Goal: Contribute content: Contribute content

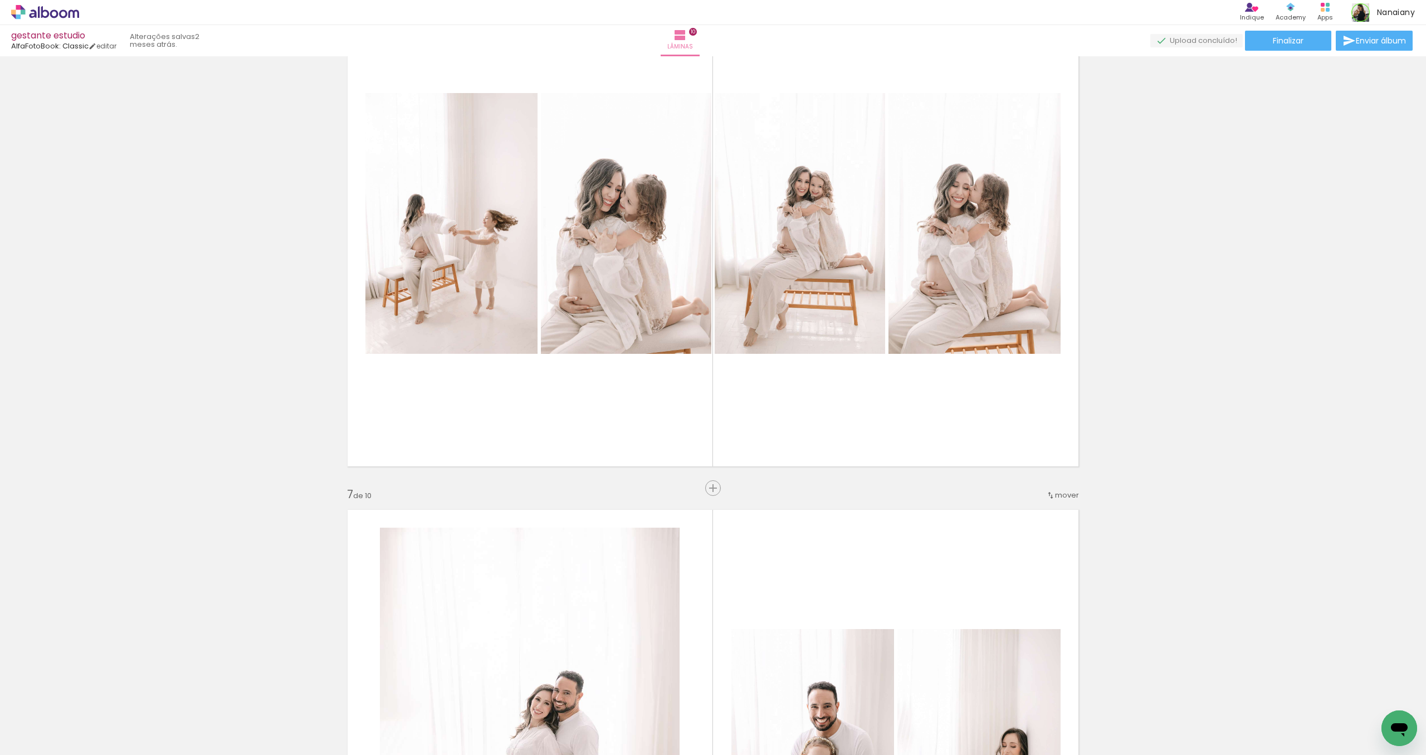
scroll to position [2731, 0]
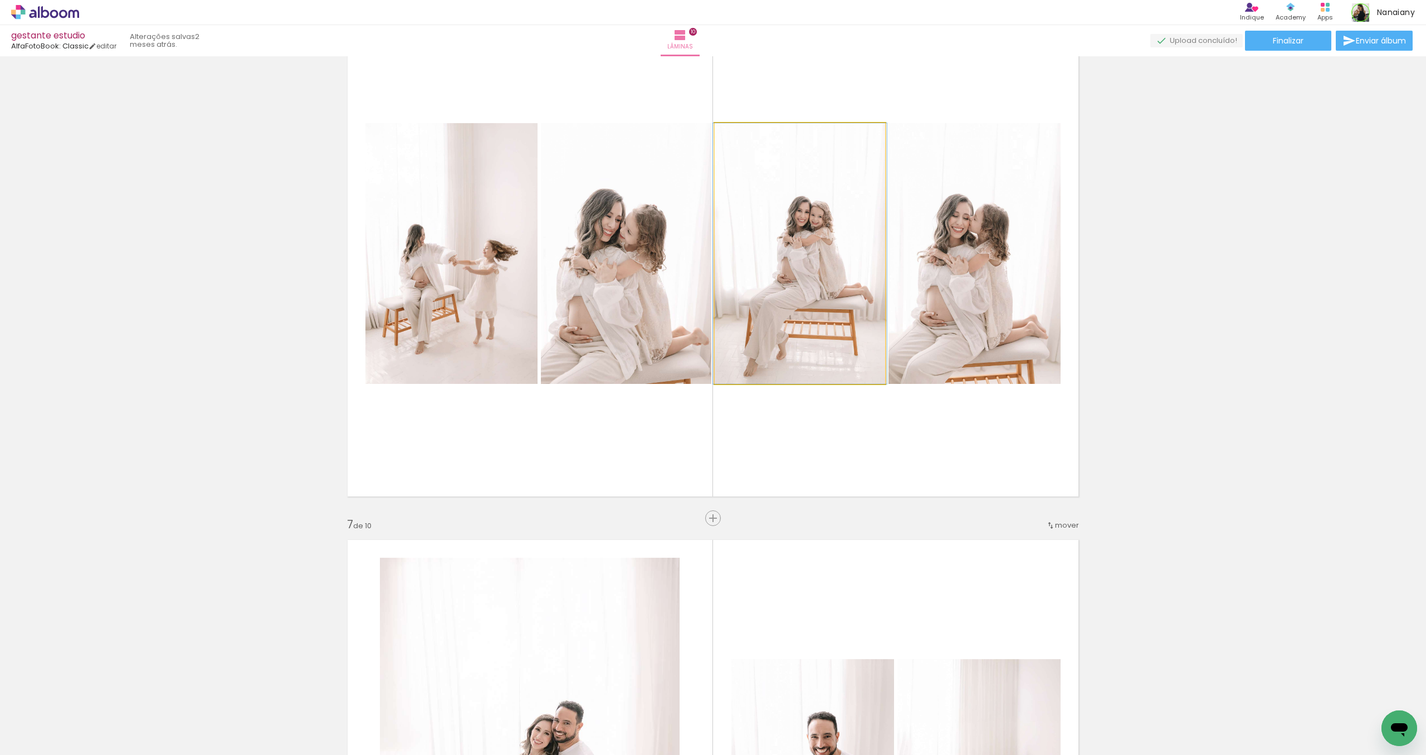
click at [781, 343] on quentale-photo at bounding box center [800, 253] width 170 height 261
click at [683, 338] on quentale-photo at bounding box center [626, 253] width 170 height 261
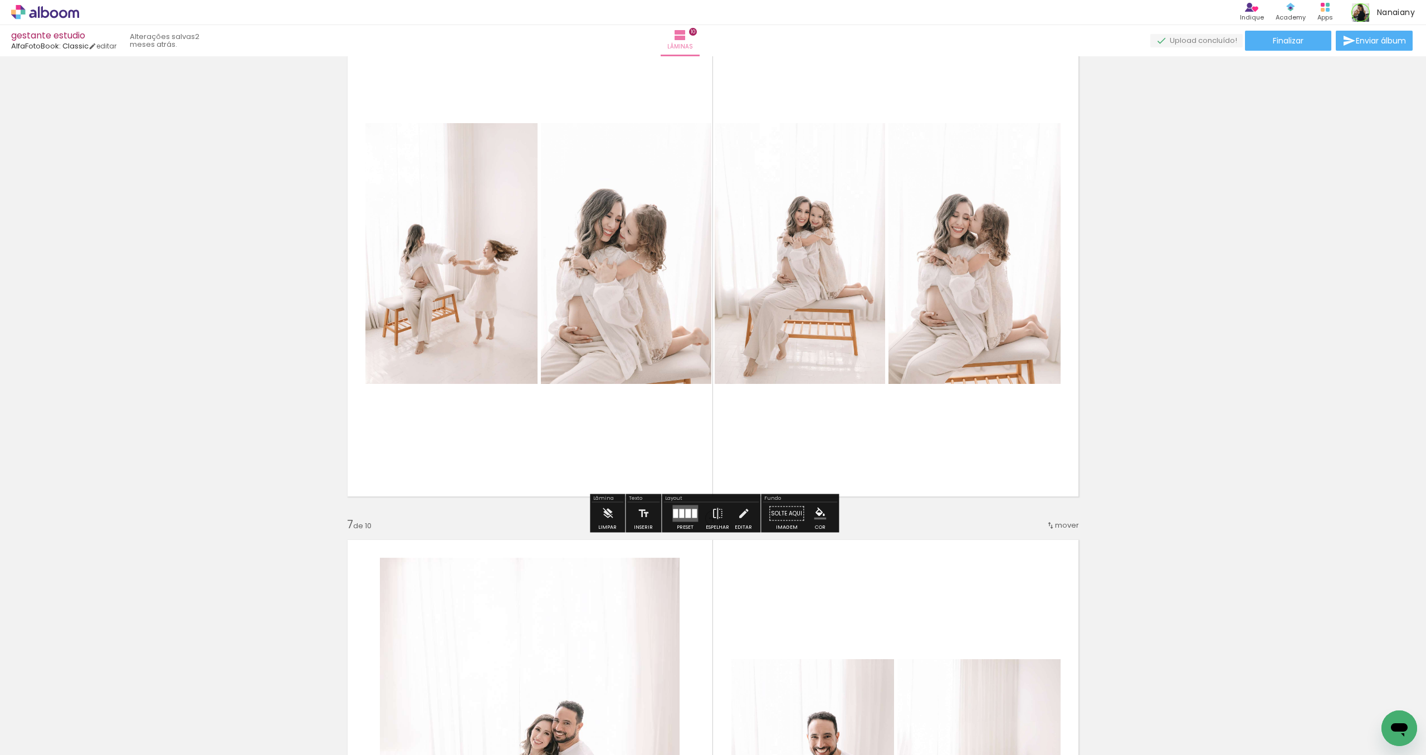
click at [660, 416] on quentale-layouter at bounding box center [713, 253] width 746 height 501
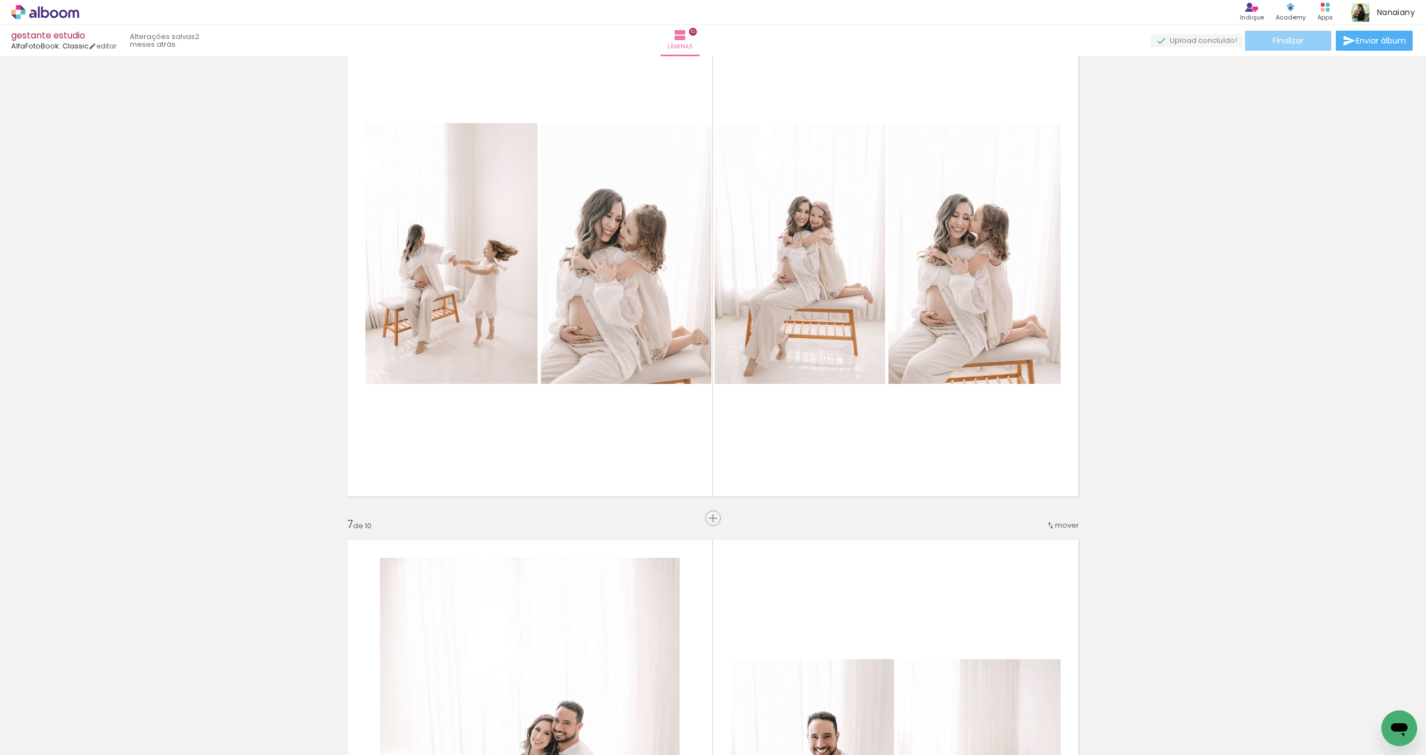
click at [953, 43] on paper-button "Finalizar" at bounding box center [1288, 41] width 86 height 20
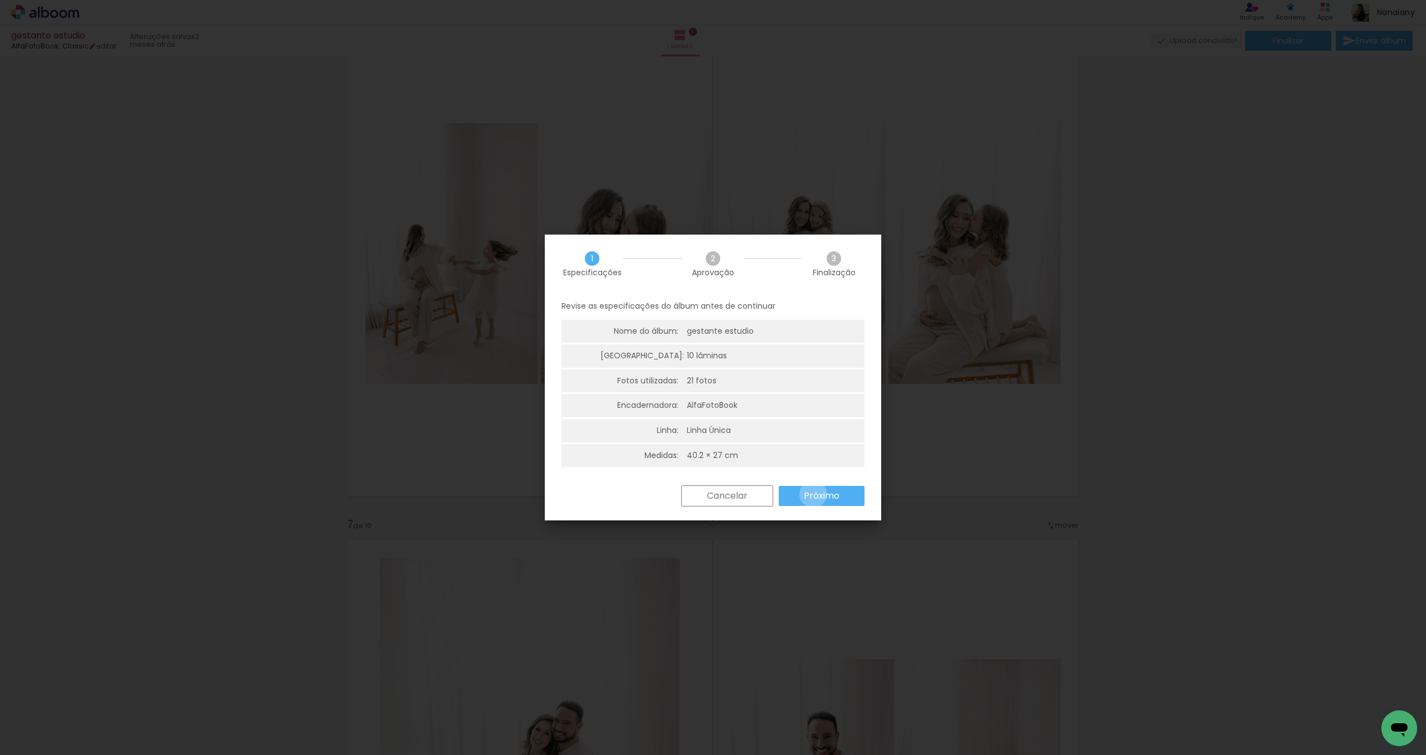
click at [0, 0] on slot "Próximo" at bounding box center [0, 0] width 0 height 0
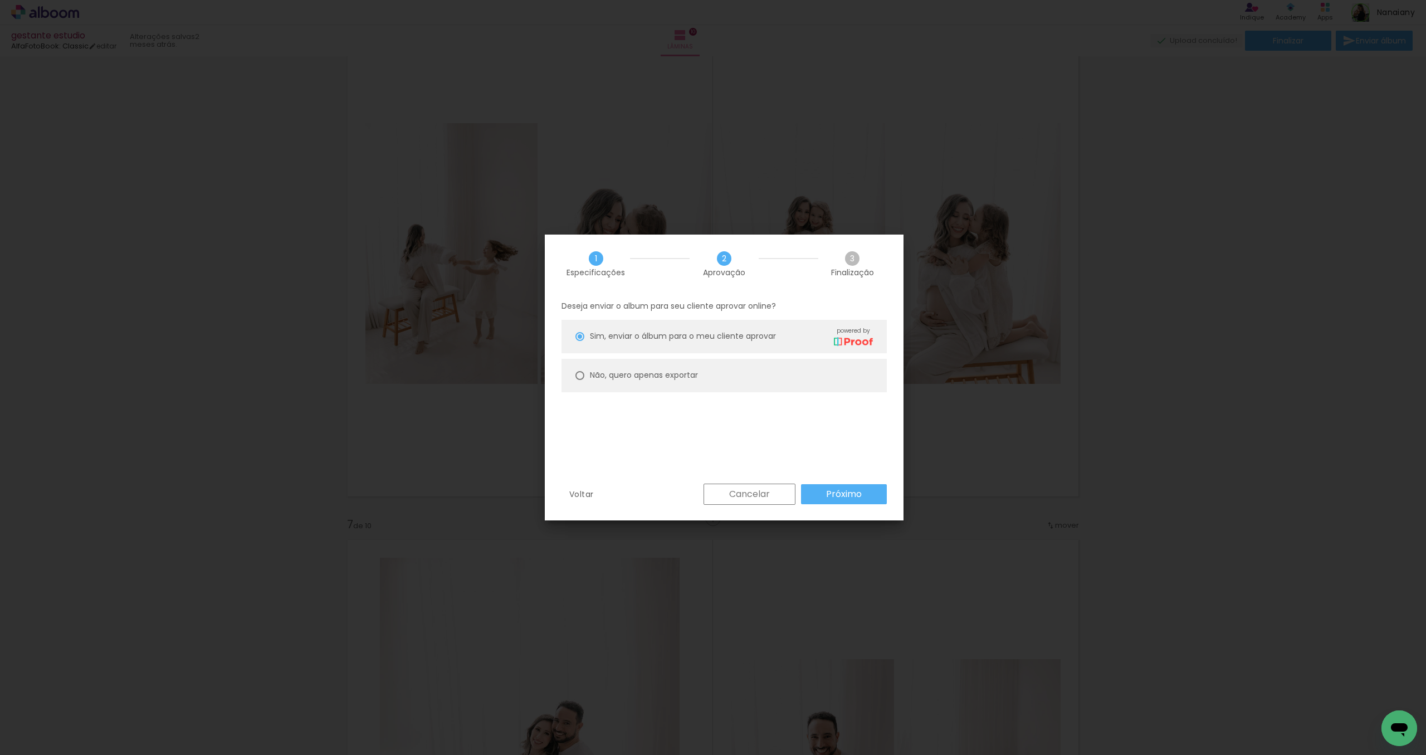
click at [580, 341] on div at bounding box center [579, 336] width 9 height 9
type paper-radio-button "on"
click at [0, 0] on slot "Próximo" at bounding box center [0, 0] width 0 height 0
type input "Alta, 300 DPI"
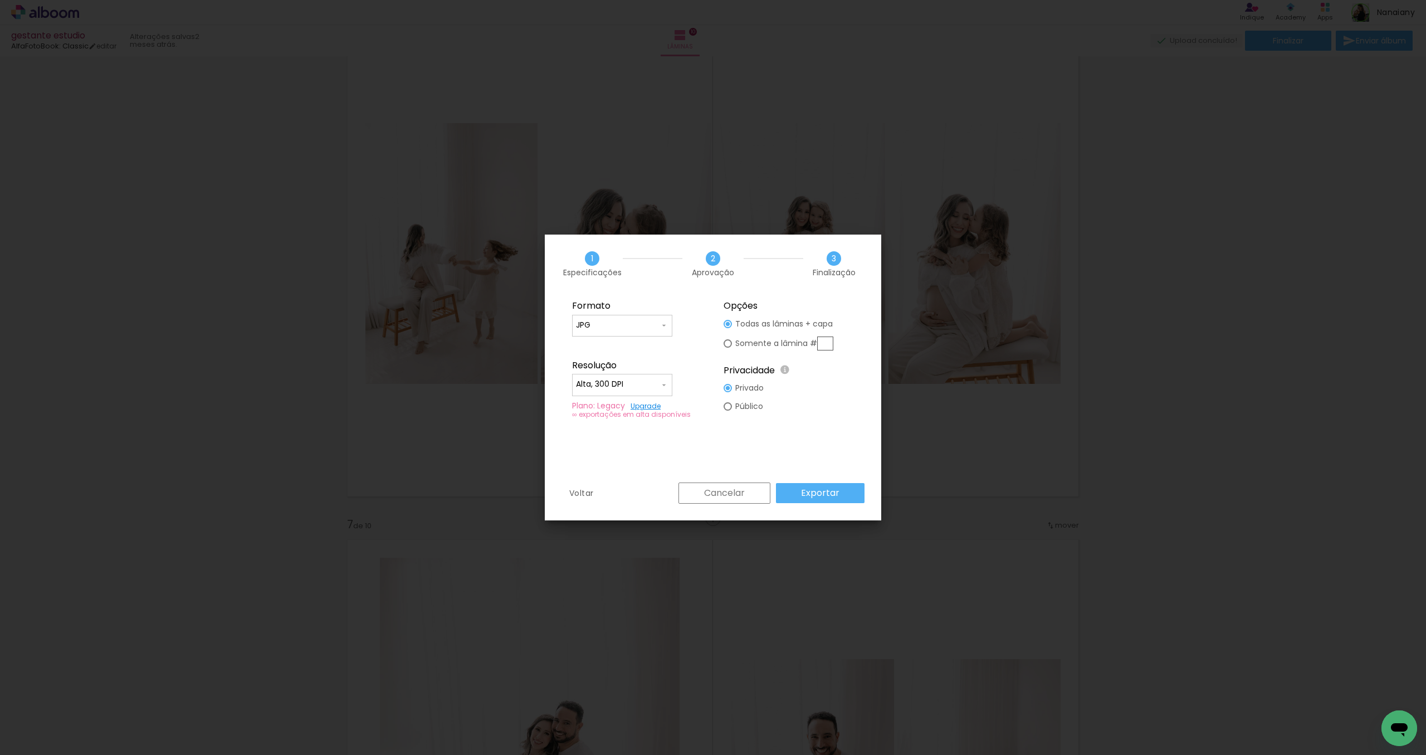
click at [669, 322] on paper-input-container "JPG" at bounding box center [622, 326] width 100 height 22
click at [685, 330] on fieldset "Formato JPG PDF Resolução Alta, 300 DPI Baixa Plano: Legacy Upgrade ∞ exportaçõ…" at bounding box center [637, 359] width 149 height 133
click at [841, 492] on paper-button "Exportar" at bounding box center [820, 493] width 89 height 20
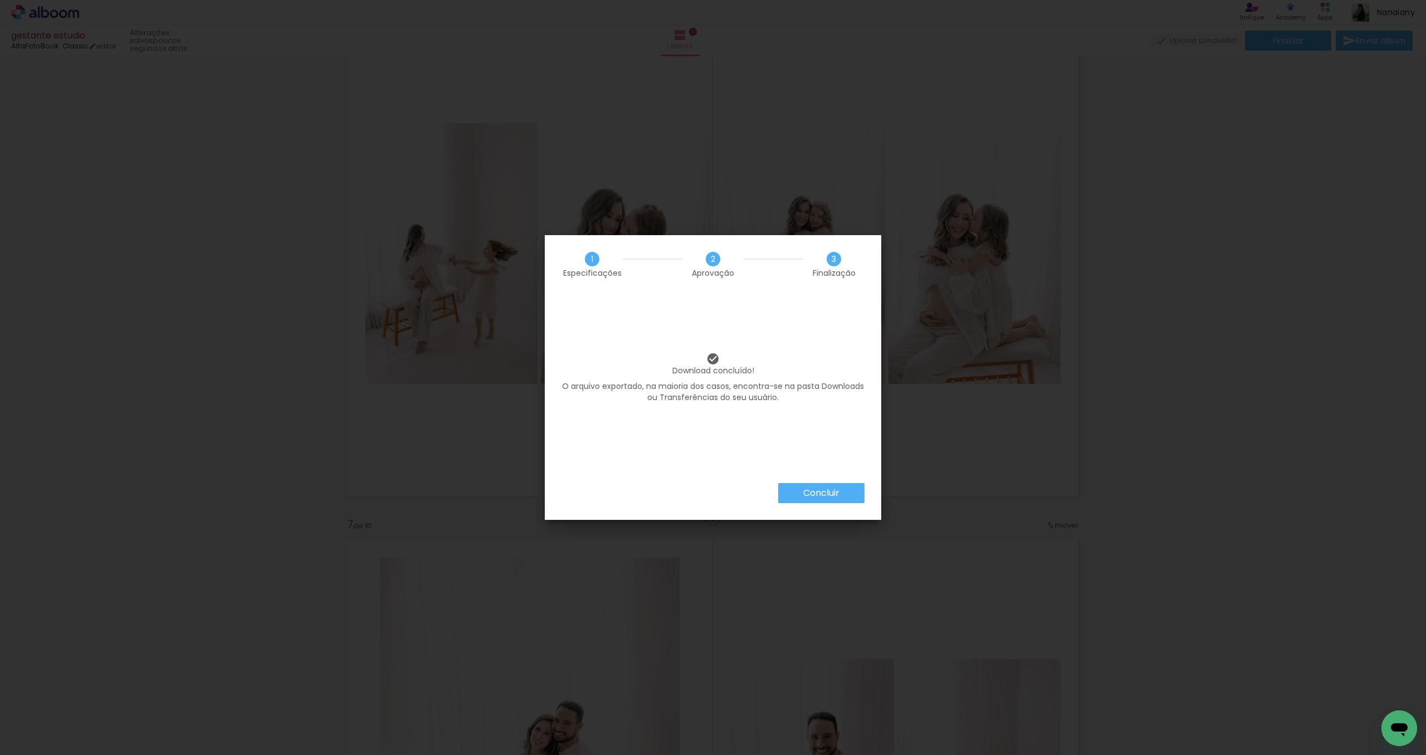
click at [0, 0] on slot "Concluir" at bounding box center [0, 0] width 0 height 0
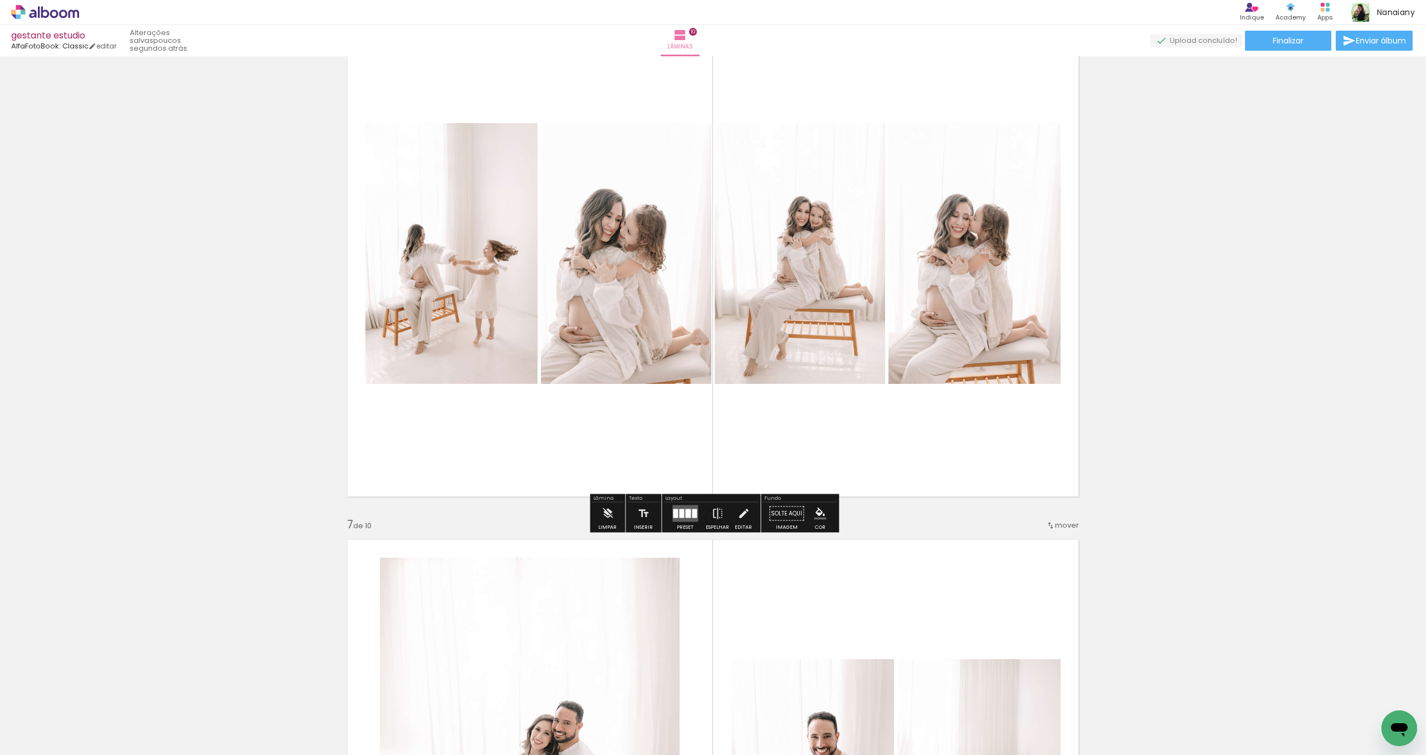
click at [953, 189] on div "Inserir lâmina 1 de 10 Inserir lâmina 2 de 10 Inserir lâmina 3 de 10 Inserir lâ…" at bounding box center [713, 239] width 1426 height 5821
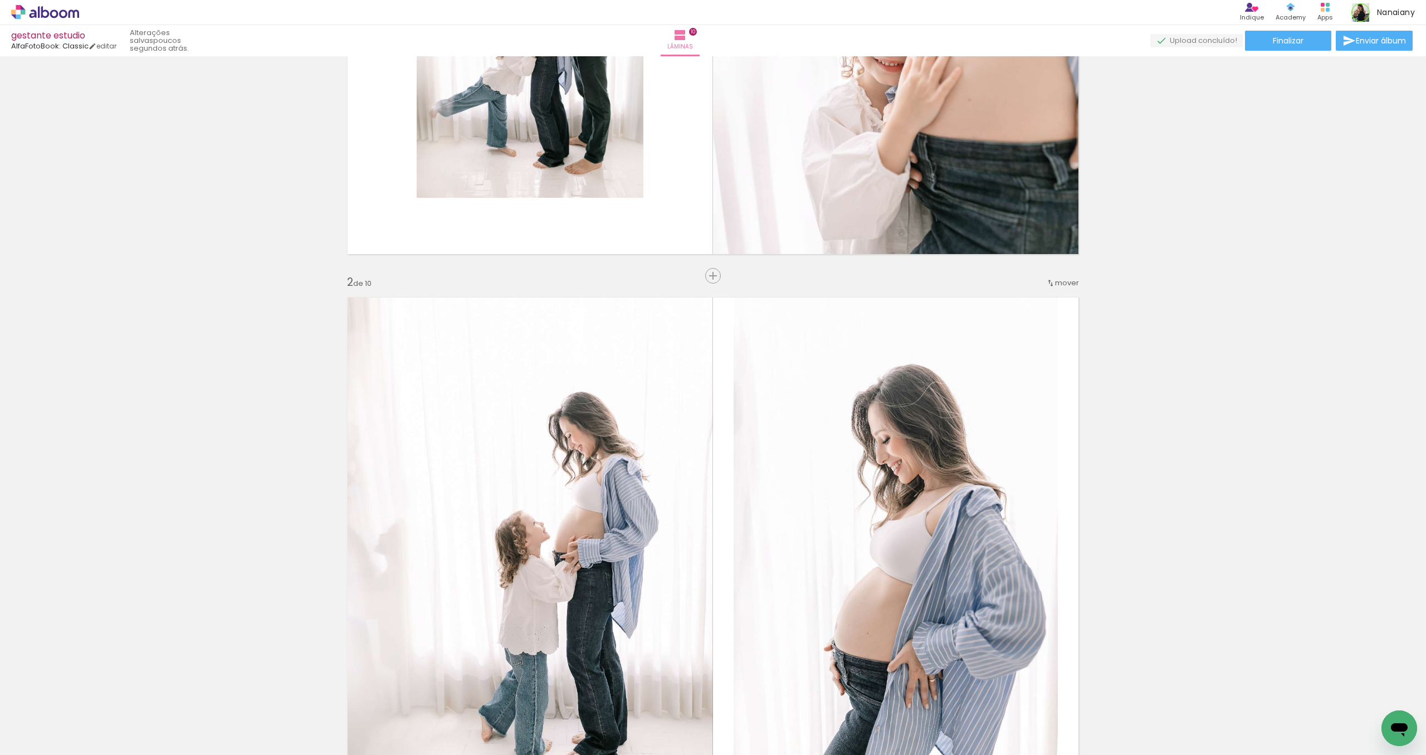
scroll to position [0, 0]
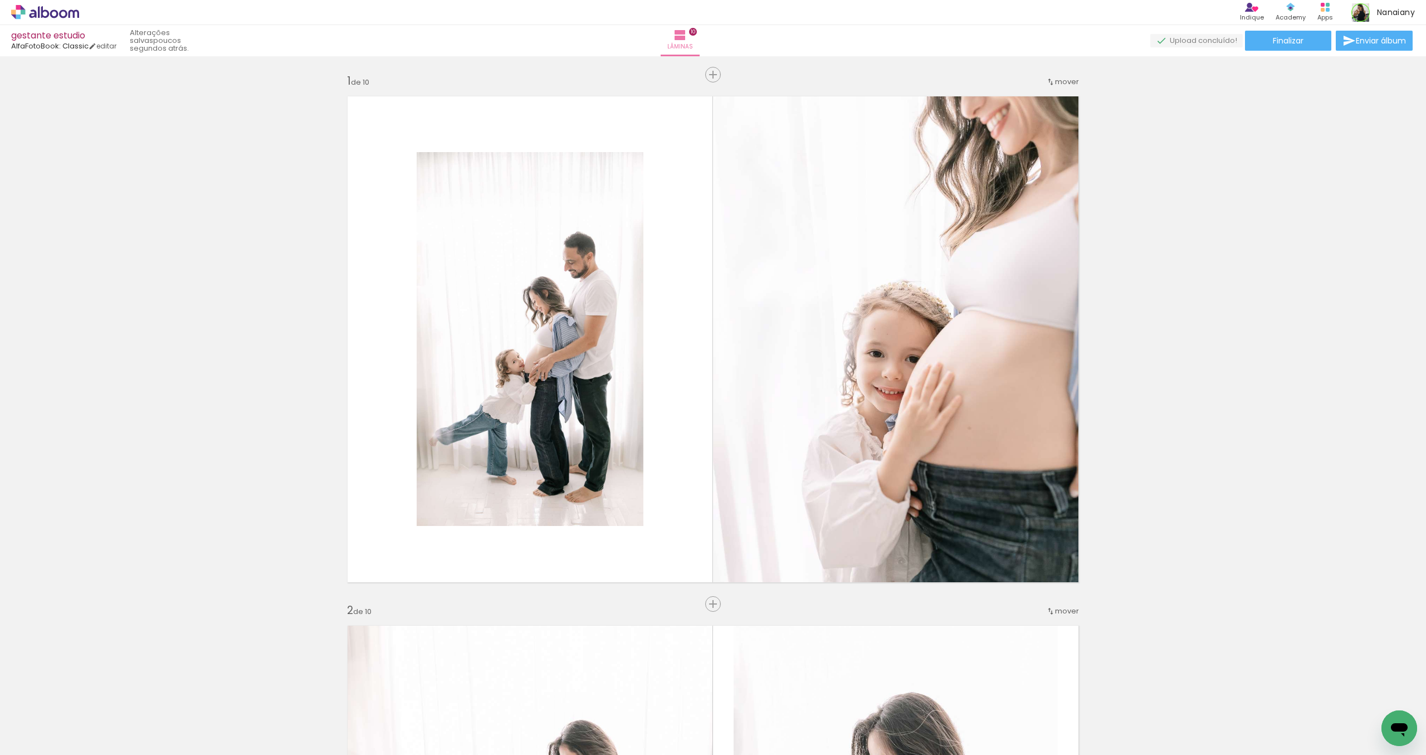
click at [50, 13] on icon at bounding box center [54, 13] width 8 height 8
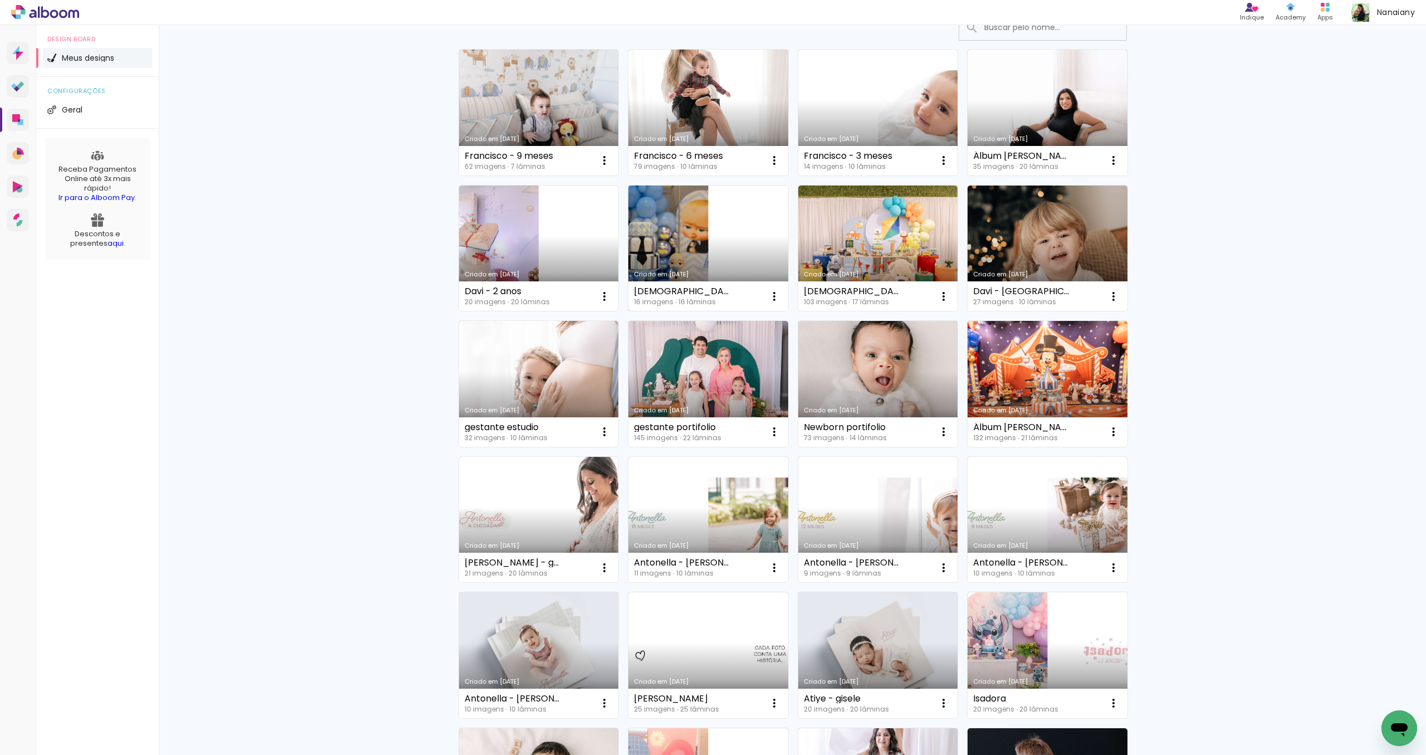
scroll to position [169, 0]
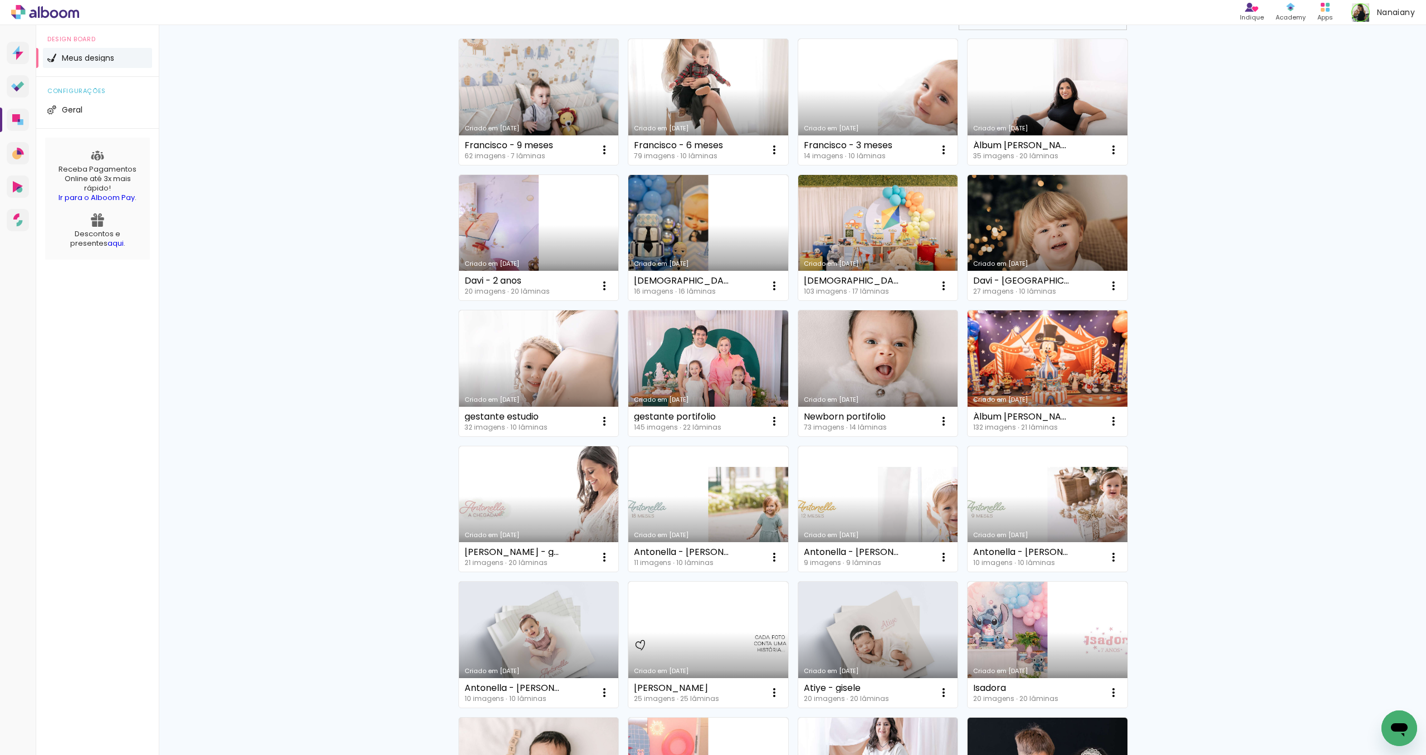
click at [892, 360] on link "Criado em [DATE]" at bounding box center [878, 373] width 160 height 126
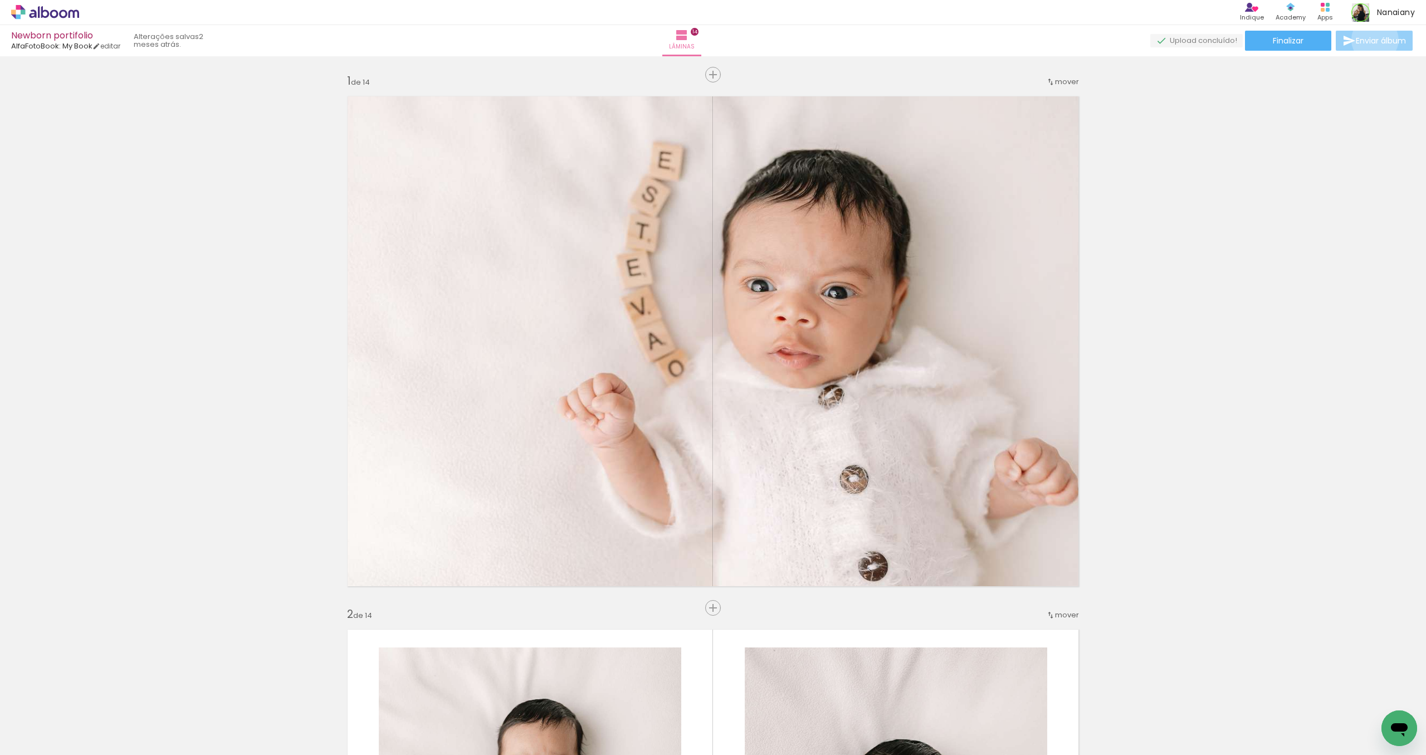
click at [1372, 40] on span "Enviar álbum" at bounding box center [1381, 41] width 50 height 8
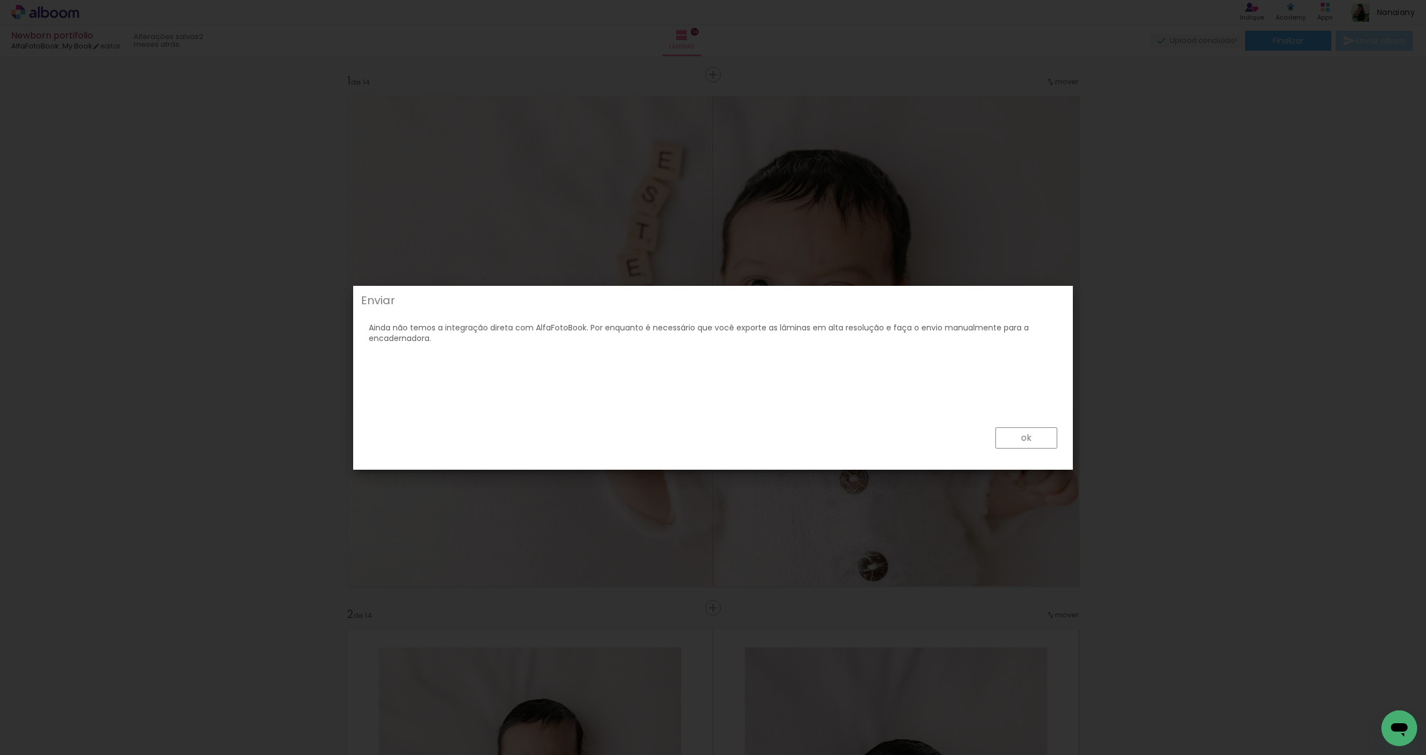
click at [0, 0] on slot "ok" at bounding box center [0, 0] width 0 height 0
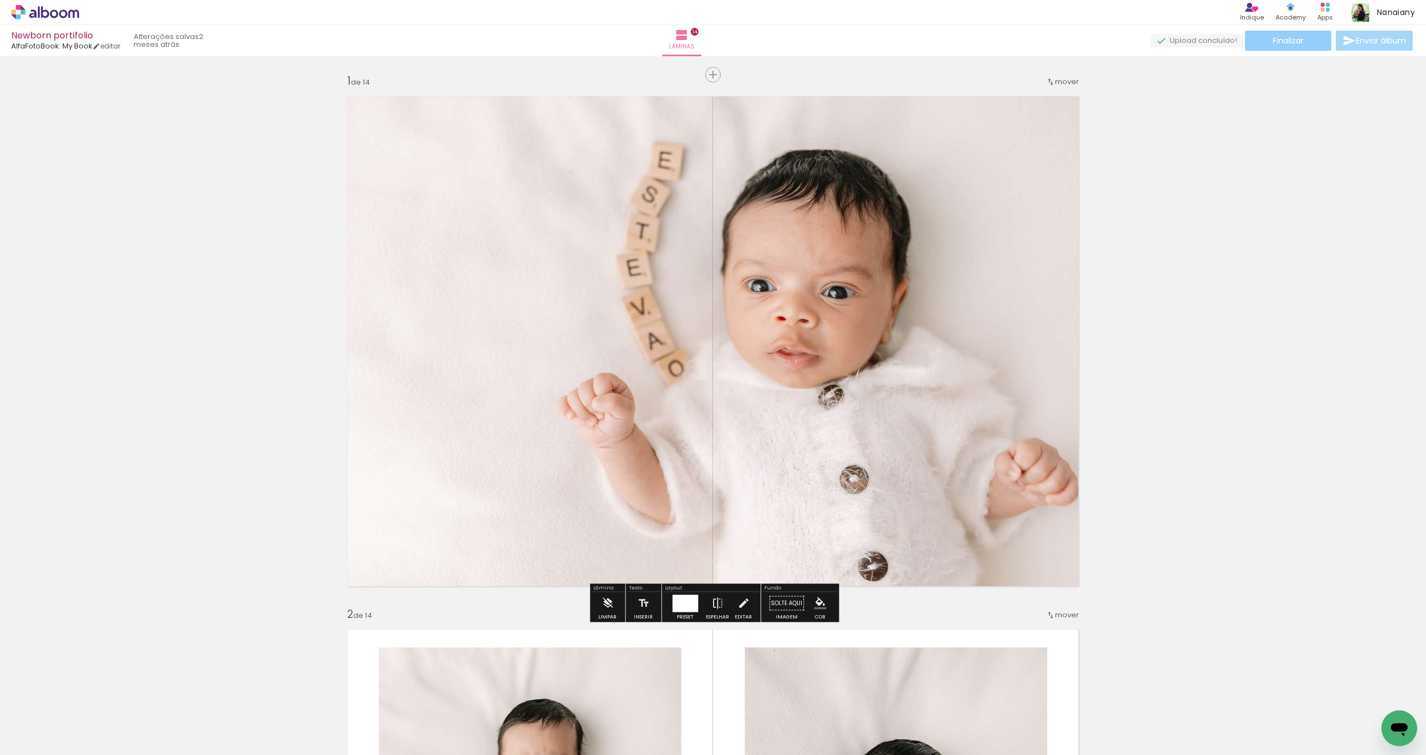
click at [1266, 39] on paper-button "Finalizar" at bounding box center [1288, 41] width 86 height 20
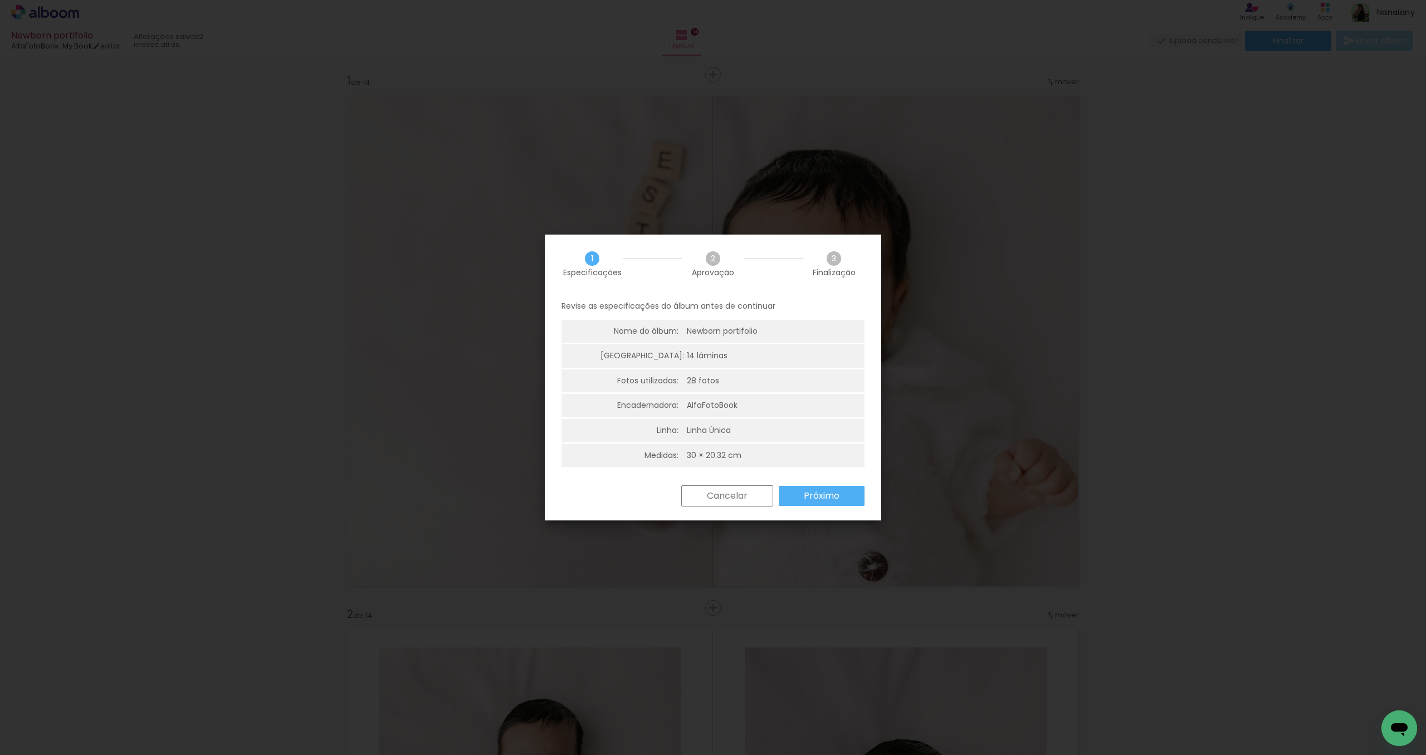
click at [0, 0] on slot "Próximo" at bounding box center [0, 0] width 0 height 0
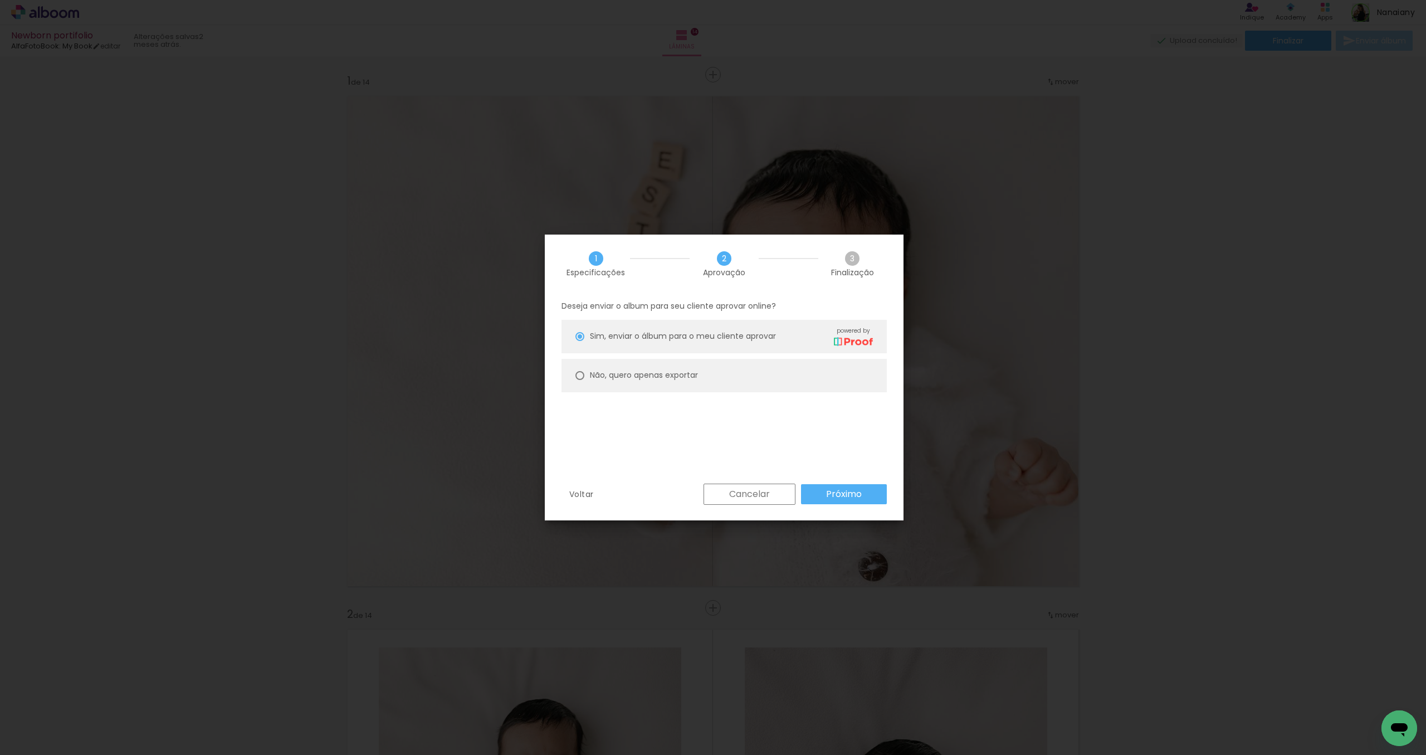
click at [579, 341] on div at bounding box center [579, 336] width 9 height 9
type paper-radio-button "on"
click at [0, 0] on slot "Próximo" at bounding box center [0, 0] width 0 height 0
type input "Alta, 300 DPI"
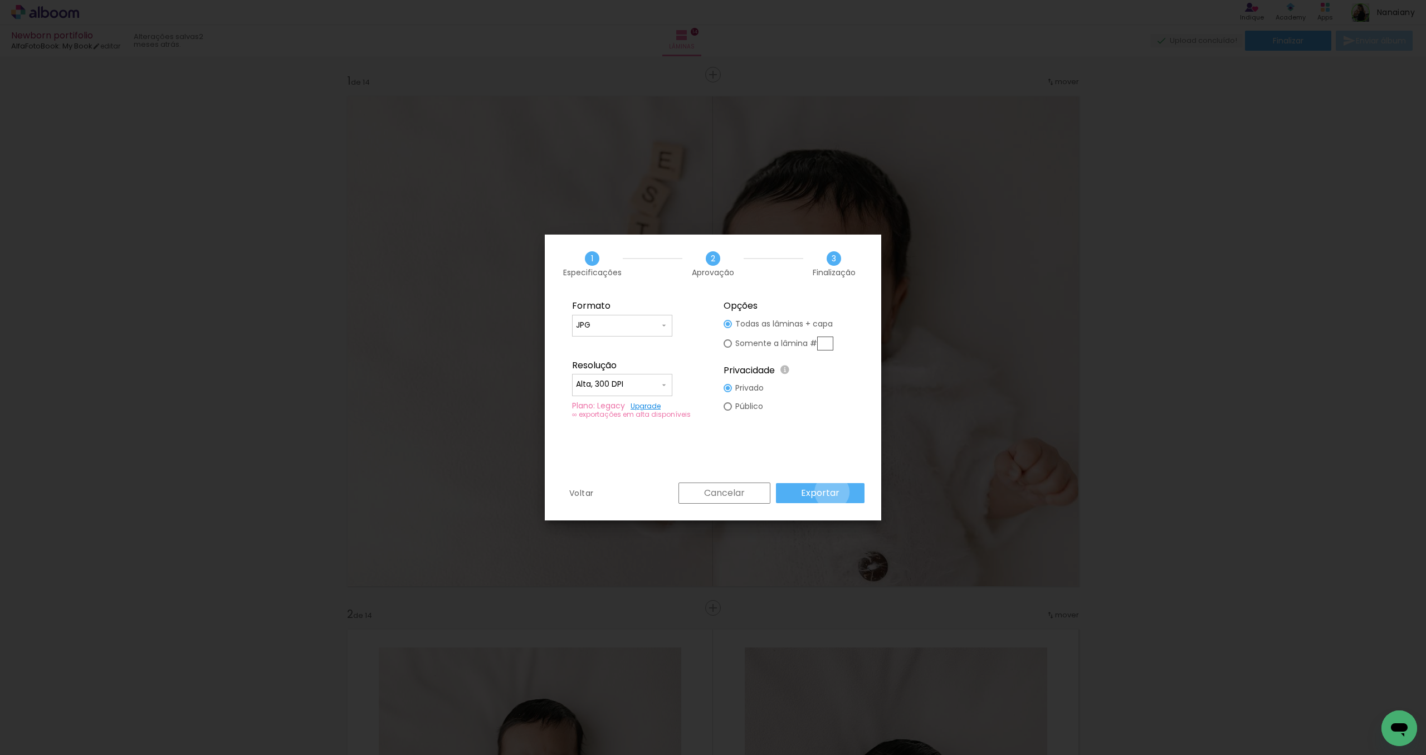
click at [0, 0] on slot "Exportar" at bounding box center [0, 0] width 0 height 0
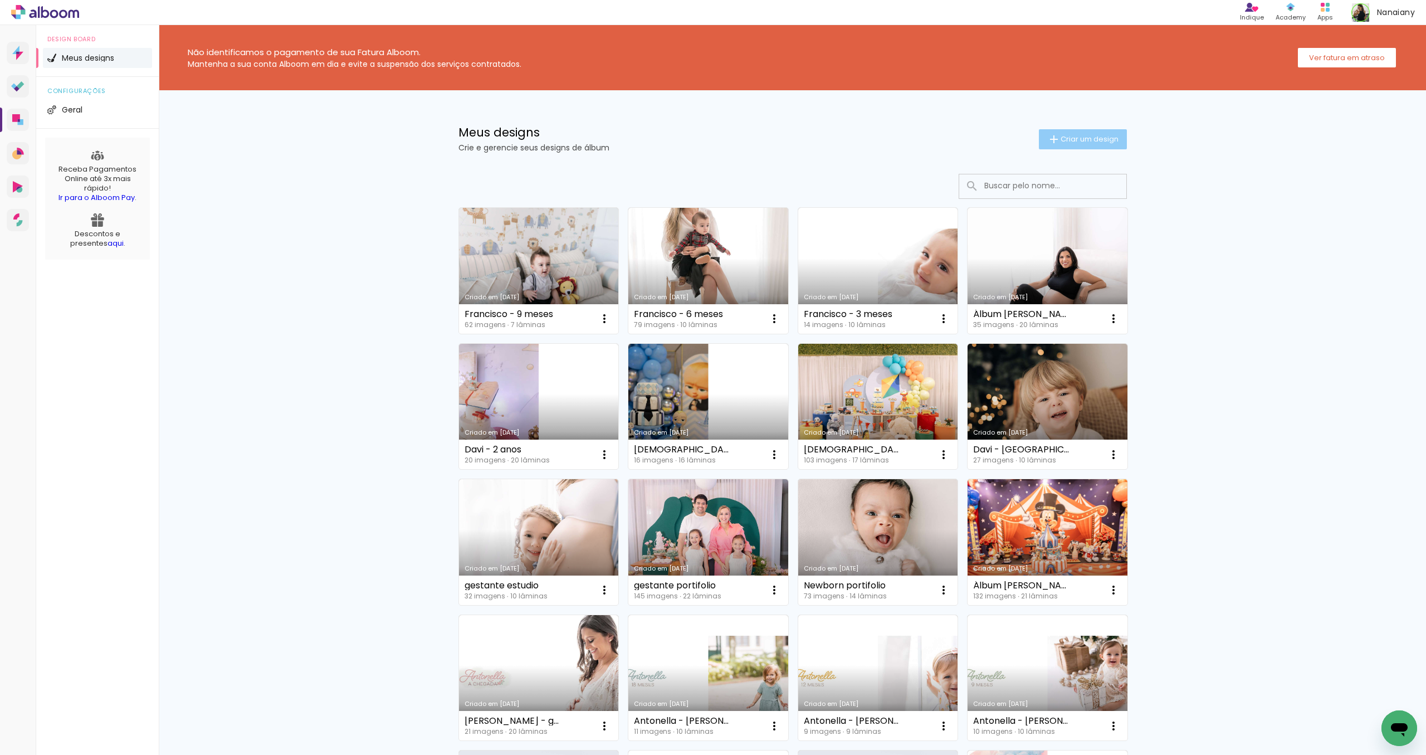
click at [1093, 140] on span "Criar um design" at bounding box center [1089, 138] width 58 height 7
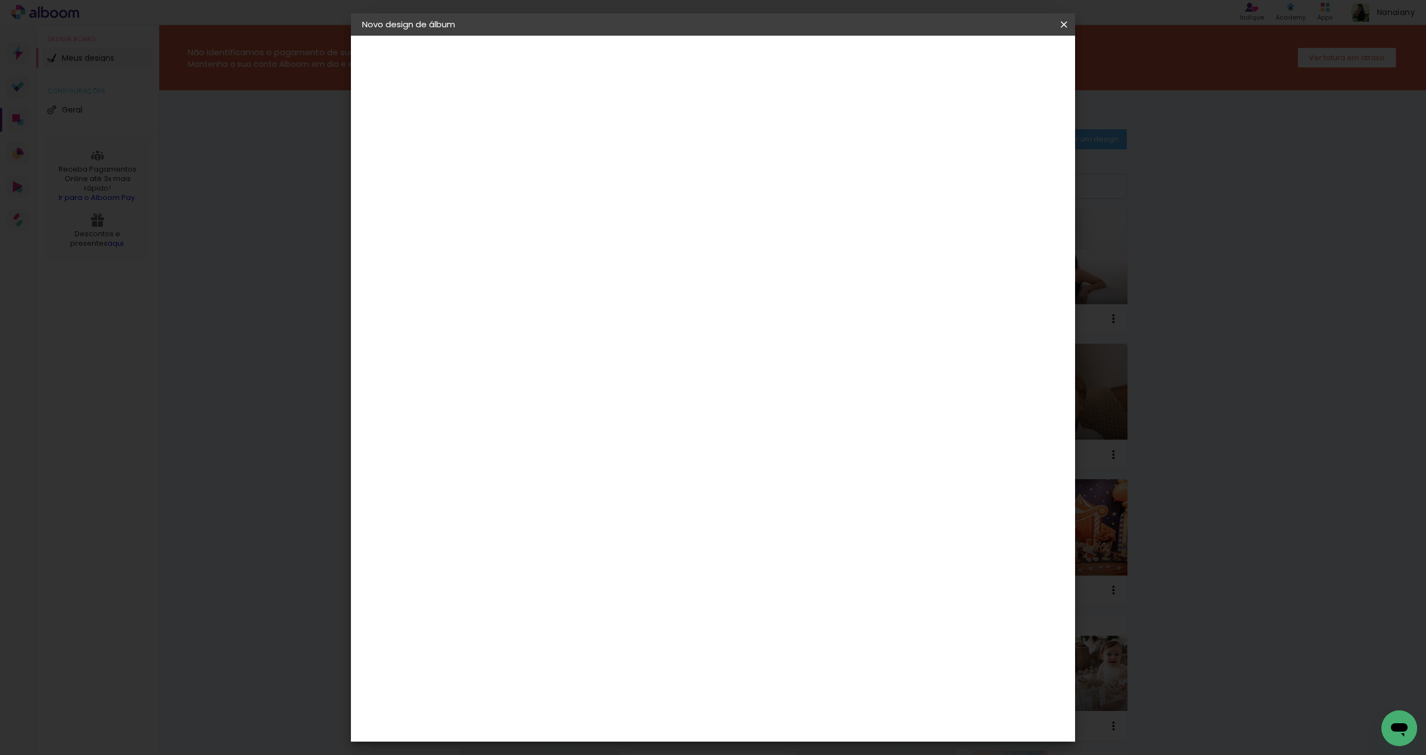
click at [544, 148] on input at bounding box center [544, 149] width 0 height 17
type input "[PERSON_NAME]"
type paper-input "[PERSON_NAME]"
click at [0, 0] on slot "Avançar" at bounding box center [0, 0] width 0 height 0
click at [594, 371] on div "AlfaFotoBook" at bounding box center [566, 373] width 59 height 9
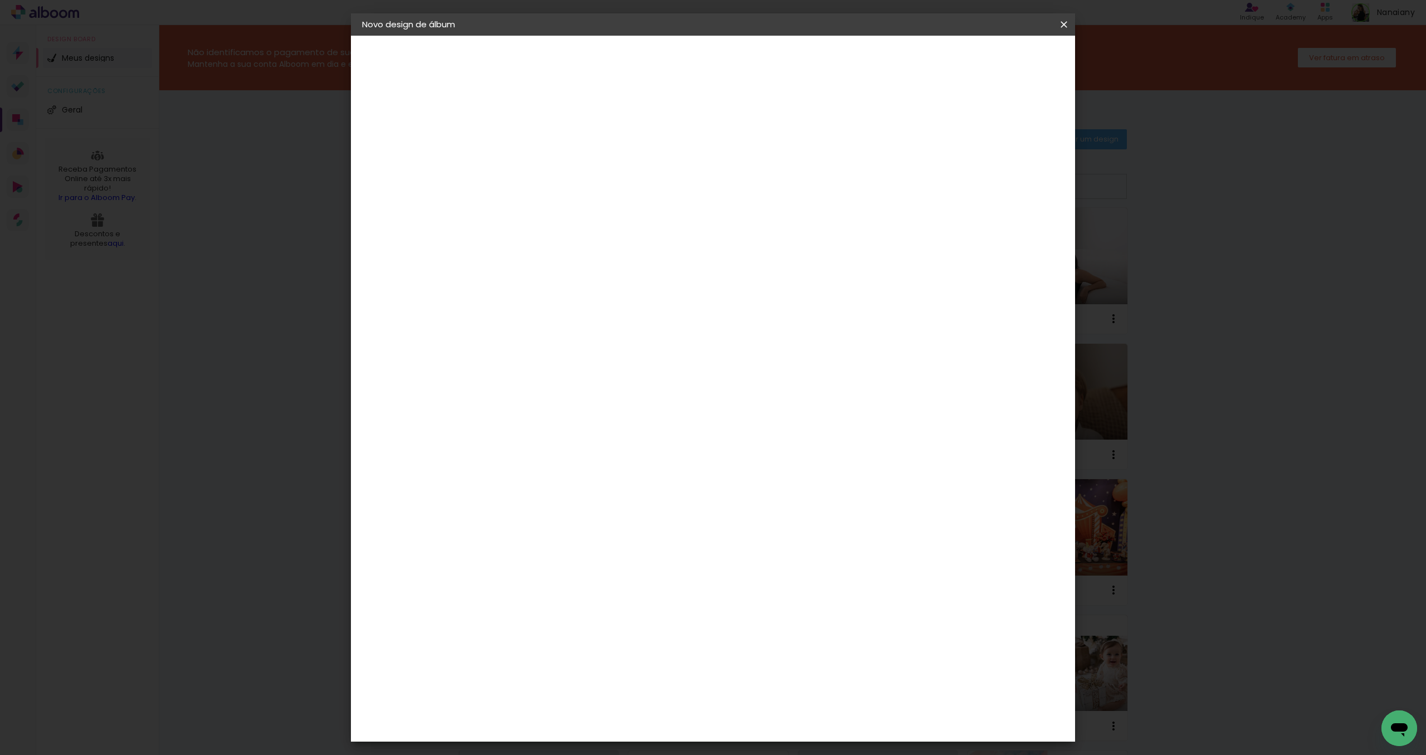
click at [0, 0] on slot "Avançar" at bounding box center [0, 0] width 0 height 0
click at [619, 541] on span "Cubic" at bounding box center [594, 556] width 52 height 30
click at [0, 0] on slot "Avançar" at bounding box center [0, 0] width 0 height 0
click at [940, 120] on div at bounding box center [935, 120] width 10 height 10
type paper-checkbox "on"
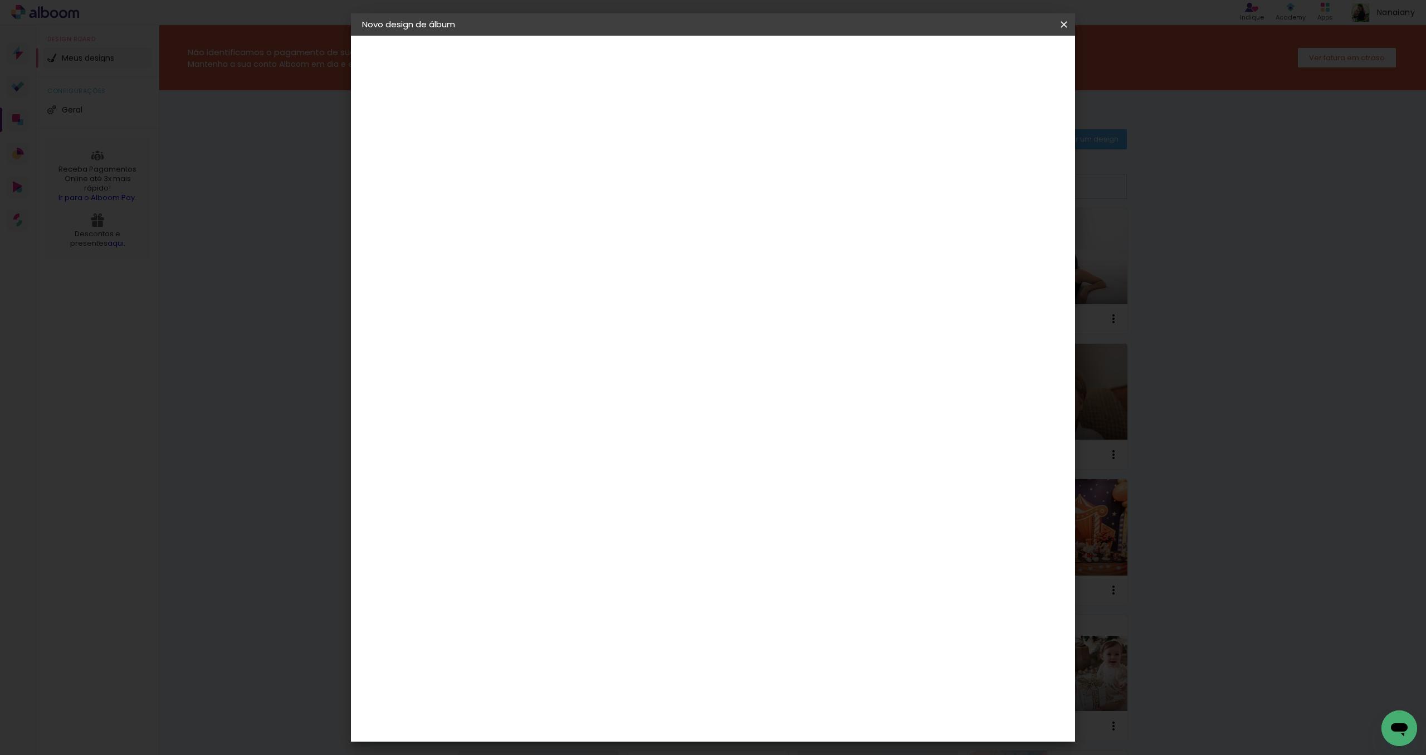
click at [1002, 59] on span "Iniciar design" at bounding box center [977, 59] width 51 height 8
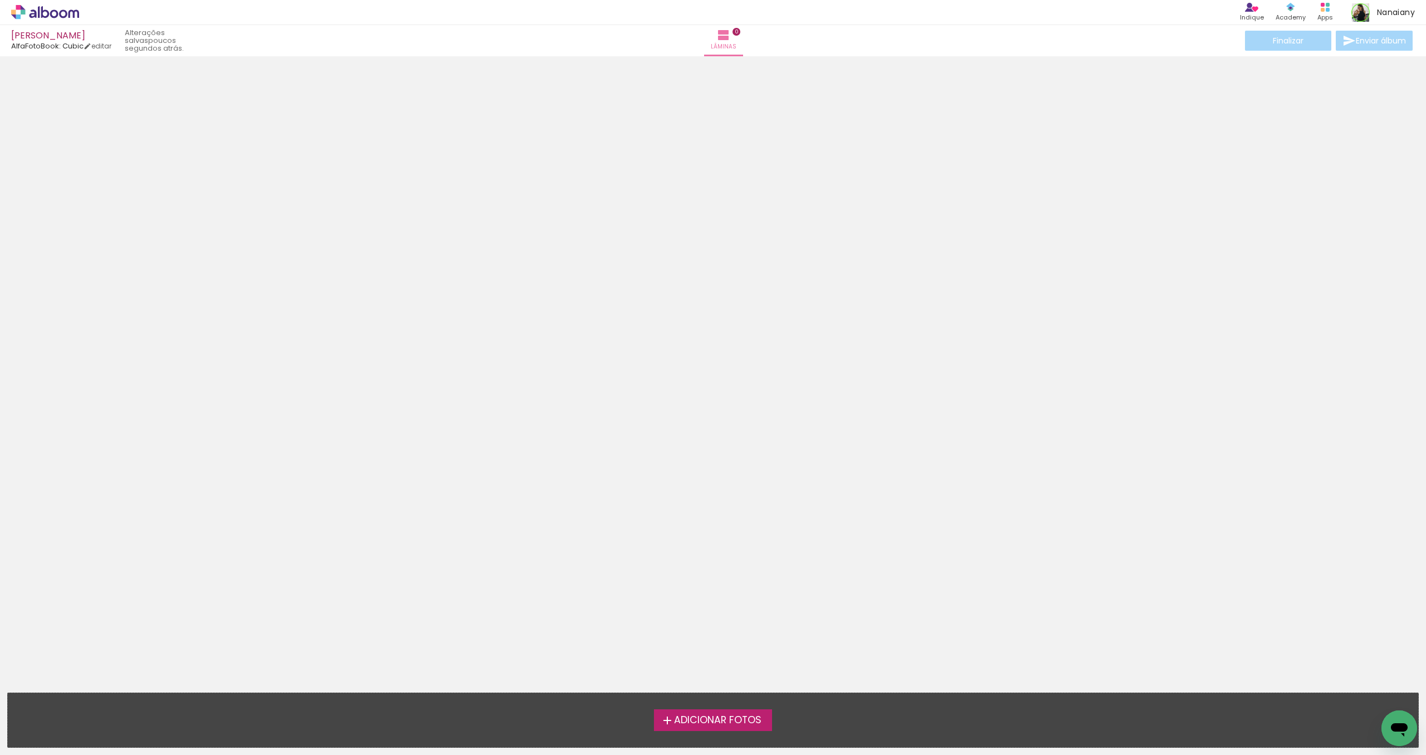
click at [722, 719] on span "Adicionar Fotos" at bounding box center [717, 720] width 87 height 10
click at [0, 0] on input "file" at bounding box center [0, 0] width 0 height 0
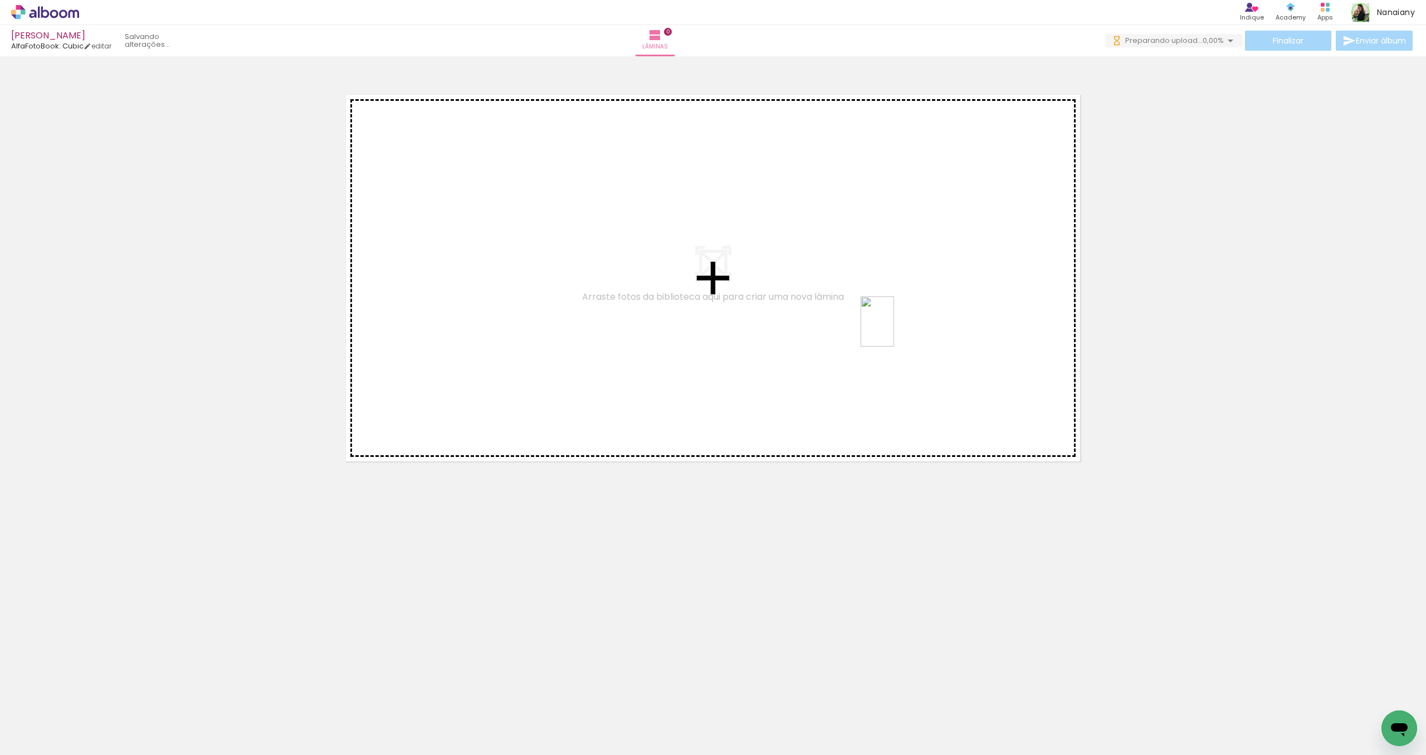
drag, startPoint x: 371, startPoint y: 721, endPoint x: 894, endPoint y: 330, distance: 653.3
click at [894, 330] on quentale-workspace at bounding box center [713, 377] width 1426 height 755
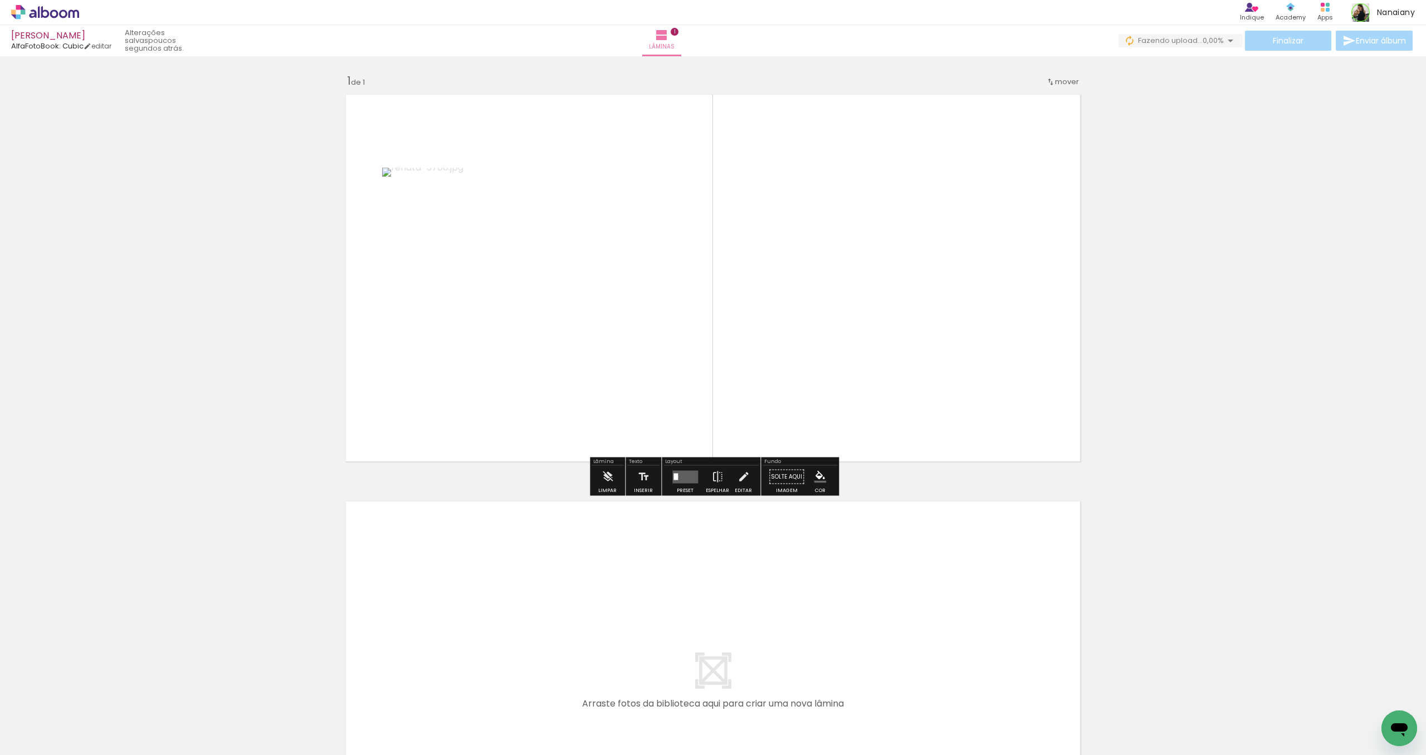
click at [683, 477] on quentale-layouter at bounding box center [685, 476] width 26 height 13
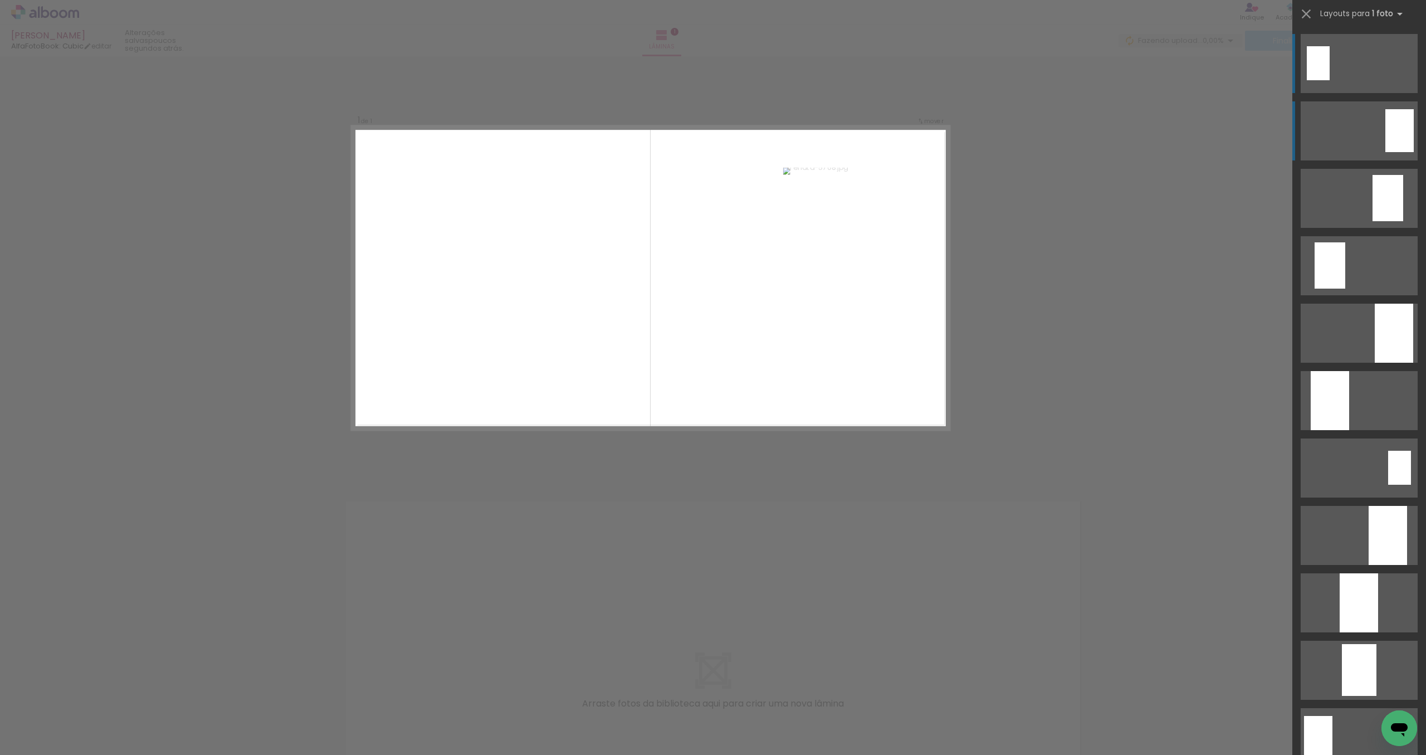
click at [1378, 93] on quentale-layouter at bounding box center [1358, 63] width 117 height 59
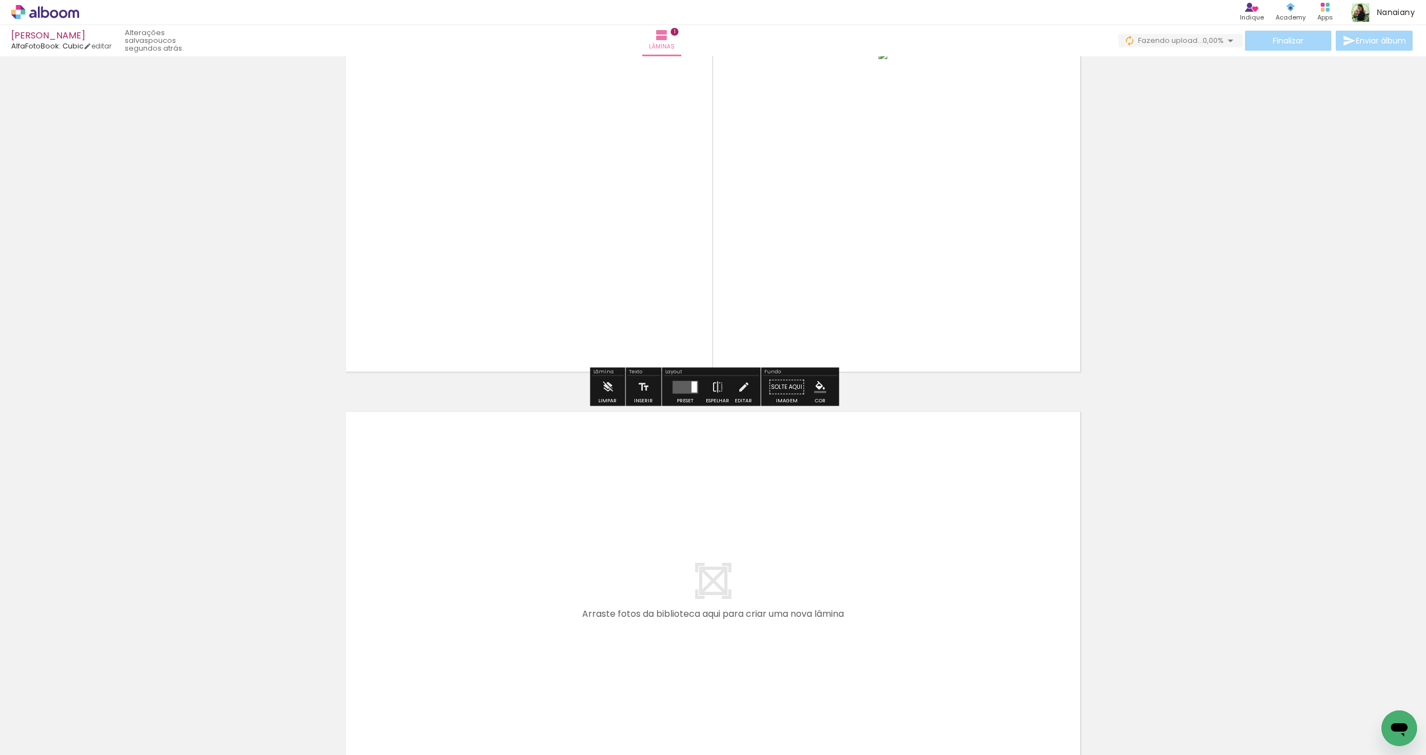
scroll to position [228, 0]
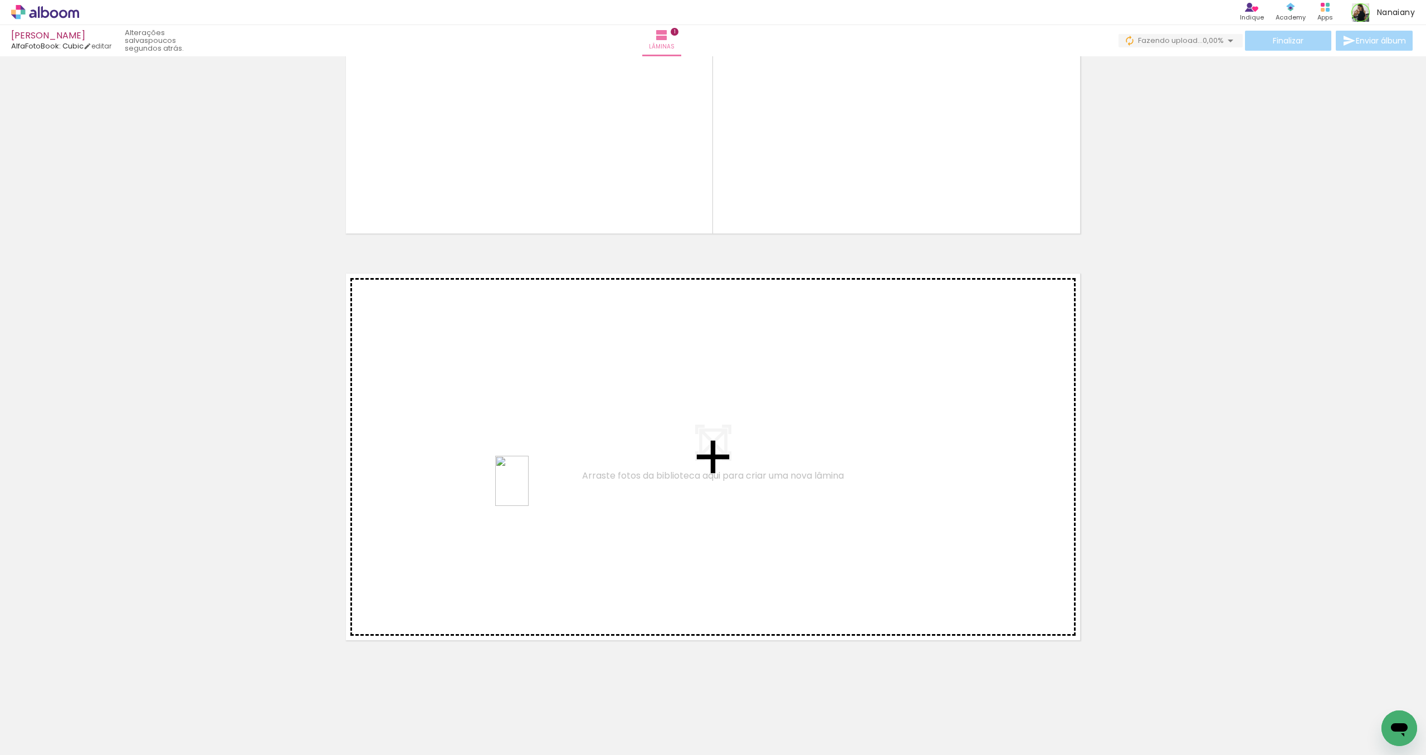
drag, startPoint x: 428, startPoint y: 736, endPoint x: 529, endPoint y: 489, distance: 266.8
click at [529, 489] on quentale-workspace at bounding box center [713, 377] width 1426 height 755
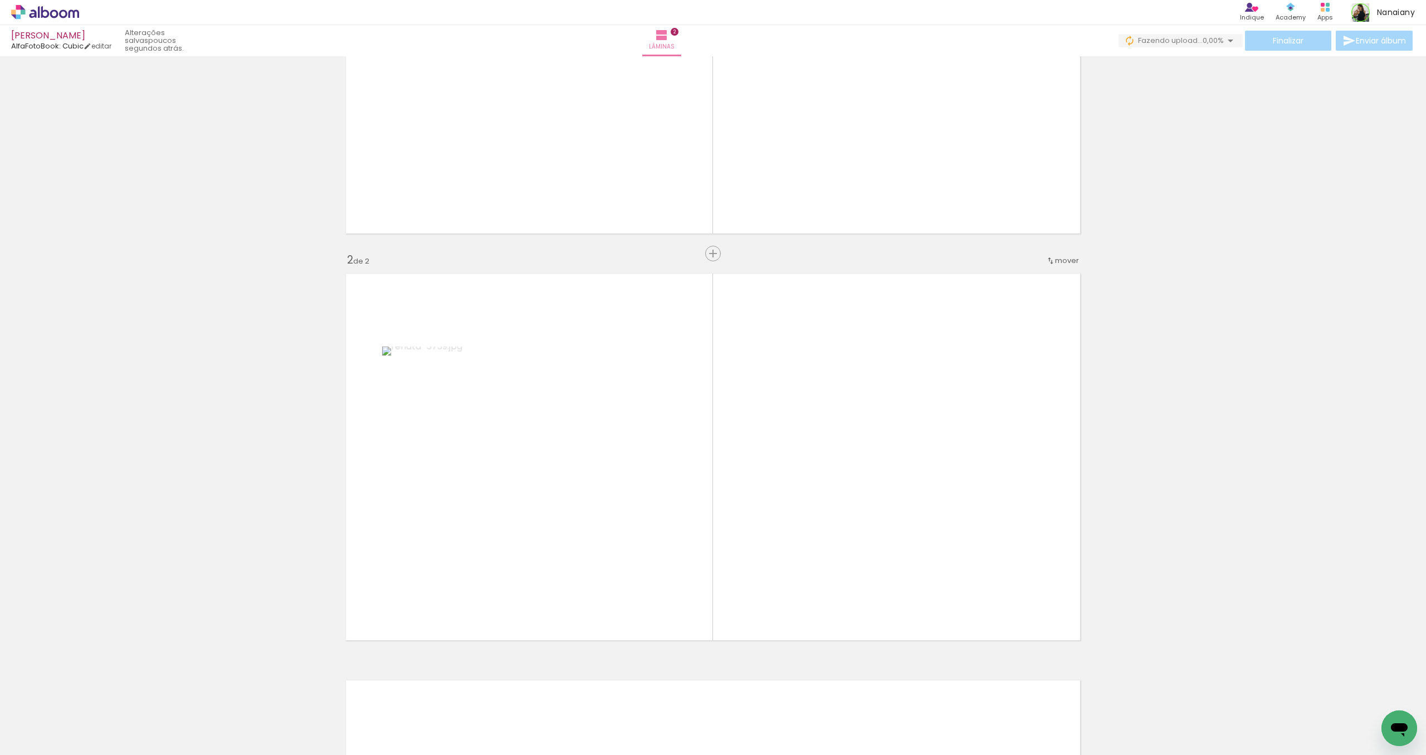
scroll to position [314, 0]
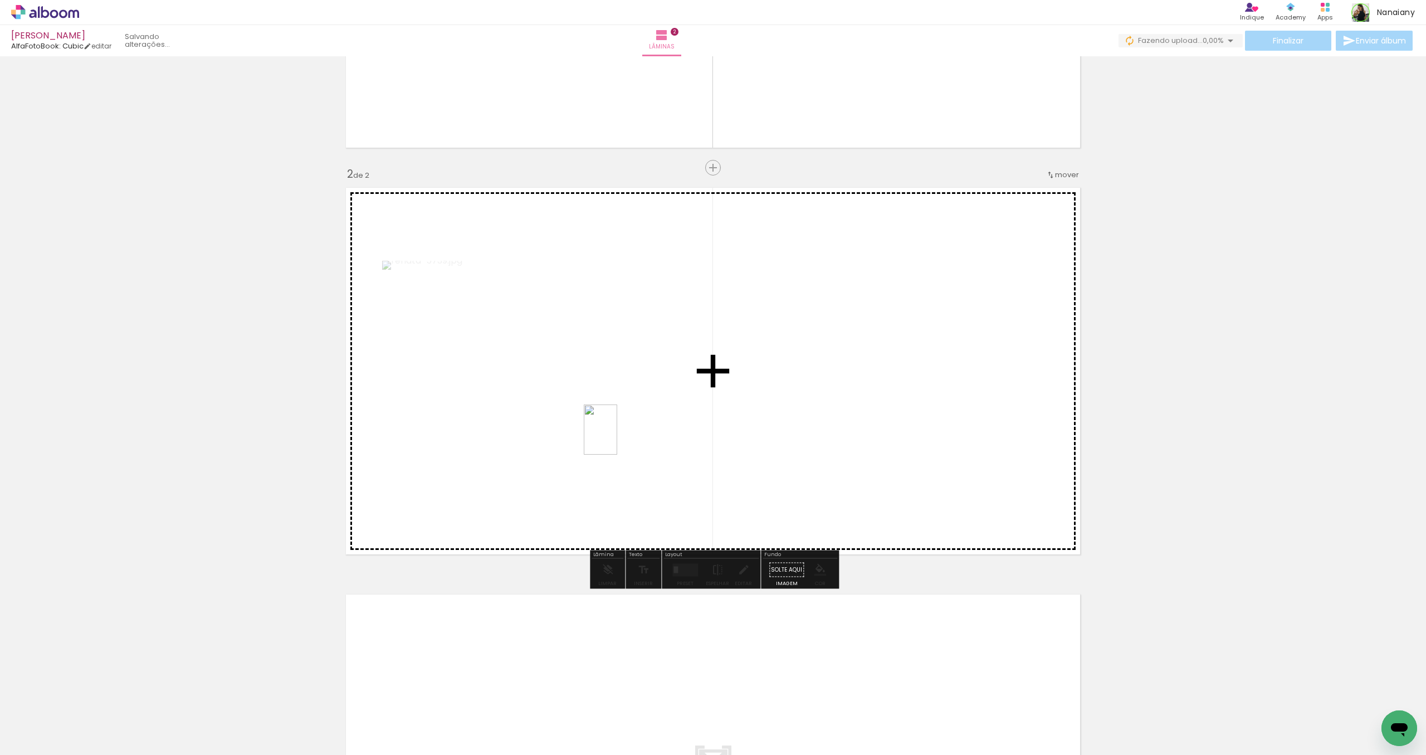
drag, startPoint x: 495, startPoint y: 727, endPoint x: 617, endPoint y: 438, distance: 314.2
click at [617, 438] on quentale-workspace at bounding box center [713, 377] width 1426 height 755
drag, startPoint x: 555, startPoint y: 726, endPoint x: 755, endPoint y: 582, distance: 245.8
click at [800, 439] on quentale-workspace at bounding box center [713, 377] width 1426 height 755
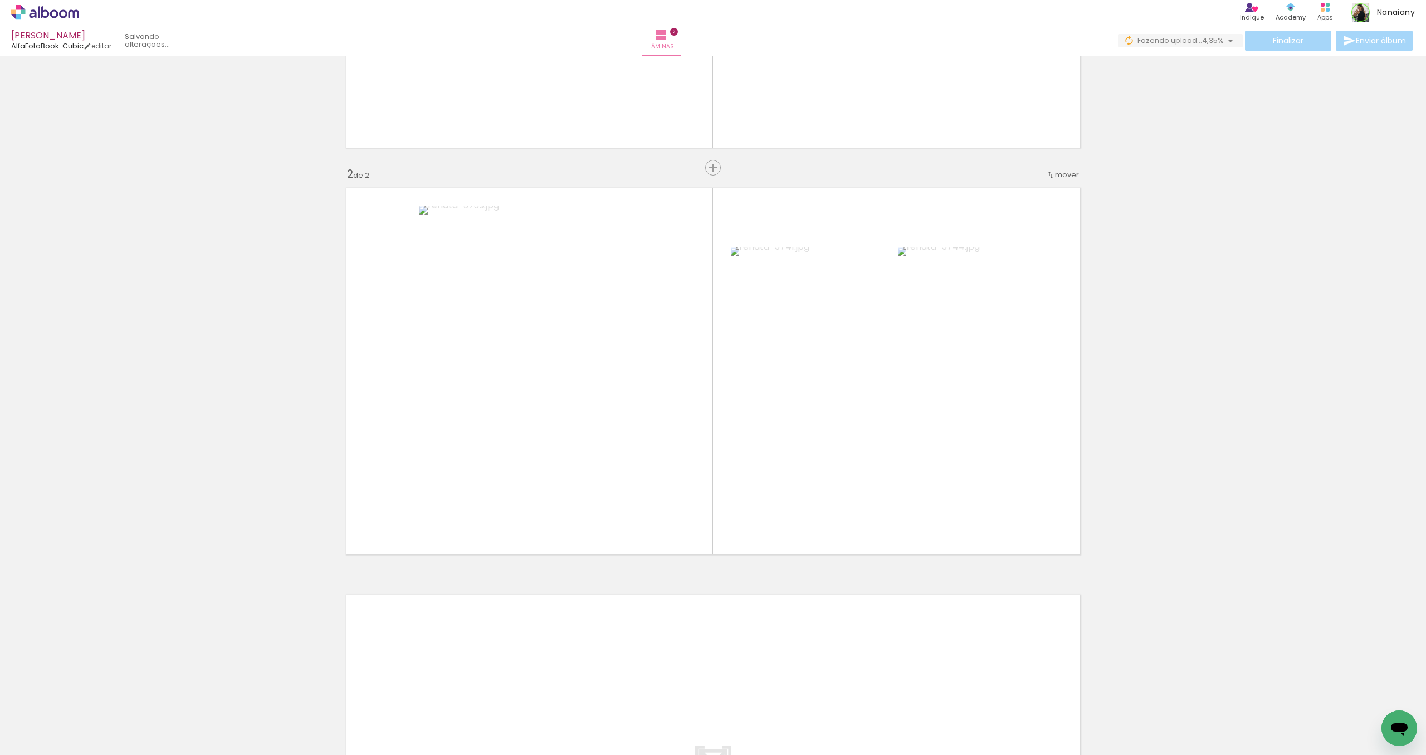
drag, startPoint x: 617, startPoint y: 728, endPoint x: 756, endPoint y: 412, distance: 346.4
click at [756, 412] on quentale-workspace at bounding box center [713, 377] width 1426 height 755
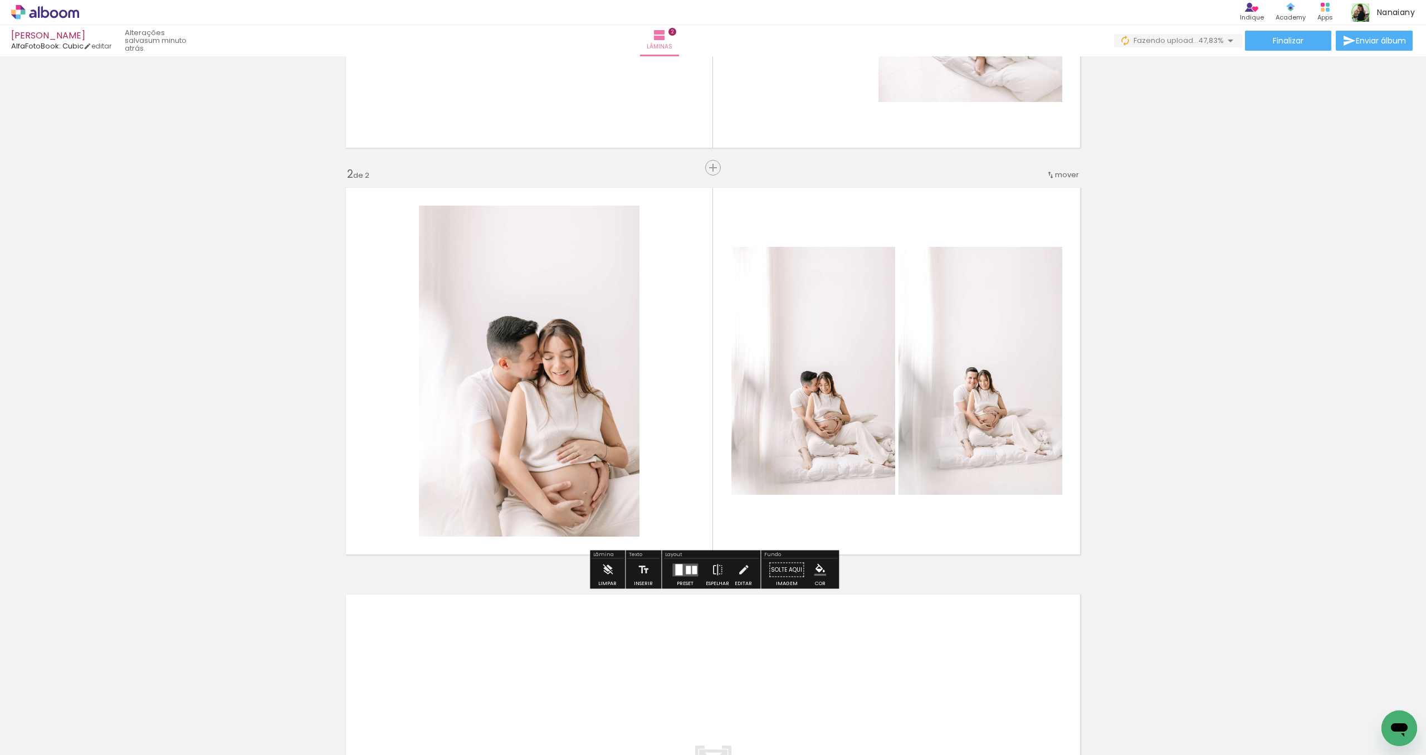
click at [1158, 543] on div "Inserir lâmina 1 de 2 Inserir lâmina 2 de 2" at bounding box center [713, 357] width 1426 height 1220
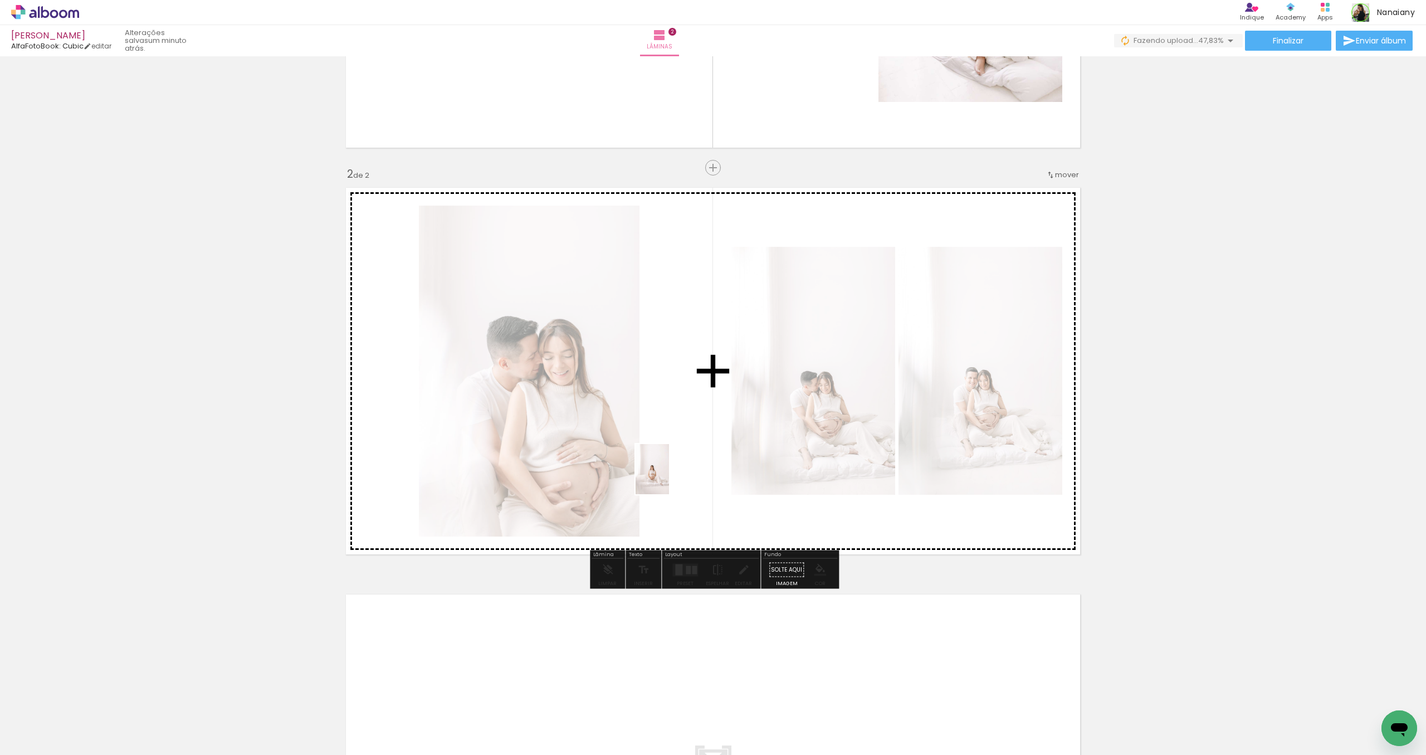
drag, startPoint x: 615, startPoint y: 722, endPoint x: 669, endPoint y: 477, distance: 250.9
click at [669, 477] on quentale-workspace at bounding box center [713, 377] width 1426 height 755
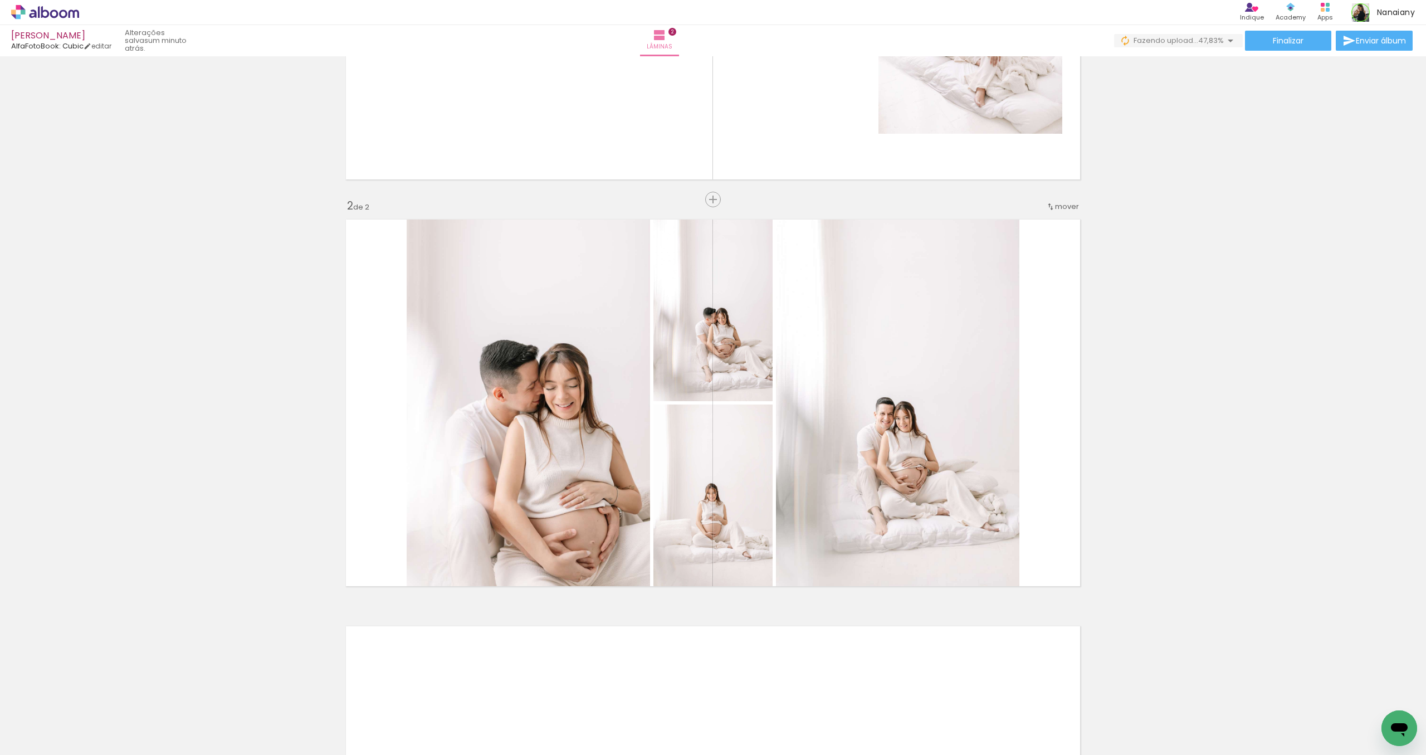
scroll to position [302, 0]
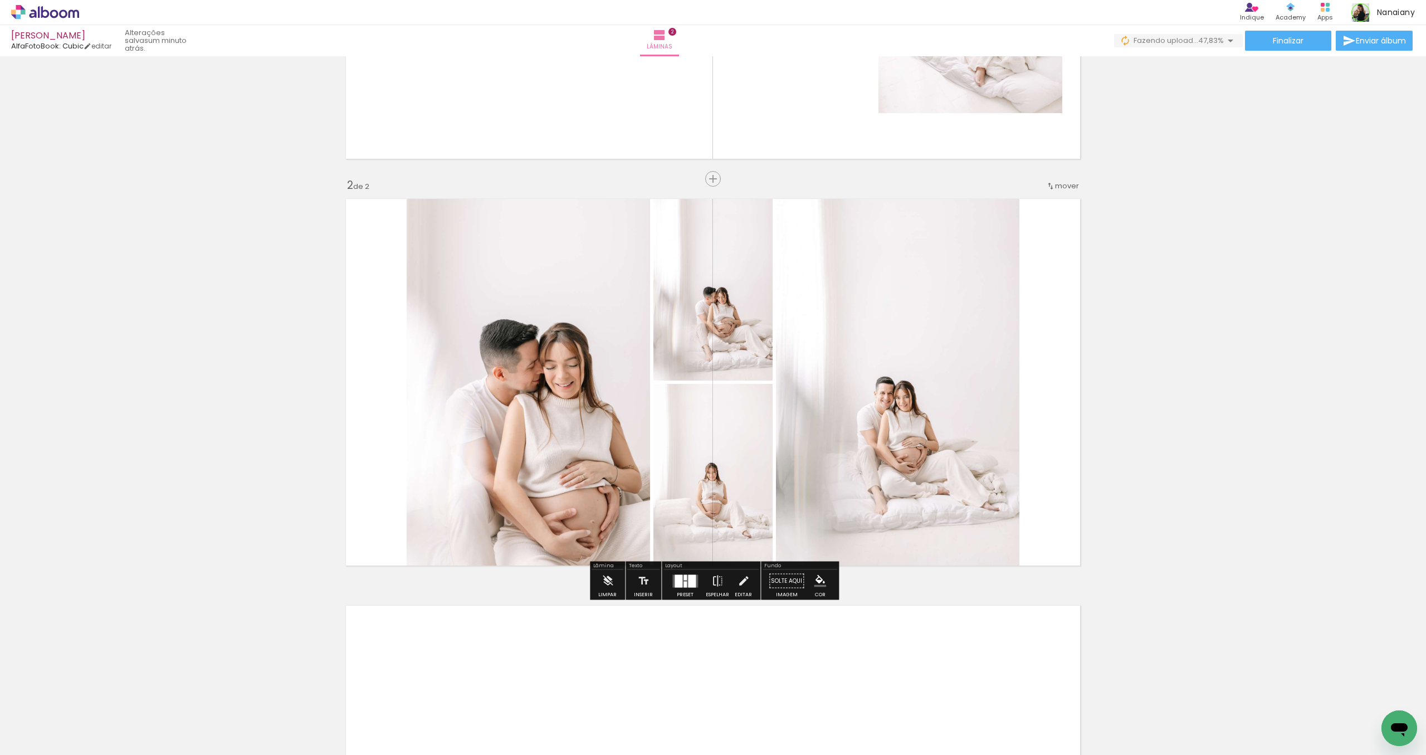
click at [899, 430] on quentale-photo at bounding box center [897, 382] width 243 height 379
click at [923, 412] on quentale-photo at bounding box center [897, 382] width 243 height 379
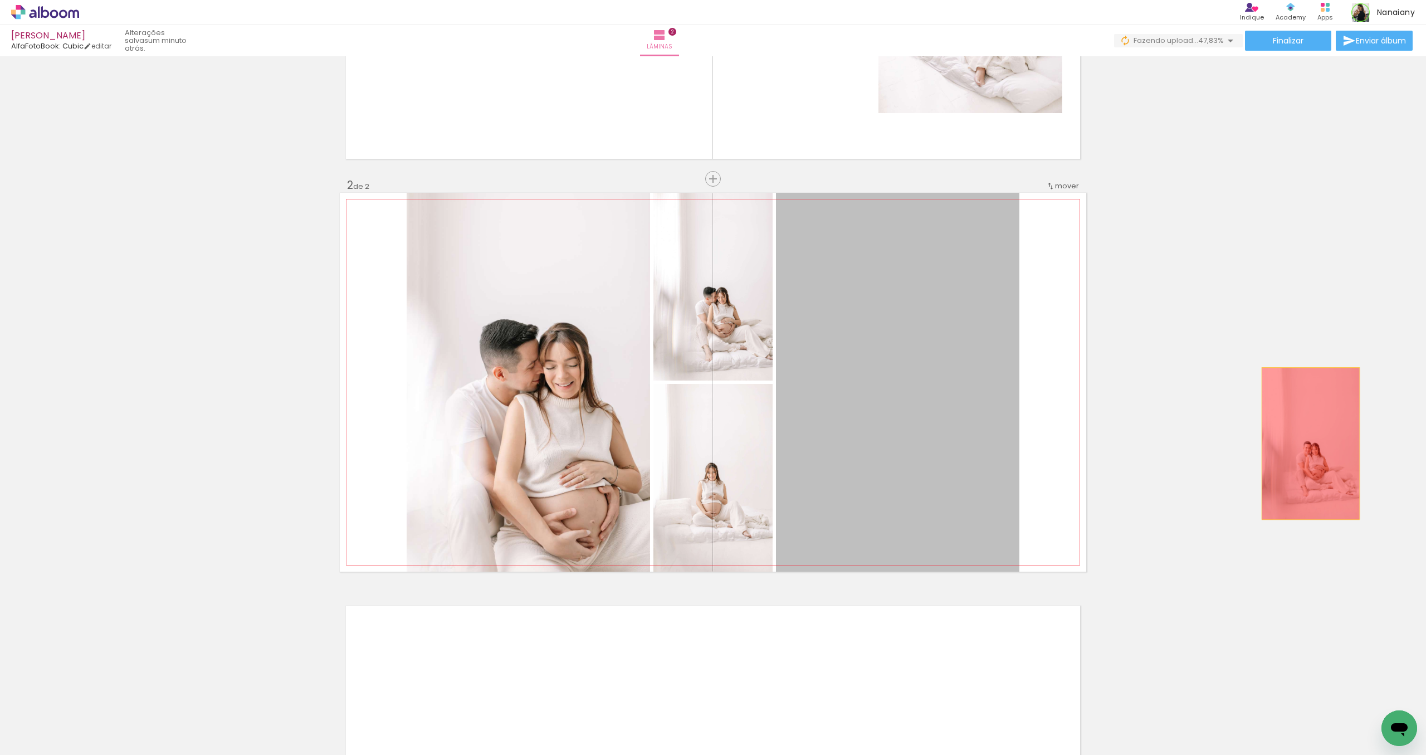
drag, startPoint x: 933, startPoint y: 405, endPoint x: 1312, endPoint y: 443, distance: 381.2
click at [1312, 443] on div "Inserir lâmina 1 de 2 Inserir lâmina 2 de 2" at bounding box center [713, 368] width 1426 height 1220
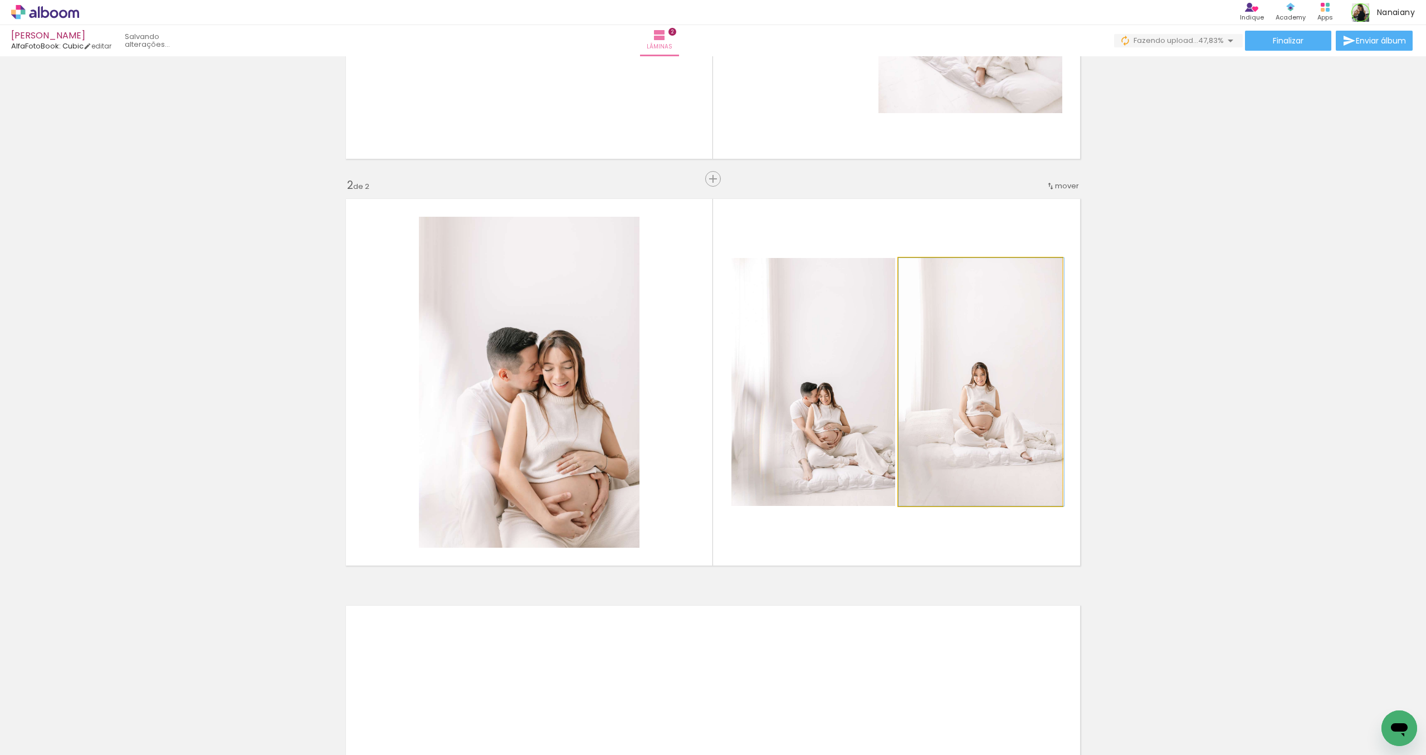
drag, startPoint x: 966, startPoint y: 434, endPoint x: 1035, endPoint y: 437, distance: 69.7
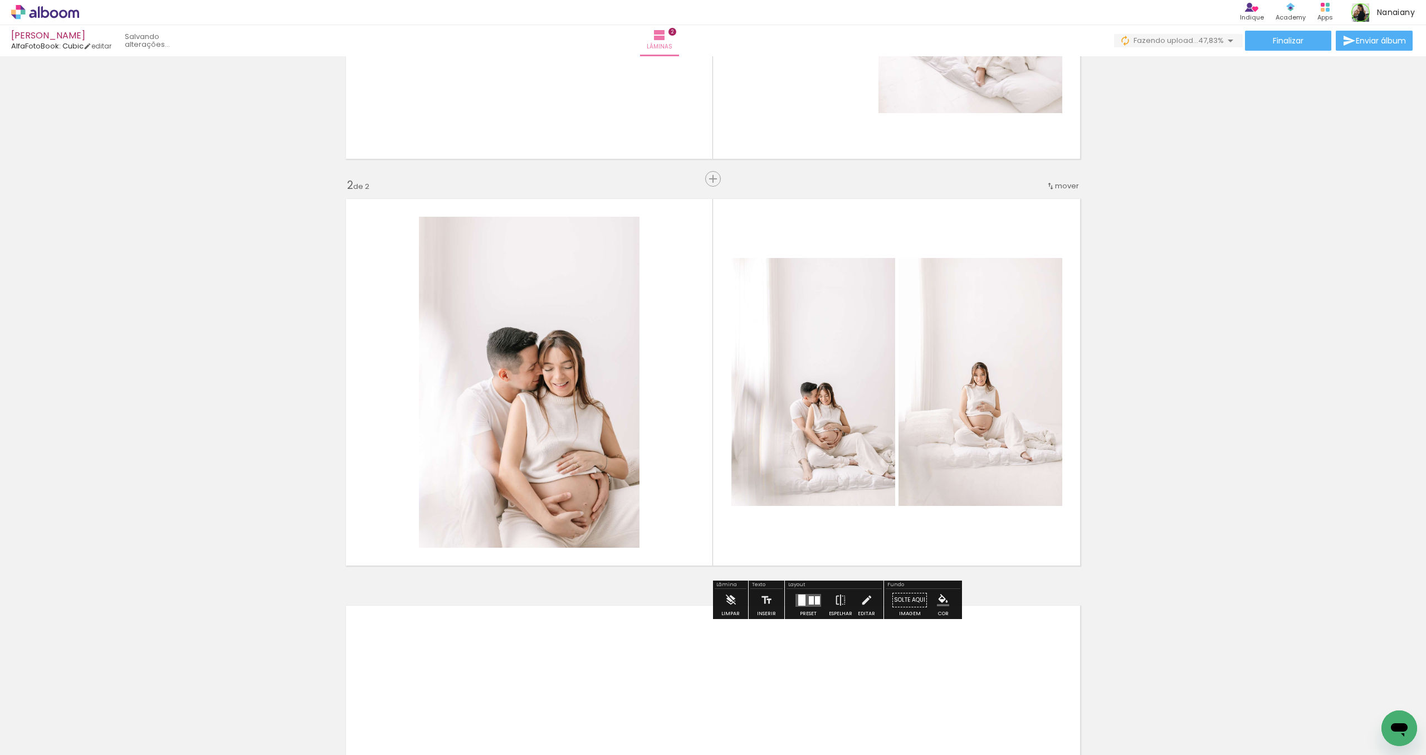
click at [1025, 430] on quentale-photo at bounding box center [980, 382] width 164 height 248
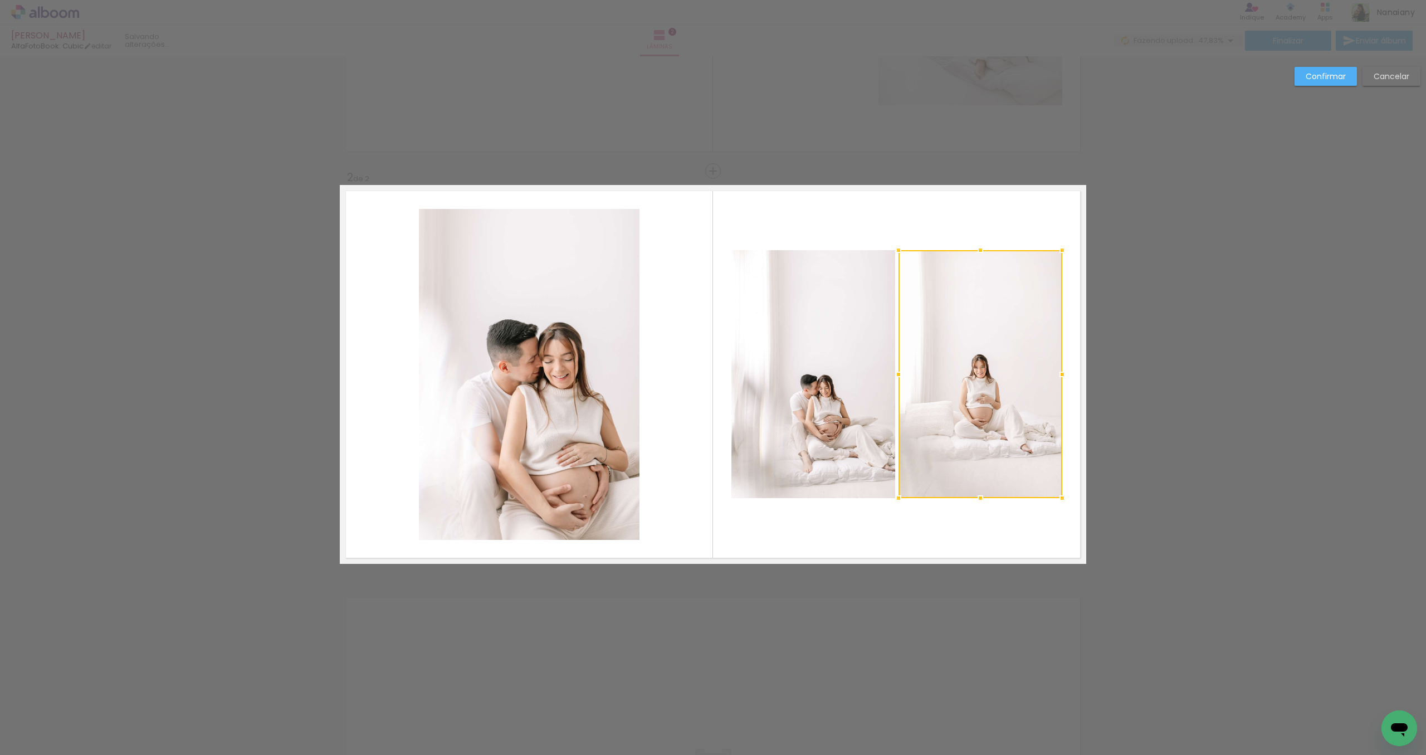
scroll to position [314, 0]
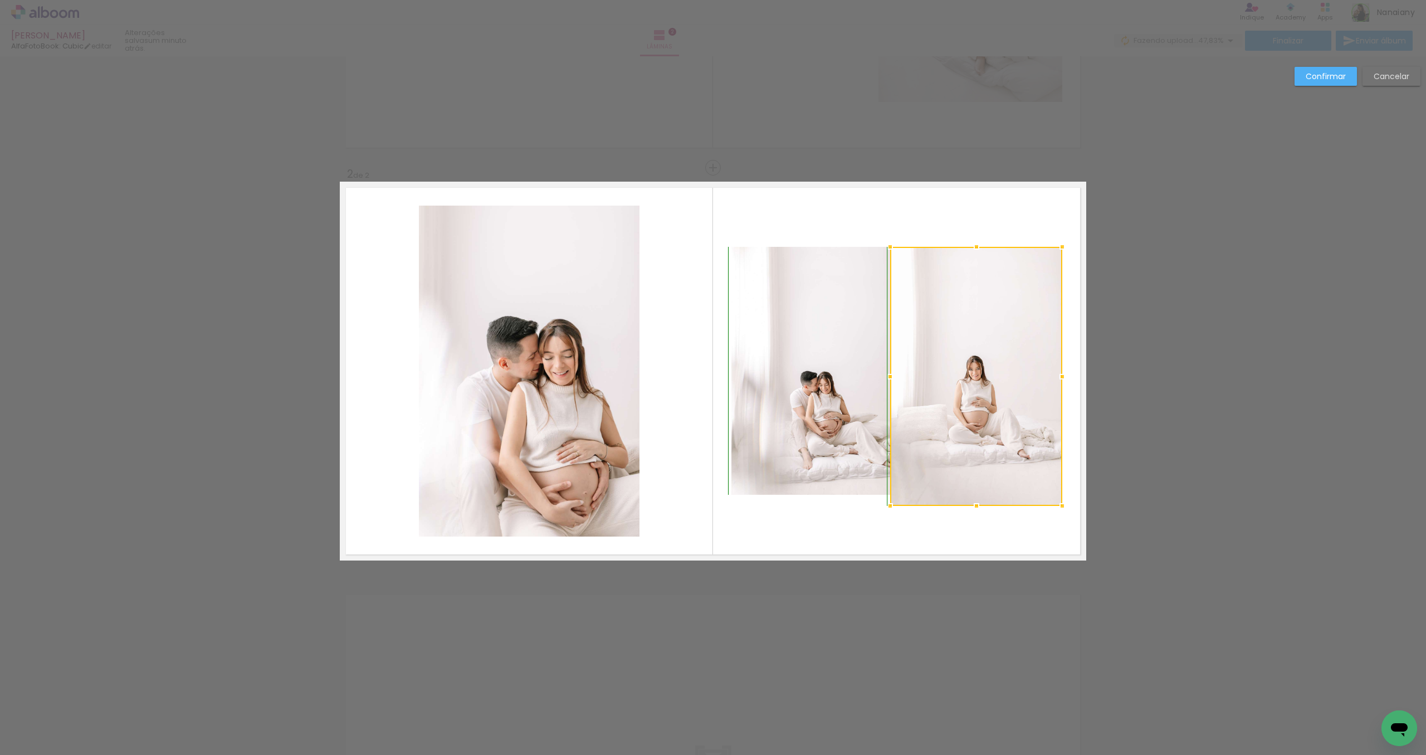
drag, startPoint x: 895, startPoint y: 498, endPoint x: 890, endPoint y: 504, distance: 7.9
click at [890, 504] on div at bounding box center [890, 506] width 22 height 22
click at [1348, 486] on div "Confirmar Cancelar" at bounding box center [713, 366] width 1426 height 1246
click at [0, 0] on slot "Cancelar" at bounding box center [0, 0] width 0 height 0
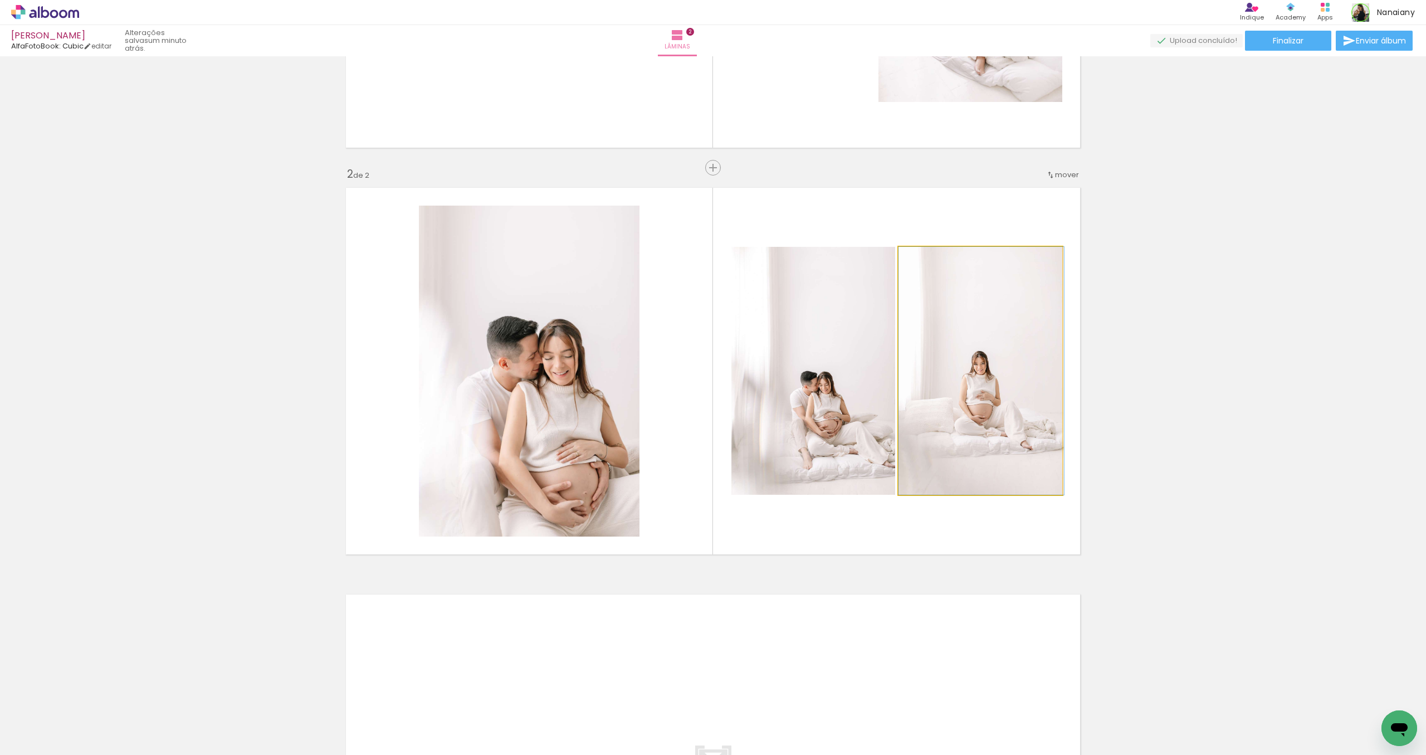
click at [971, 355] on quentale-photo at bounding box center [980, 371] width 164 height 248
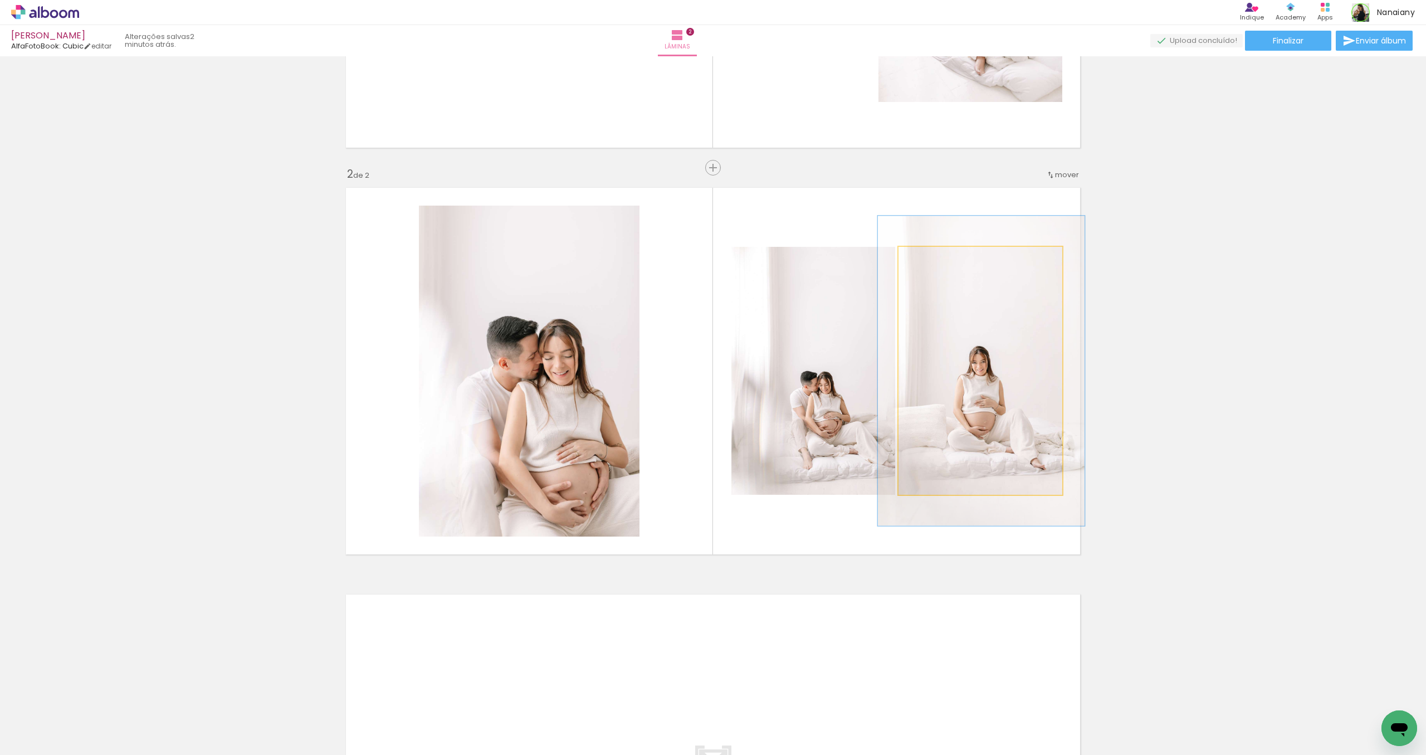
drag, startPoint x: 926, startPoint y: 259, endPoint x: 947, endPoint y: 280, distance: 29.9
type paper-slider "130"
click at [937, 260] on div at bounding box center [934, 258] width 10 height 10
drag, startPoint x: 964, startPoint y: 323, endPoint x: 950, endPoint y: 322, distance: 13.9
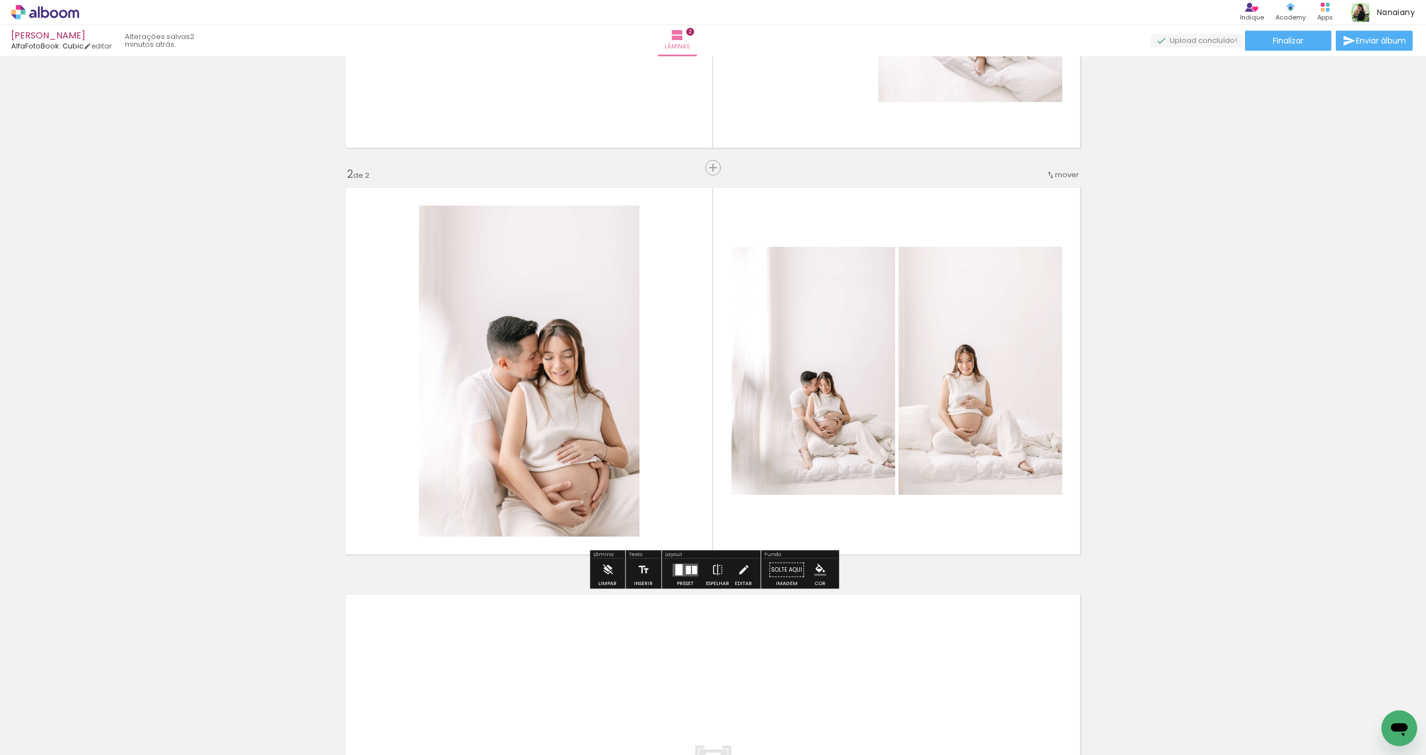
click at [1269, 359] on div "Inserir lâmina 1 de 2 Inserir lâmina 2 de 2" at bounding box center [713, 357] width 1426 height 1220
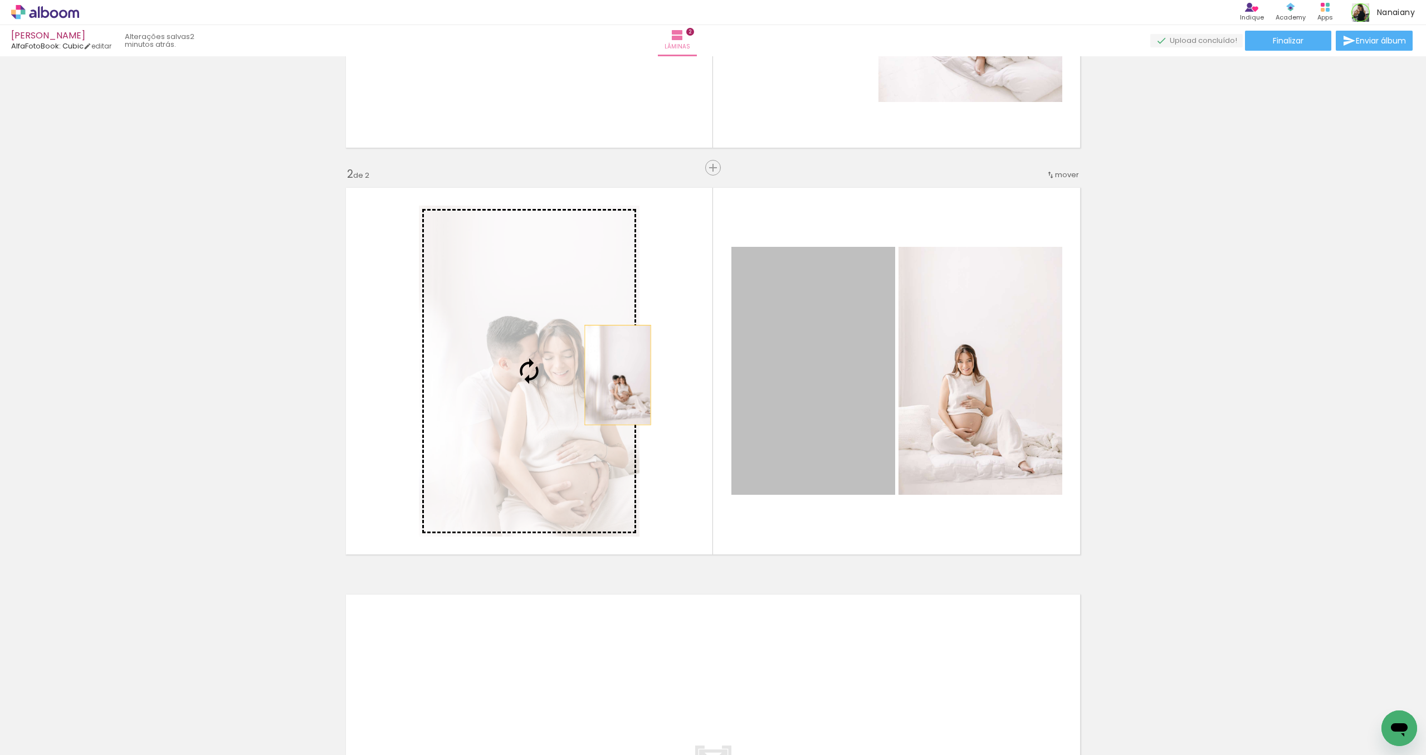
drag, startPoint x: 803, startPoint y: 381, endPoint x: 618, endPoint y: 375, distance: 185.0
click at [0, 0] on slot at bounding box center [0, 0] width 0 height 0
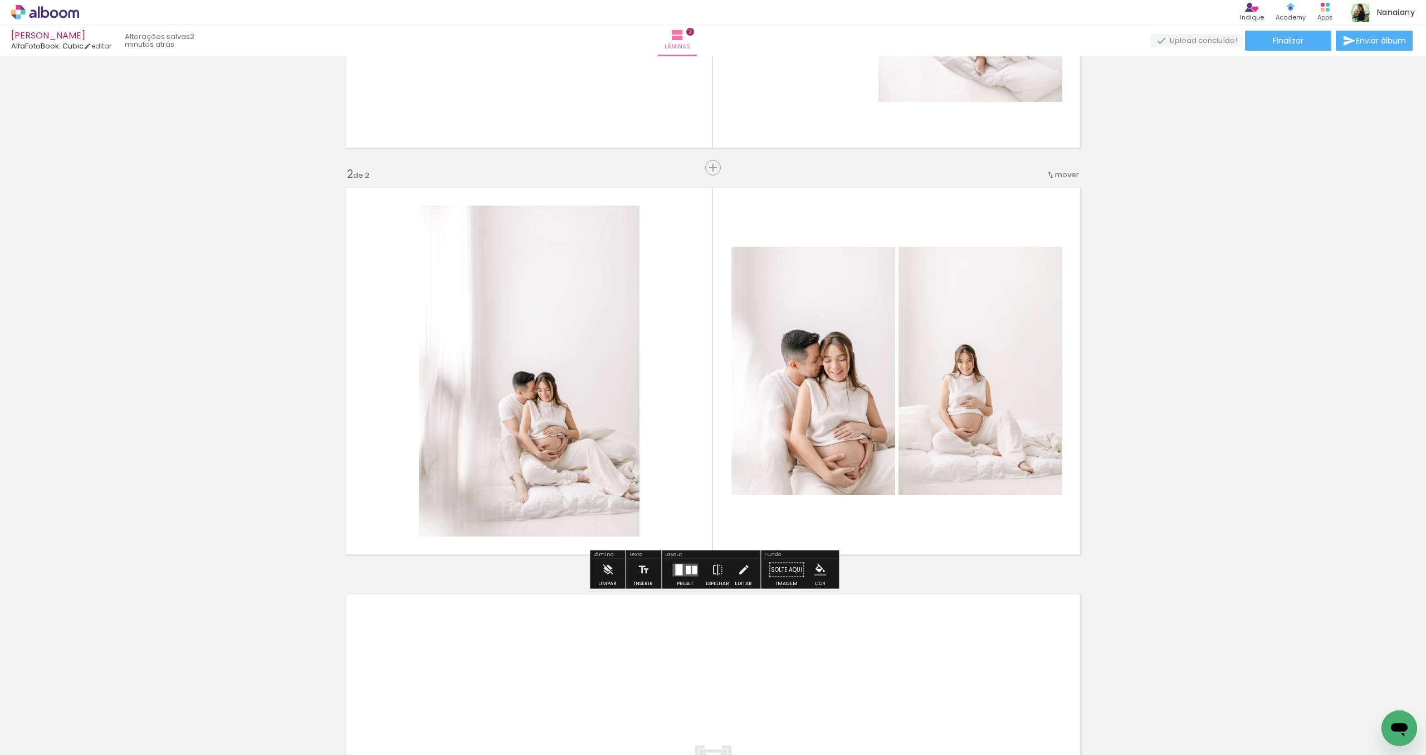
click at [592, 378] on quentale-photo at bounding box center [529, 371] width 221 height 331
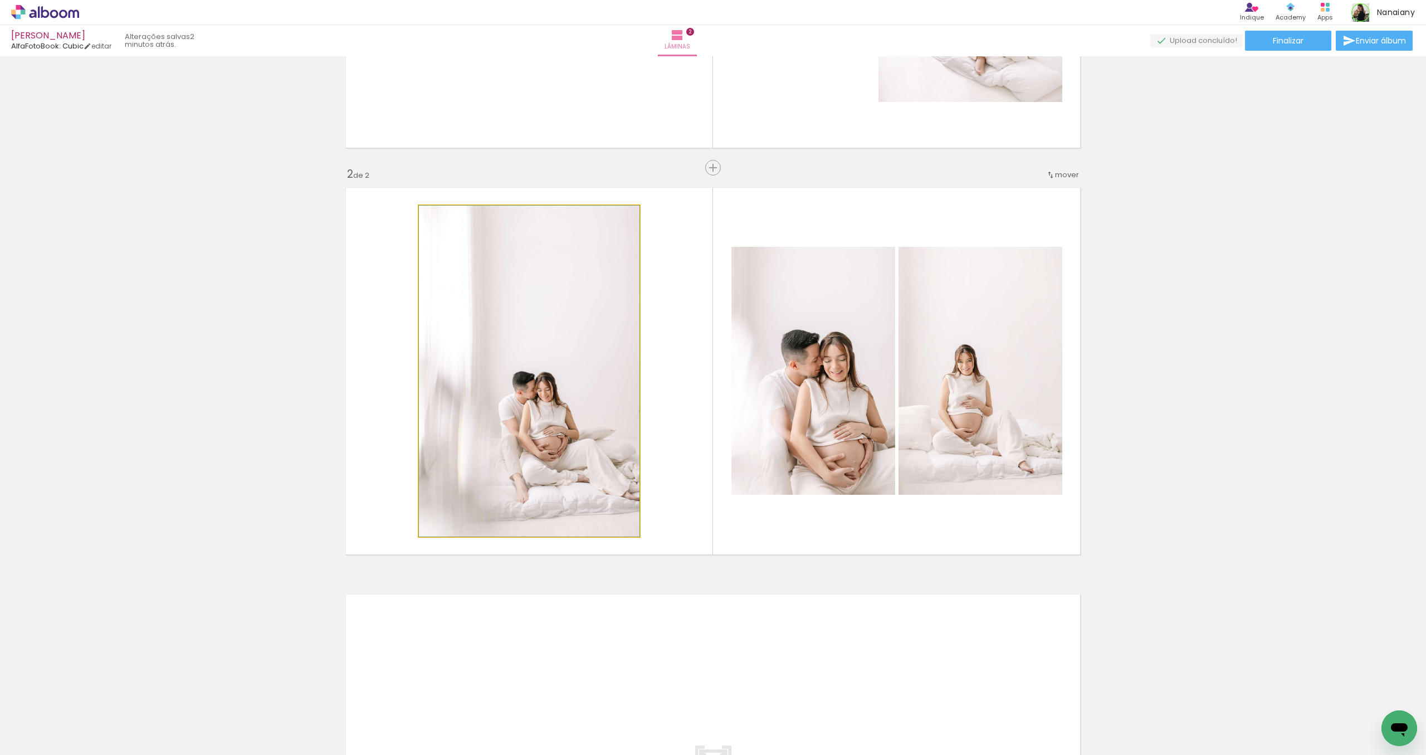
drag, startPoint x: 592, startPoint y: 378, endPoint x: 517, endPoint y: 352, distance: 78.9
click at [635, 345] on quentale-photo at bounding box center [529, 371] width 221 height 331
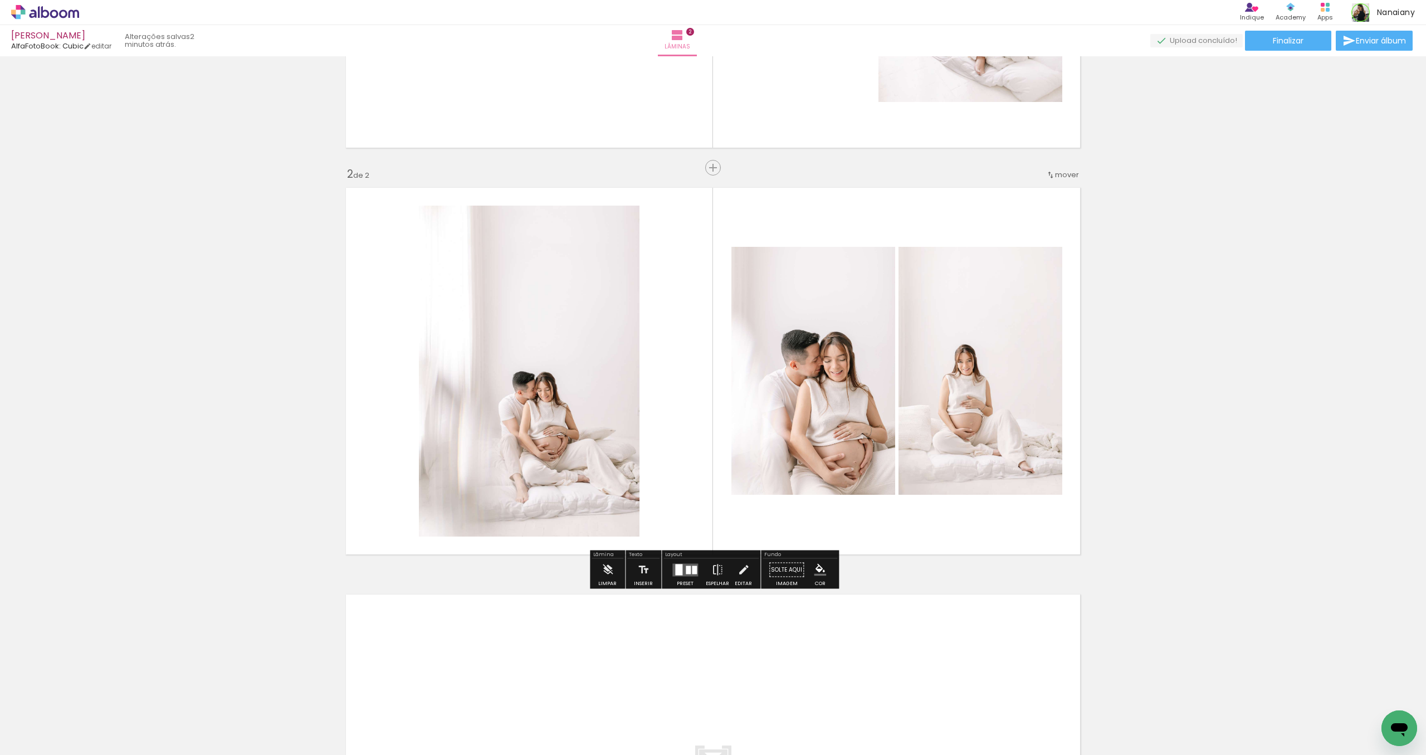
click at [638, 351] on quentale-photo at bounding box center [529, 371] width 221 height 331
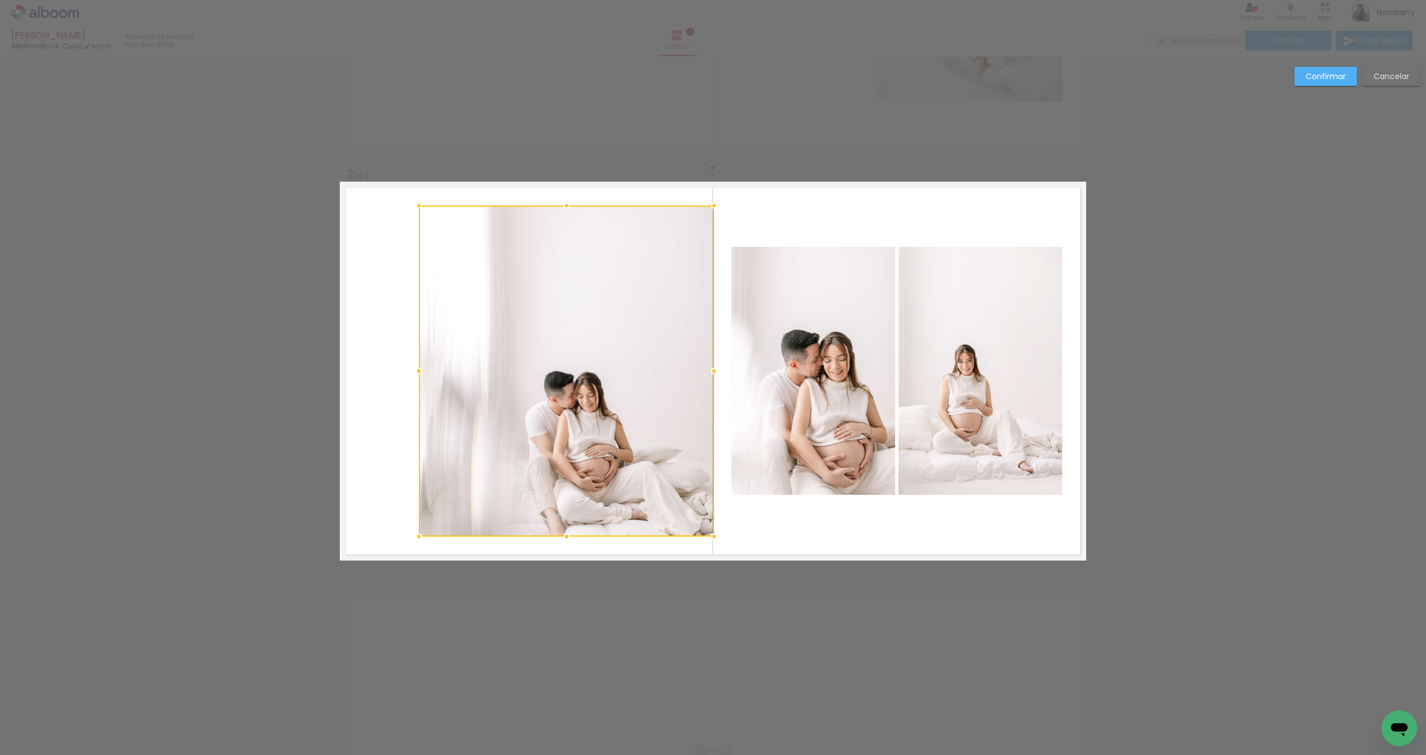
drag, startPoint x: 642, startPoint y: 369, endPoint x: 717, endPoint y: 371, distance: 74.7
click at [717, 371] on div at bounding box center [714, 371] width 22 height 22
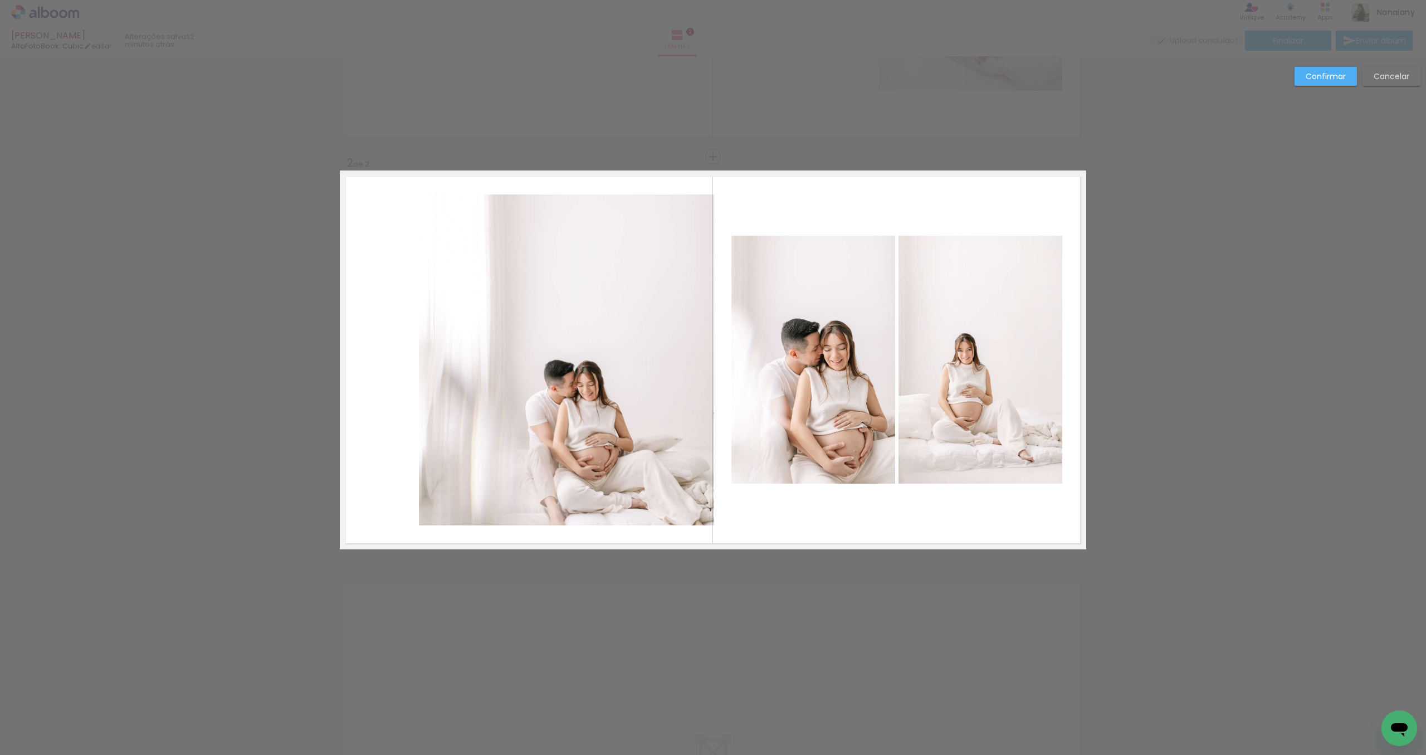
click at [426, 358] on quentale-photo at bounding box center [566, 359] width 295 height 331
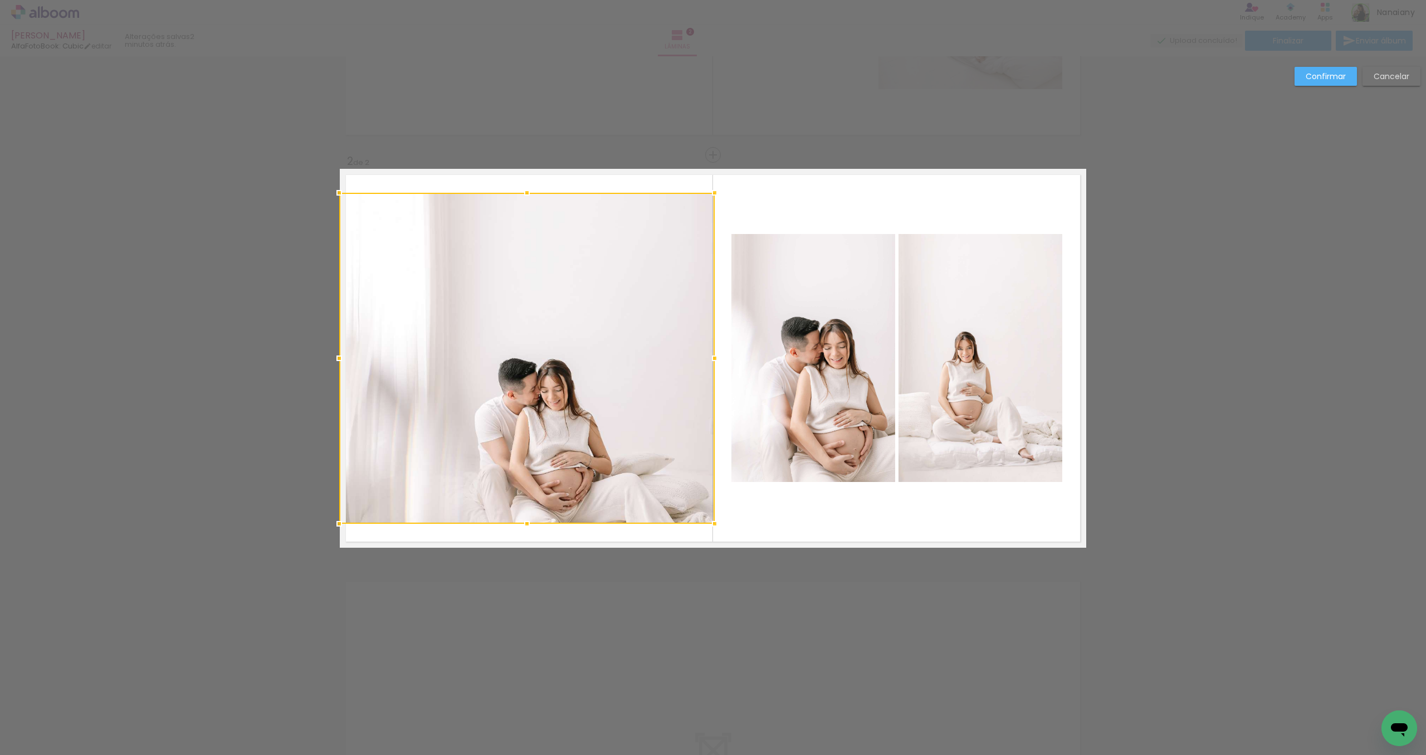
drag, startPoint x: 419, startPoint y: 356, endPoint x: 340, endPoint y: 348, distance: 80.1
click at [340, 348] on div at bounding box center [339, 358] width 22 height 22
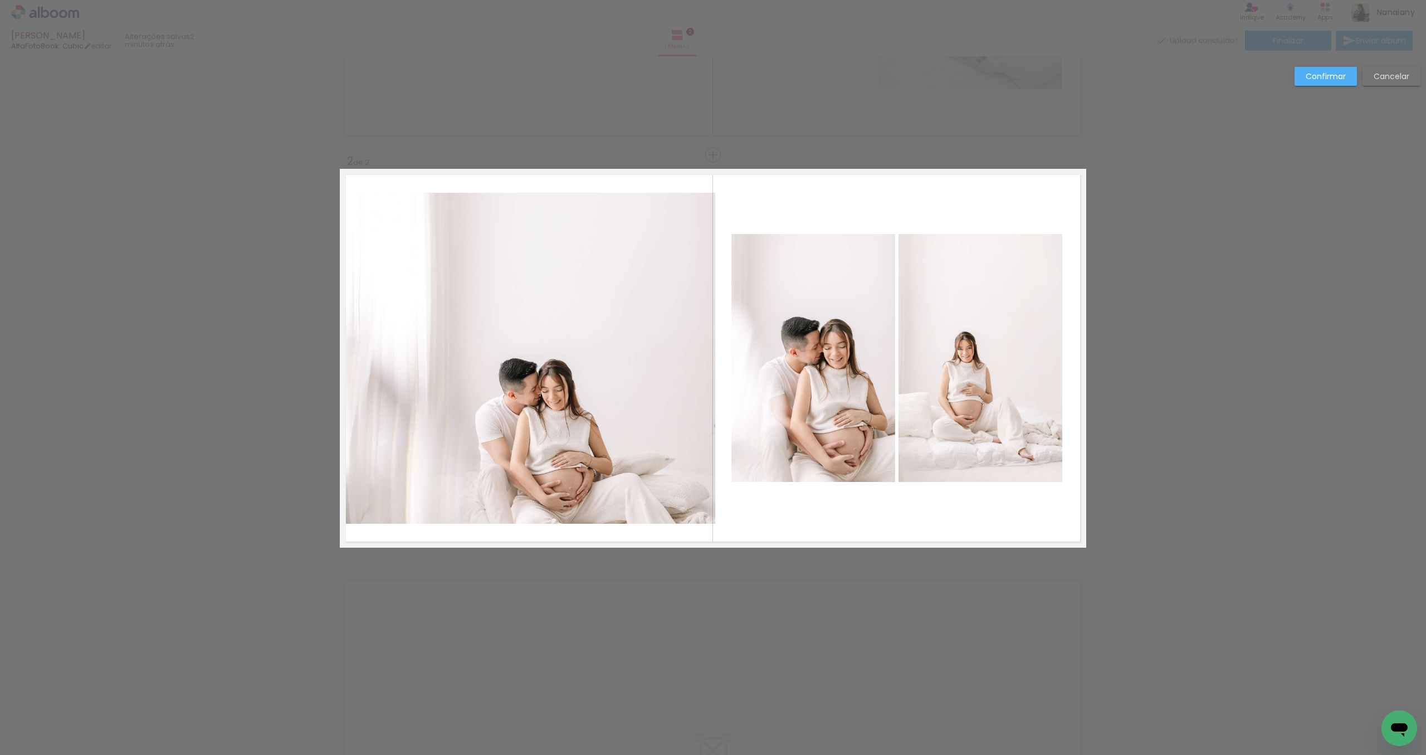
click at [527, 195] on quentale-photo at bounding box center [527, 358] width 375 height 331
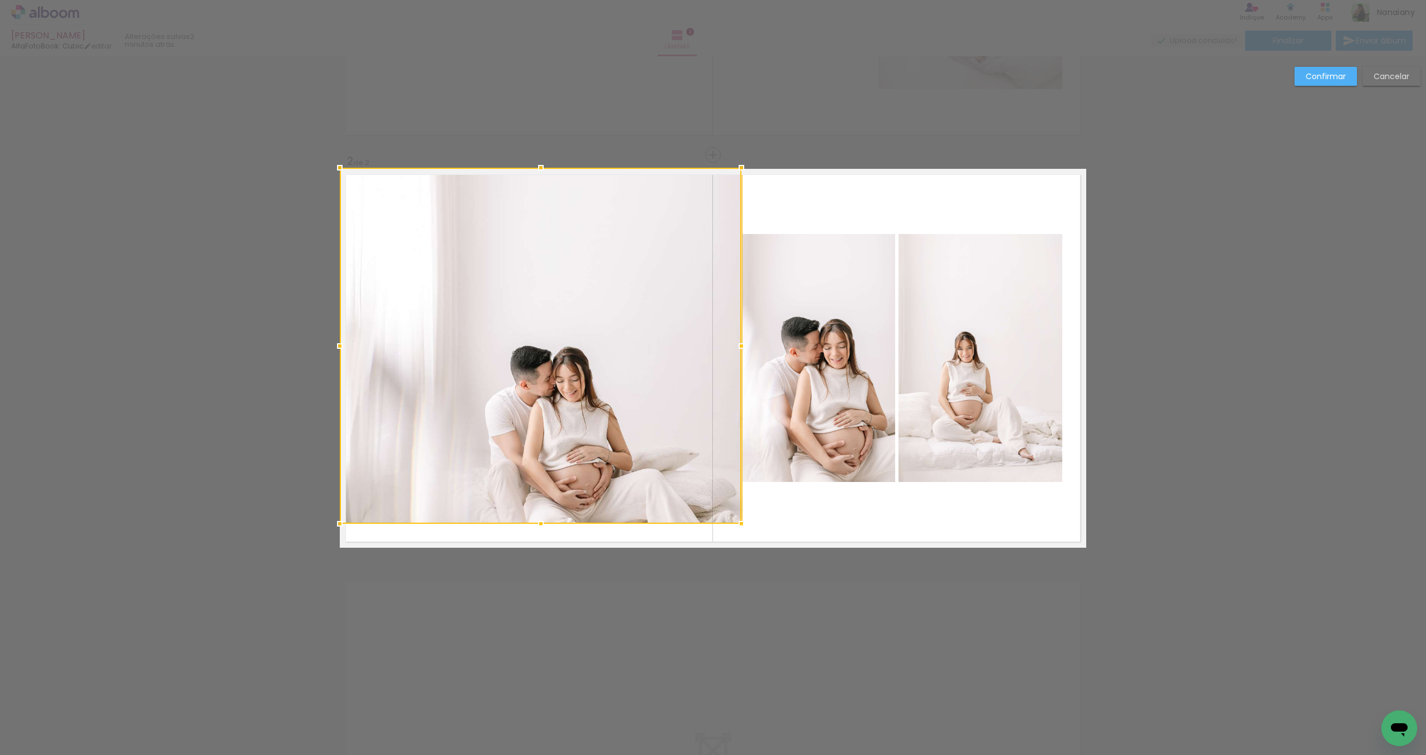
drag, startPoint x: 525, startPoint y: 194, endPoint x: 527, endPoint y: 174, distance: 19.6
click at [527, 174] on div at bounding box center [541, 346] width 402 height 356
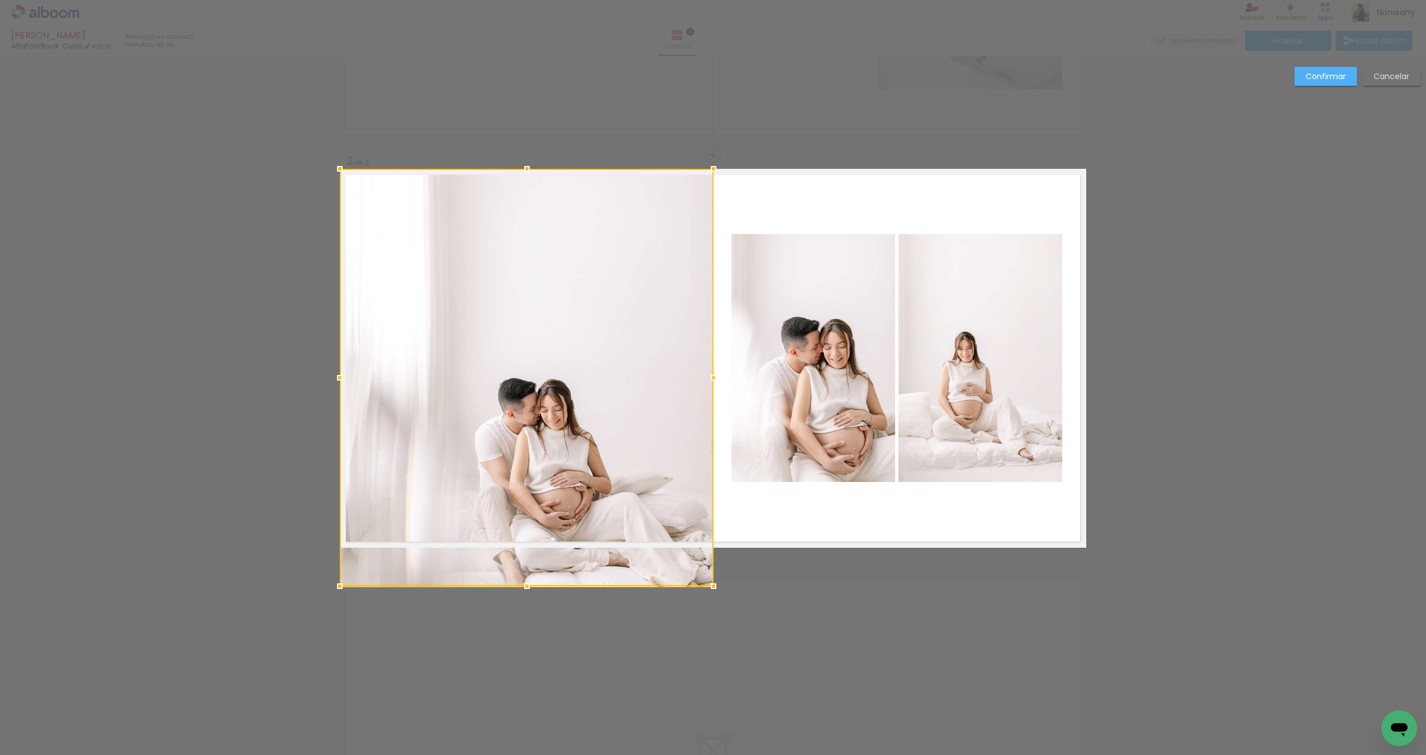
drag, startPoint x: 740, startPoint y: 346, endPoint x: 711, endPoint y: 346, distance: 28.4
click at [711, 346] on div at bounding box center [527, 377] width 374 height 417
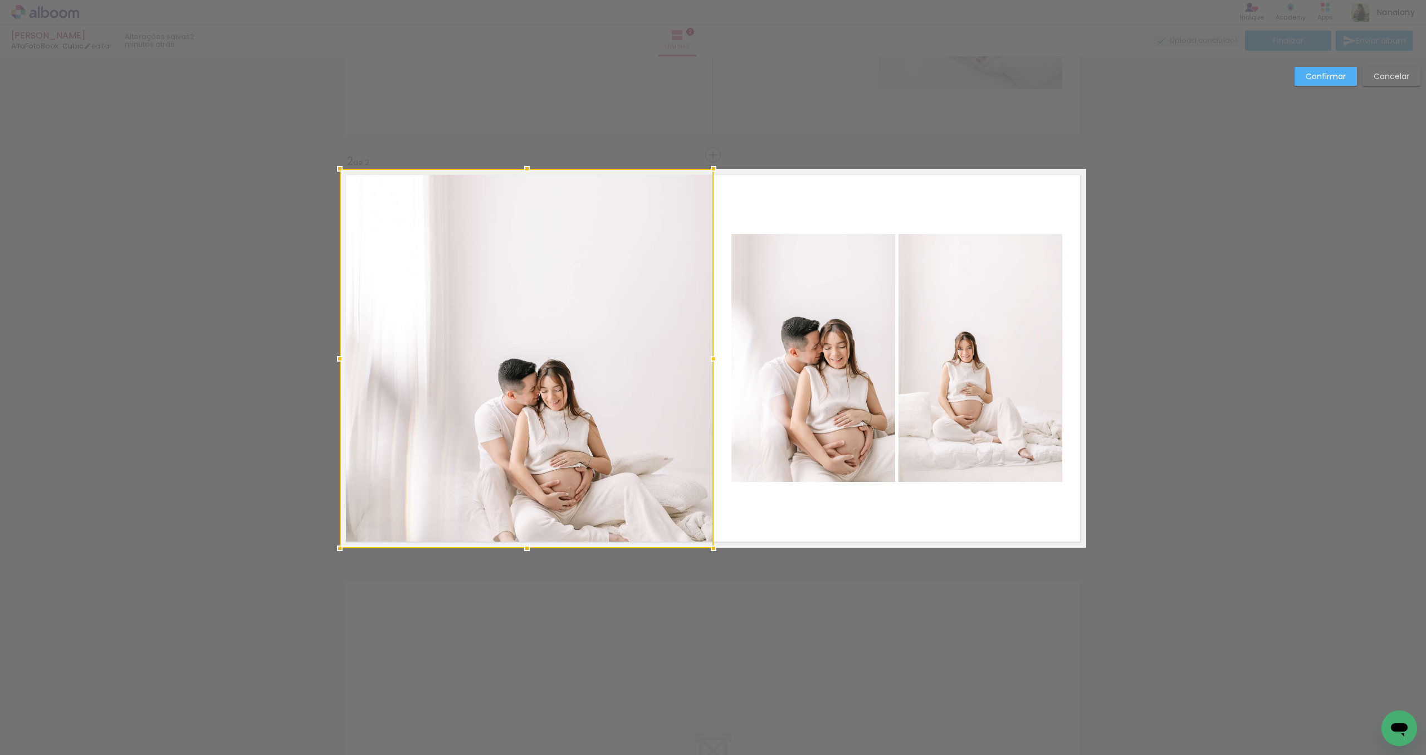
click at [640, 388] on div at bounding box center [527, 358] width 374 height 379
drag, startPoint x: 640, startPoint y: 388, endPoint x: 622, endPoint y: 363, distance: 31.5
click at [622, 363] on div at bounding box center [530, 358] width 374 height 379
drag, startPoint x: 603, startPoint y: 344, endPoint x: 601, endPoint y: 329, distance: 15.1
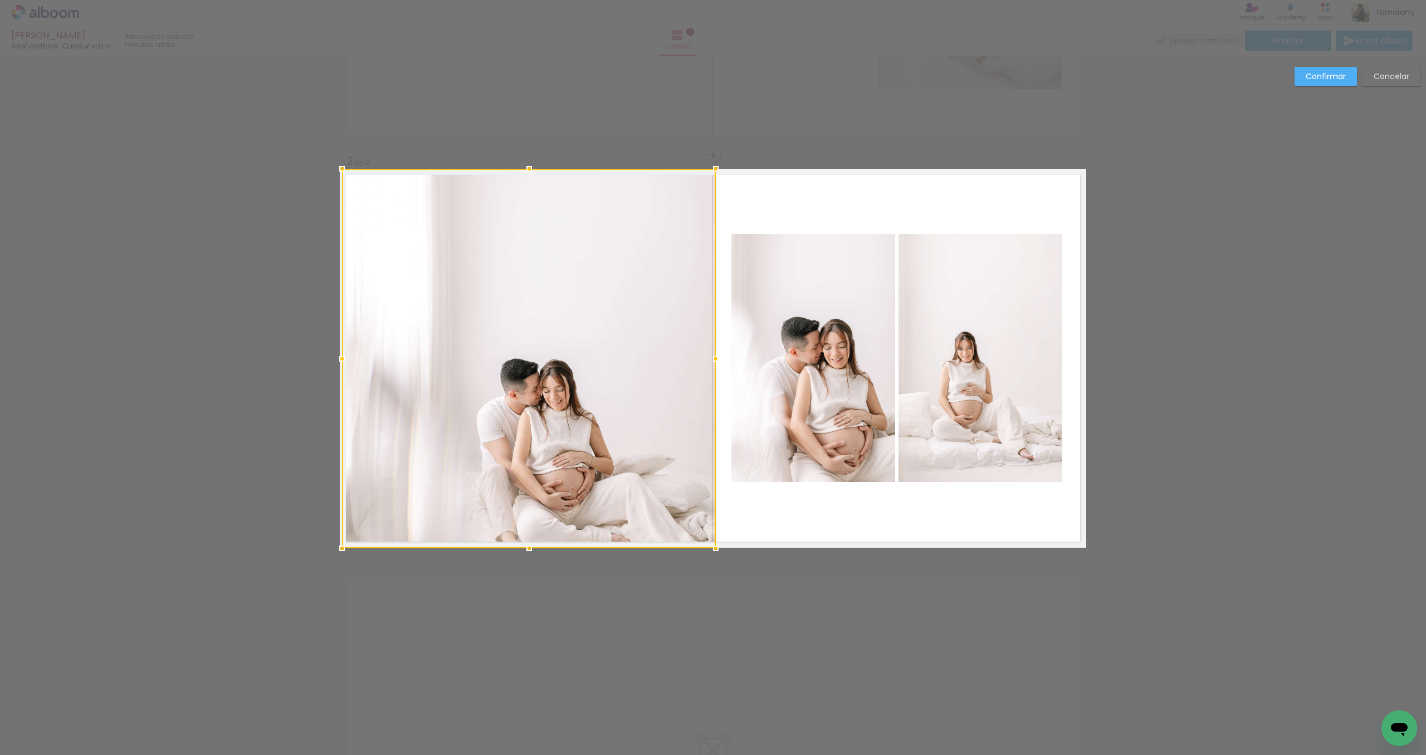
click at [601, 329] on div at bounding box center [529, 358] width 374 height 379
drag, startPoint x: 601, startPoint y: 334, endPoint x: 588, endPoint y: 304, distance: 33.2
click at [588, 304] on div at bounding box center [530, 358] width 374 height 379
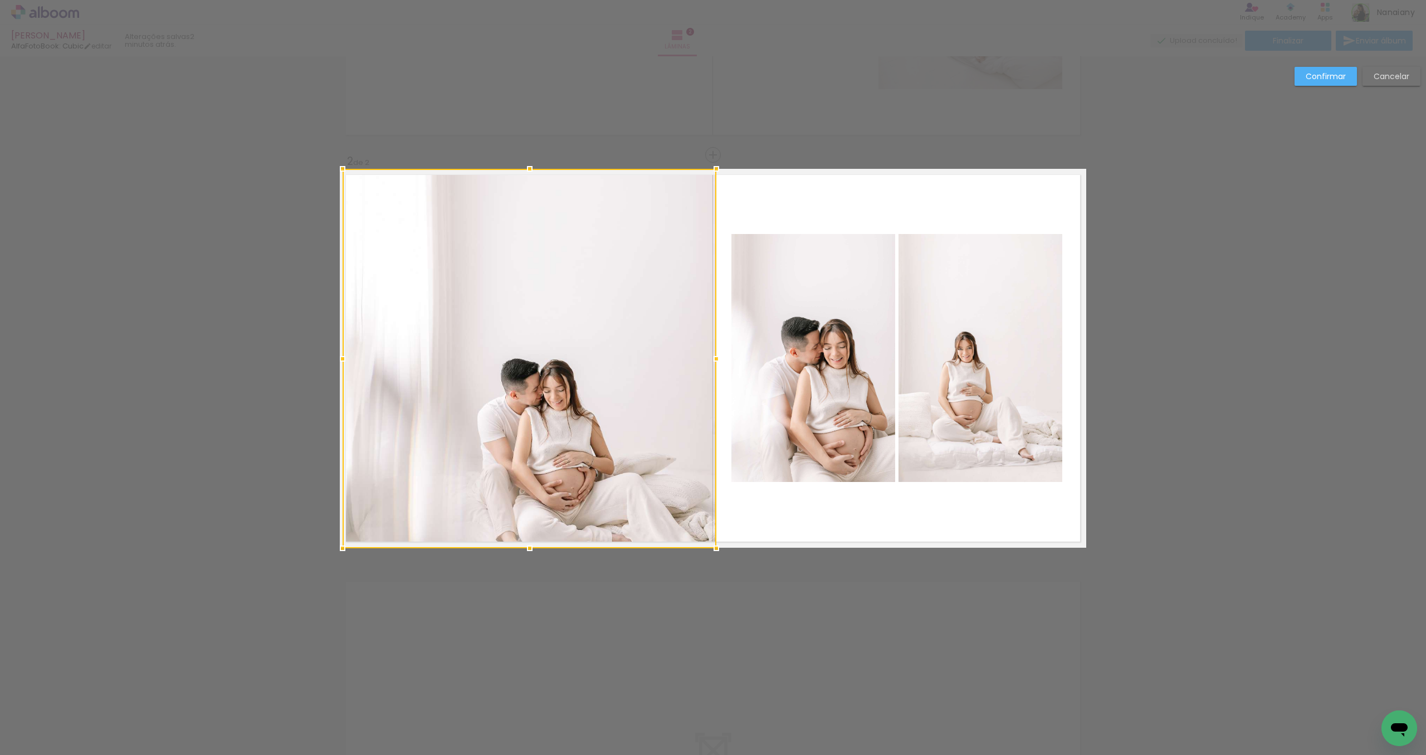
click at [755, 64] on div "Confirmar Cancelar" at bounding box center [713, 353] width 1426 height 1246
click at [573, 360] on div at bounding box center [530, 358] width 374 height 379
click at [672, 589] on div "Confirmar Cancelar" at bounding box center [713, 353] width 1426 height 1246
click at [598, 440] on div at bounding box center [530, 358] width 374 height 379
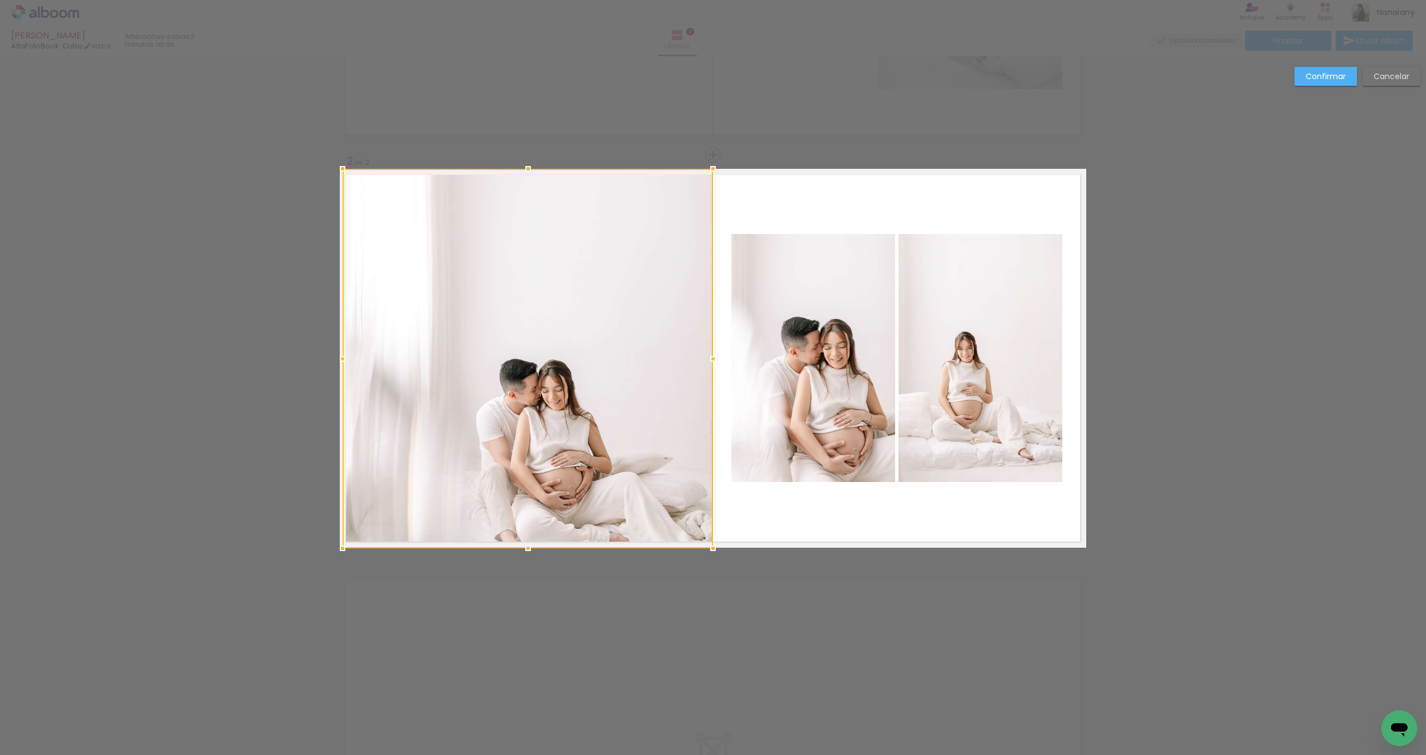
drag, startPoint x: 717, startPoint y: 355, endPoint x: 726, endPoint y: 354, distance: 8.9
click at [726, 354] on album-spread "2 de 2" at bounding box center [713, 358] width 746 height 379
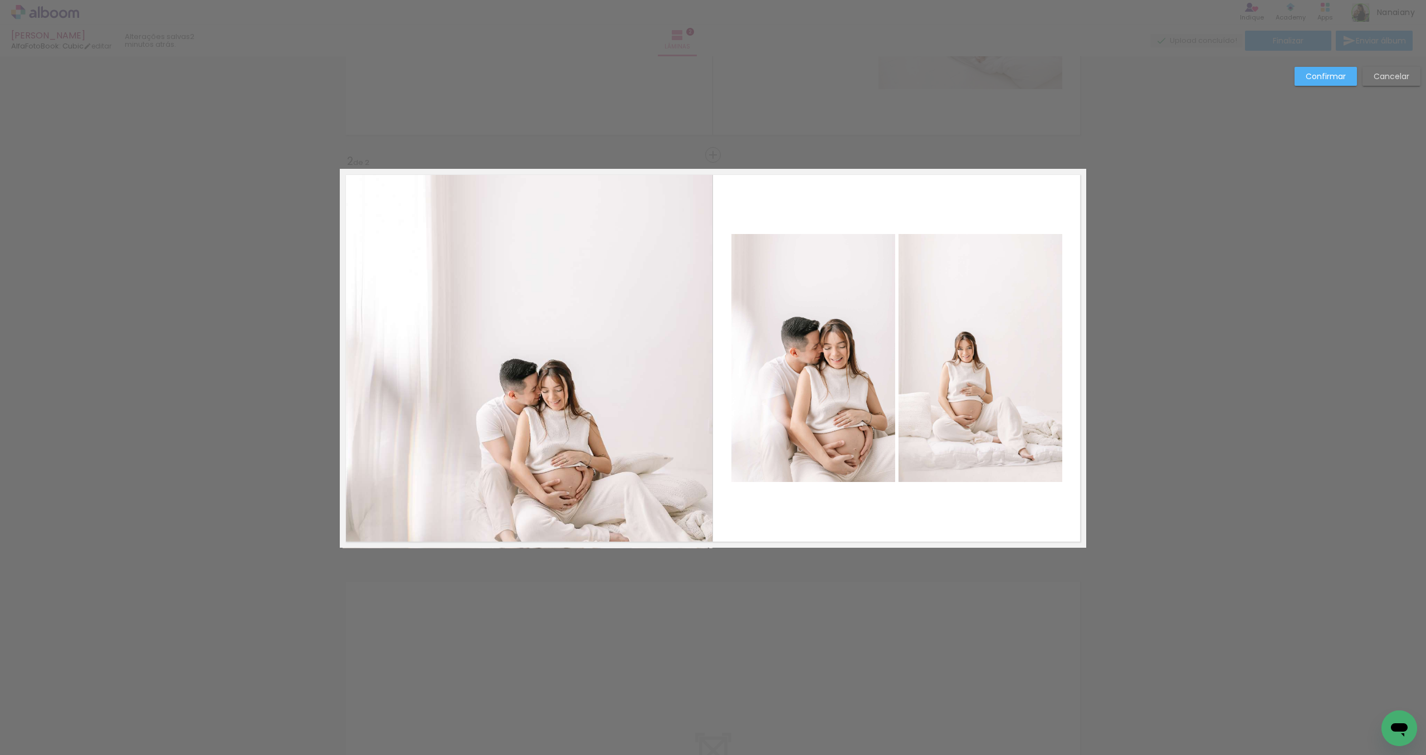
click at [0, 0] on slot "Confirmar" at bounding box center [0, 0] width 0 height 0
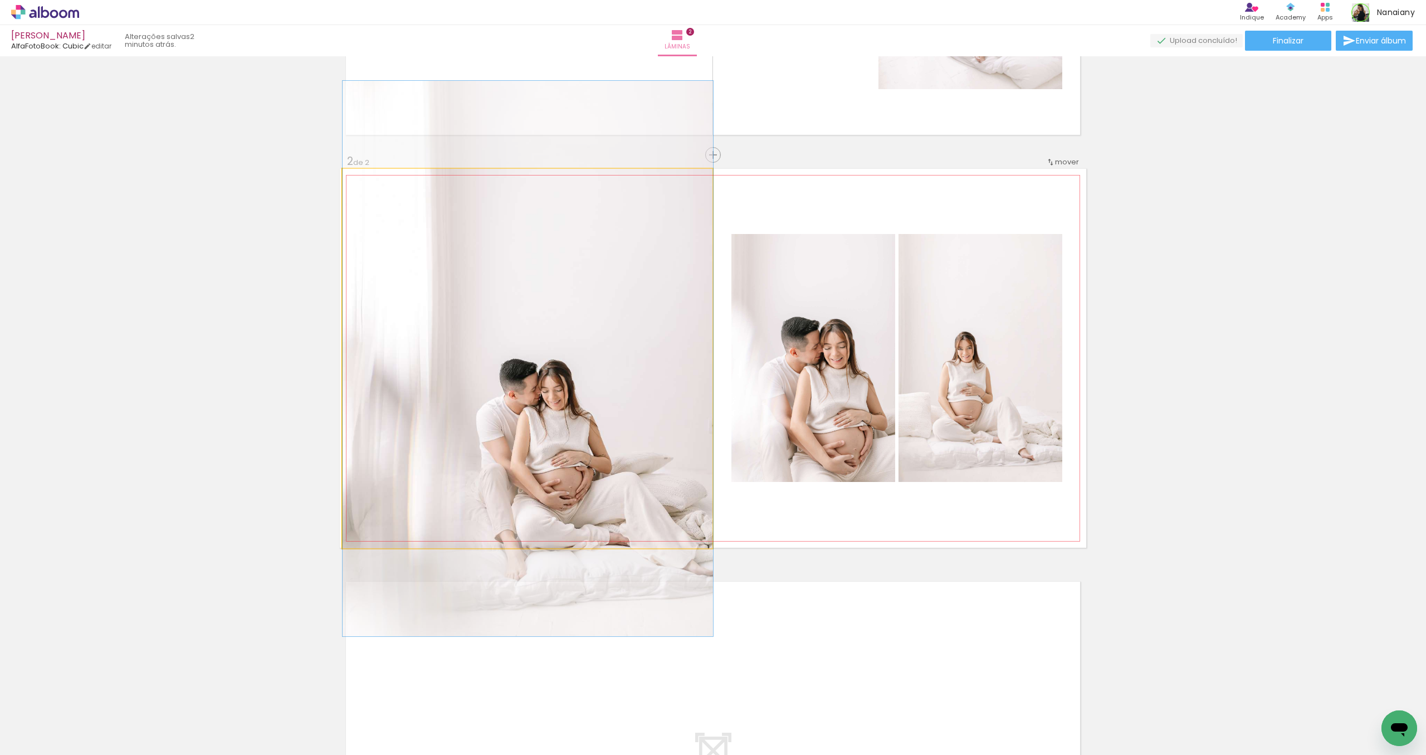
scroll to position [322, 0]
click at [533, 434] on quentale-photo at bounding box center [528, 360] width 370 height 379
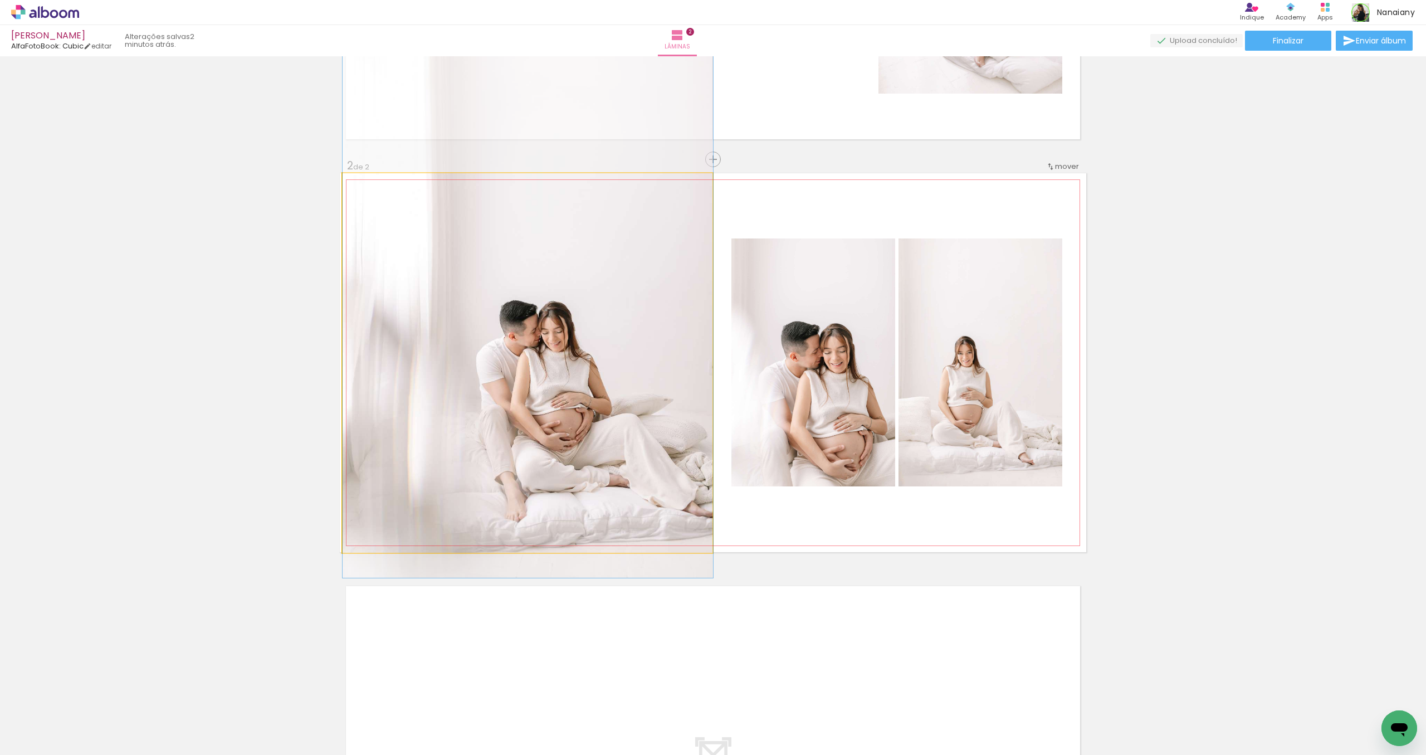
drag, startPoint x: 500, startPoint y: 290, endPoint x: 503, endPoint y: 227, distance: 63.0
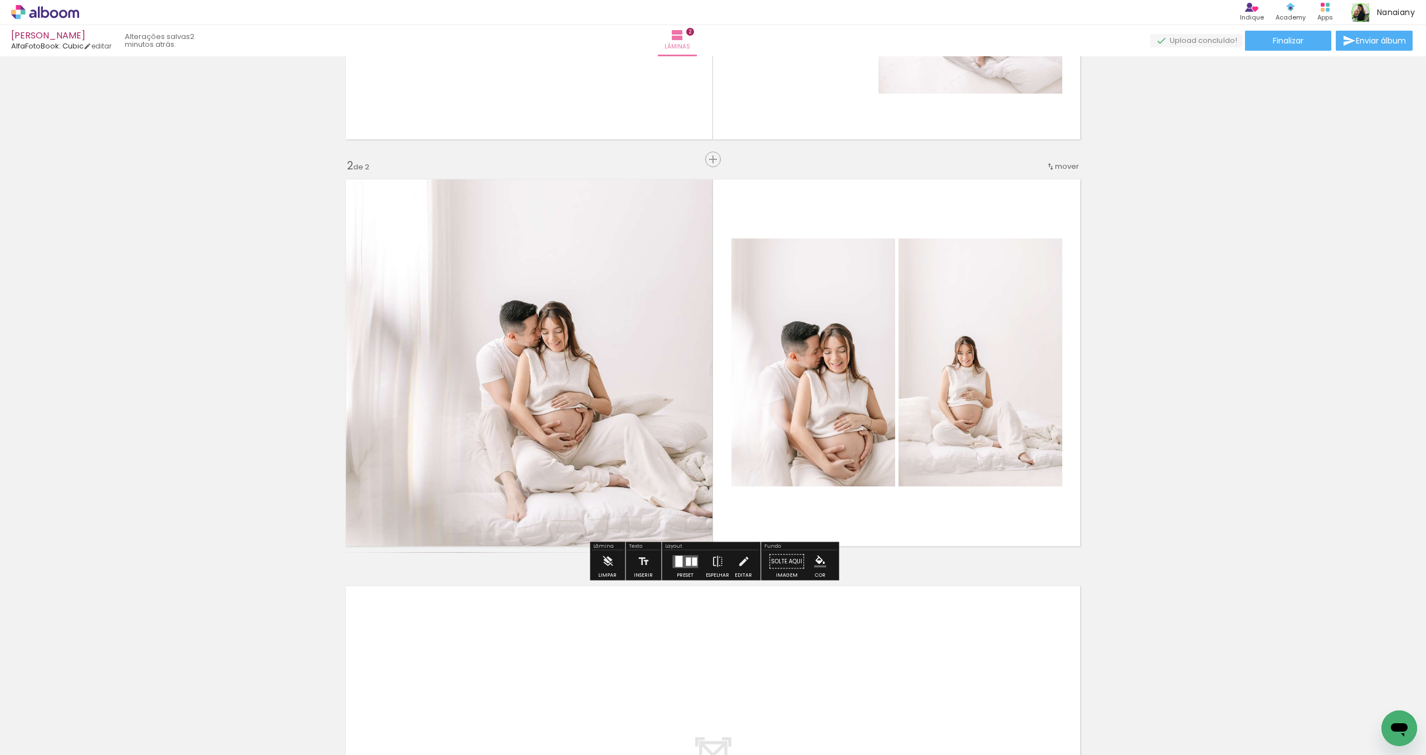
click at [1204, 320] on div "Inserir lâmina 1 de 2 Inserir lâmina 2 de 2" at bounding box center [713, 348] width 1426 height 1220
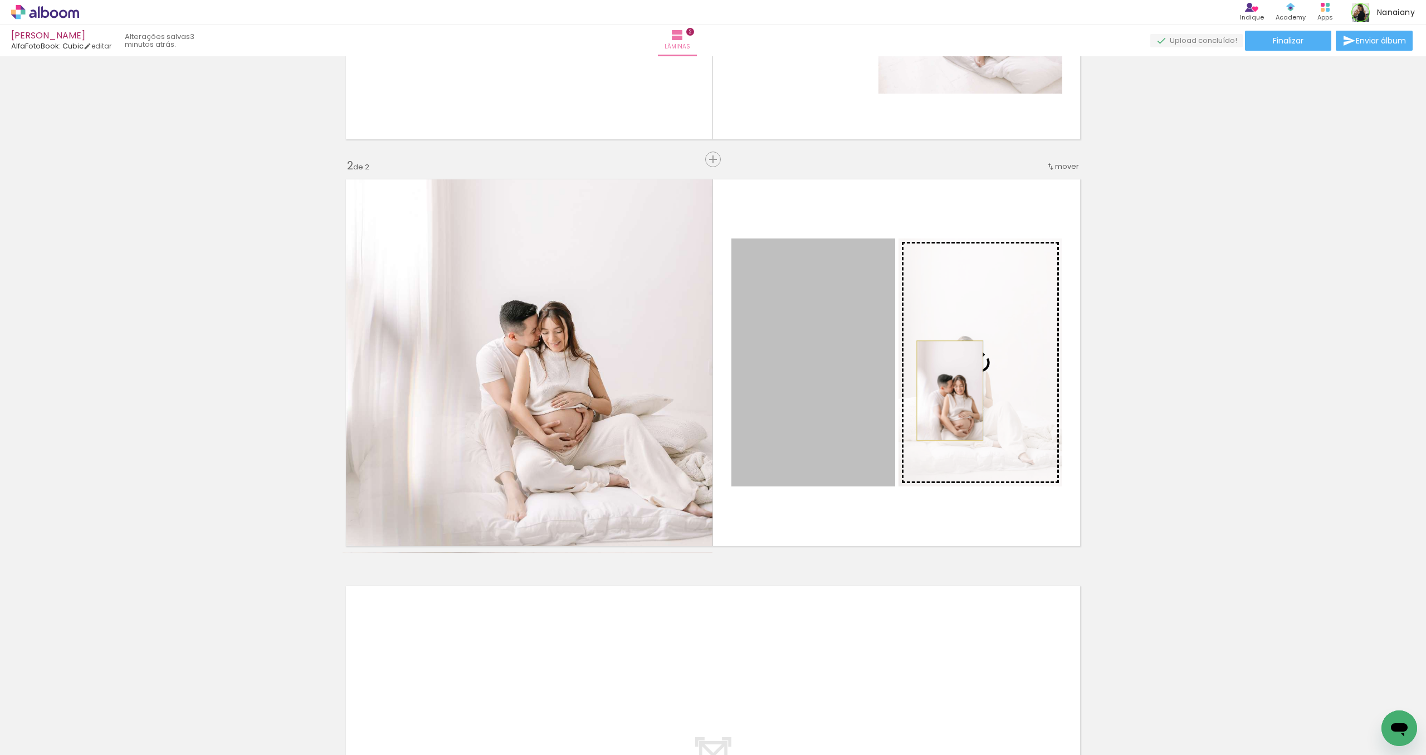
drag, startPoint x: 838, startPoint y: 405, endPoint x: 950, endPoint y: 390, distance: 113.0
click at [0, 0] on slot at bounding box center [0, 0] width 0 height 0
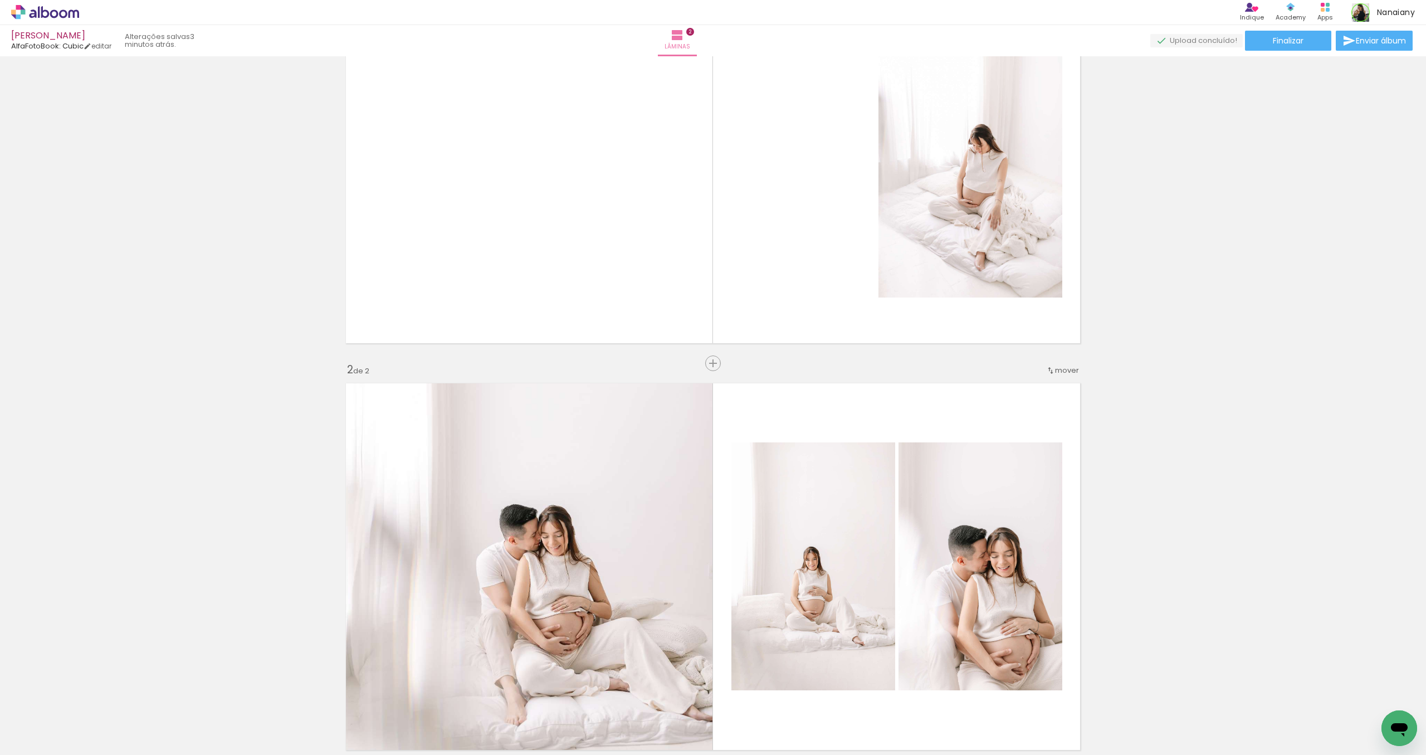
scroll to position [86, 0]
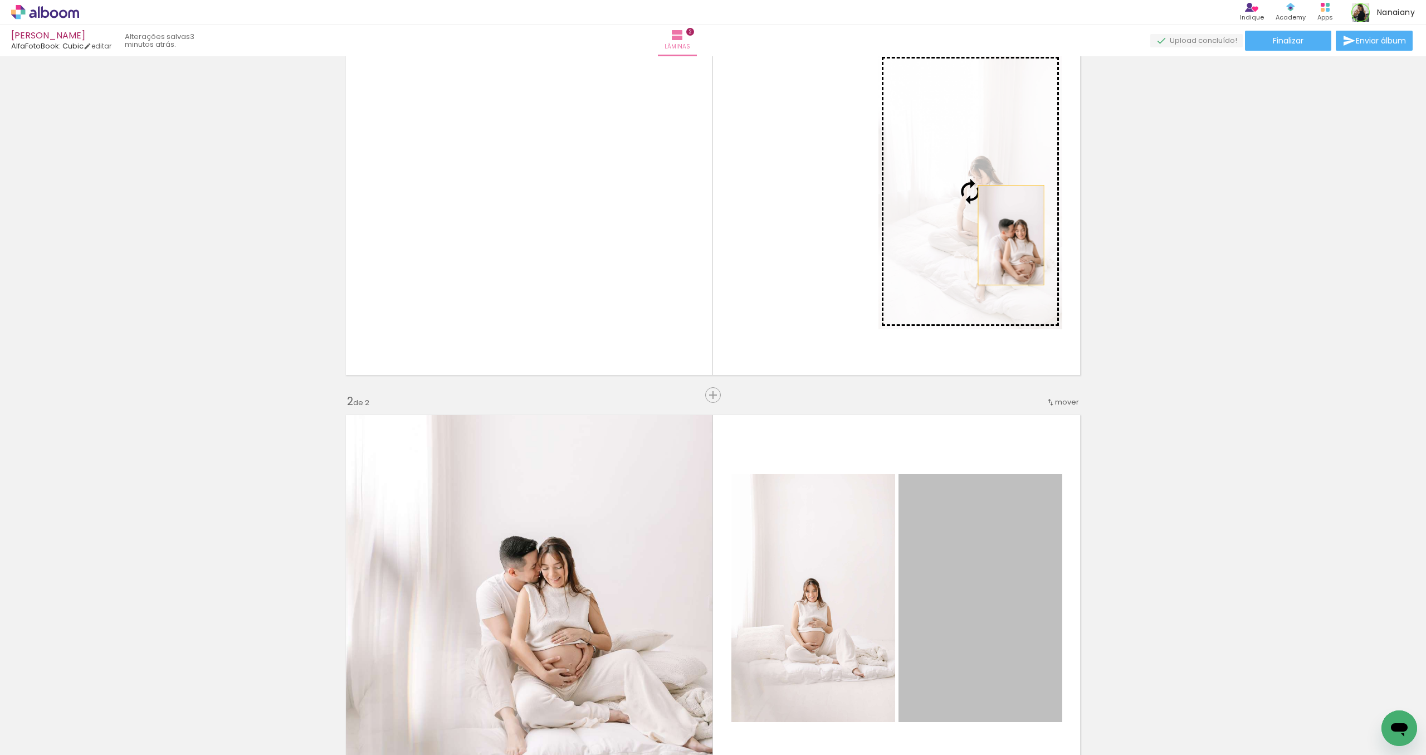
drag, startPoint x: 1011, startPoint y: 551, endPoint x: 1011, endPoint y: 235, distance: 315.8
click at [1011, 235] on div "Inserir lâmina 1 de 2 Inserir lâmina 2 de 2" at bounding box center [713, 584] width 1426 height 1220
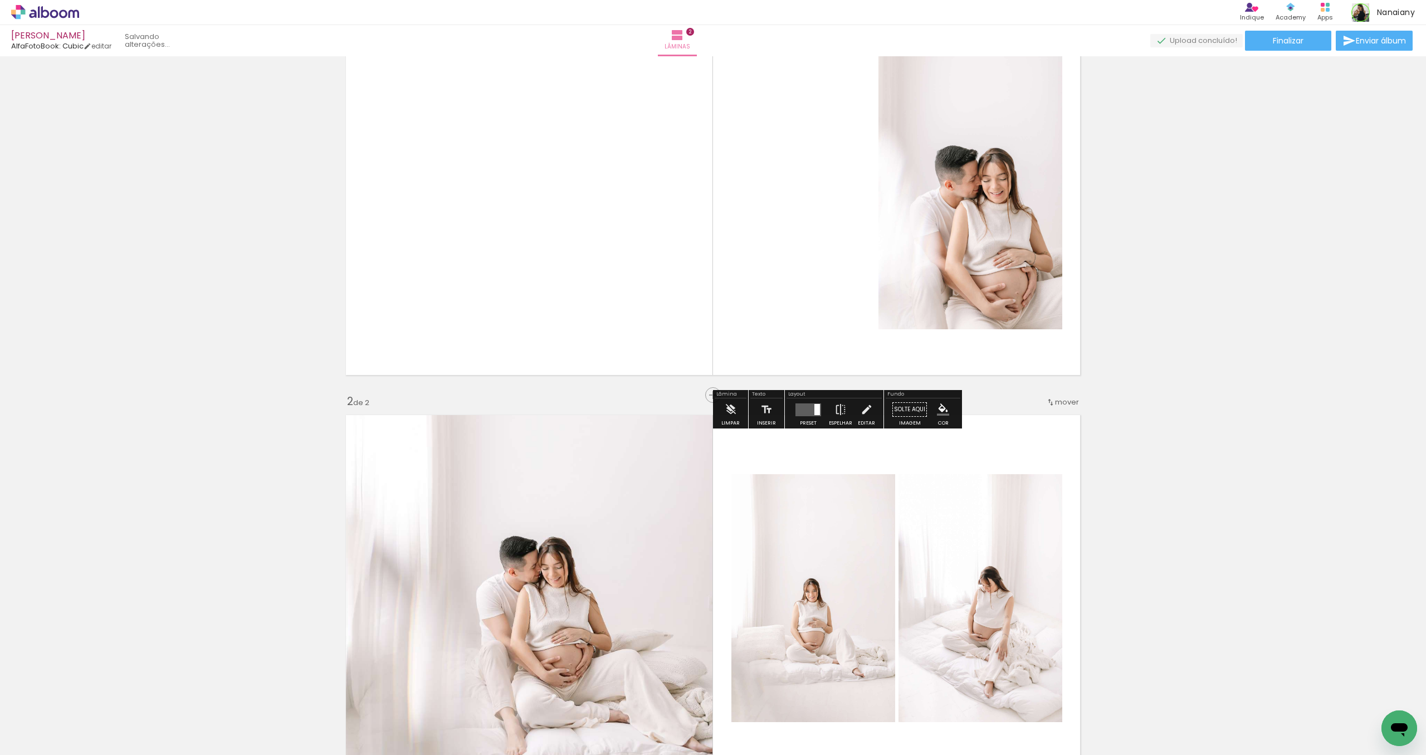
scroll to position [88, 0]
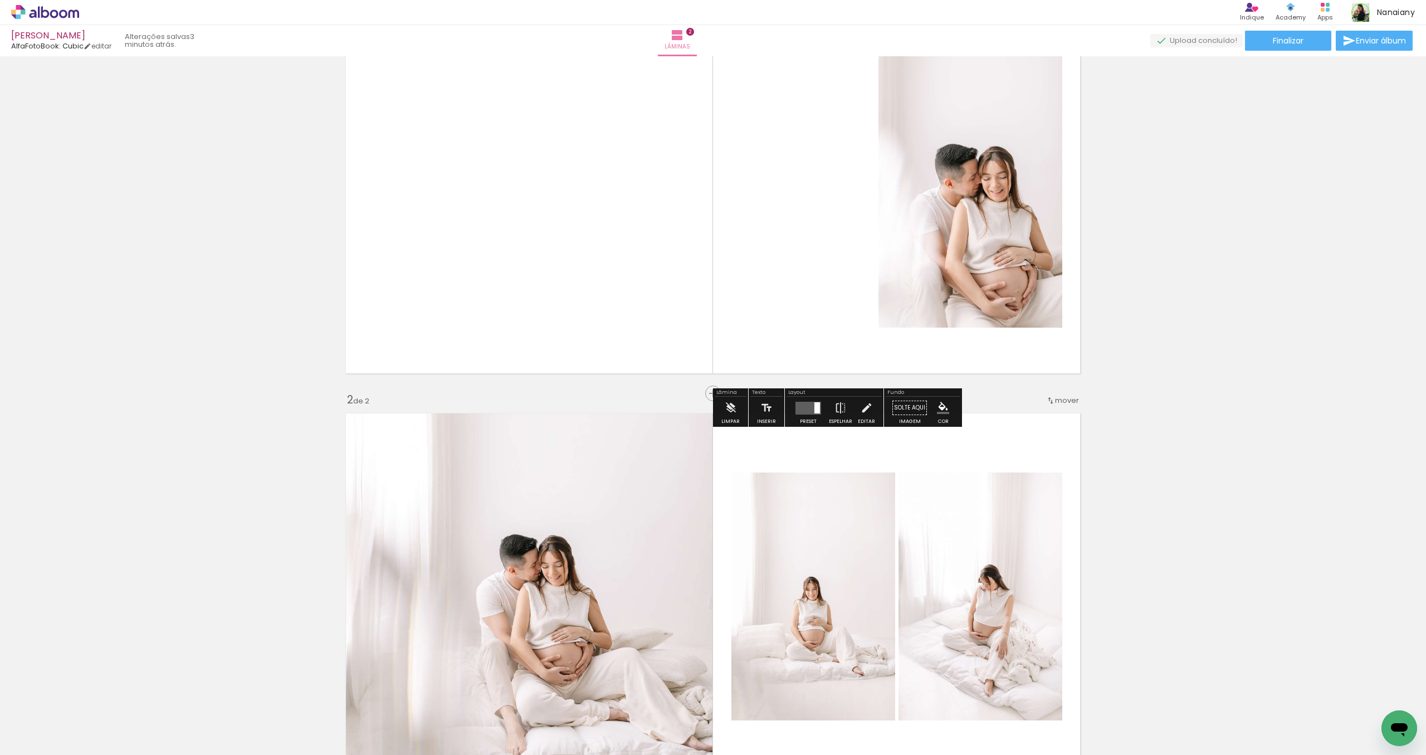
click at [1221, 454] on div "Inserir lâmina 1 de 2 Inserir lâmina 2 de 2" at bounding box center [713, 582] width 1426 height 1220
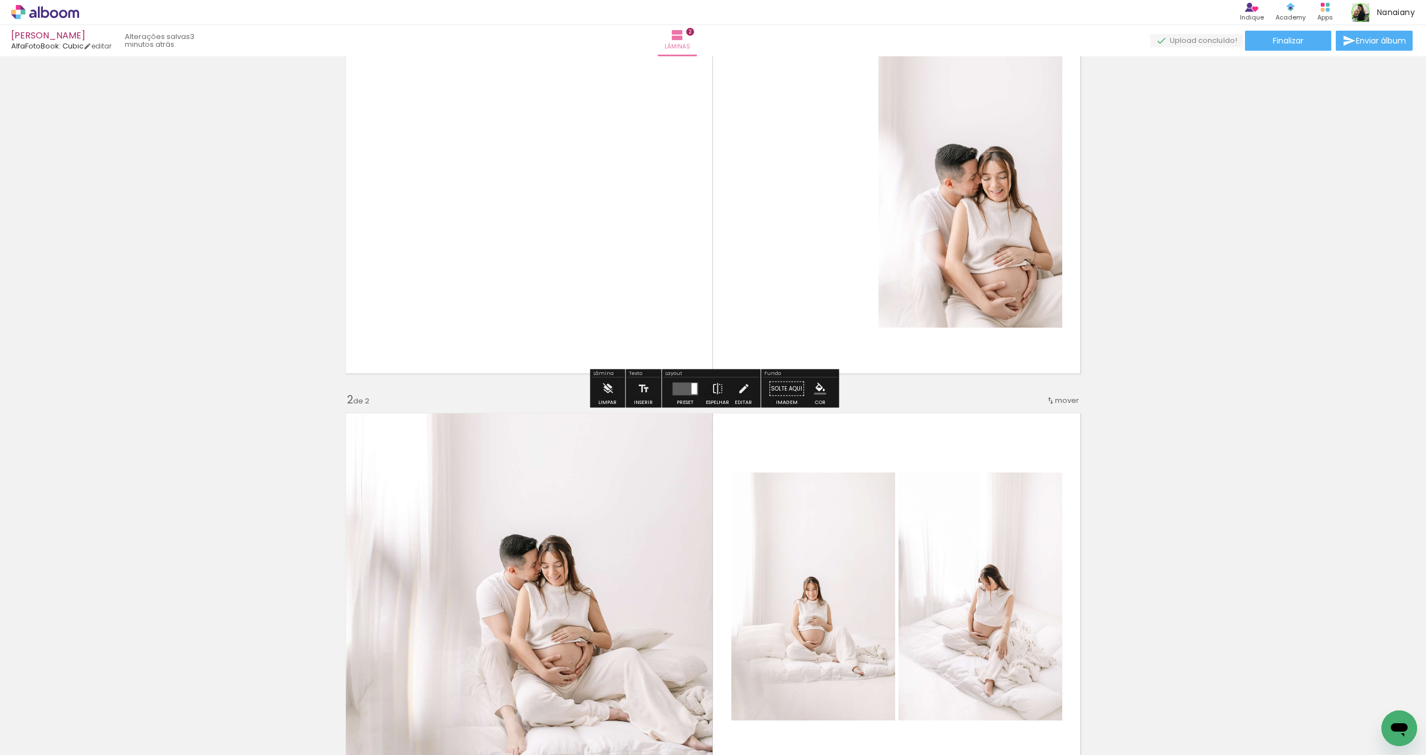
click at [1345, 418] on div "Inserir lâmina 1 de 2 Inserir lâmina 2 de 2" at bounding box center [713, 582] width 1426 height 1220
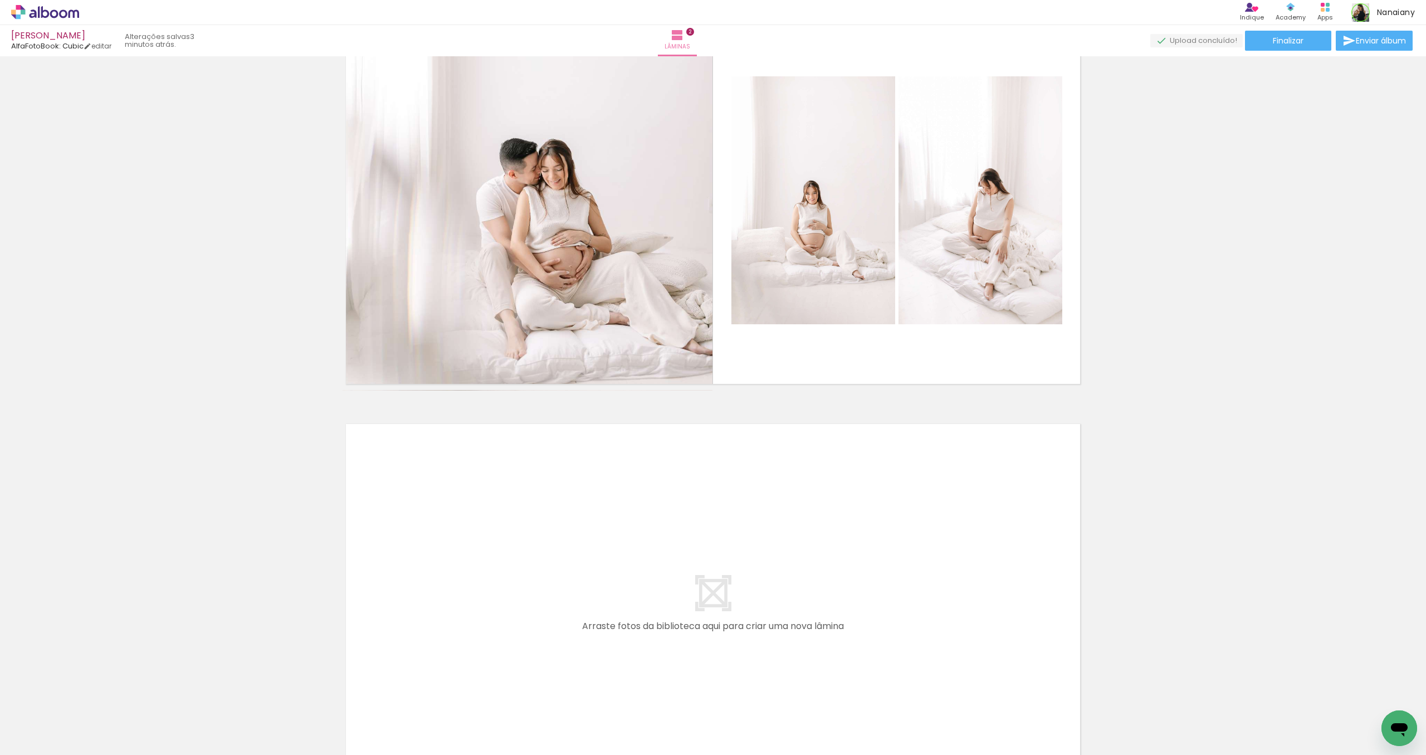
scroll to position [485, 0]
click at [1364, 447] on div "Inserir lâmina 1 de 2 Inserir lâmina 2 de 2" at bounding box center [713, 186] width 1426 height 1220
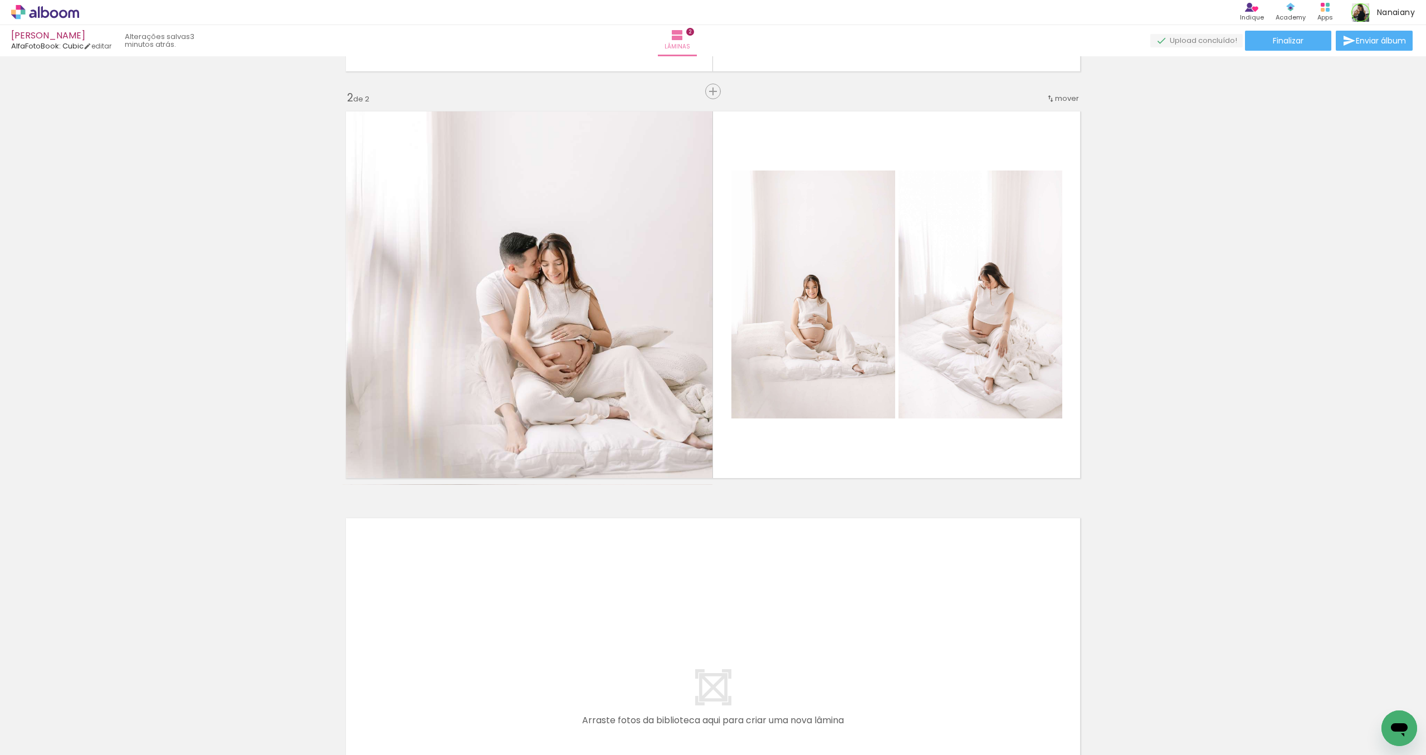
scroll to position [348, 0]
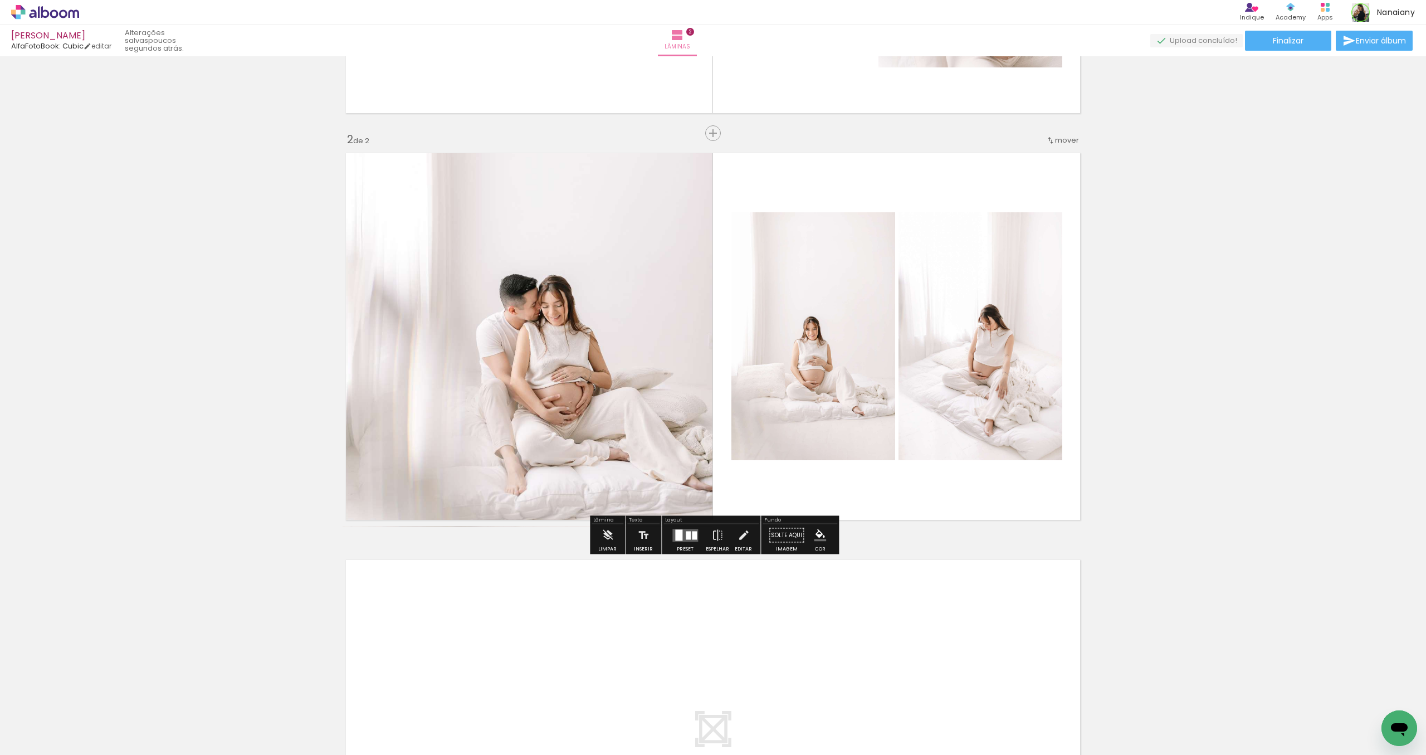
click at [838, 420] on quentale-photo at bounding box center [813, 336] width 164 height 248
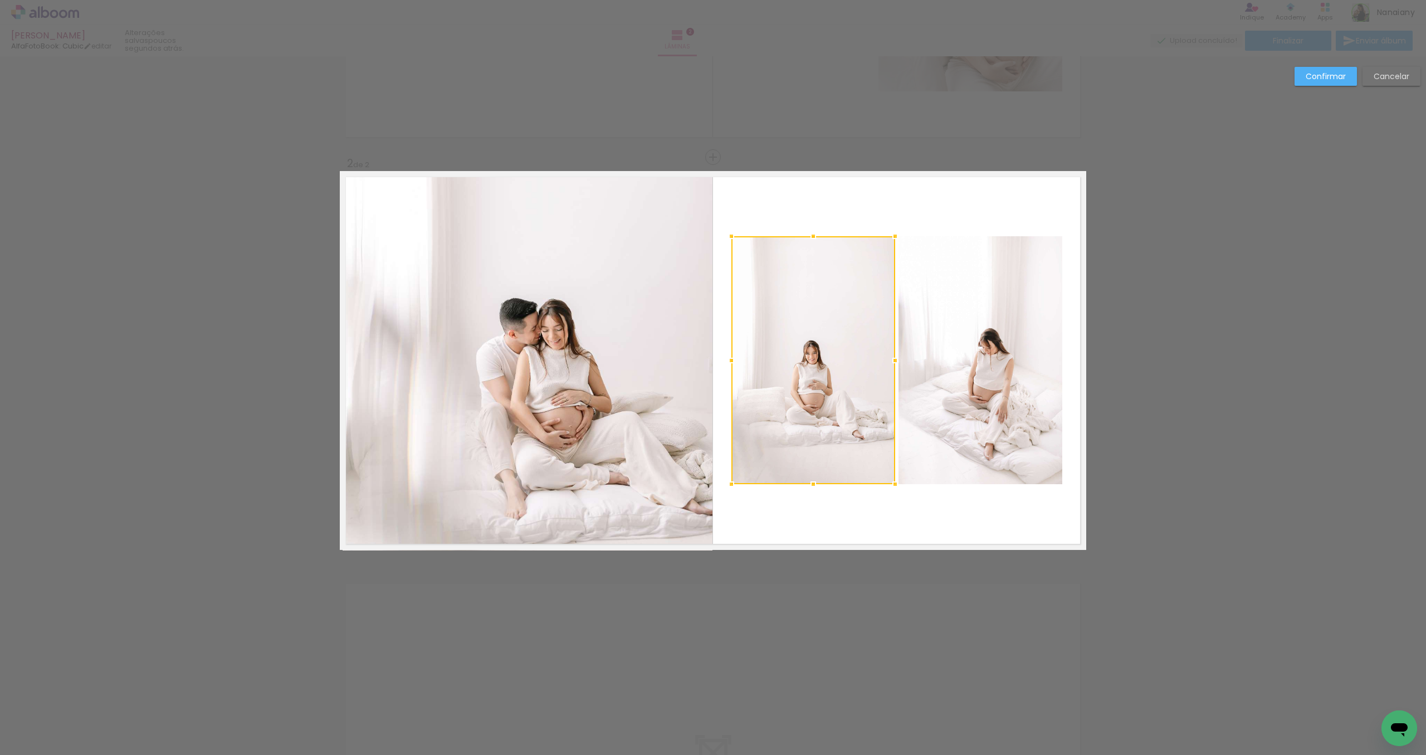
scroll to position [314, 0]
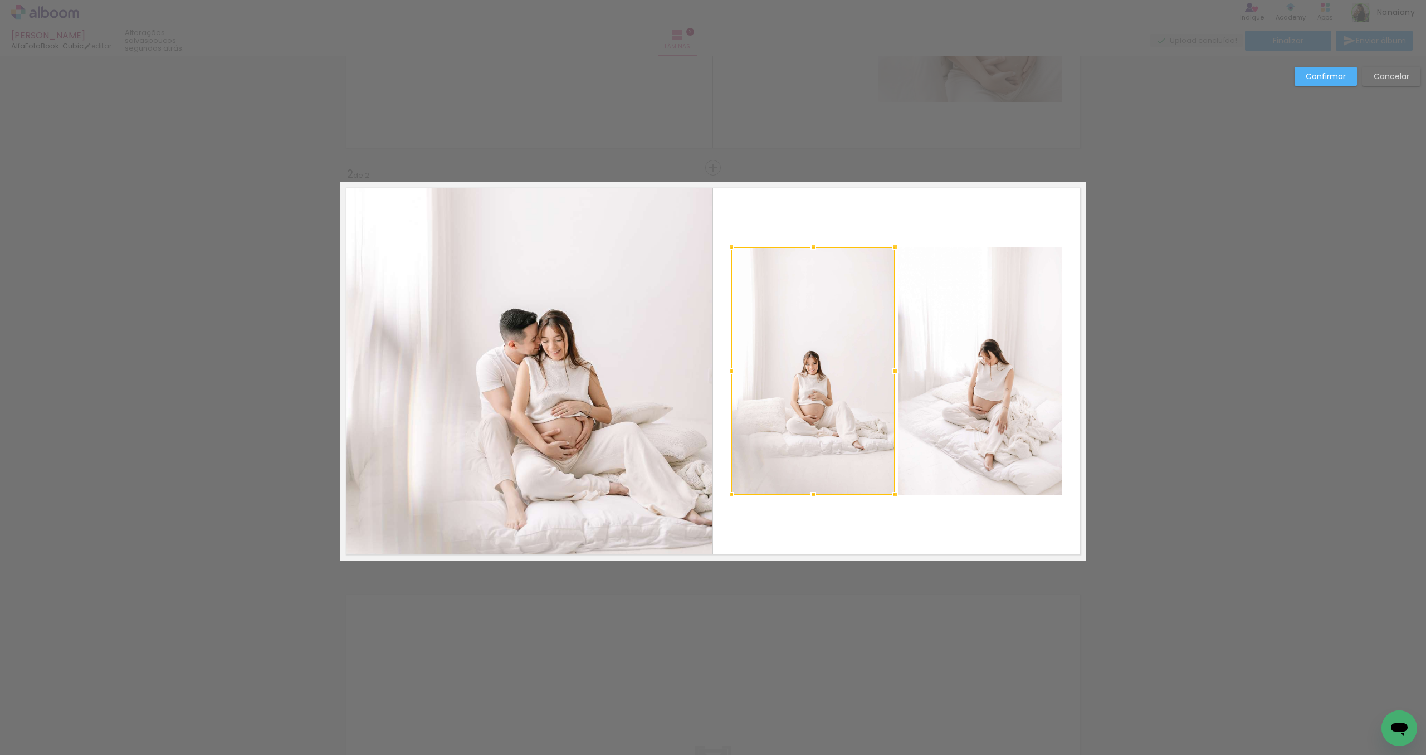
click at [1305, 368] on div "Confirmar Cancelar" at bounding box center [713, 366] width 1426 height 1246
click at [1182, 172] on div "Confirmar Cancelar" at bounding box center [713, 366] width 1426 height 1246
click at [1213, 71] on div "Confirmar Cancelar" at bounding box center [713, 366] width 1426 height 1246
click at [0, 0] on slot "Confirmar" at bounding box center [0, 0] width 0 height 0
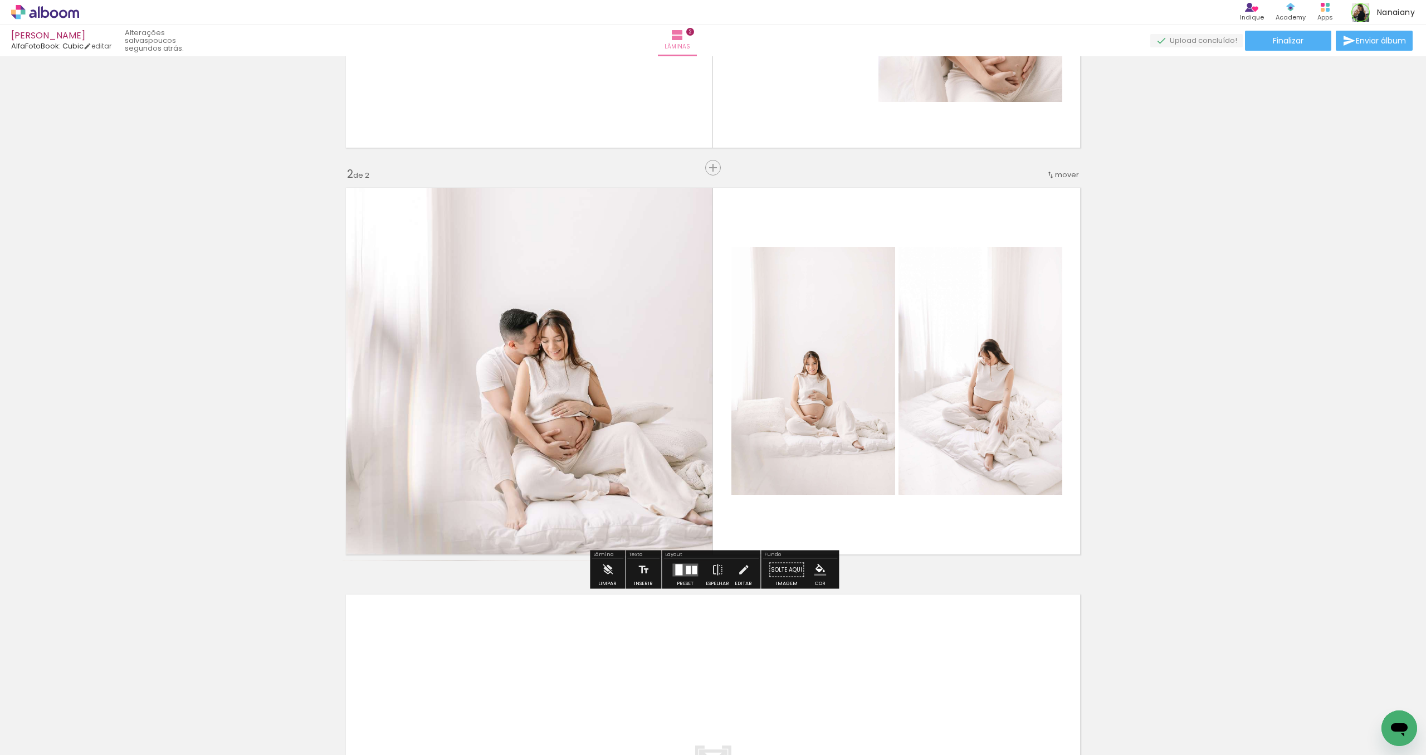
click at [1250, 359] on div "Inserir lâmina 1 de 2 Inserir lâmina 2 de 2" at bounding box center [713, 357] width 1426 height 1220
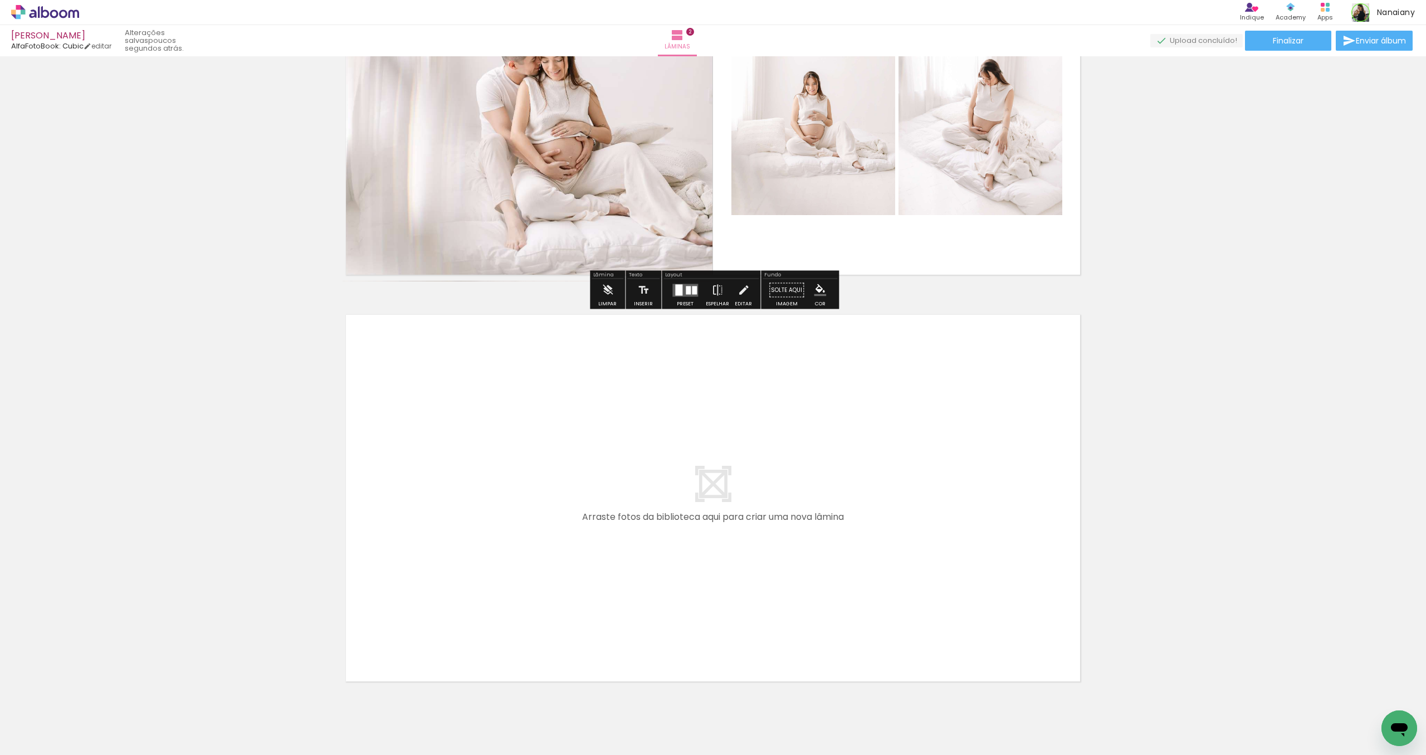
scroll to position [634, 0]
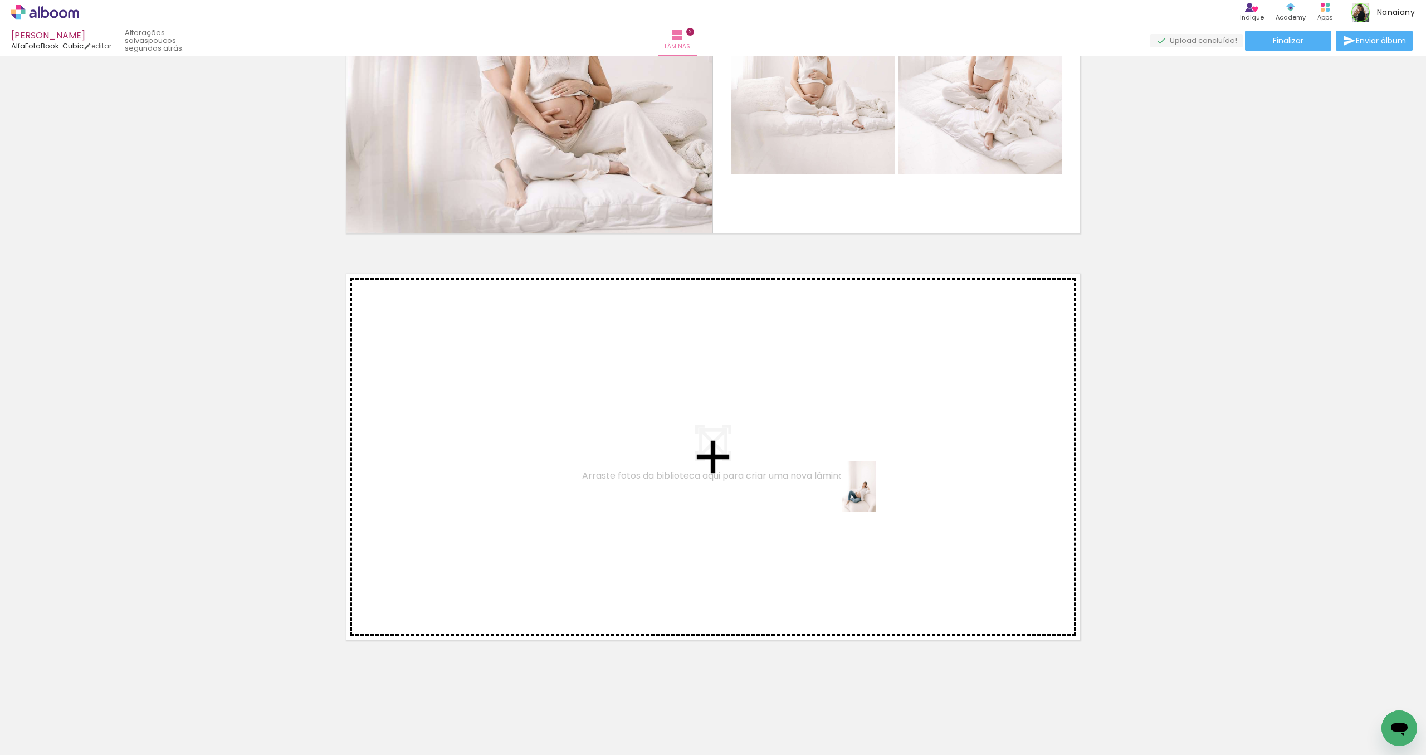
drag, startPoint x: 745, startPoint y: 728, endPoint x: 876, endPoint y: 495, distance: 267.6
click at [876, 495] on quentale-workspace at bounding box center [713, 377] width 1426 height 755
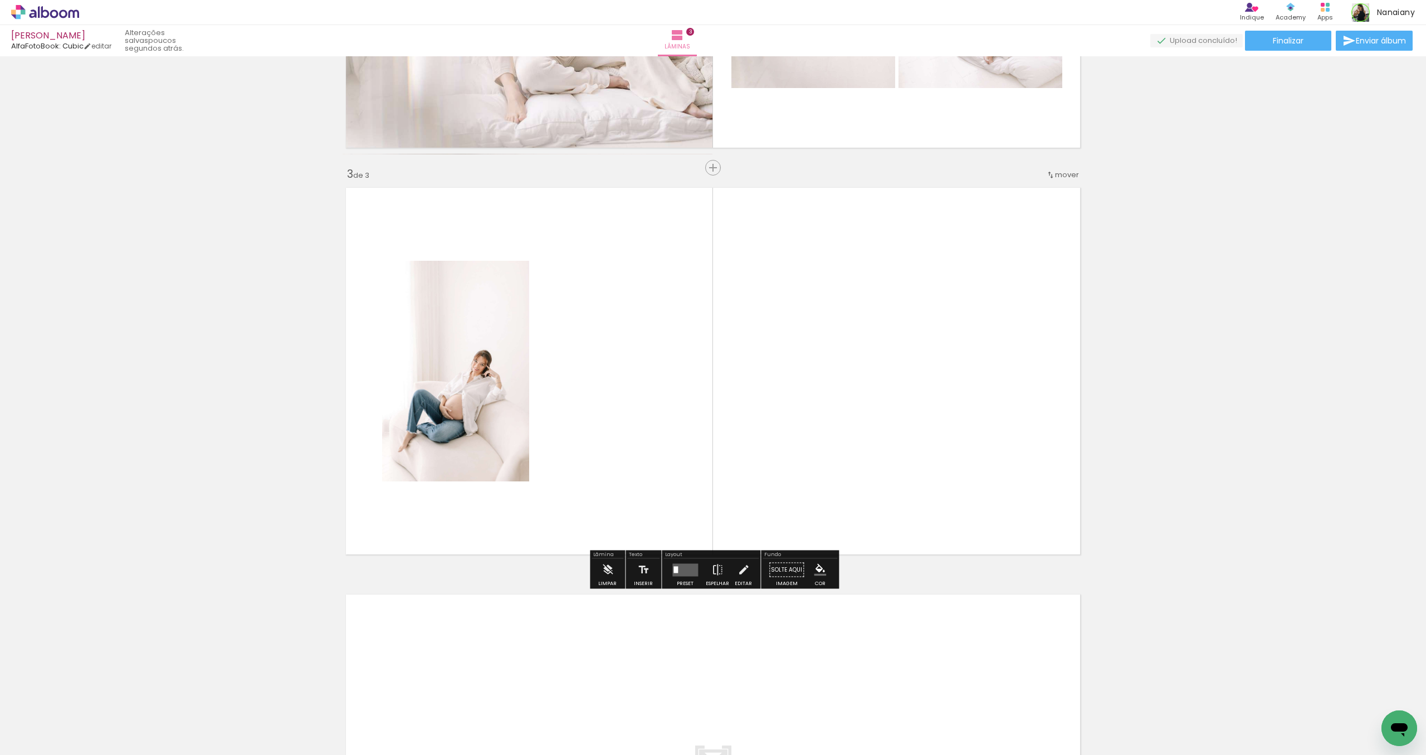
scroll to position [720, 0]
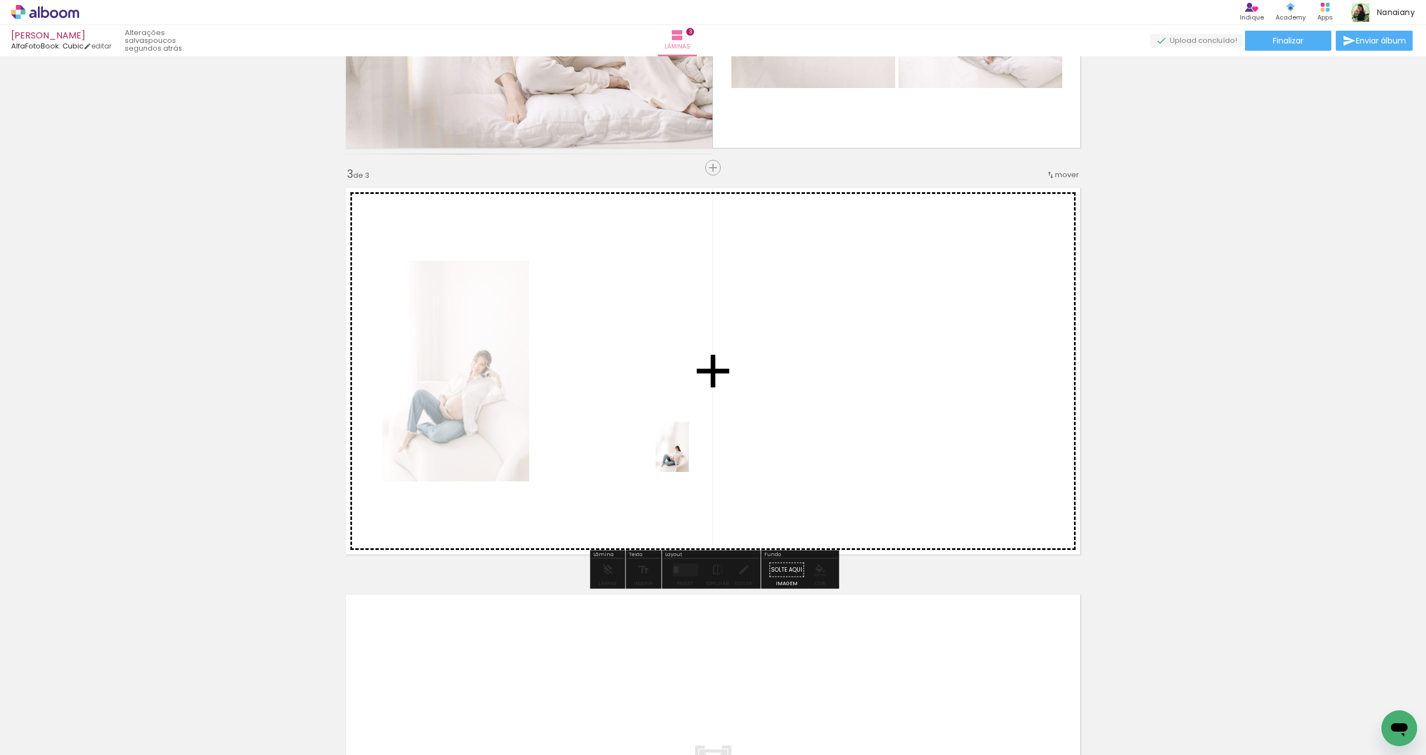
drag, startPoint x: 806, startPoint y: 723, endPoint x: 689, endPoint y: 455, distance: 292.3
click at [689, 455] on quentale-workspace at bounding box center [713, 377] width 1426 height 755
drag, startPoint x: 865, startPoint y: 727, endPoint x: 809, endPoint y: 481, distance: 251.8
click at [809, 481] on quentale-workspace at bounding box center [713, 377] width 1426 height 755
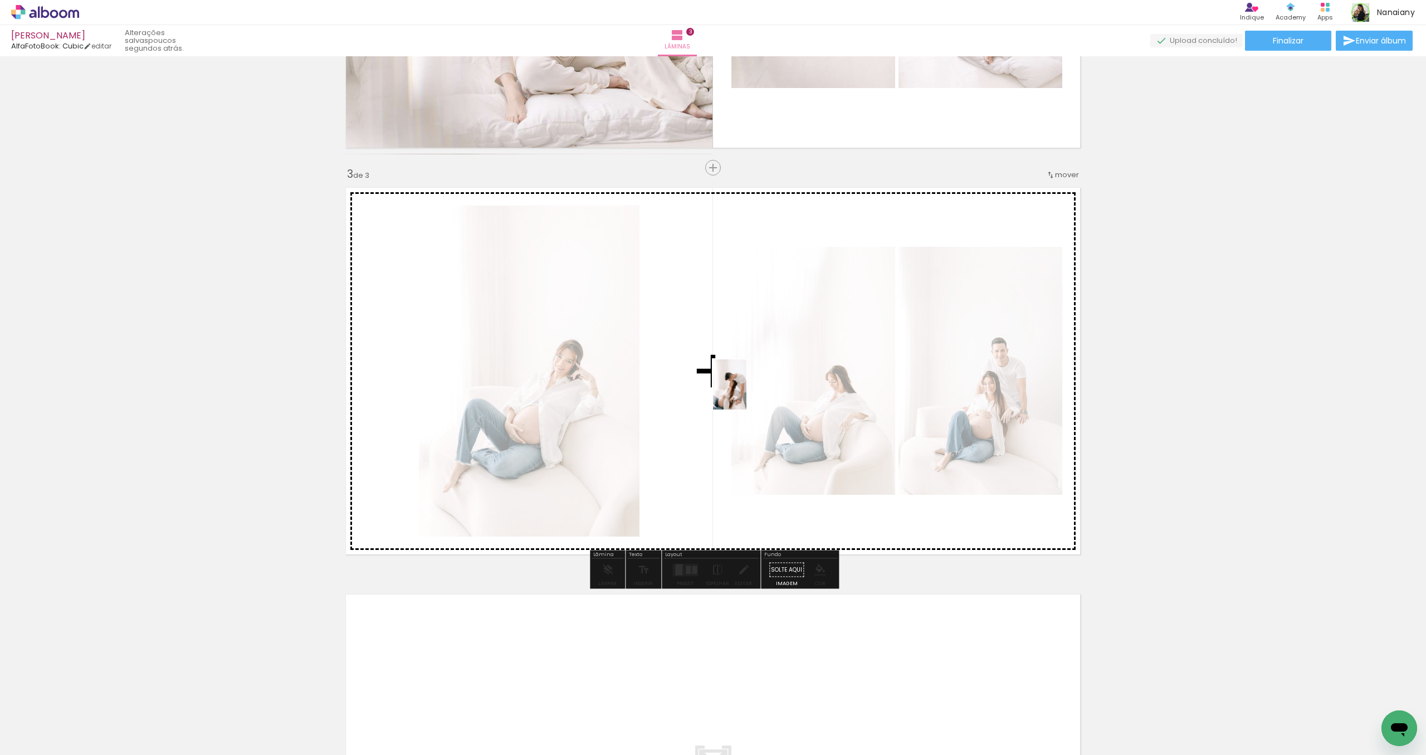
drag, startPoint x: 929, startPoint y: 730, endPoint x: 746, endPoint y: 392, distance: 384.5
click at [746, 392] on quentale-workspace at bounding box center [713, 377] width 1426 height 755
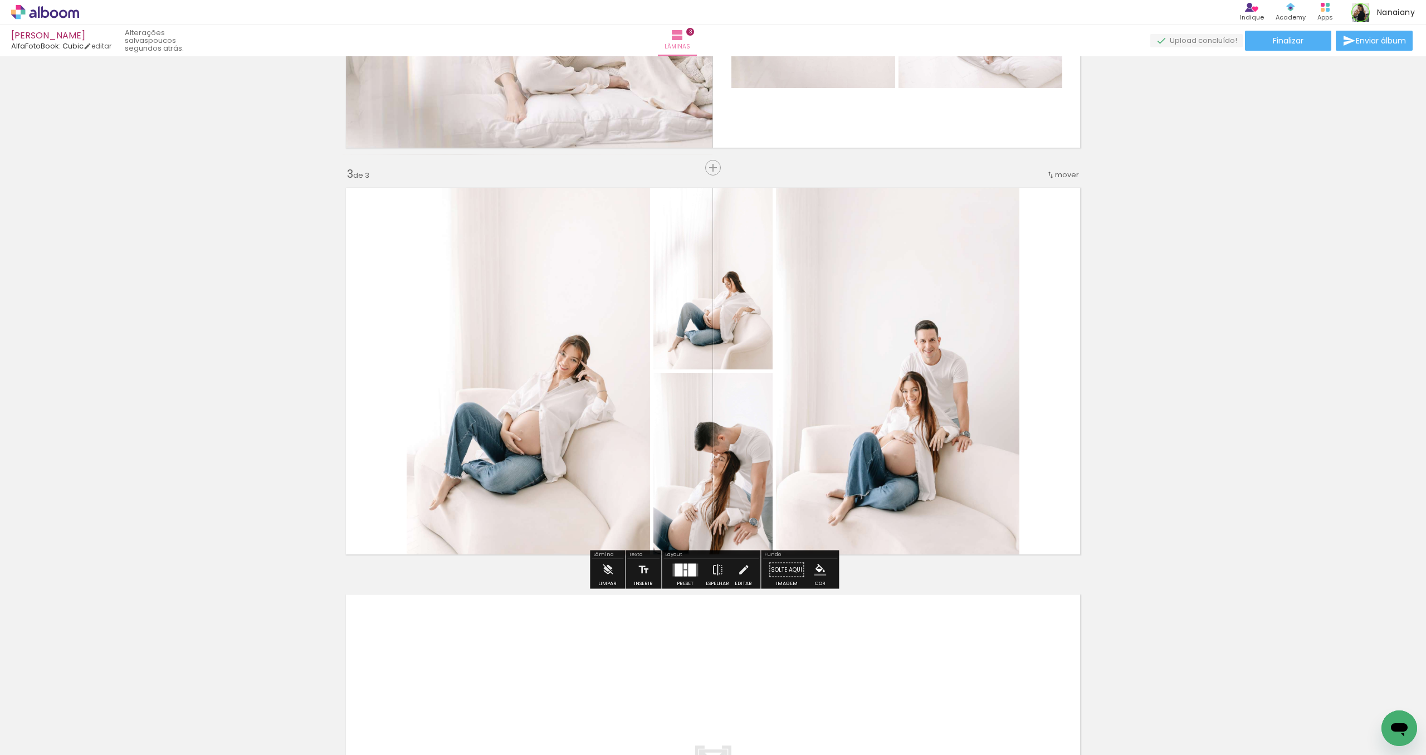
click at [688, 575] on div at bounding box center [692, 569] width 8 height 13
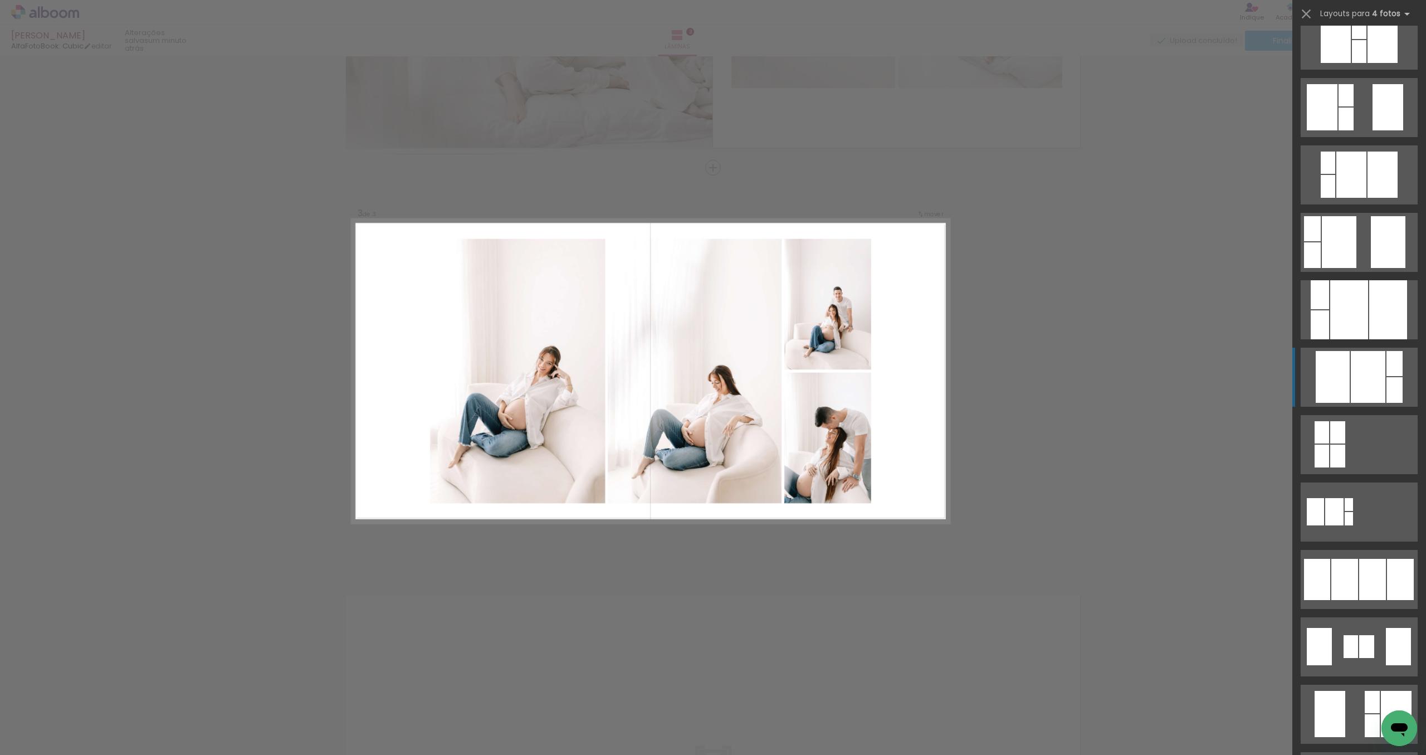
scroll to position [351, 0]
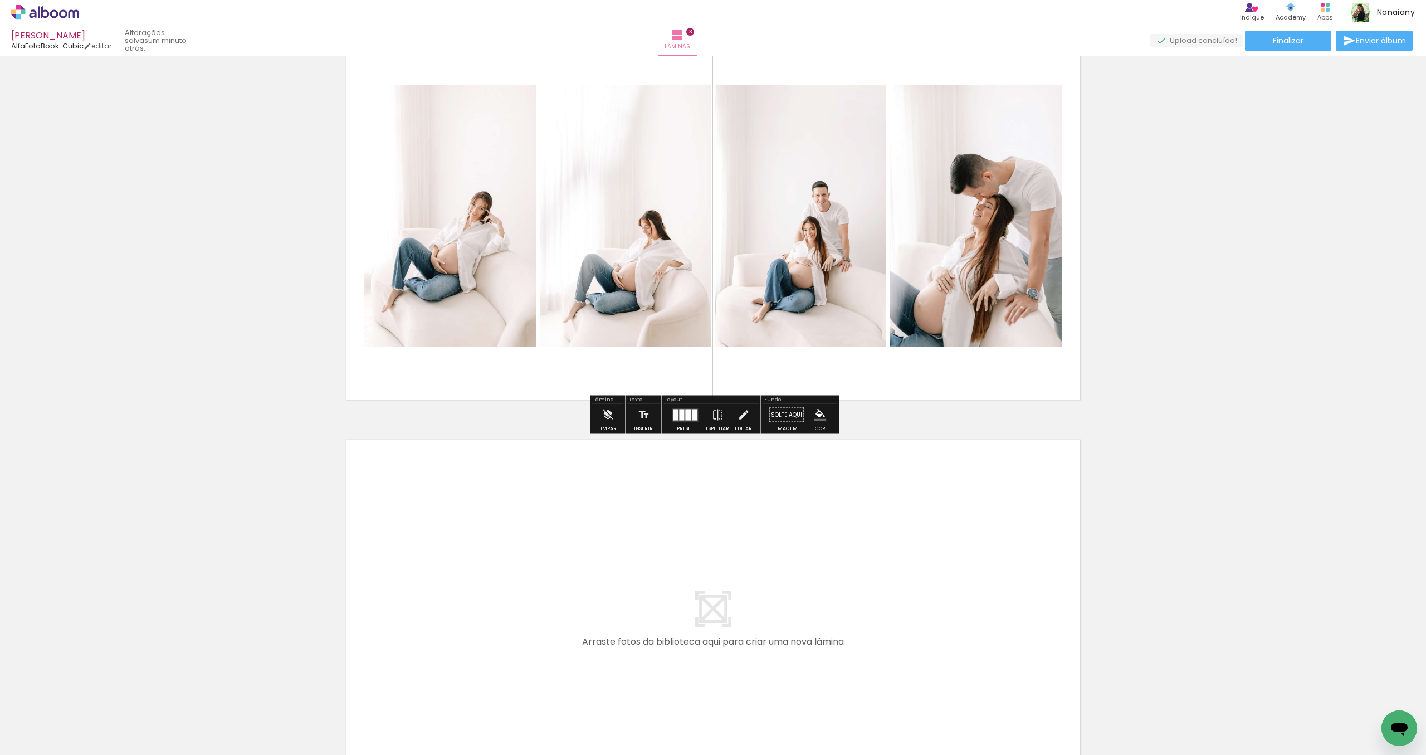
scroll to position [877, 0]
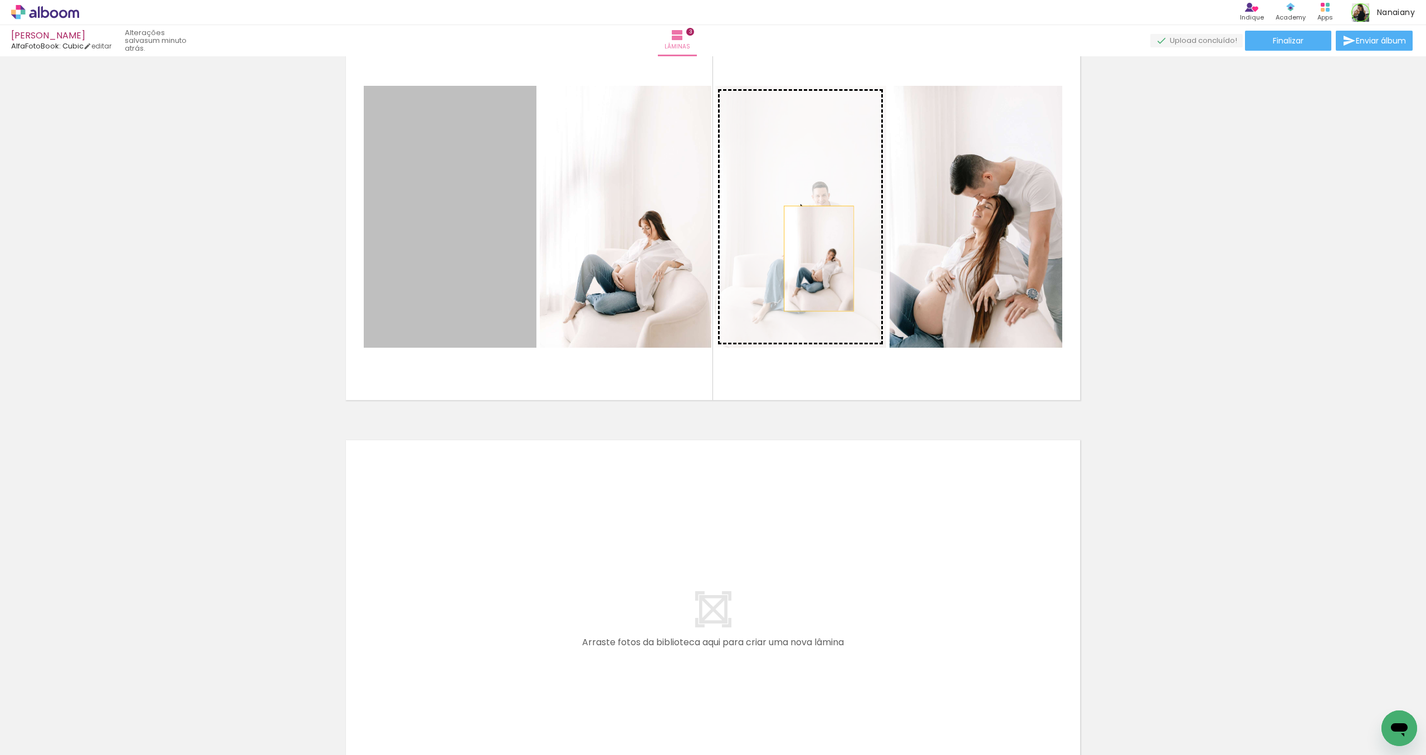
drag, startPoint x: 461, startPoint y: 278, endPoint x: 819, endPoint y: 258, distance: 358.6
click at [0, 0] on slot at bounding box center [0, 0] width 0 height 0
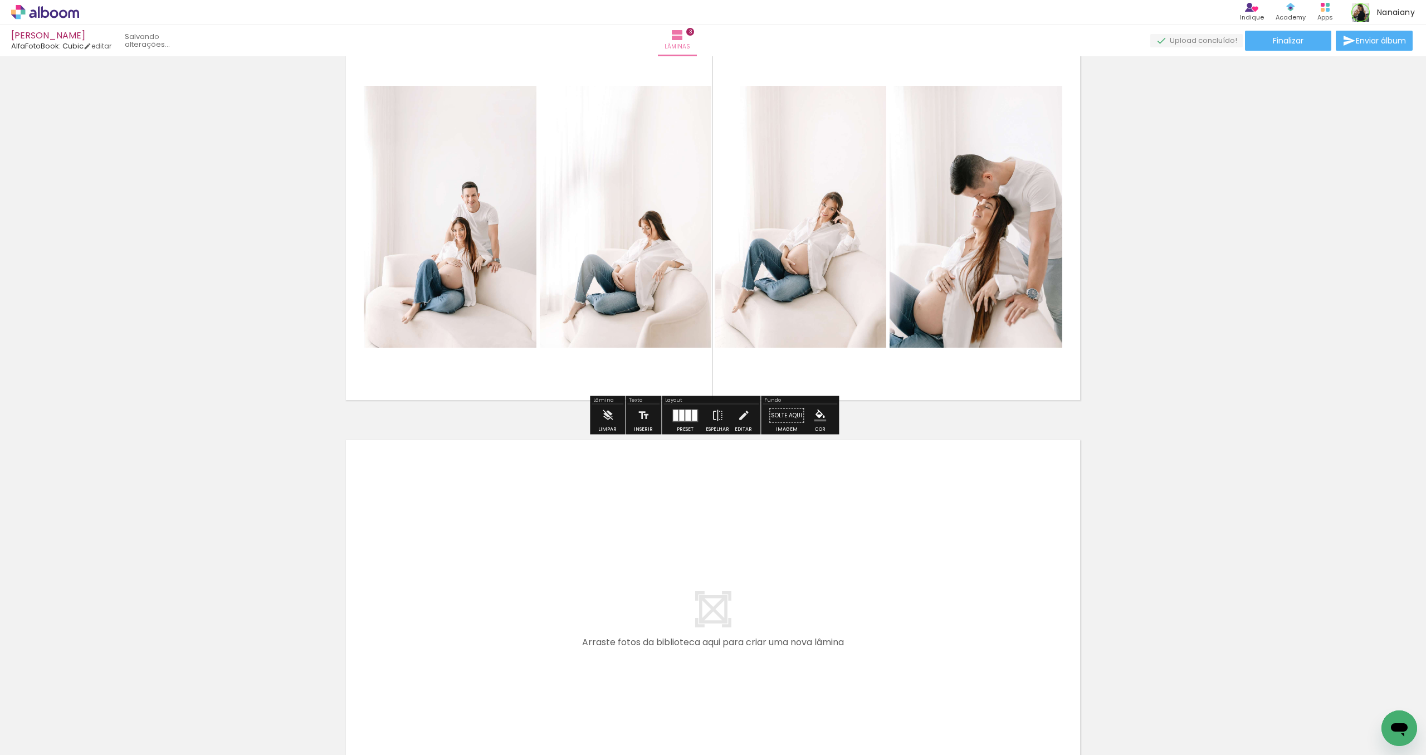
scroll to position [878, 0]
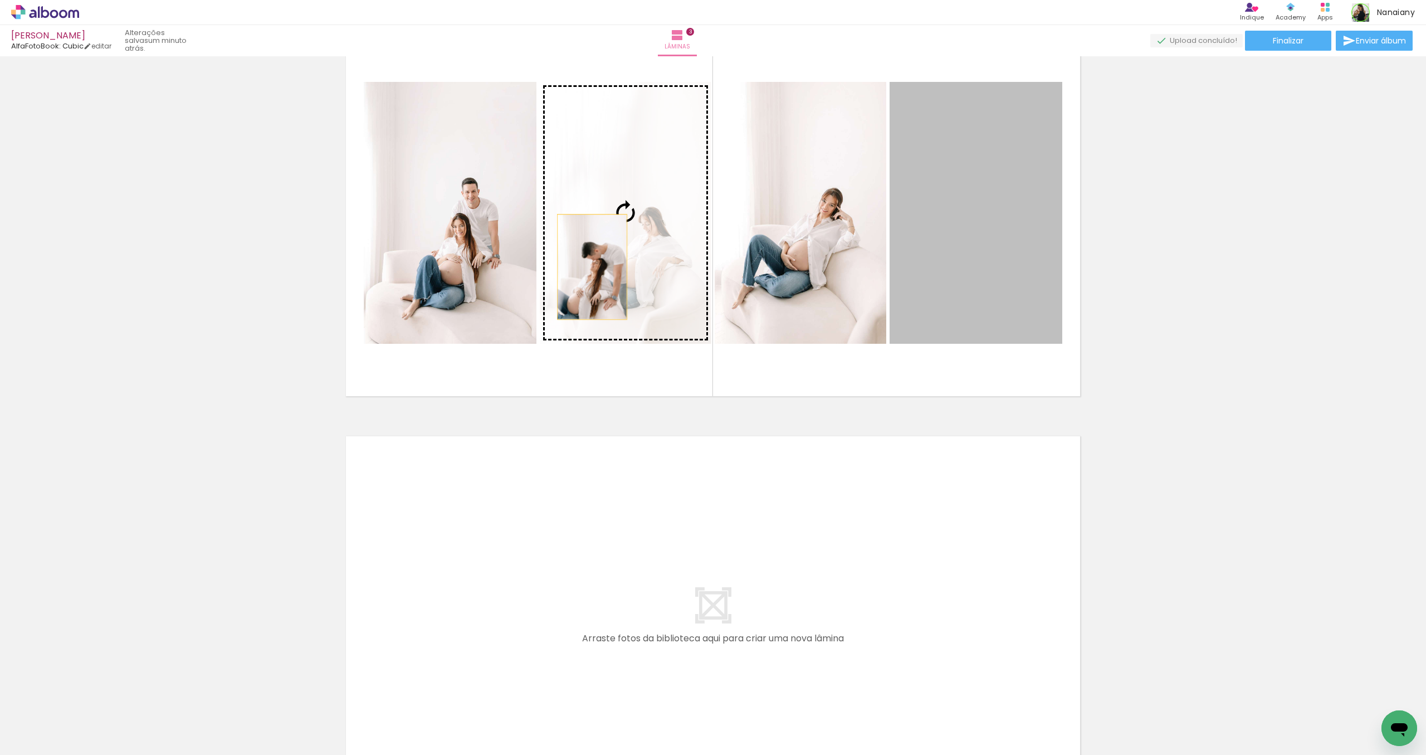
drag, startPoint x: 964, startPoint y: 273, endPoint x: 592, endPoint y: 267, distance: 372.1
click at [0, 0] on slot at bounding box center [0, 0] width 0 height 0
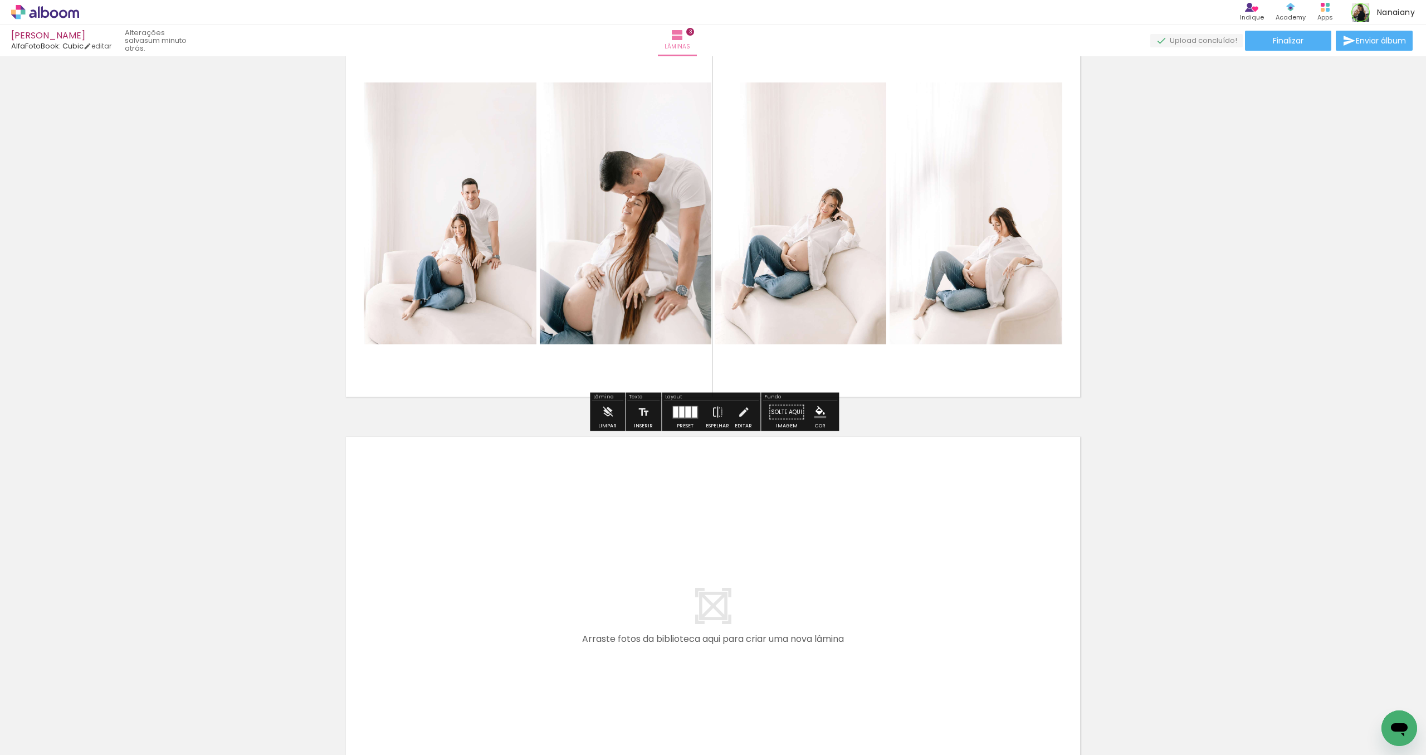
click at [771, 261] on quentale-photo at bounding box center [801, 213] width 172 height 262
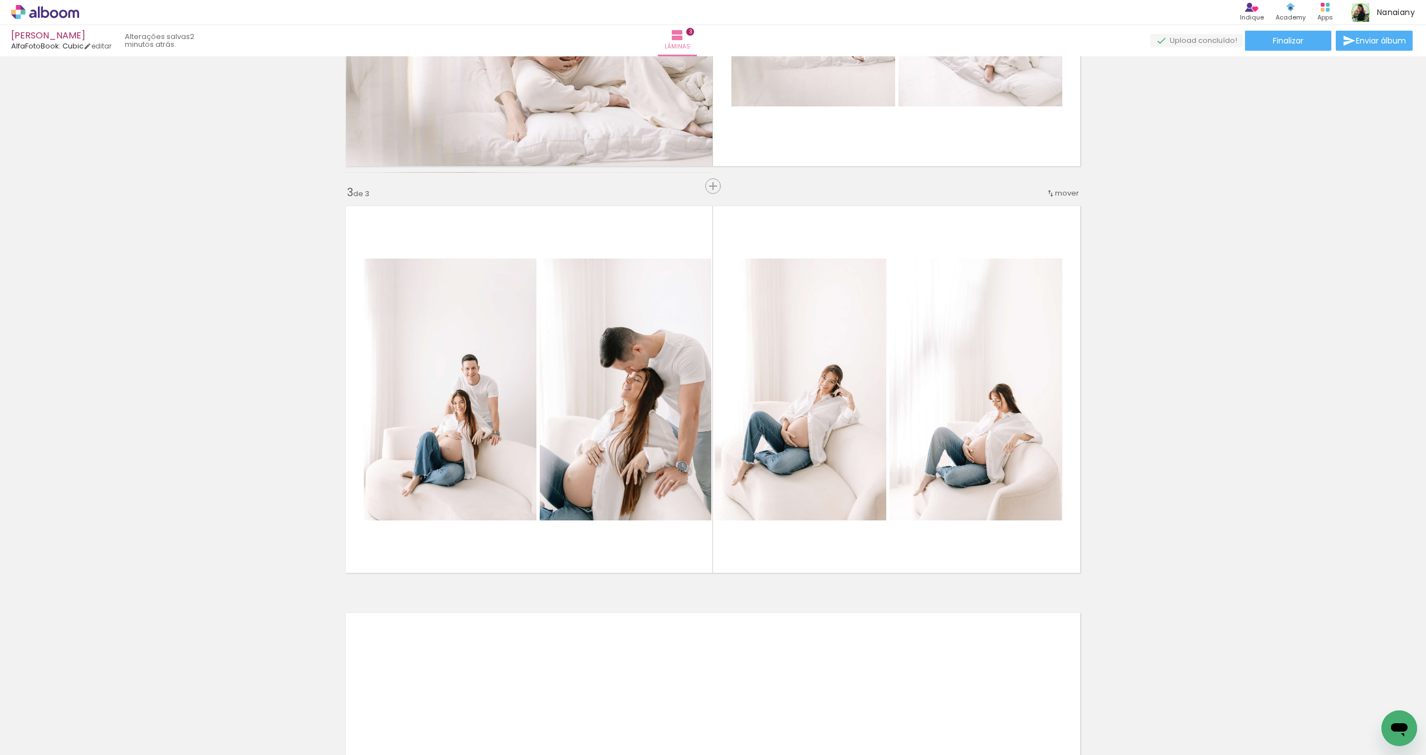
scroll to position [703, 0]
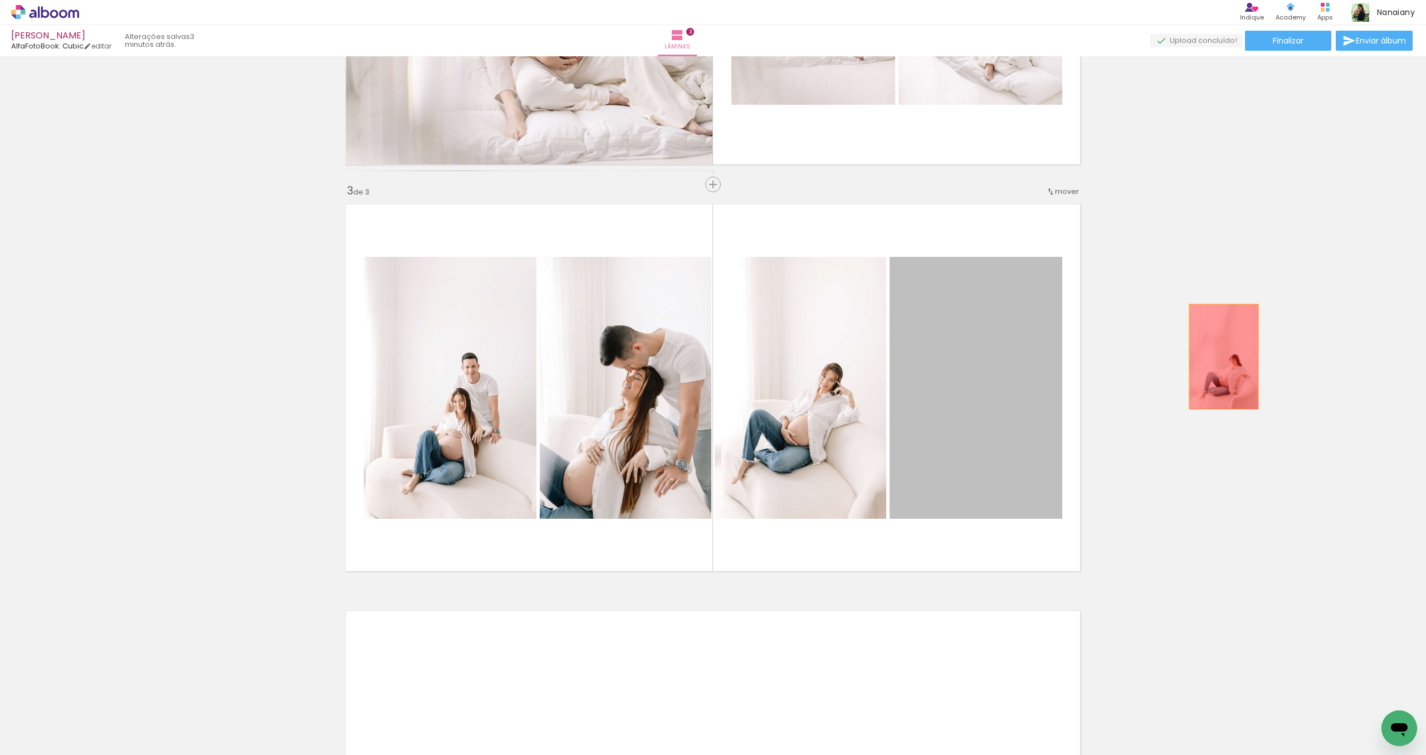
drag, startPoint x: 933, startPoint y: 321, endPoint x: 1231, endPoint y: 356, distance: 300.6
click at [1231, 356] on div "Inserir lâmina 1 de 3 Inserir lâmina 2 de 3 Inserir lâmina 3 de 3" at bounding box center [713, 170] width 1426 height 1627
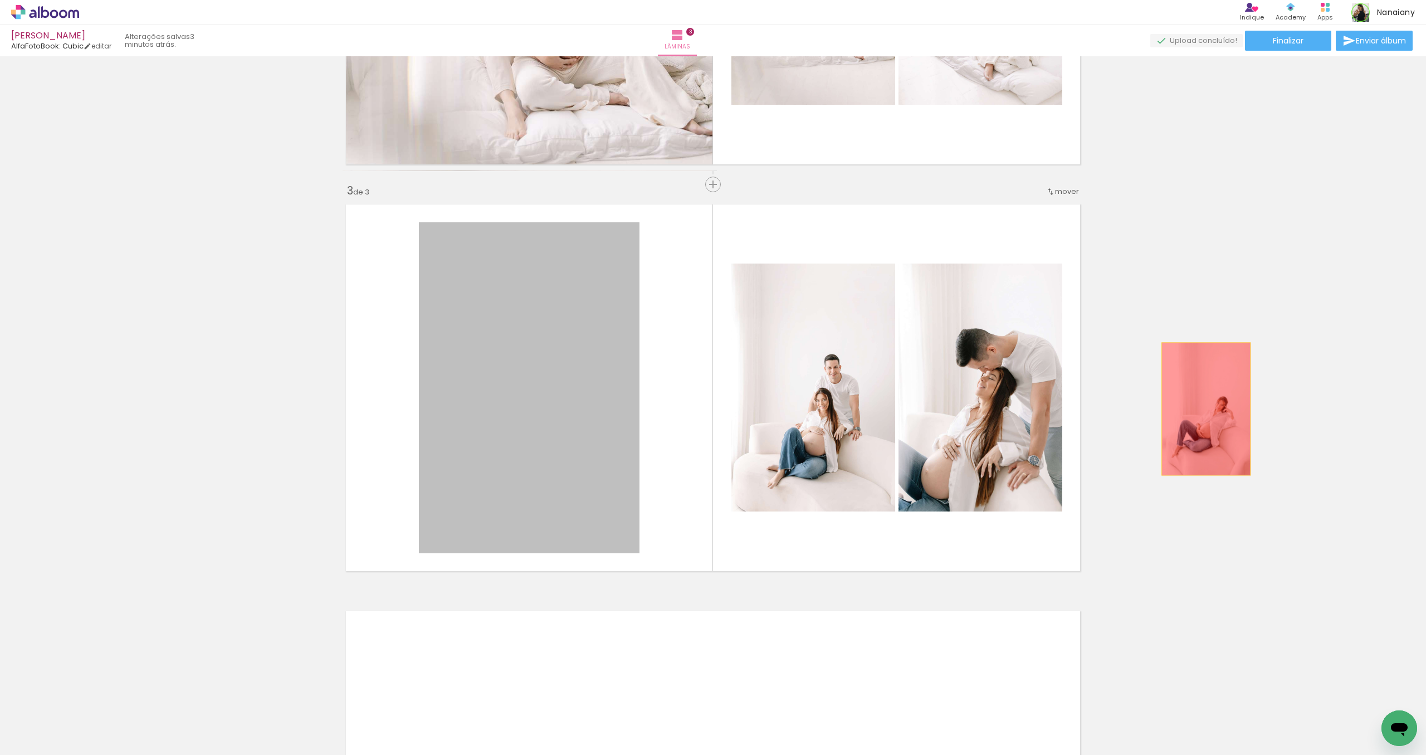
drag, startPoint x: 809, startPoint y: 398, endPoint x: 1321, endPoint y: 409, distance: 511.4
click at [1321, 409] on div "Inserir lâmina 1 de 3 Inserir lâmina 2 de 3 Inserir lâmina 3 de 3" at bounding box center [713, 170] width 1426 height 1627
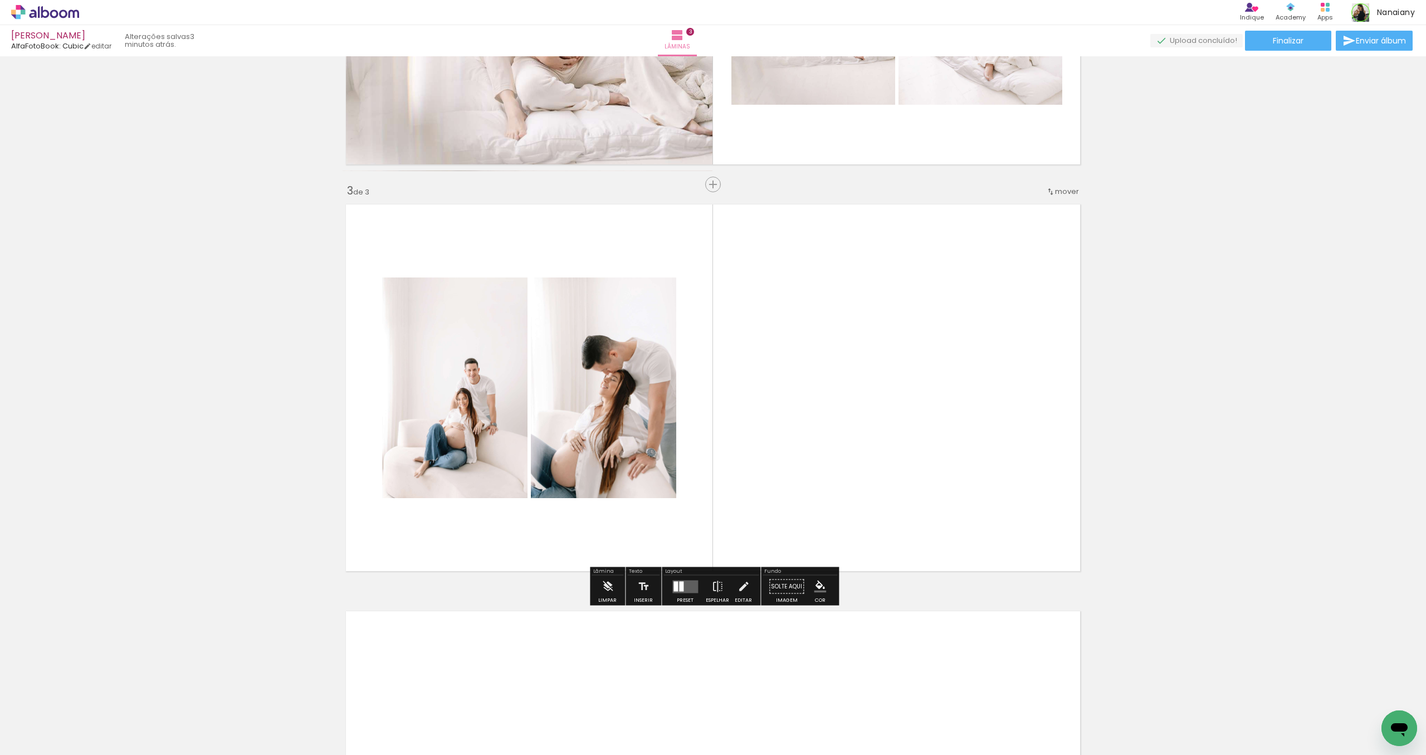
click at [686, 585] on quentale-layouter at bounding box center [685, 586] width 26 height 13
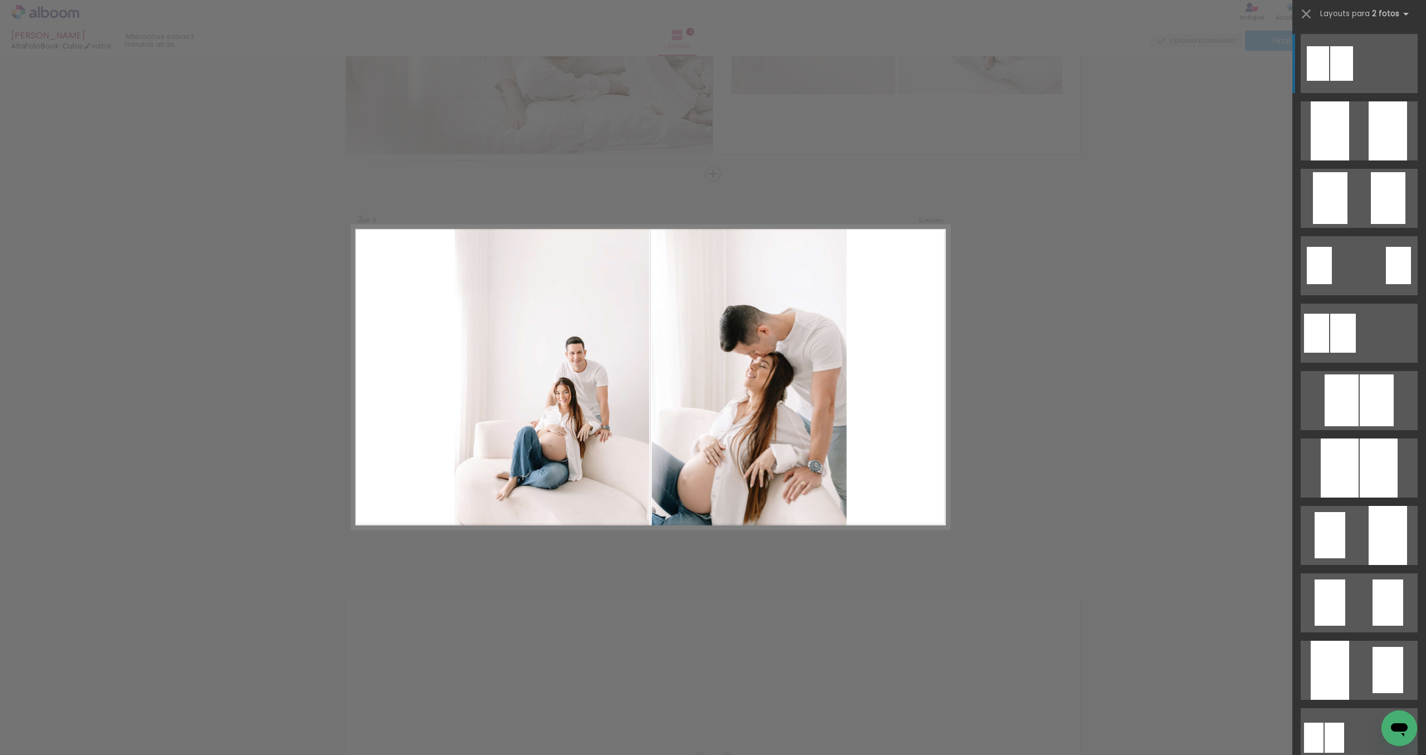
scroll to position [720, 0]
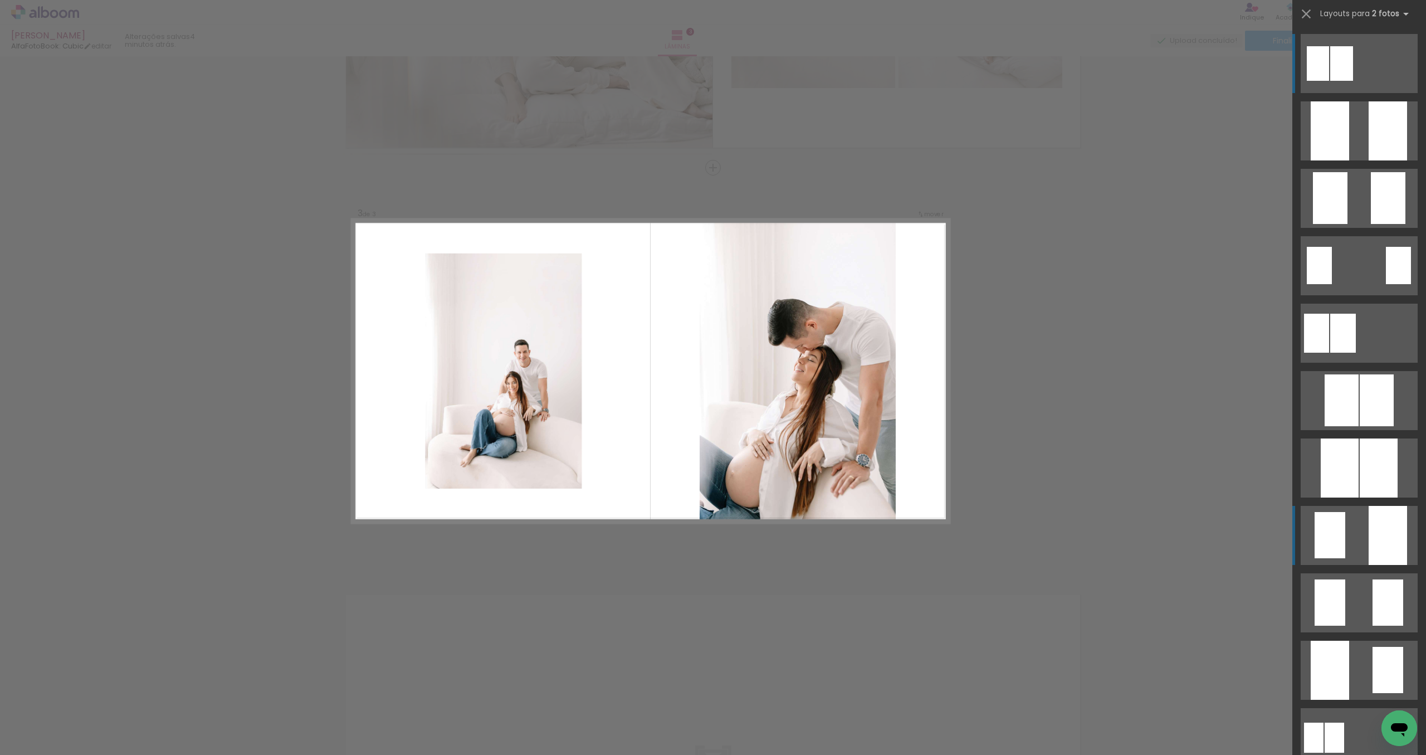
click at [1351, 93] on quentale-layouter at bounding box center [1358, 63] width 117 height 59
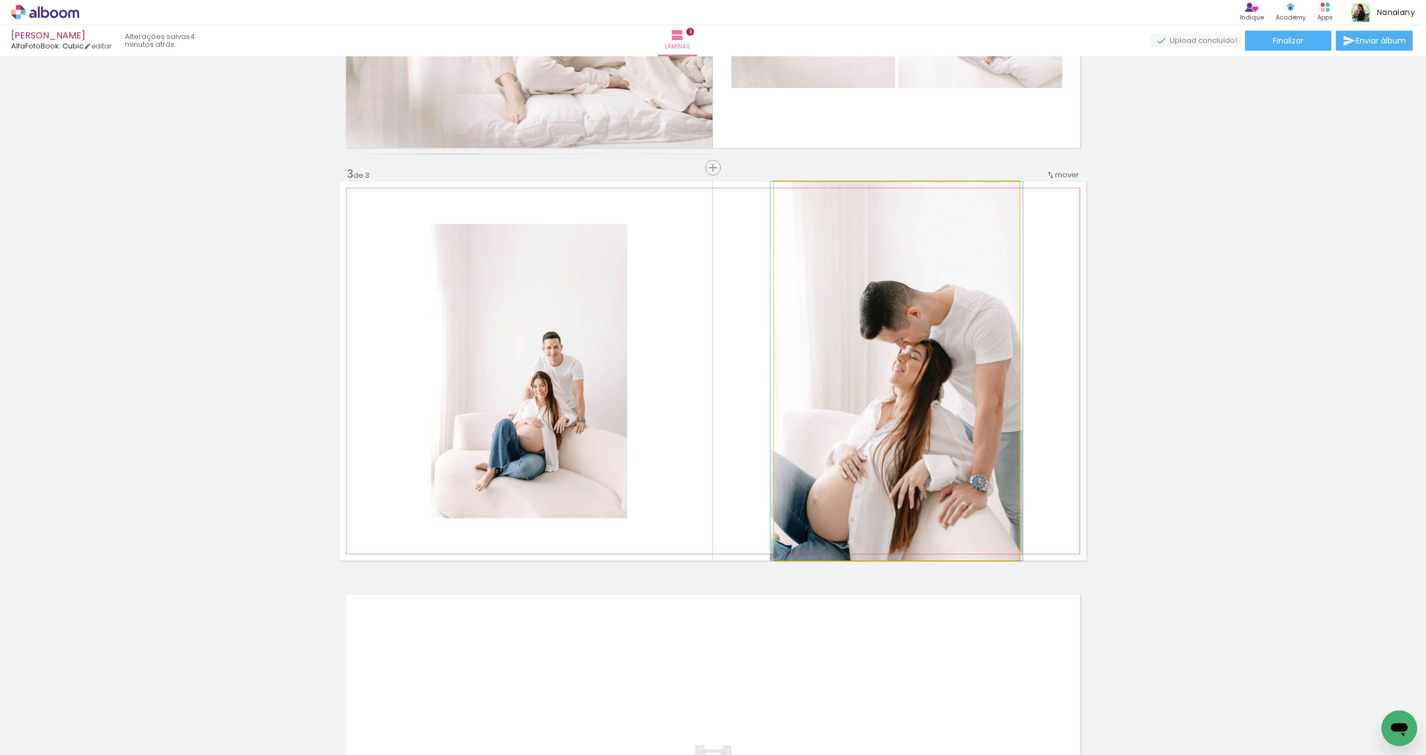
click at [943, 433] on quentale-photo at bounding box center [896, 371] width 245 height 379
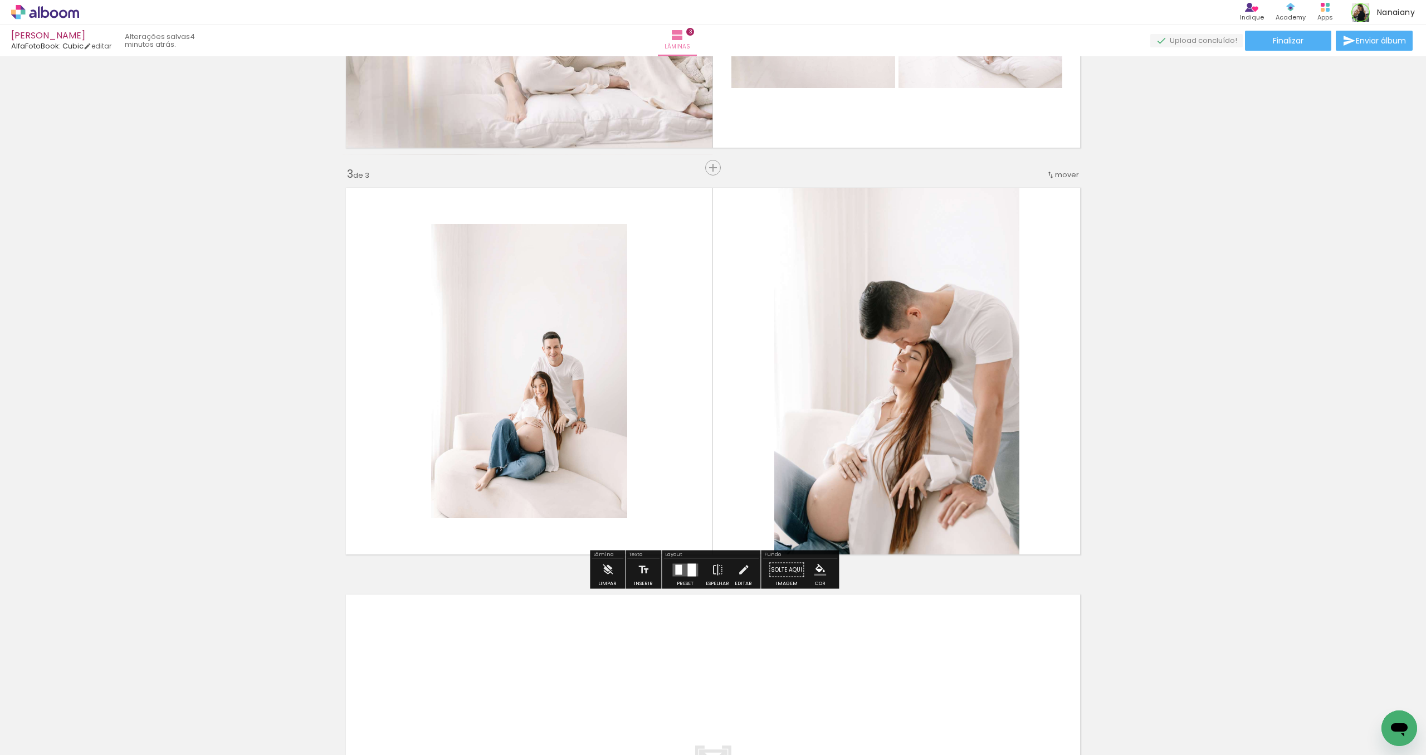
click at [974, 387] on quentale-photo at bounding box center [896, 371] width 245 height 379
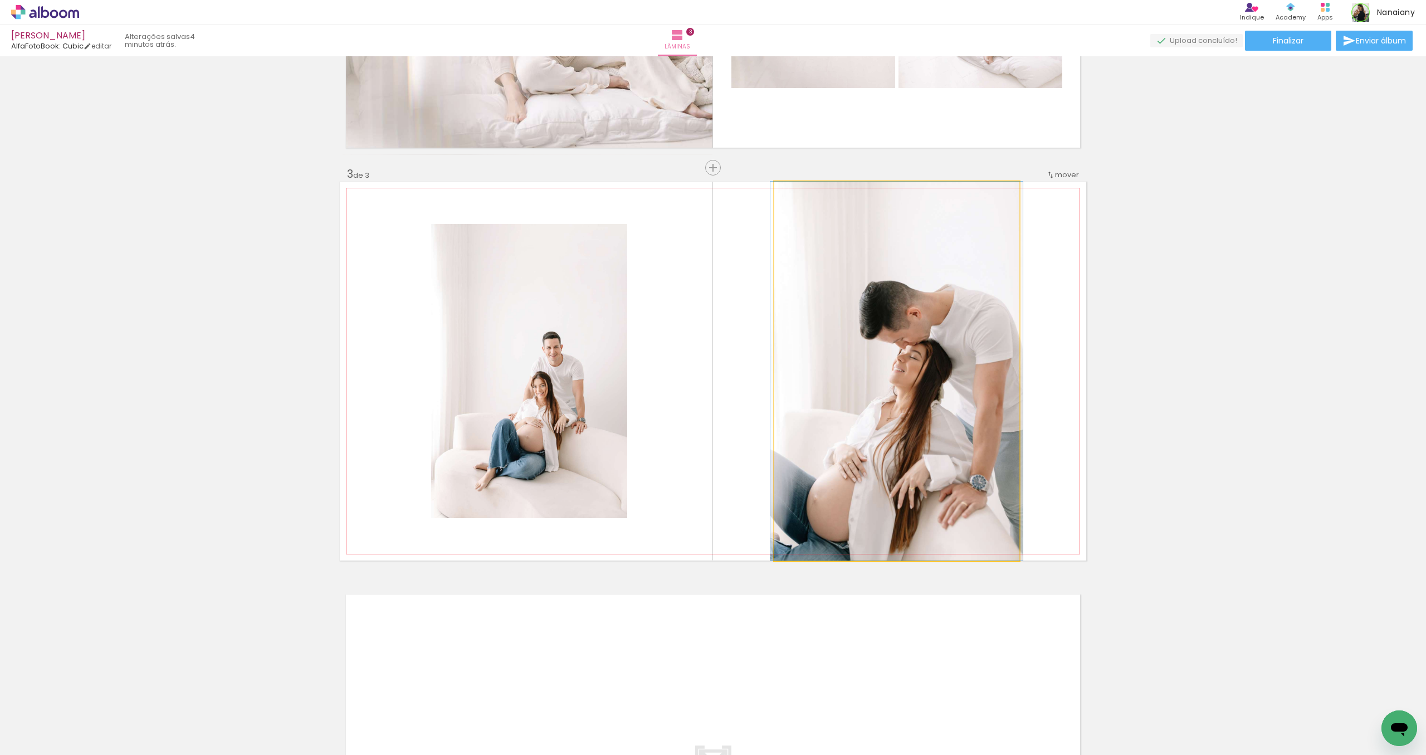
click at [1002, 379] on quentale-photo at bounding box center [896, 371] width 245 height 379
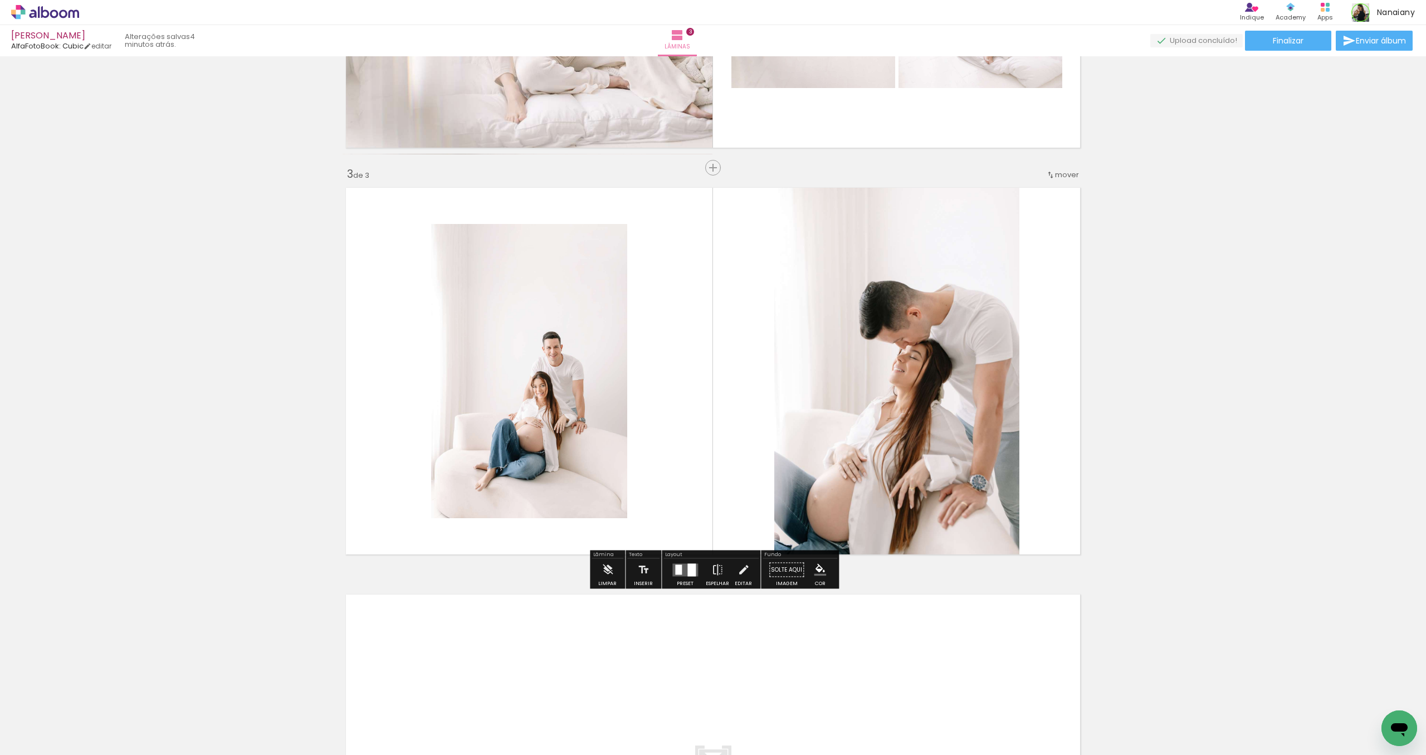
click at [1002, 379] on quentale-photo at bounding box center [896, 371] width 245 height 379
click at [997, 376] on quentale-photo at bounding box center [896, 371] width 245 height 379
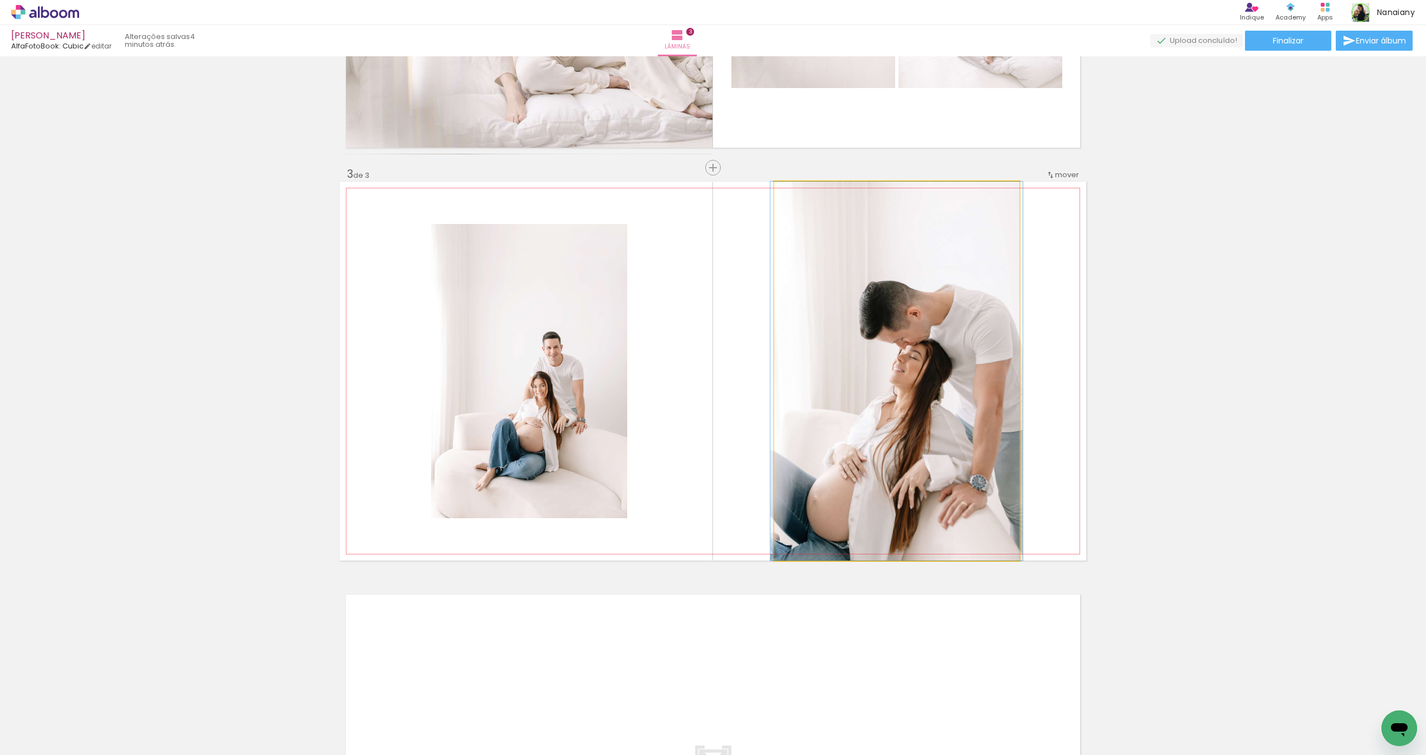
click at [997, 376] on quentale-photo at bounding box center [896, 371] width 245 height 379
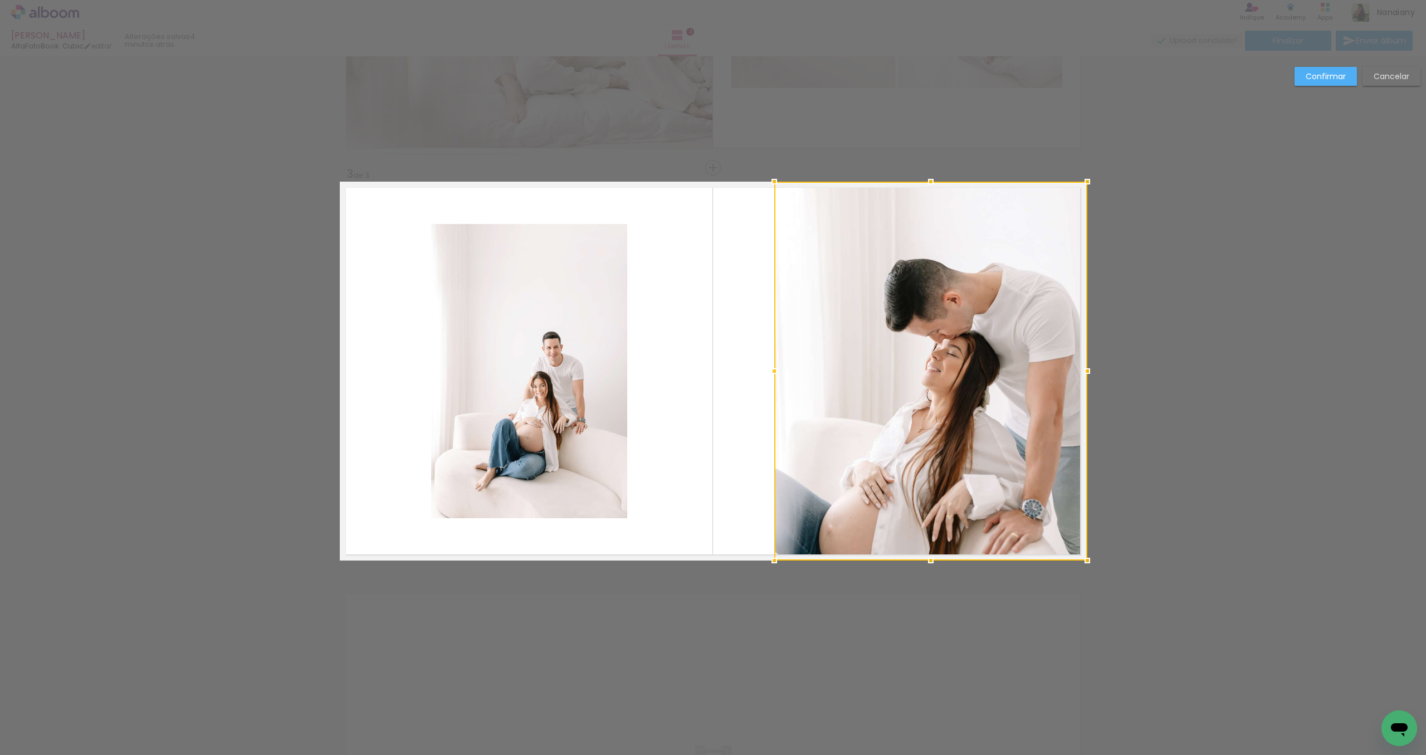
drag, startPoint x: 1018, startPoint y: 370, endPoint x: 1086, endPoint y: 374, distance: 68.1
click at [1086, 374] on div at bounding box center [1087, 371] width 22 height 22
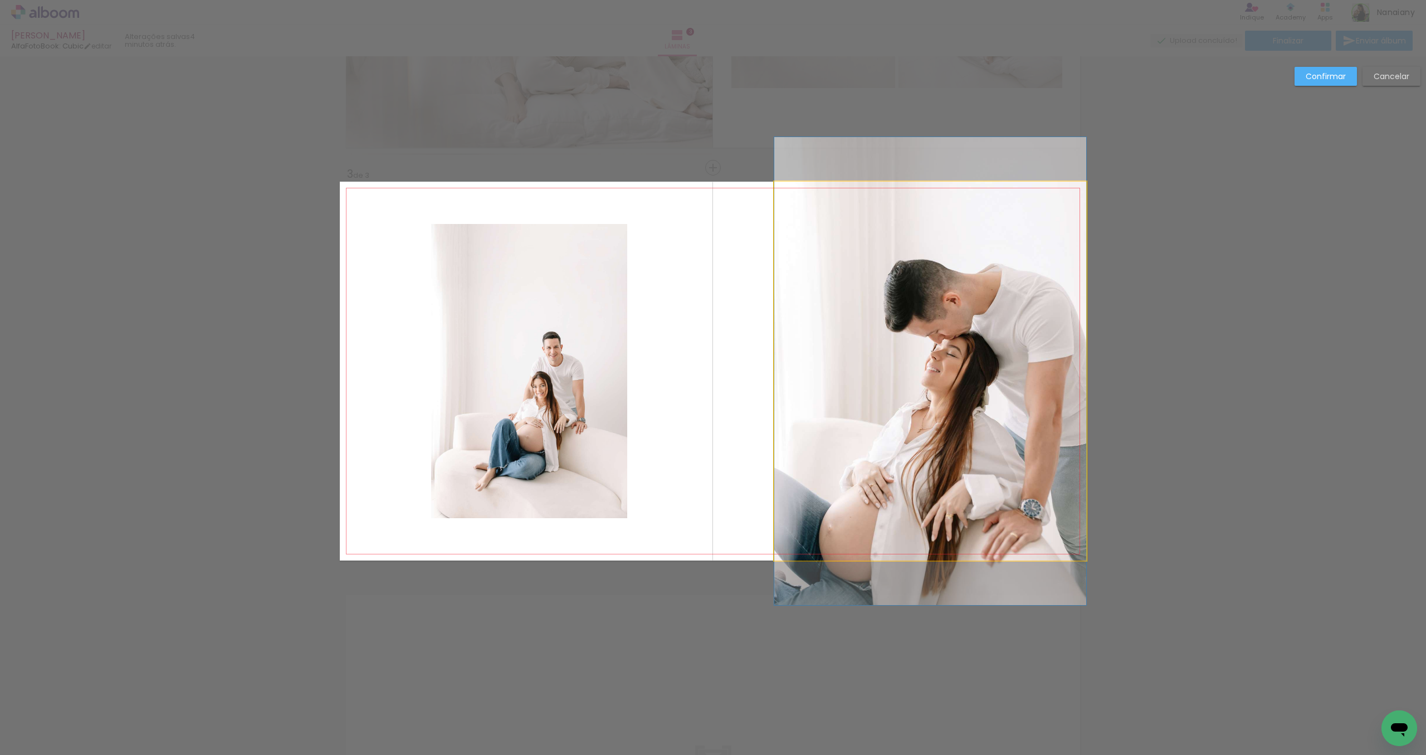
click at [816, 374] on quentale-photo at bounding box center [930, 371] width 312 height 379
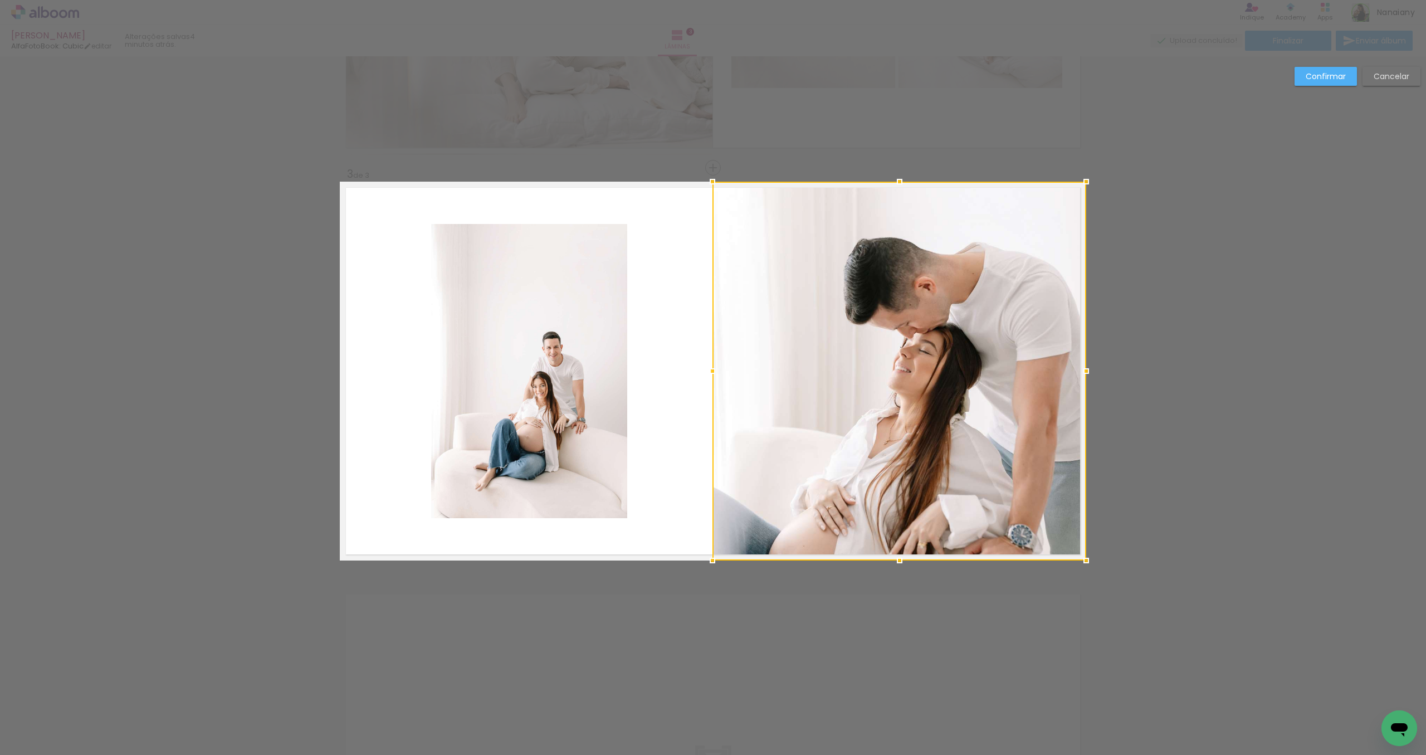
drag, startPoint x: 776, startPoint y: 371, endPoint x: 713, endPoint y: 371, distance: 62.4
click at [713, 371] on div at bounding box center [712, 371] width 22 height 22
click at [885, 383] on div at bounding box center [899, 371] width 374 height 379
click at [1231, 383] on div "Confirmar Cancelar" at bounding box center [713, 162] width 1426 height 1653
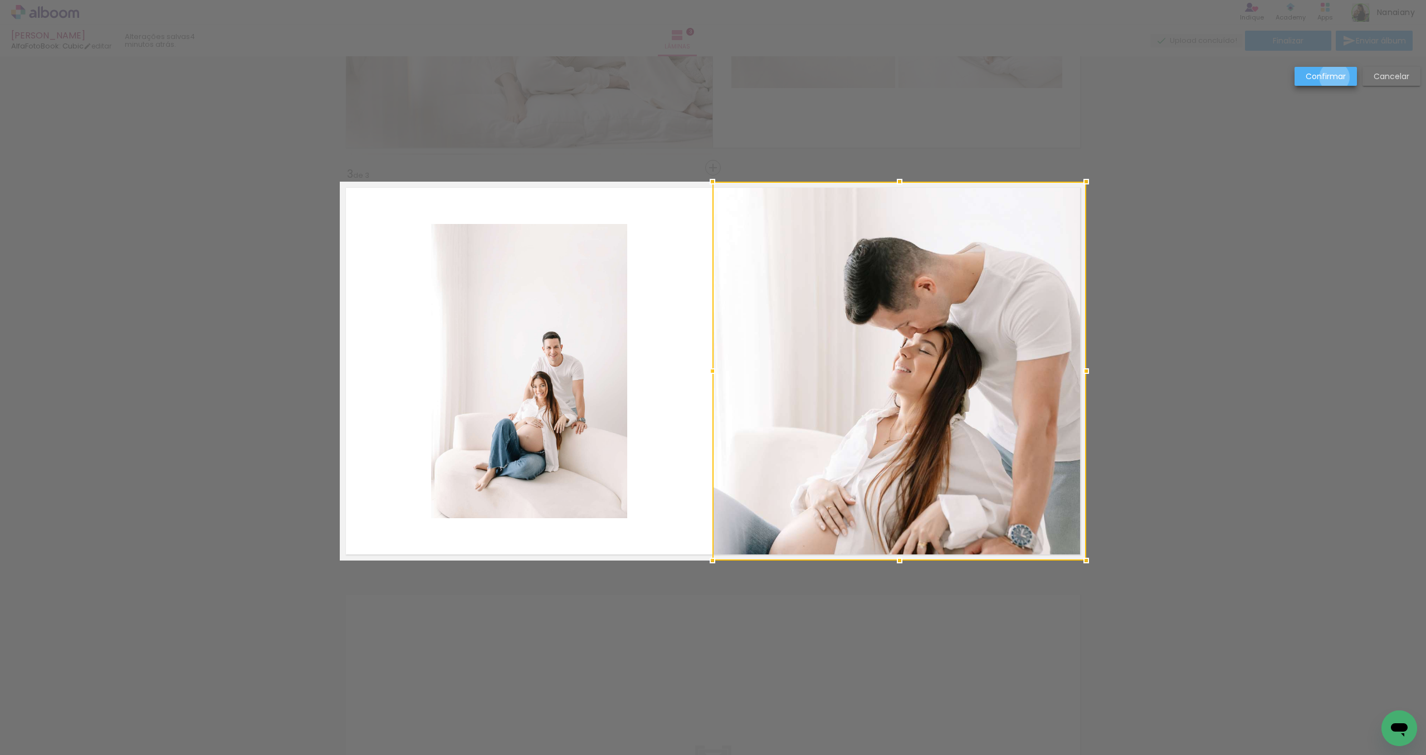
click at [0, 0] on slot "Confirmar" at bounding box center [0, 0] width 0 height 0
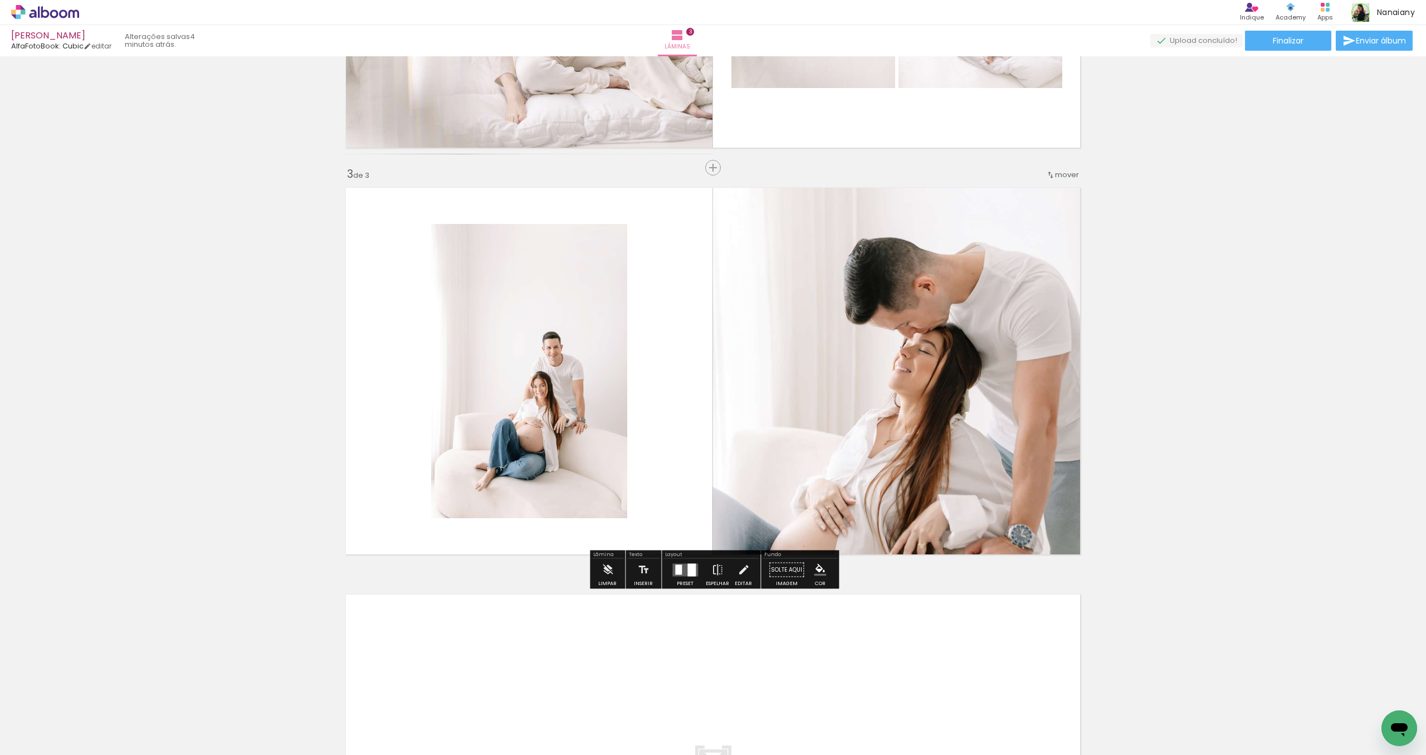
click at [961, 436] on quentale-photo at bounding box center [899, 371] width 374 height 379
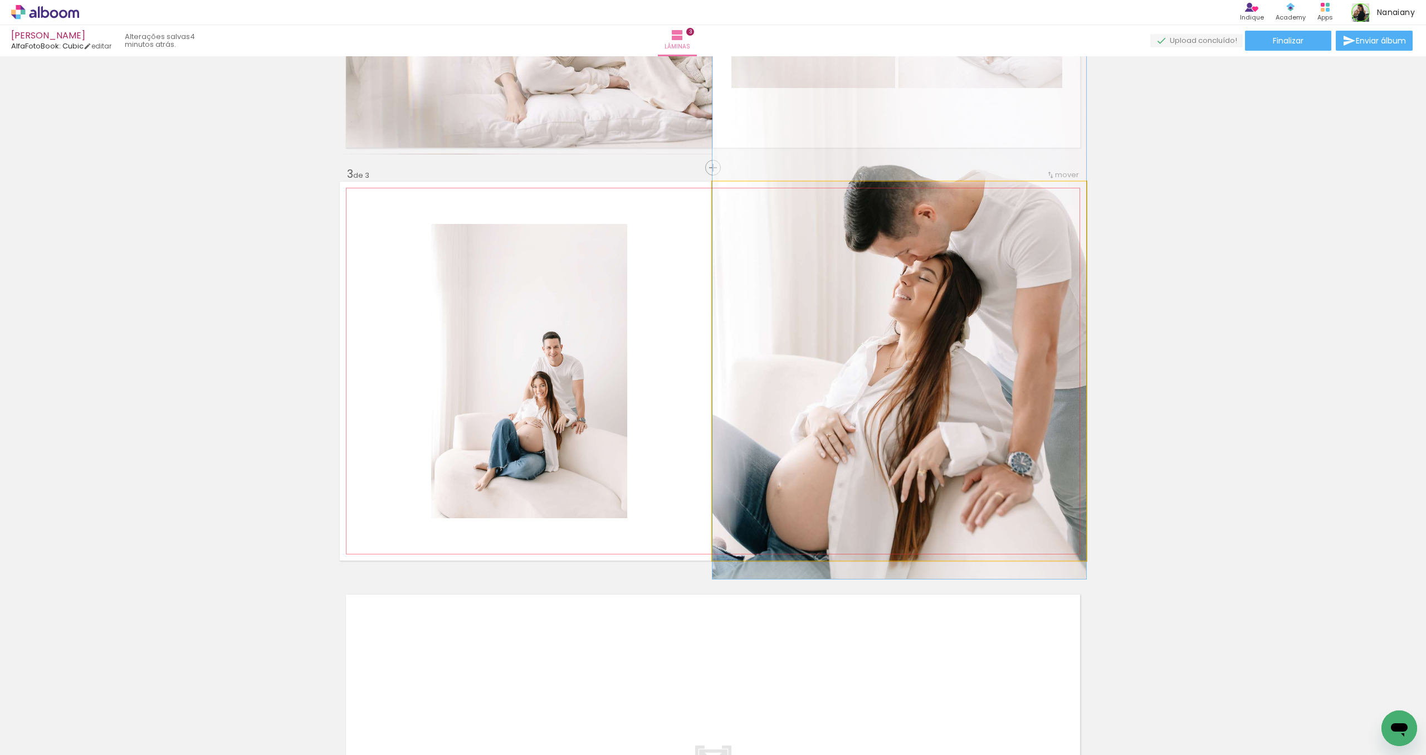
drag, startPoint x: 960, startPoint y: 436, endPoint x: 960, endPoint y: 364, distance: 72.4
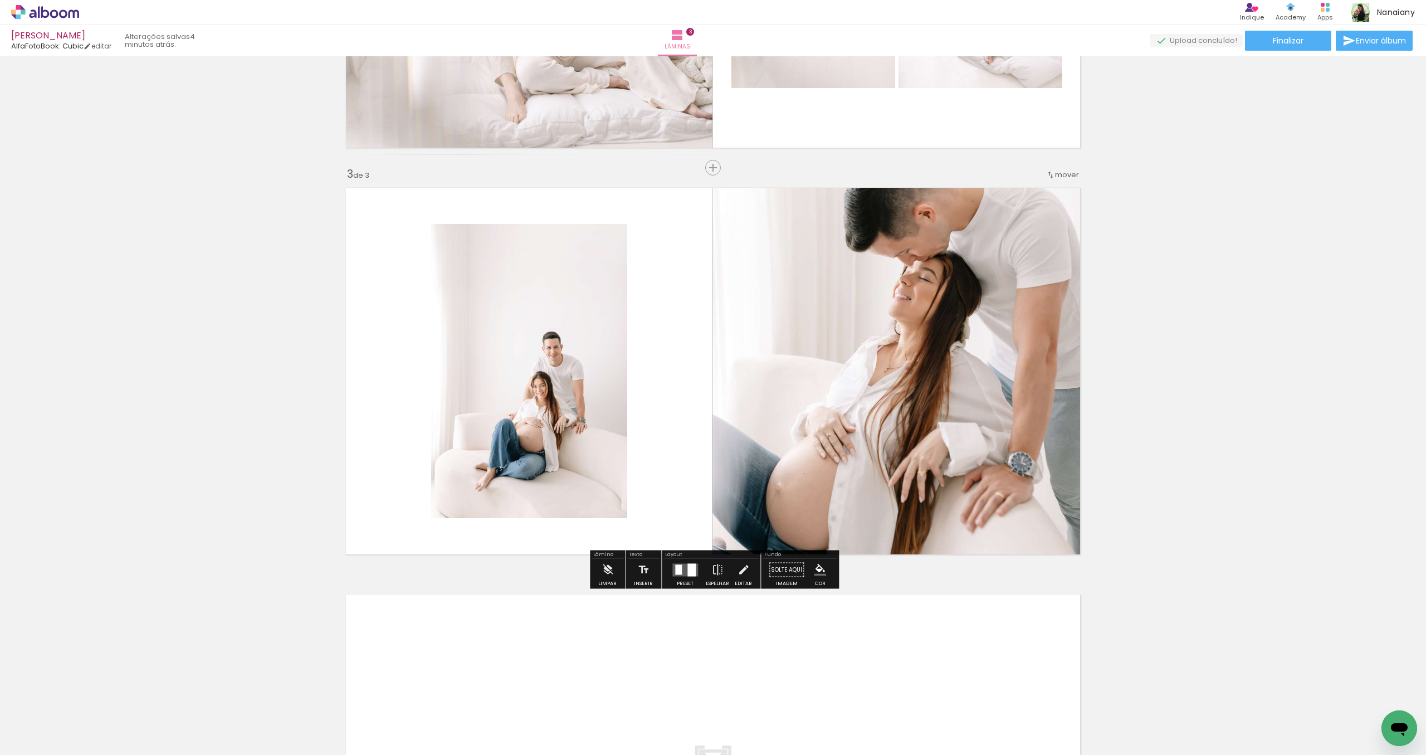
click at [890, 419] on quentale-photo at bounding box center [899, 371] width 374 height 379
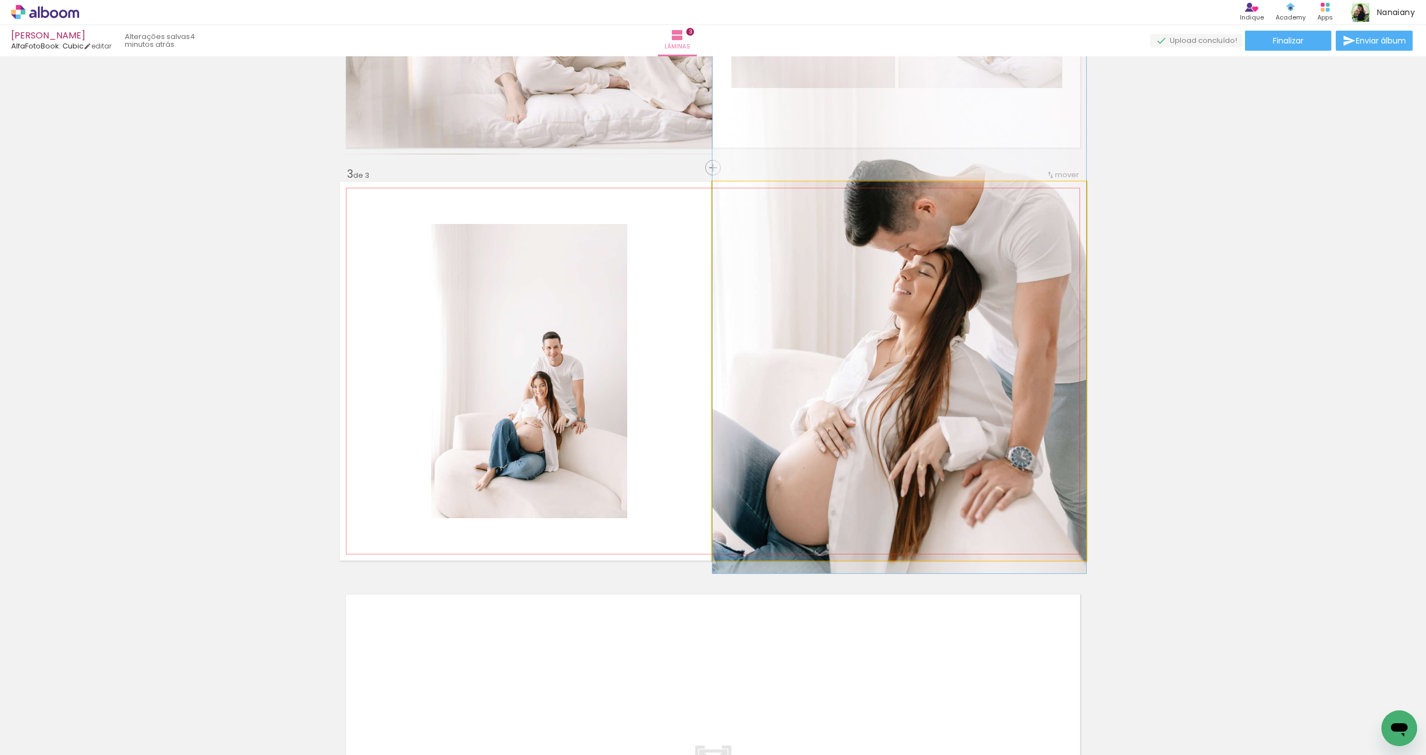
drag, startPoint x: 890, startPoint y: 419, endPoint x: 891, endPoint y: 414, distance: 5.6
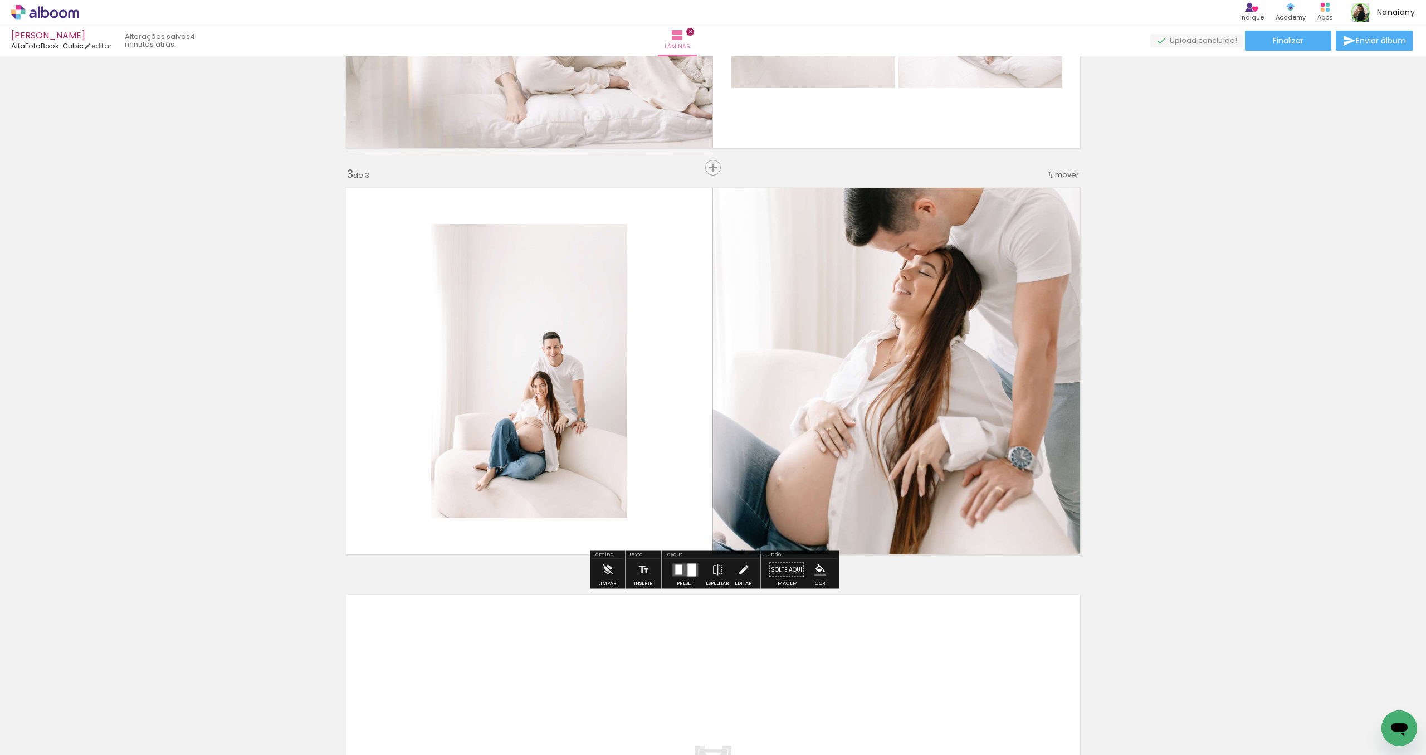
click at [1216, 457] on div "Inserir lâmina 1 de 3 Inserir lâmina 2 de 3 Inserir lâmina 3 de 3" at bounding box center [713, 153] width 1426 height 1627
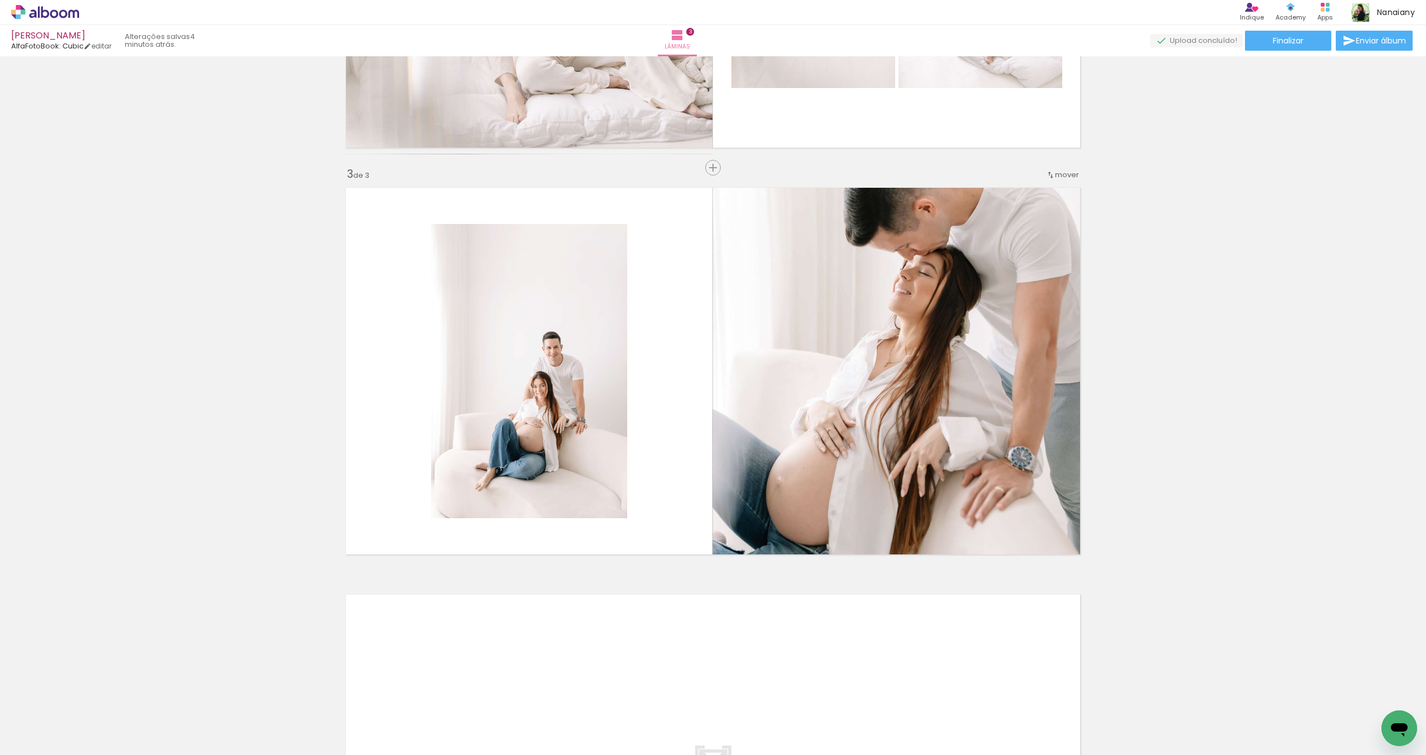
drag, startPoint x: 1231, startPoint y: 557, endPoint x: 1243, endPoint y: 468, distance: 89.9
click at [1233, 547] on div "Inserir lâmina 1 de 3 Inserir lâmina 2 de 3 Inserir lâmina 3 de 3" at bounding box center [713, 153] width 1426 height 1627
click at [1309, 153] on div "Inserir lâmina 1 de 3 Inserir lâmina 2 de 3 Inserir lâmina 3 de 3" at bounding box center [713, 153] width 1426 height 1627
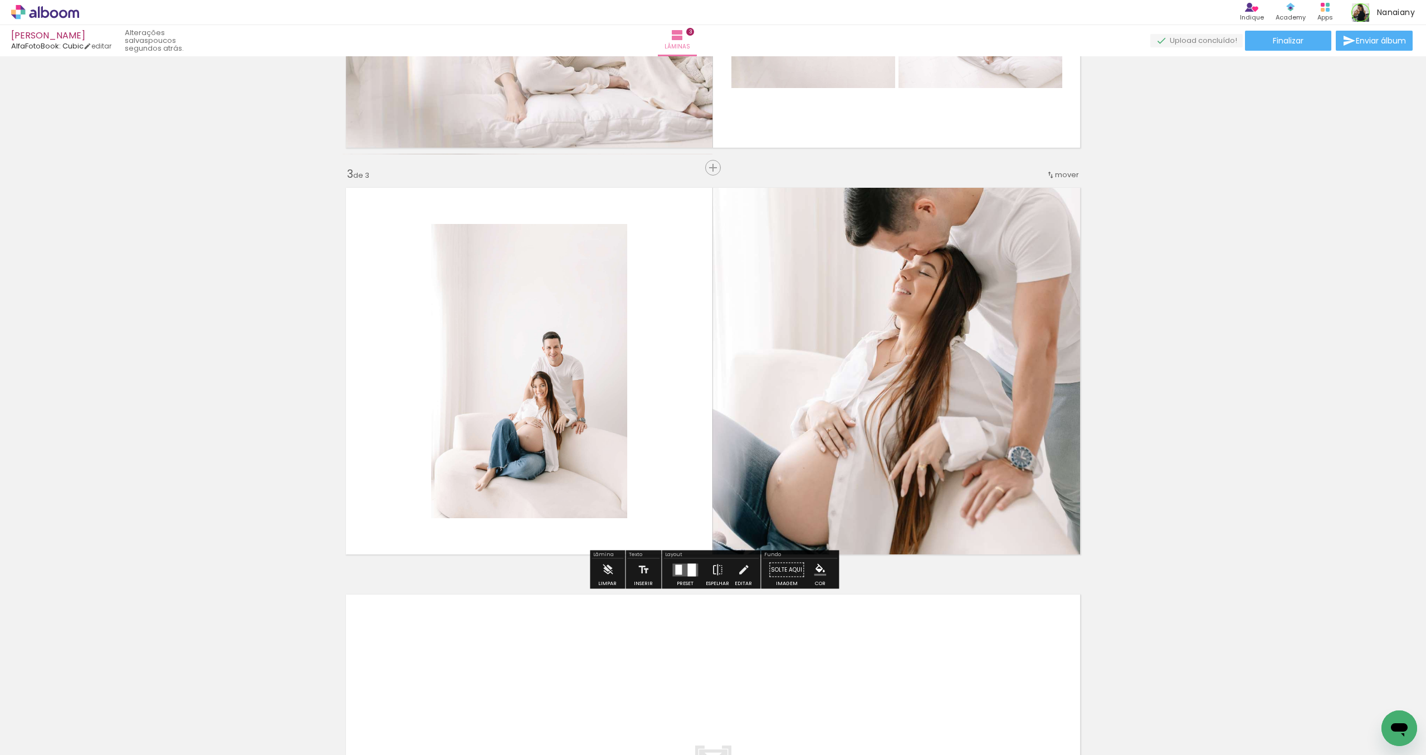
click at [990, 278] on quentale-photo at bounding box center [899, 371] width 374 height 379
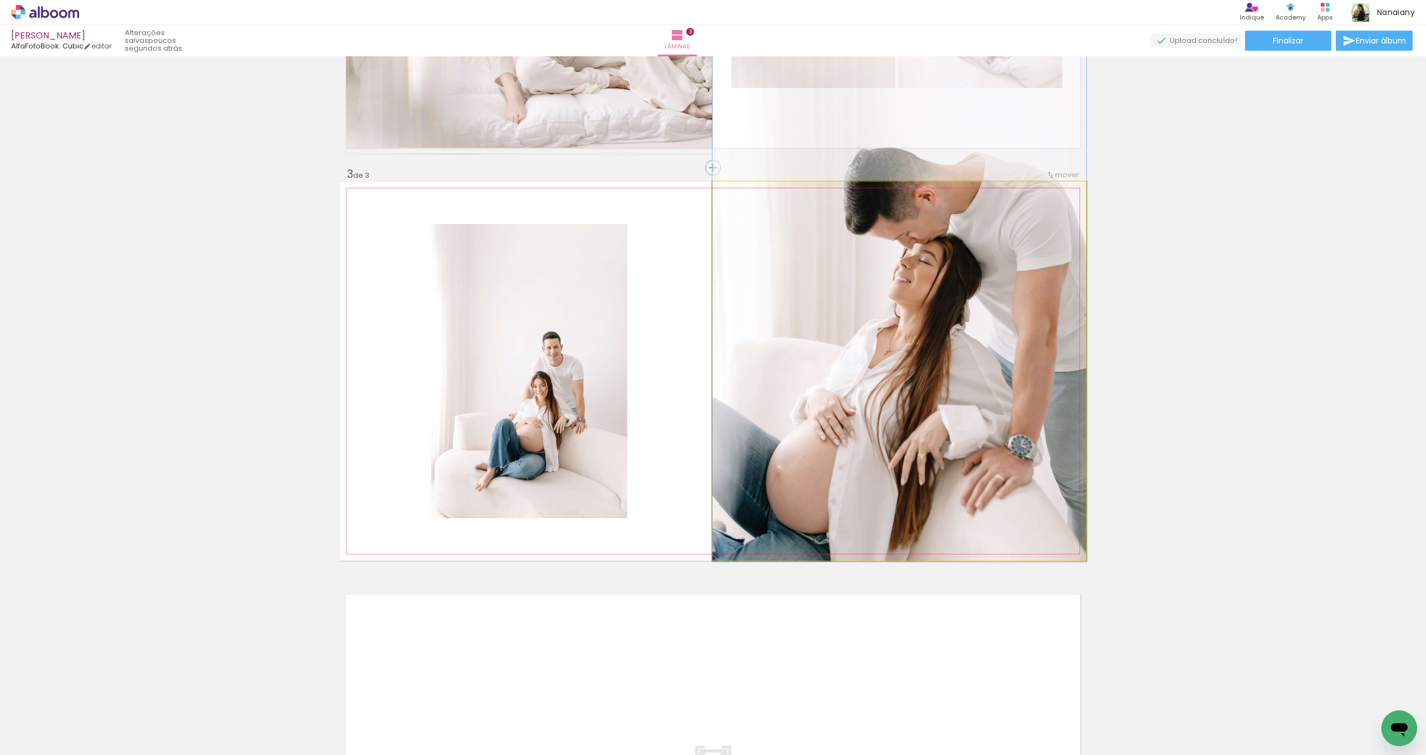
drag, startPoint x: 954, startPoint y: 311, endPoint x: 955, endPoint y: 300, distance: 11.7
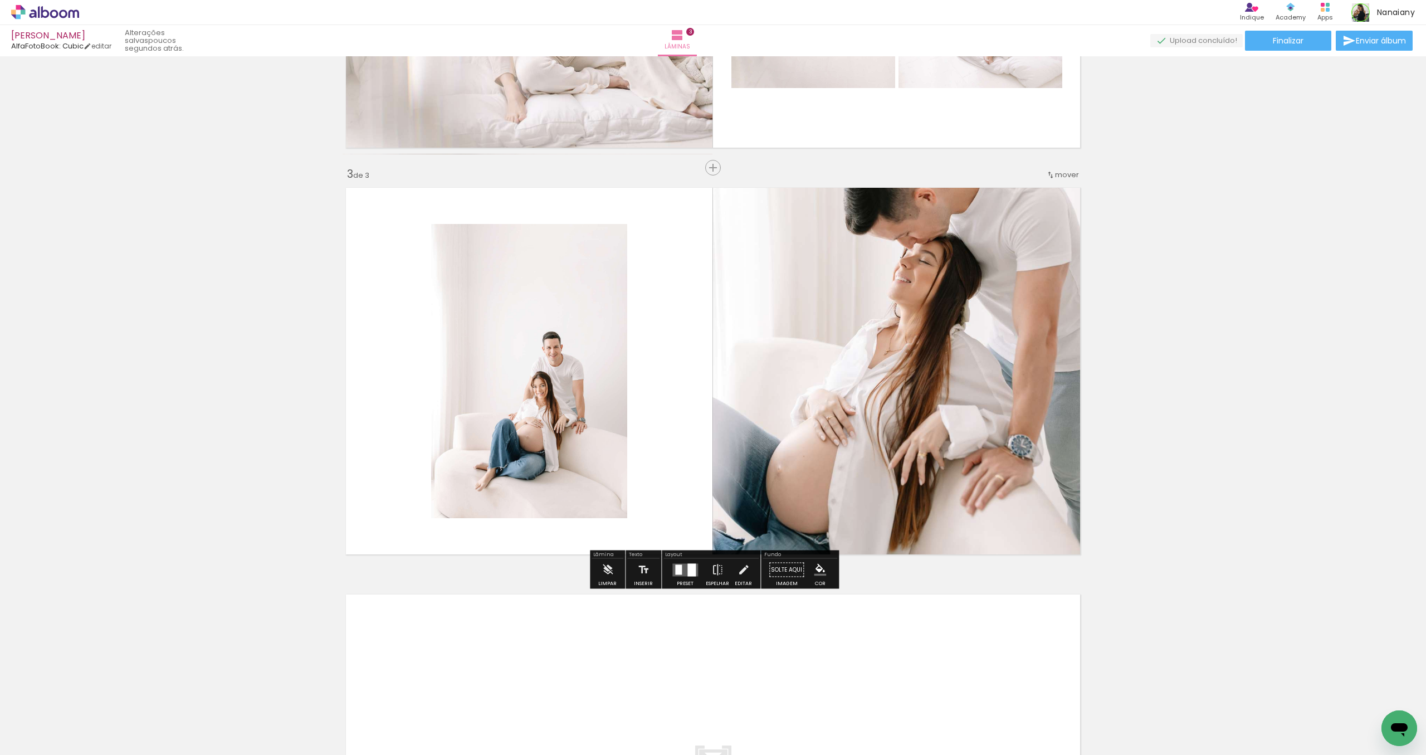
click at [1195, 297] on div "Inserir lâmina 1 de 3 Inserir lâmina 2 de 3 Inserir lâmina 3 de 3" at bounding box center [713, 153] width 1426 height 1627
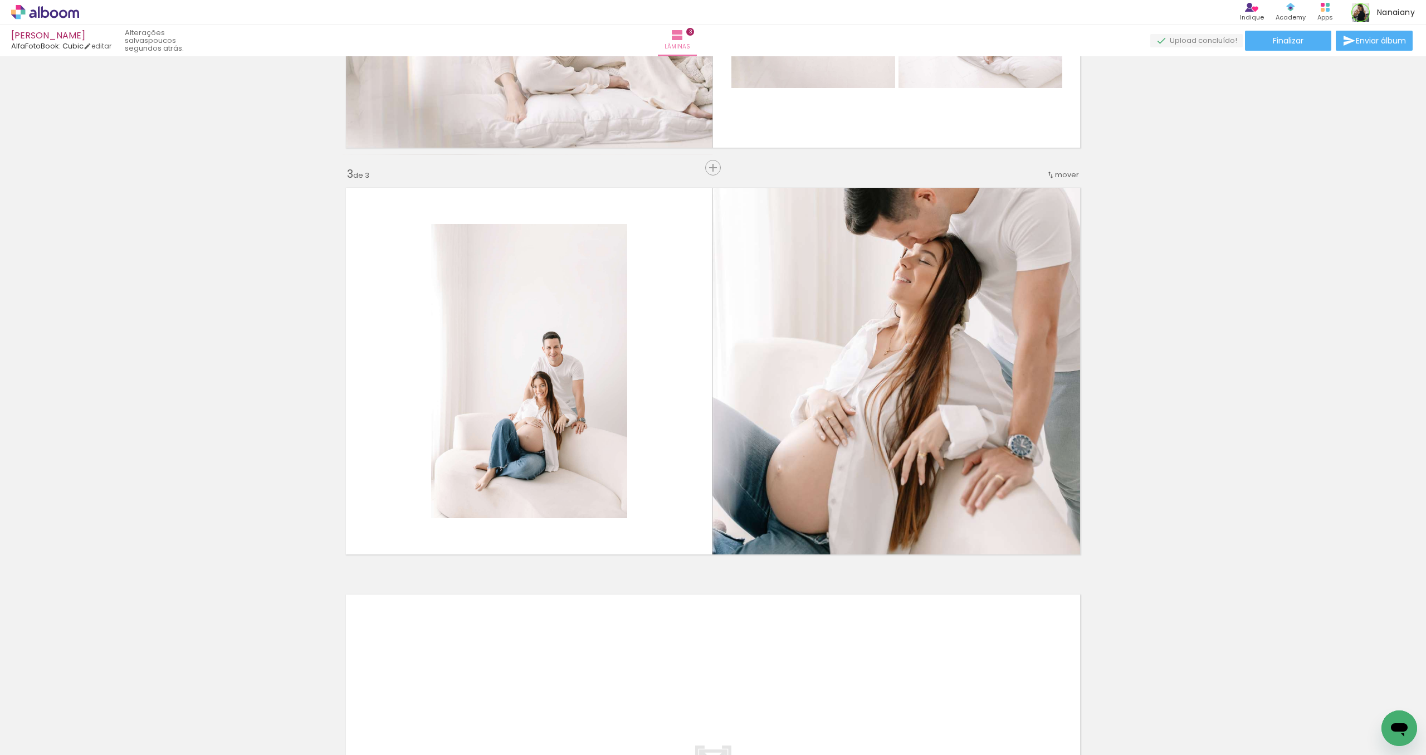
click at [1281, 238] on div "Inserir lâmina 1 de 3 Inserir lâmina 2 de 3 Inserir lâmina 3 de 3" at bounding box center [713, 153] width 1426 height 1627
click at [1307, 208] on div "Inserir lâmina 1 de 3 Inserir lâmina 2 de 3 Inserir lâmina 3 de 3" at bounding box center [713, 153] width 1426 height 1627
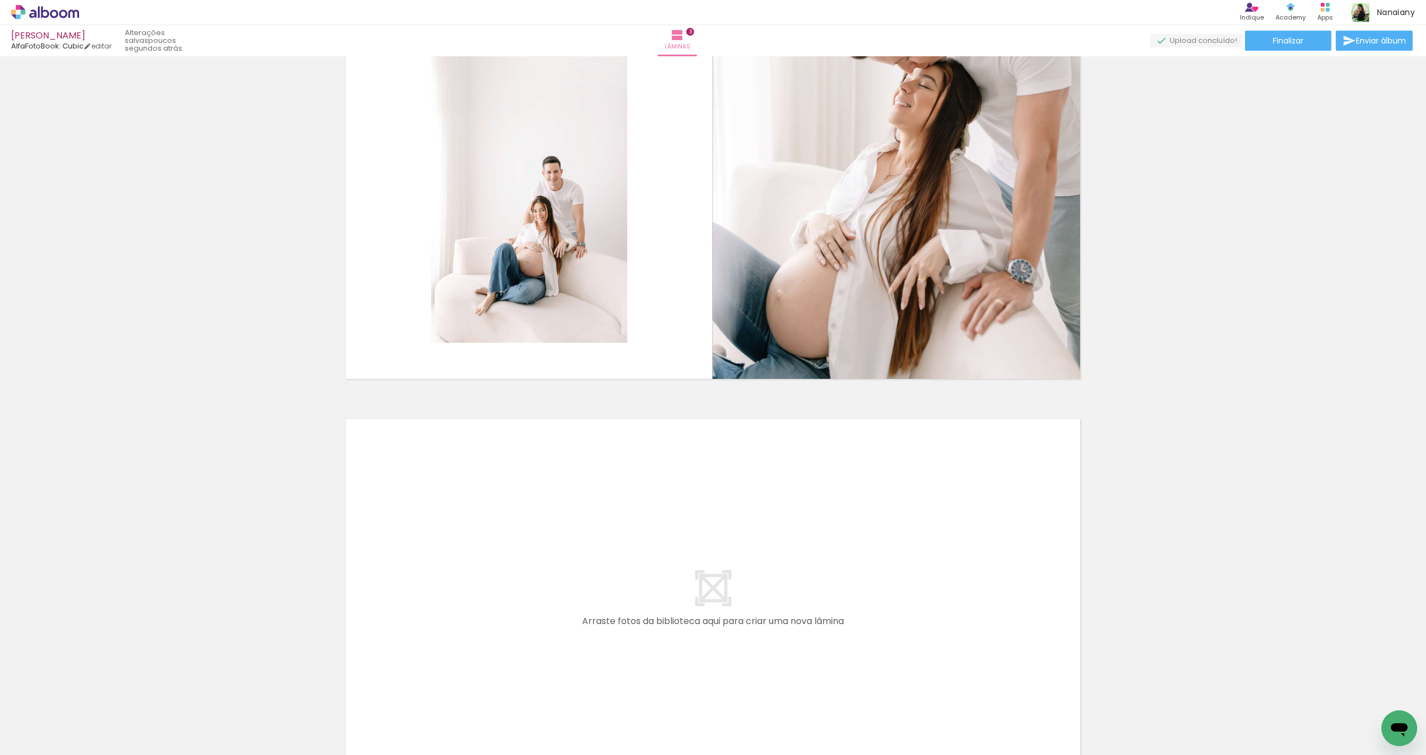
scroll to position [1041, 0]
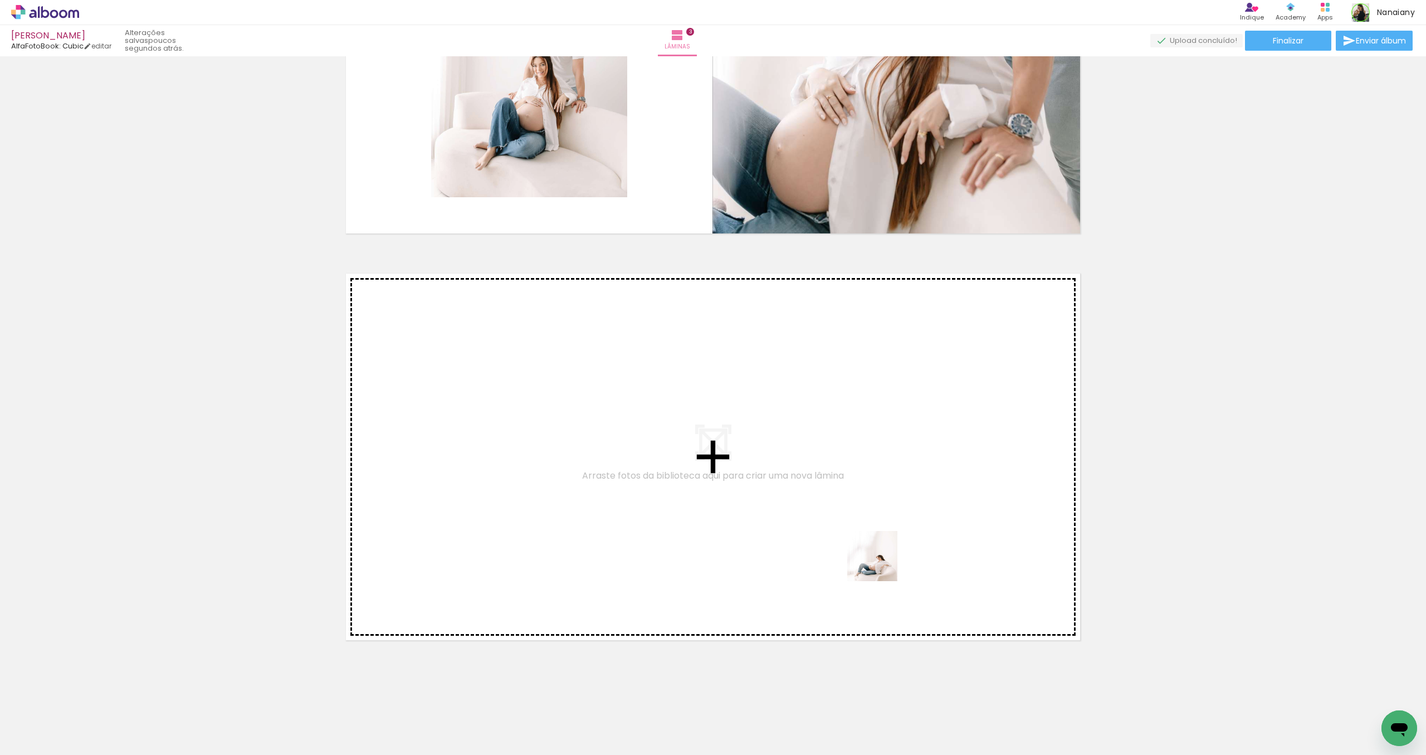
drag, startPoint x: 805, startPoint y: 722, endPoint x: 881, endPoint y: 562, distance: 176.9
click at [881, 562] on quentale-workspace at bounding box center [713, 377] width 1426 height 755
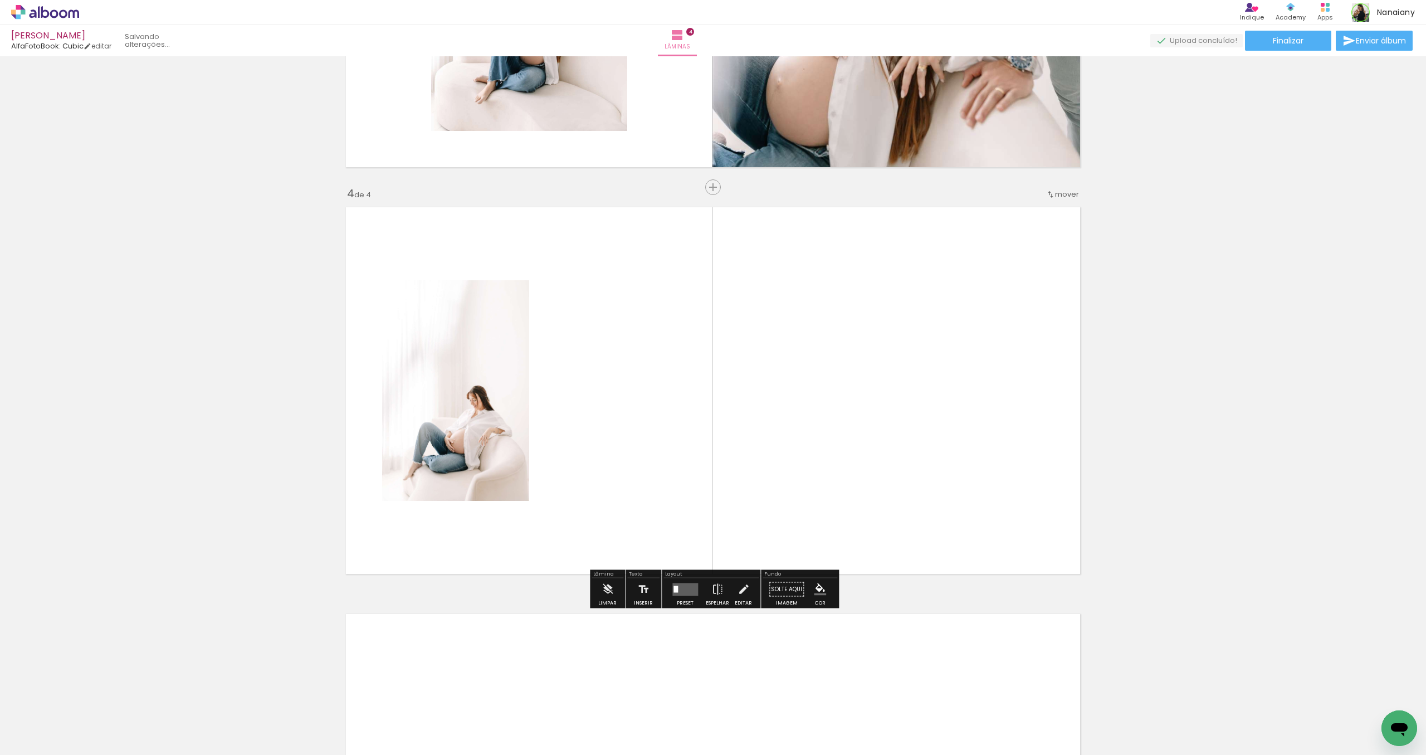
scroll to position [1127, 0]
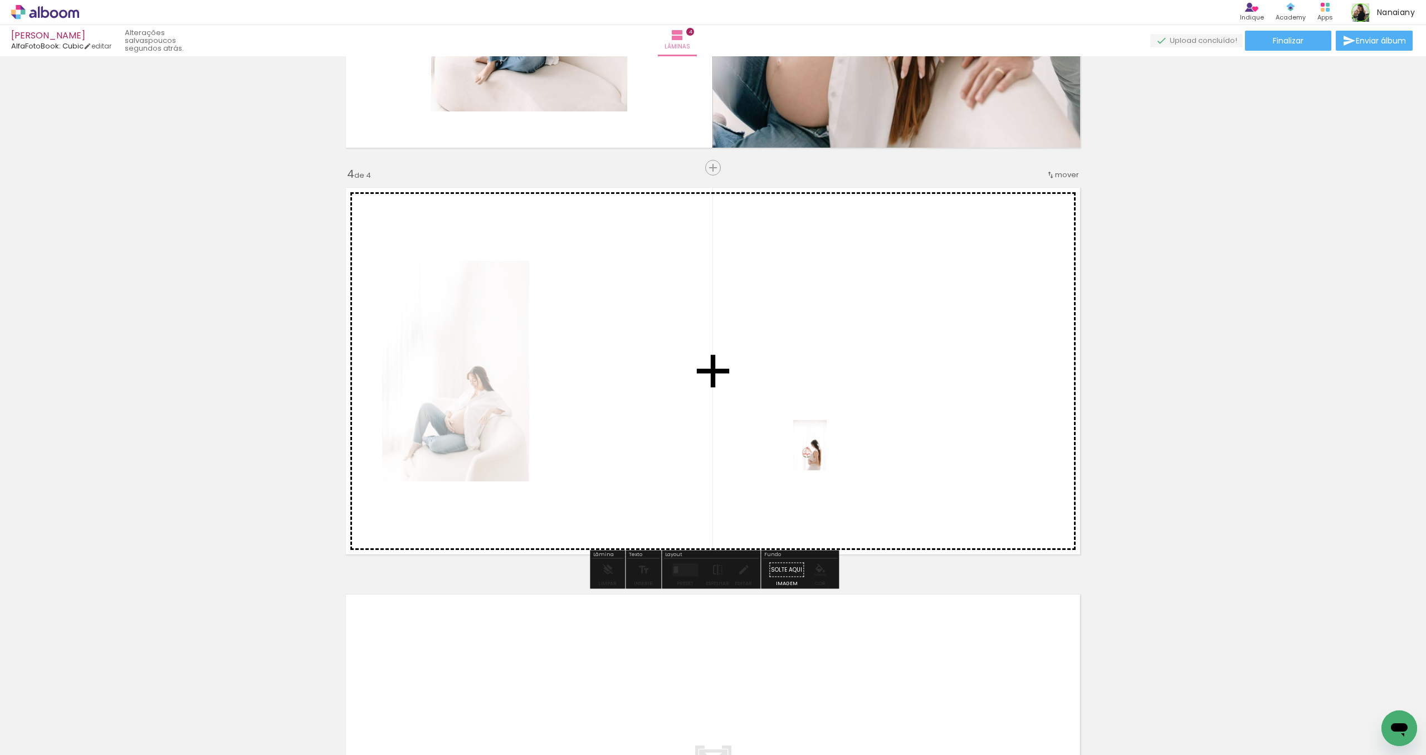
drag, startPoint x: 676, startPoint y: 715, endPoint x: 826, endPoint y: 453, distance: 301.9
click at [826, 453] on quentale-workspace at bounding box center [713, 377] width 1426 height 755
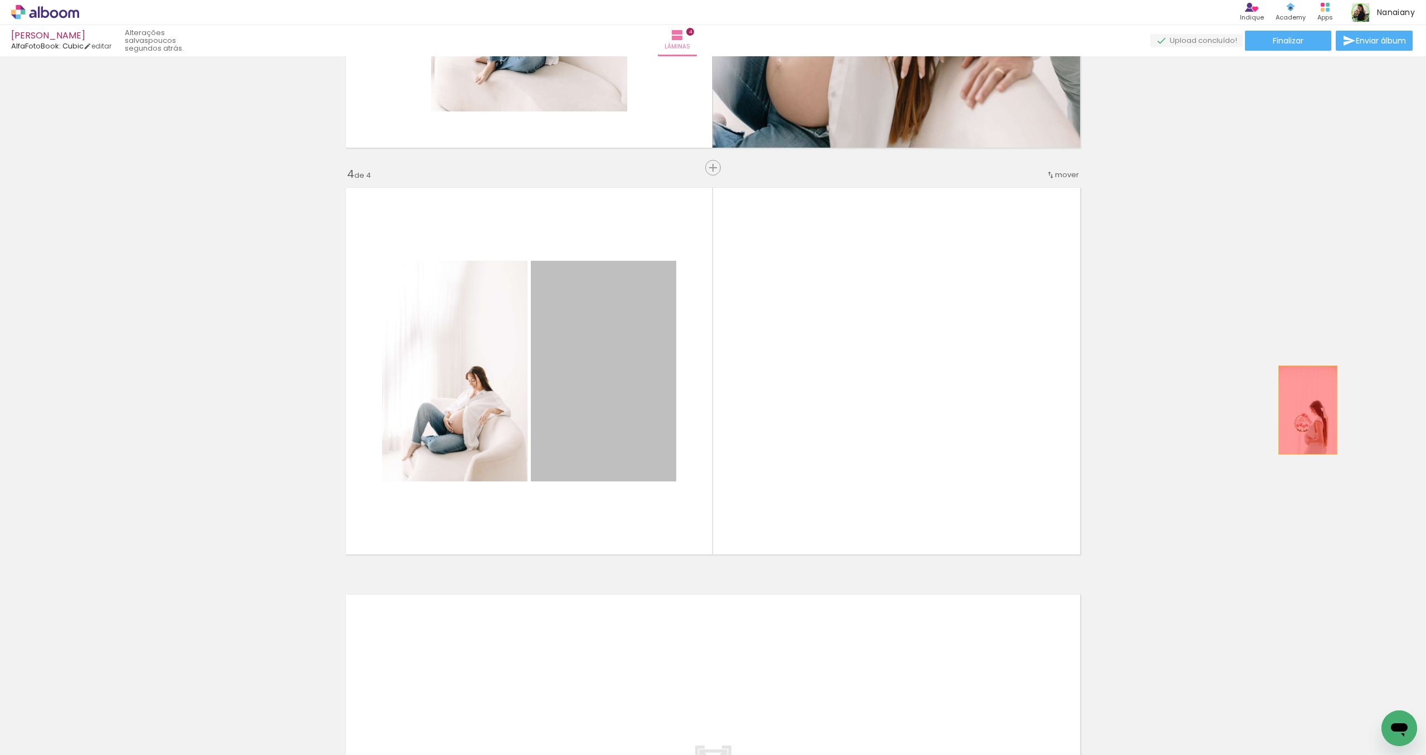
drag, startPoint x: 620, startPoint y: 423, endPoint x: 1308, endPoint y: 410, distance: 687.4
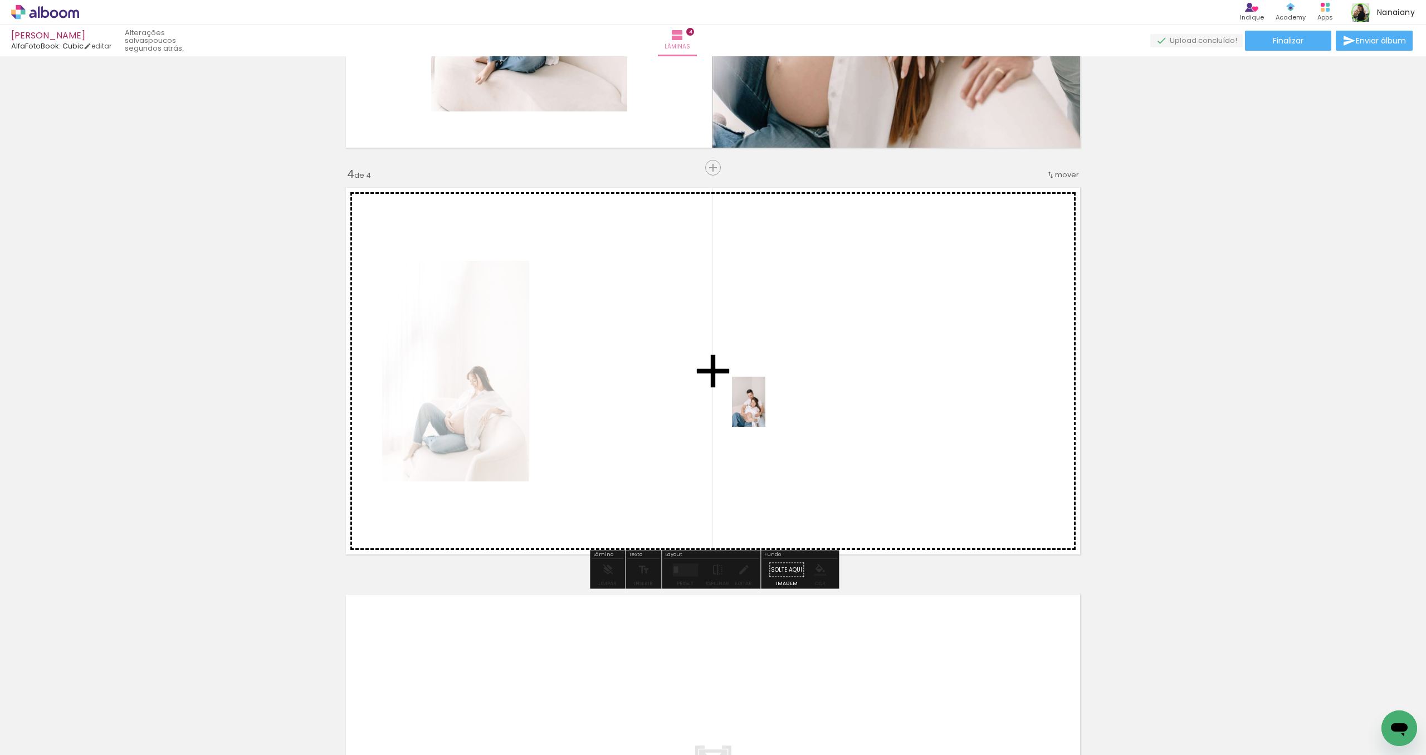
drag, startPoint x: 993, startPoint y: 718, endPoint x: 765, endPoint y: 410, distance: 383.1
click at [765, 410] on quentale-workspace at bounding box center [713, 377] width 1426 height 755
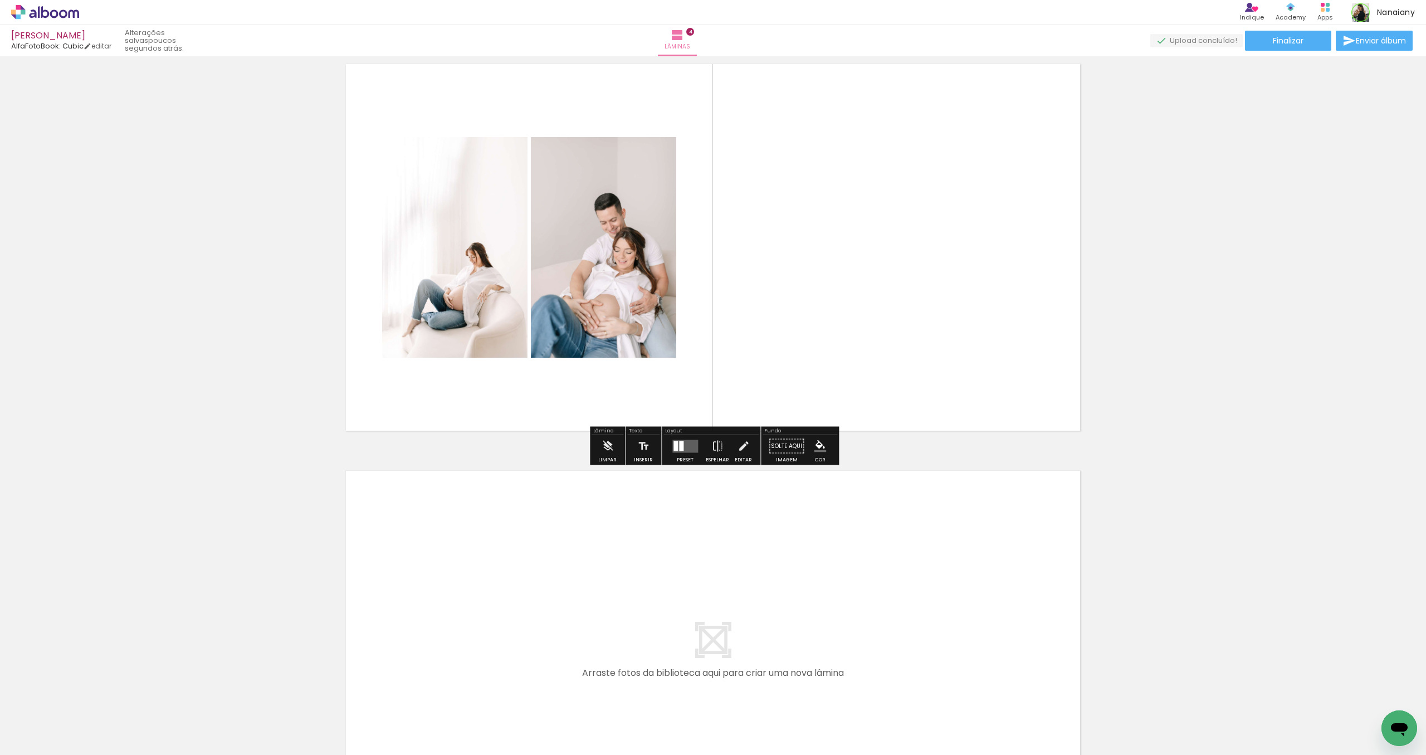
scroll to position [1254, 0]
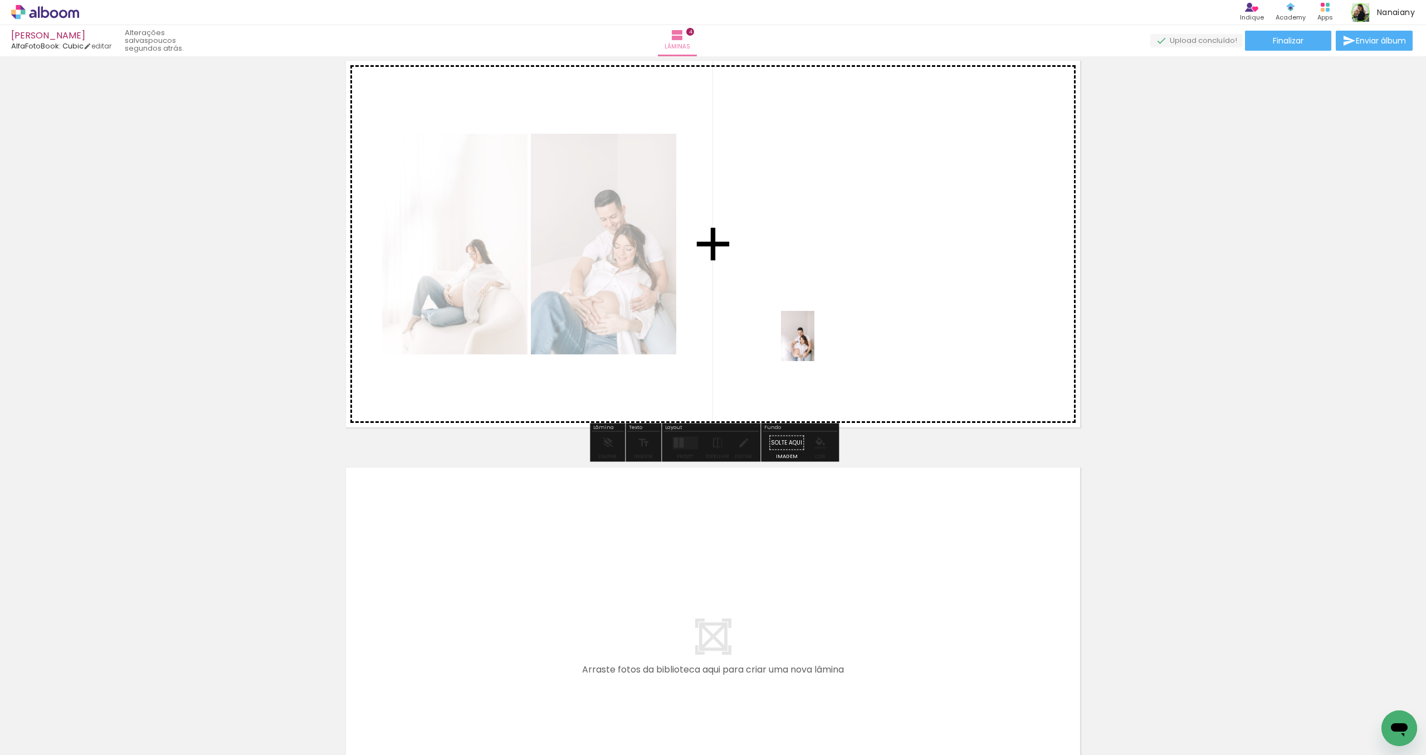
drag, startPoint x: 1116, startPoint y: 726, endPoint x: 812, endPoint y: 340, distance: 491.0
click at [812, 340] on quentale-workspace at bounding box center [713, 377] width 1426 height 755
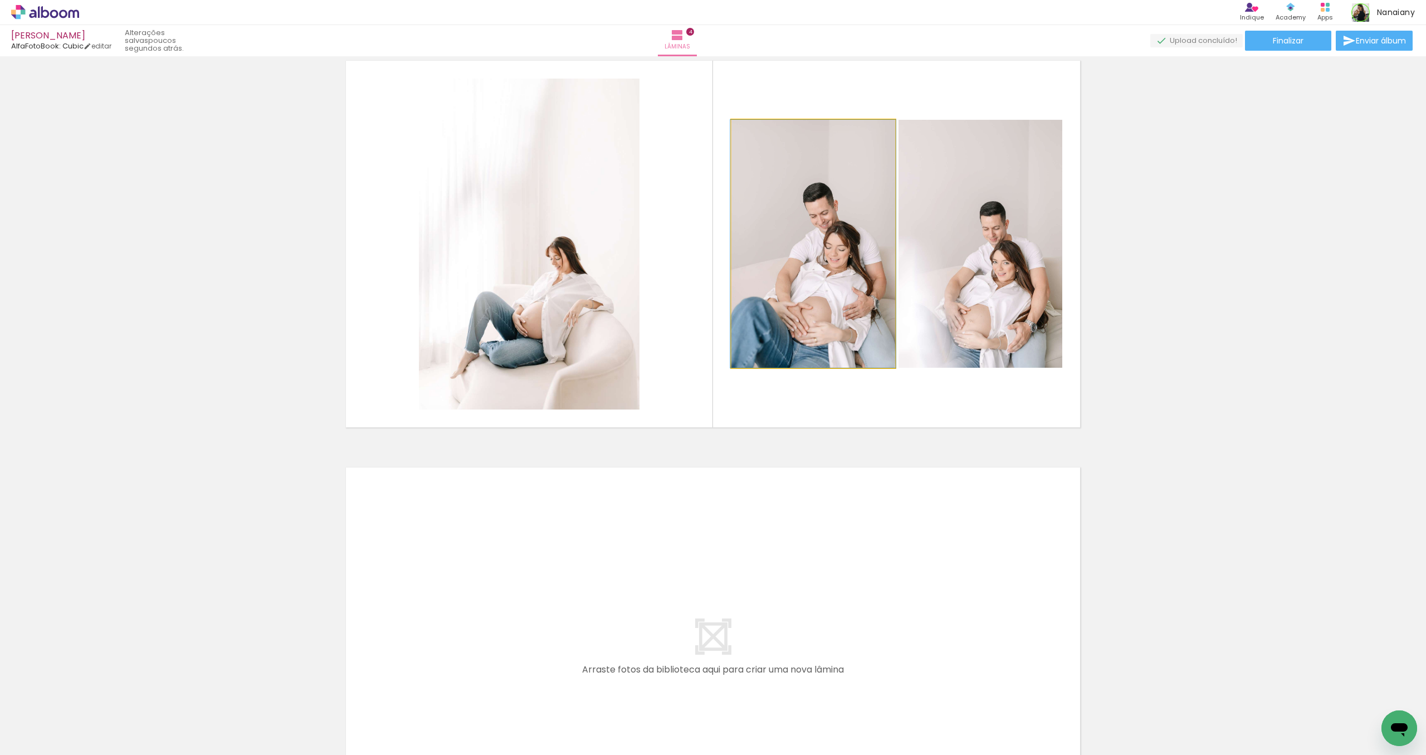
click at [802, 326] on quentale-photo at bounding box center [813, 244] width 164 height 248
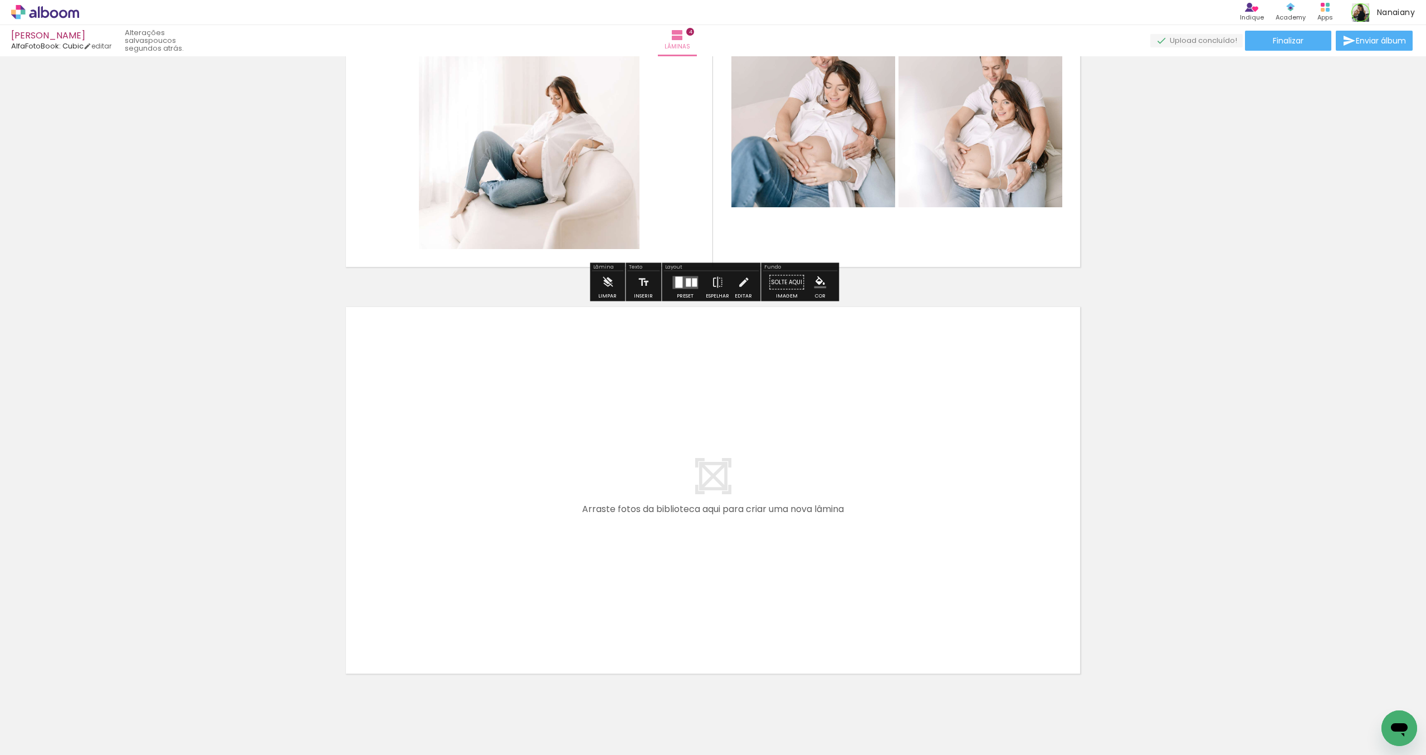
scroll to position [1447, 0]
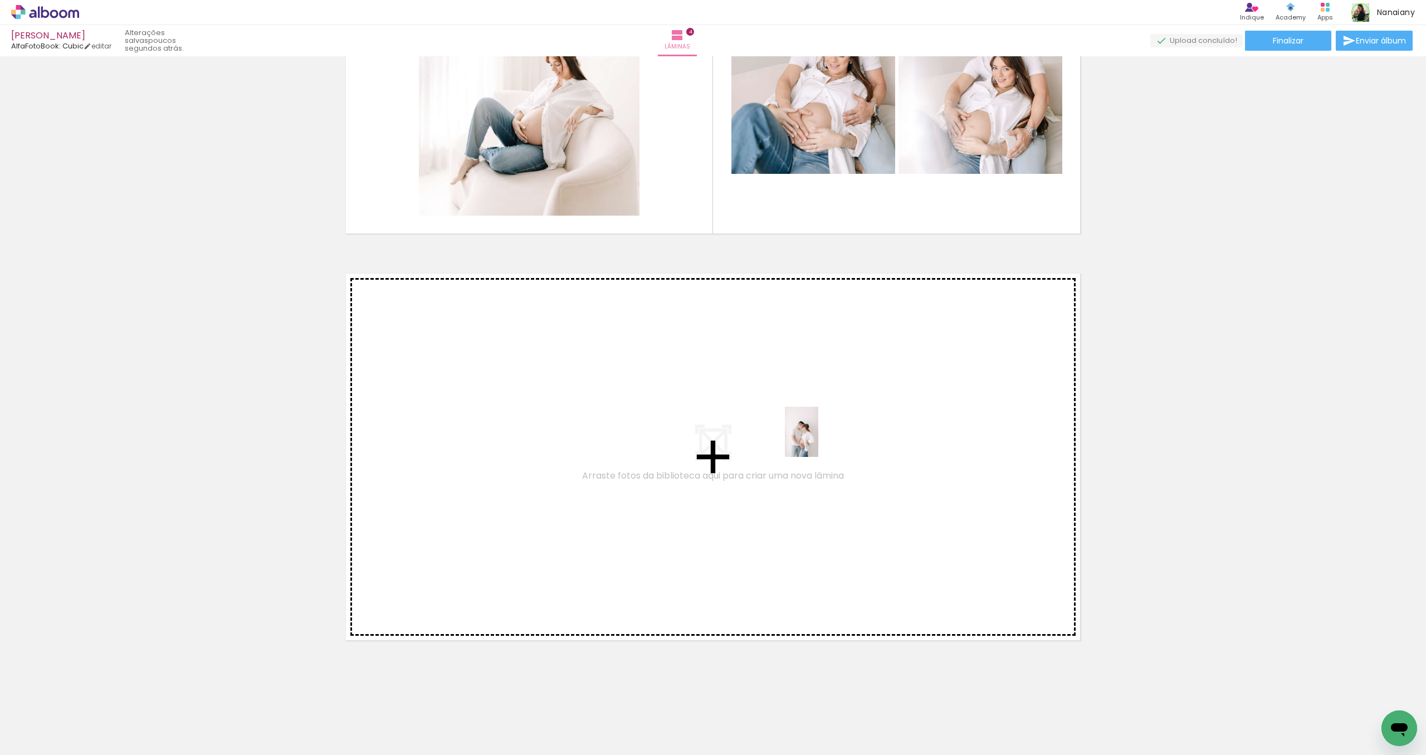
drag, startPoint x: 1179, startPoint y: 727, endPoint x: 818, endPoint y: 440, distance: 461.3
click at [818, 440] on quentale-workspace at bounding box center [713, 377] width 1426 height 755
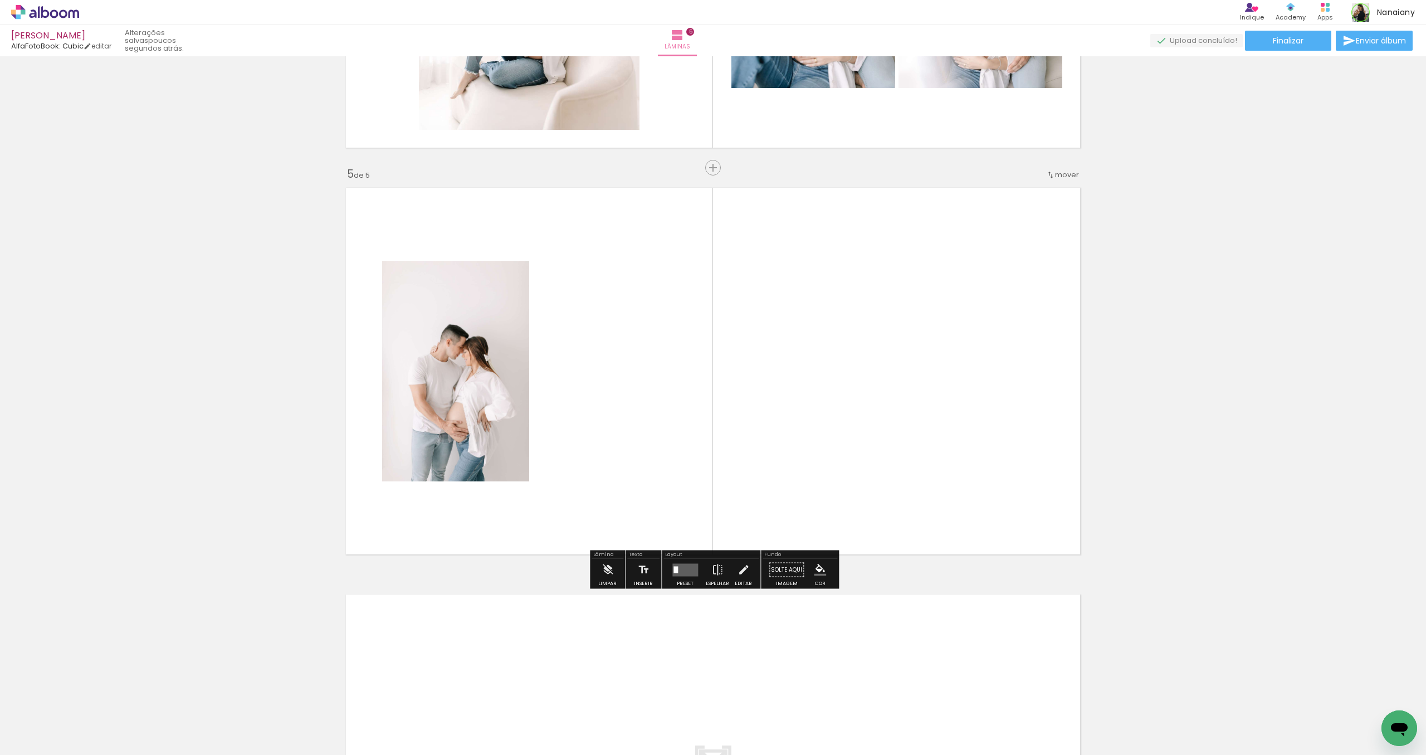
scroll to position [1529, 0]
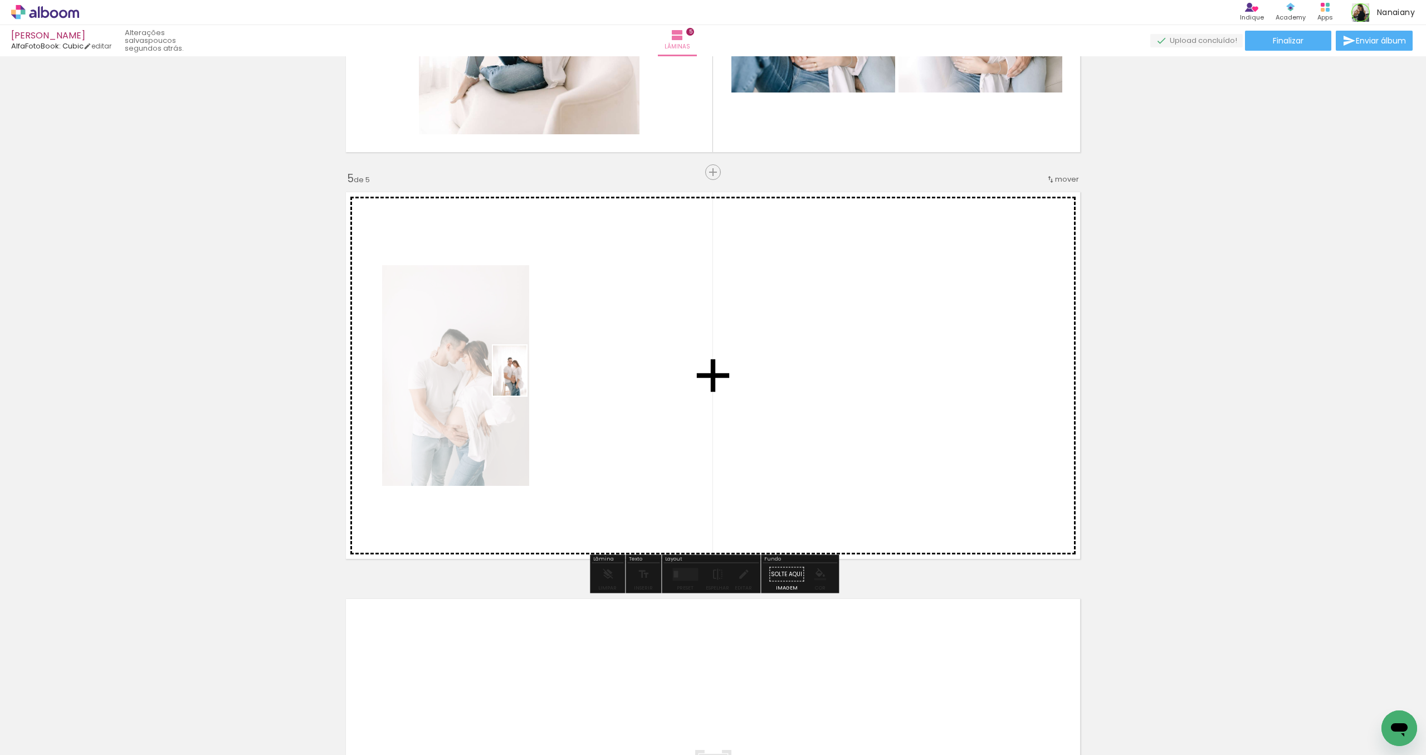
drag, startPoint x: 1245, startPoint y: 730, endPoint x: 526, endPoint y: 379, distance: 800.1
click at [526, 379] on quentale-workspace at bounding box center [713, 377] width 1426 height 755
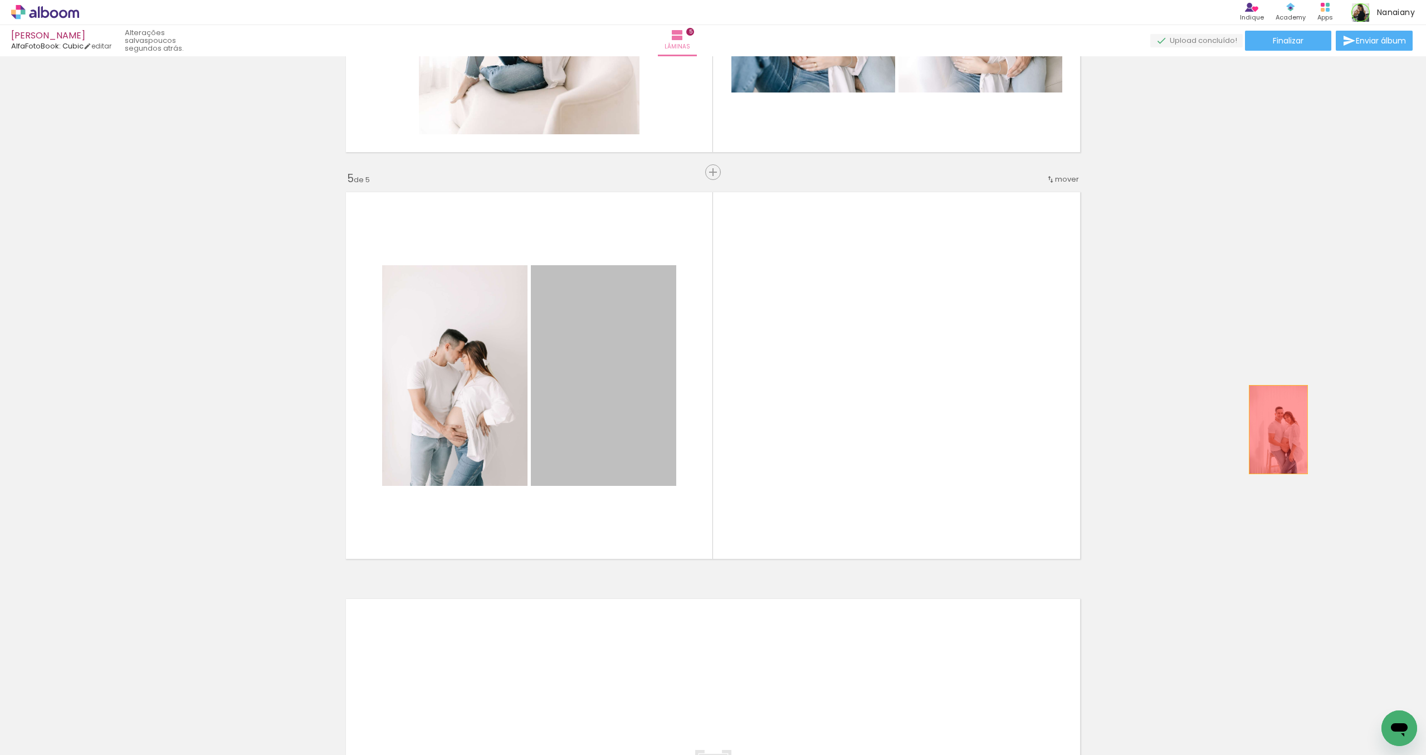
drag, startPoint x: 637, startPoint y: 420, endPoint x: 1278, endPoint y: 429, distance: 641.7
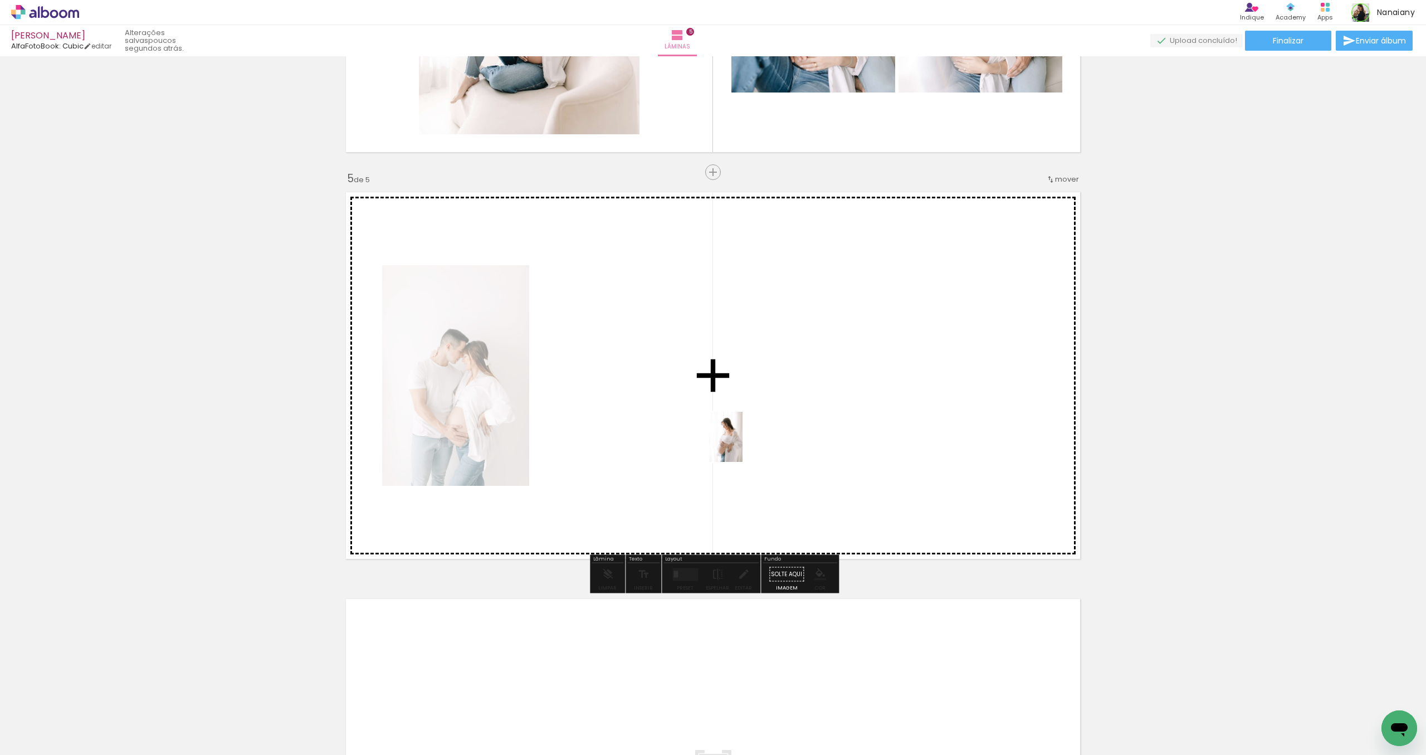
drag, startPoint x: 1310, startPoint y: 728, endPoint x: 737, endPoint y: 430, distance: 645.9
click at [737, 430] on quentale-workspace at bounding box center [713, 377] width 1426 height 755
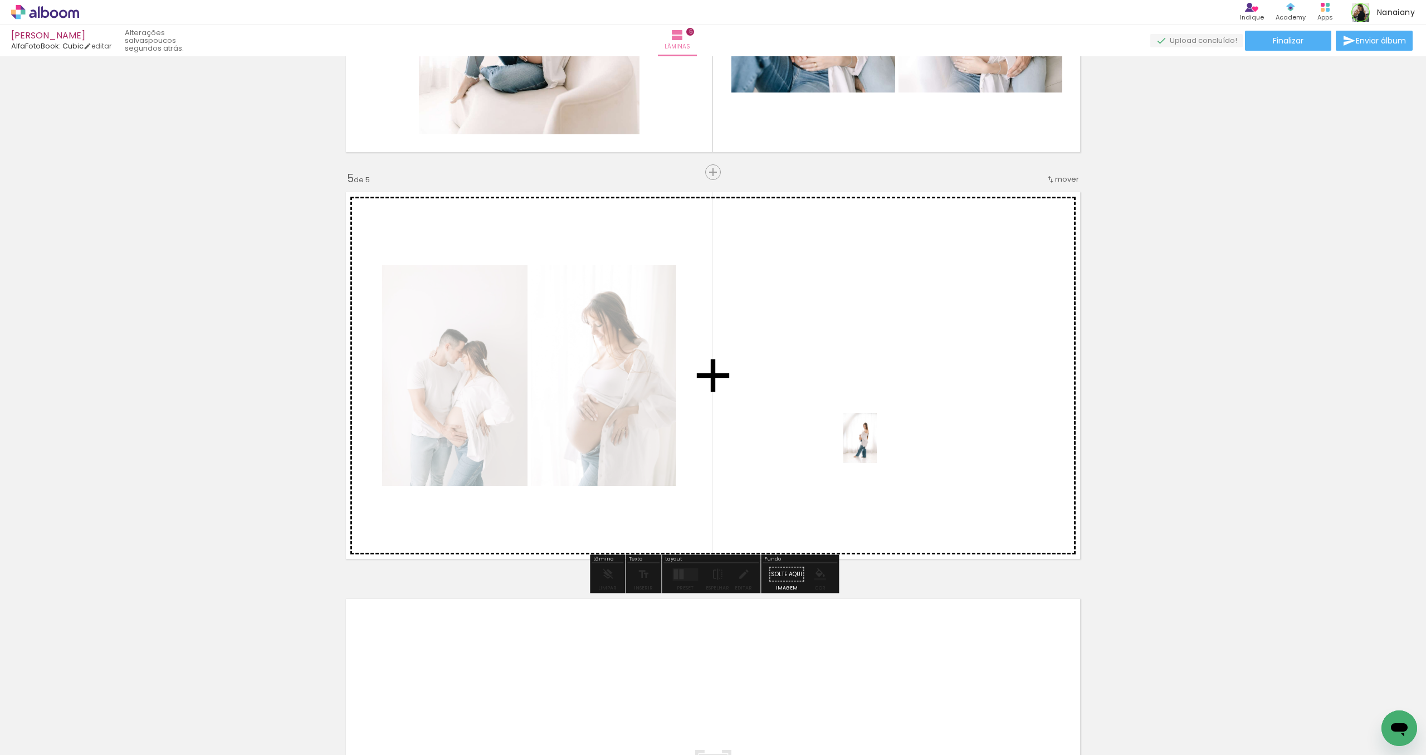
drag, startPoint x: 1370, startPoint y: 717, endPoint x: 877, endPoint y: 446, distance: 562.3
click at [877, 446] on quentale-workspace at bounding box center [713, 377] width 1426 height 755
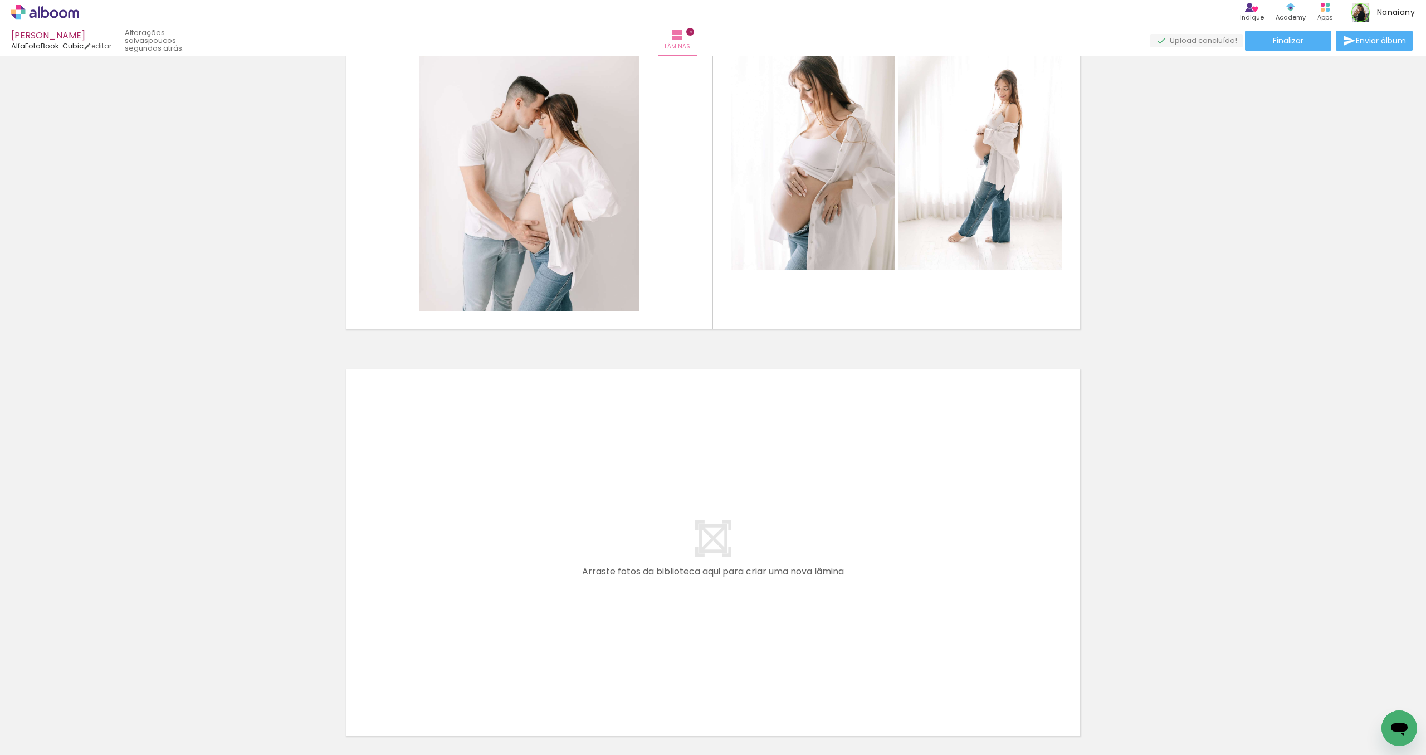
scroll to position [1772, 0]
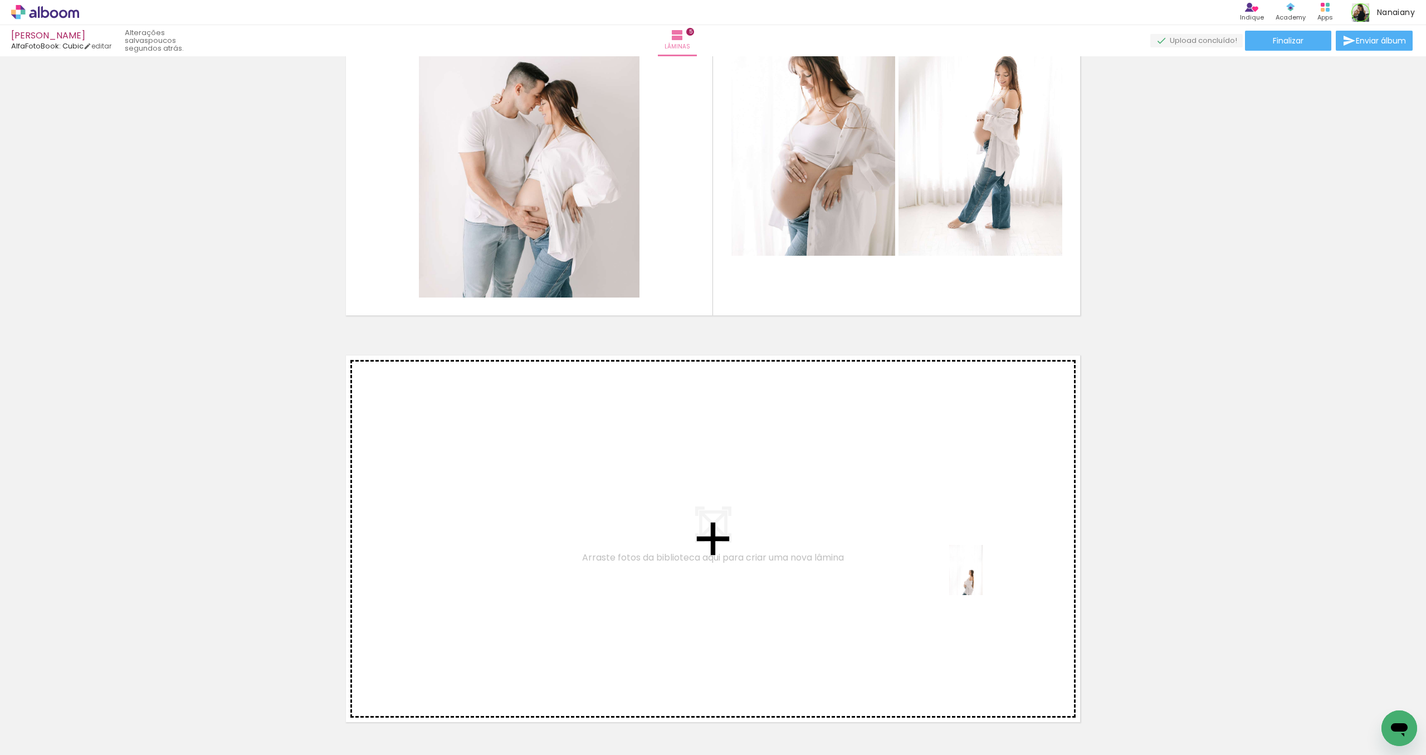
drag, startPoint x: 1321, startPoint y: 723, endPoint x: 1183, endPoint y: 661, distance: 151.6
click at [981, 578] on quentale-workspace at bounding box center [713, 377] width 1426 height 755
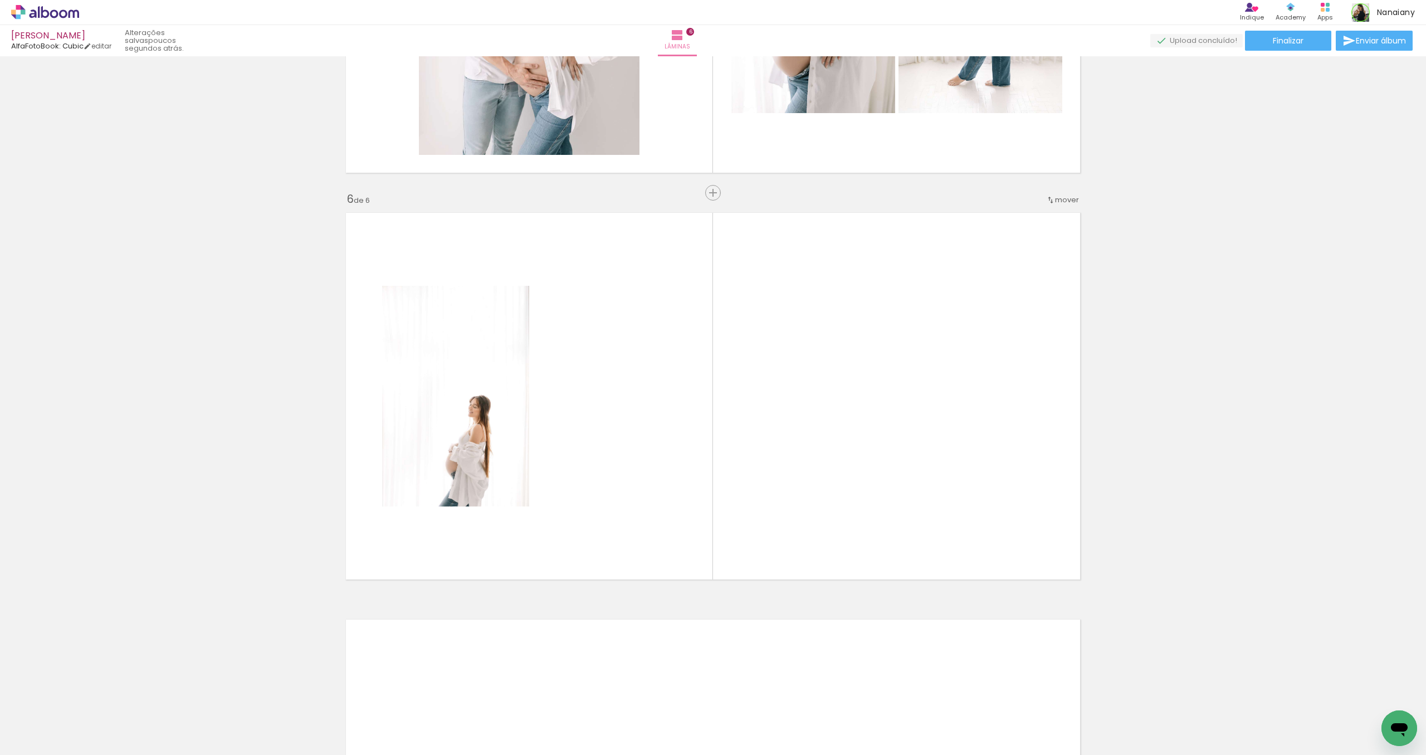
scroll to position [1940, 0]
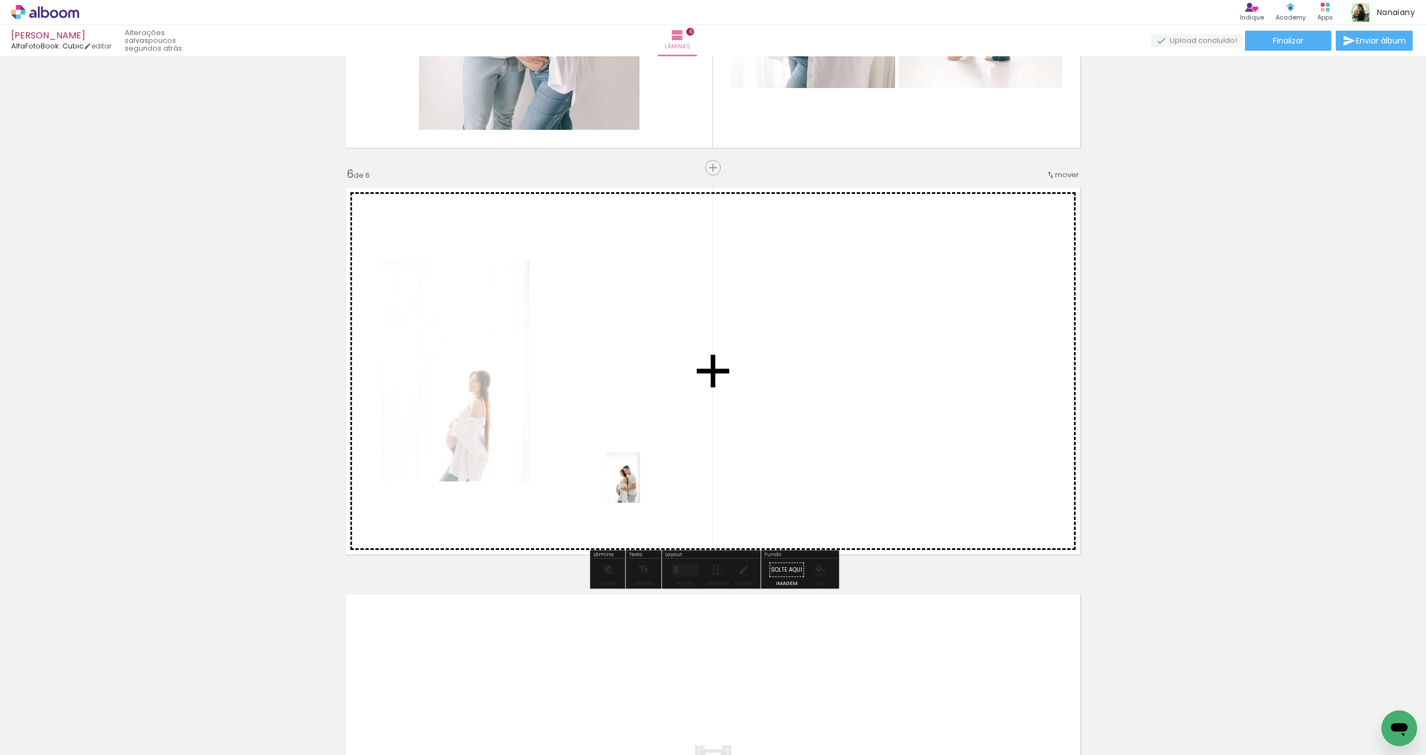
drag, startPoint x: 1376, startPoint y: 709, endPoint x: 640, endPoint y: 486, distance: 768.9
click at [640, 486] on quentale-workspace at bounding box center [713, 377] width 1426 height 755
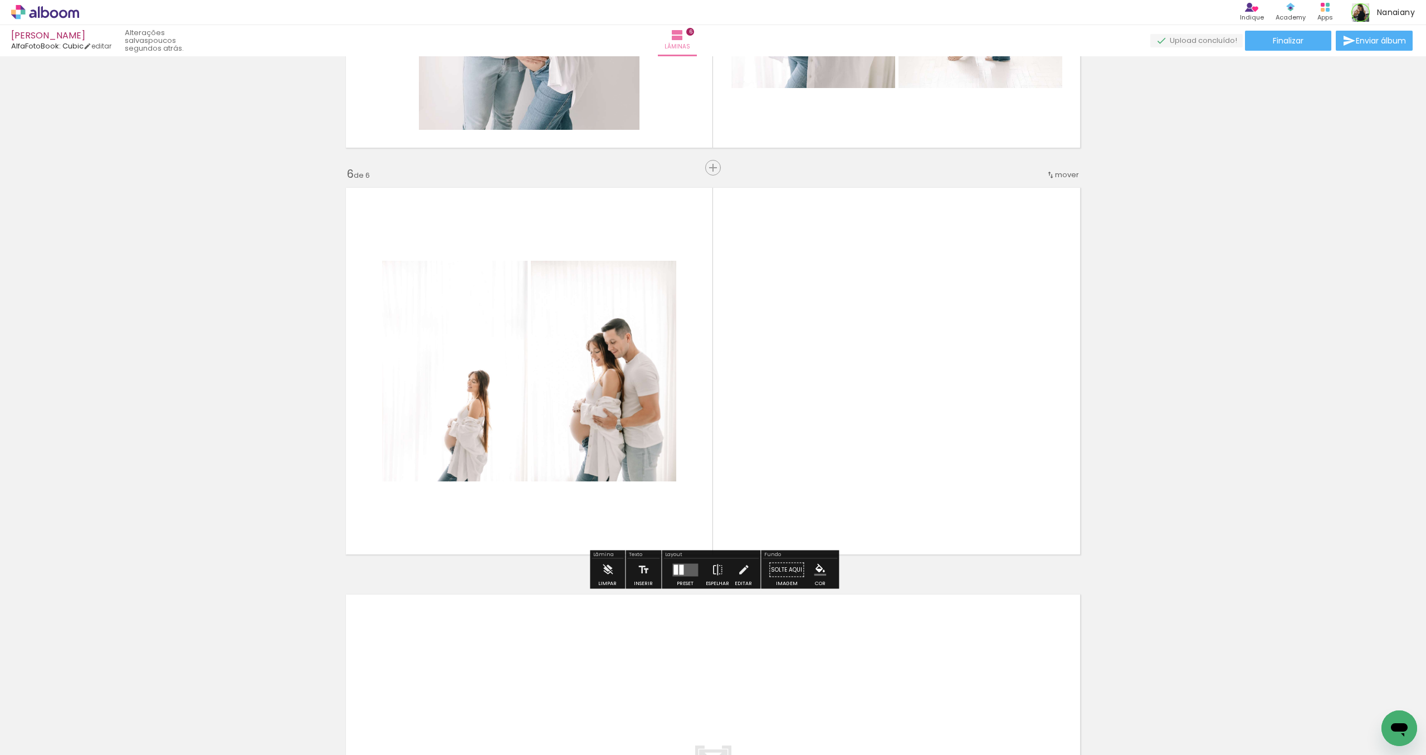
click at [687, 571] on quentale-layouter at bounding box center [685, 569] width 26 height 13
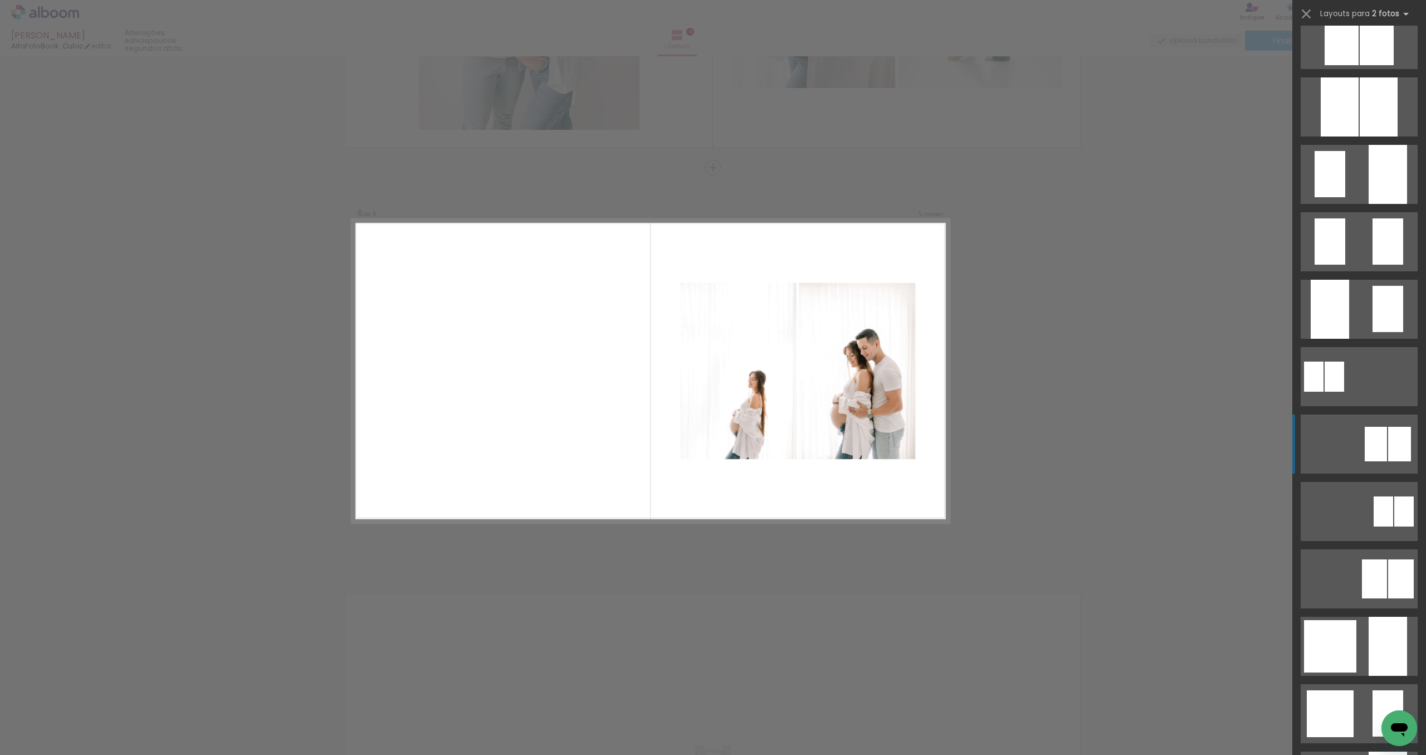
scroll to position [379, 0]
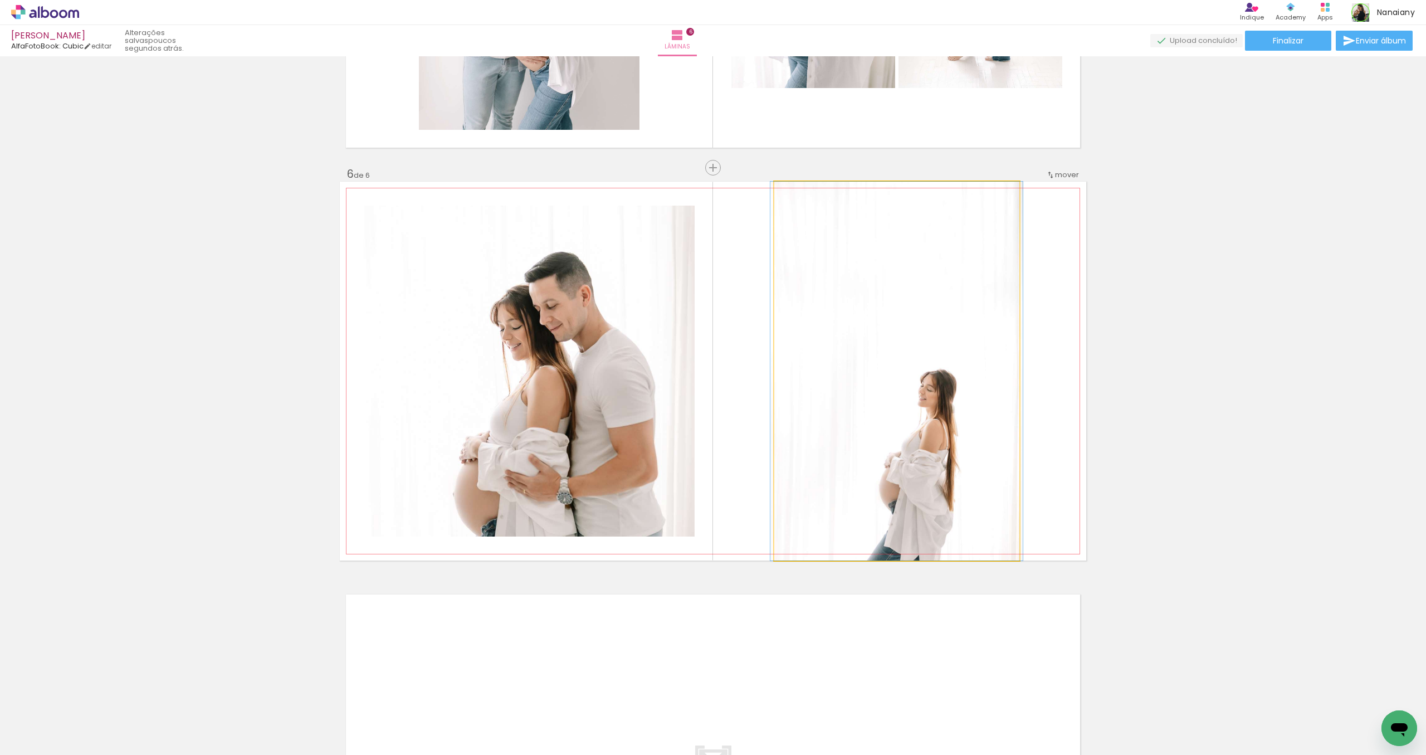
click at [916, 446] on quentale-photo at bounding box center [896, 371] width 245 height 379
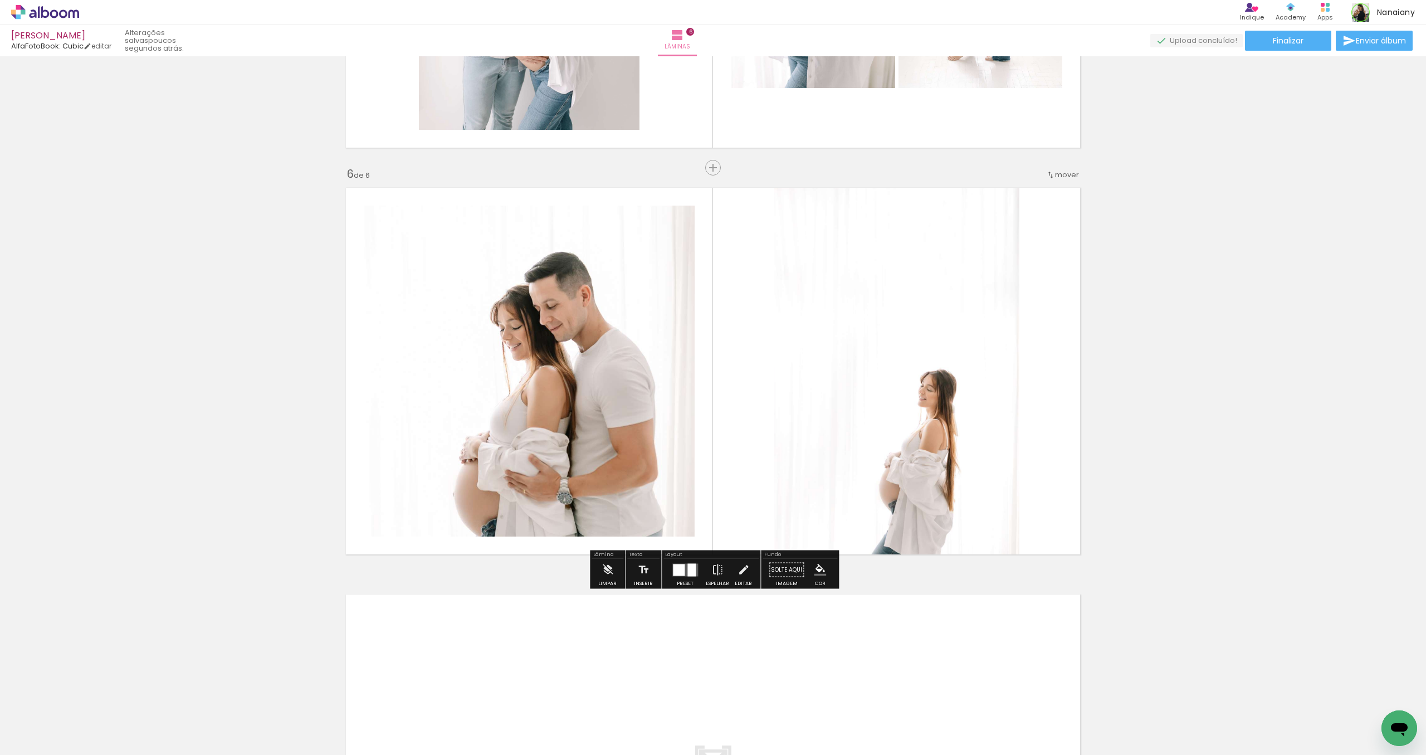
click at [931, 373] on quentale-photo at bounding box center [896, 371] width 245 height 379
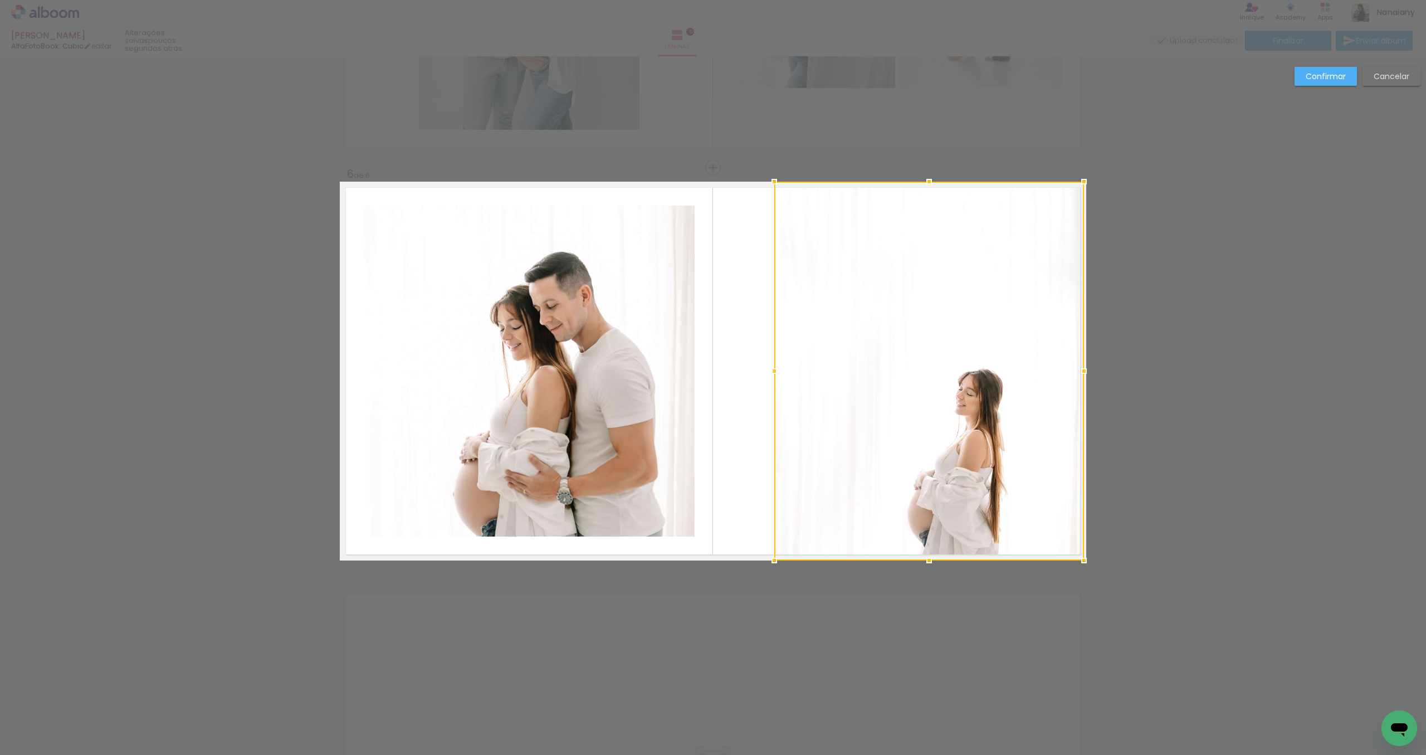
drag, startPoint x: 1021, startPoint y: 371, endPoint x: 1091, endPoint y: 370, distance: 70.2
click at [1091, 370] on div at bounding box center [1084, 371] width 22 height 22
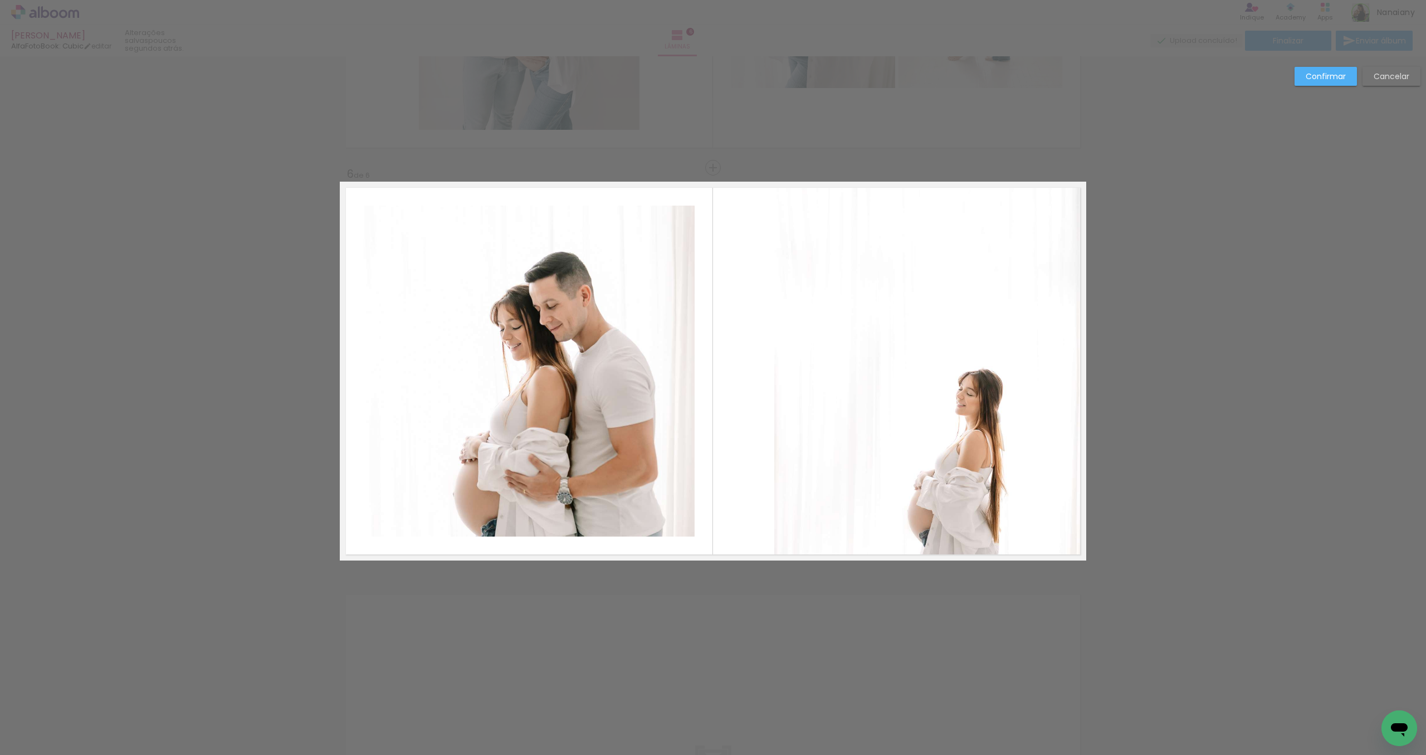
click at [809, 374] on quentale-photo at bounding box center [929, 371] width 310 height 379
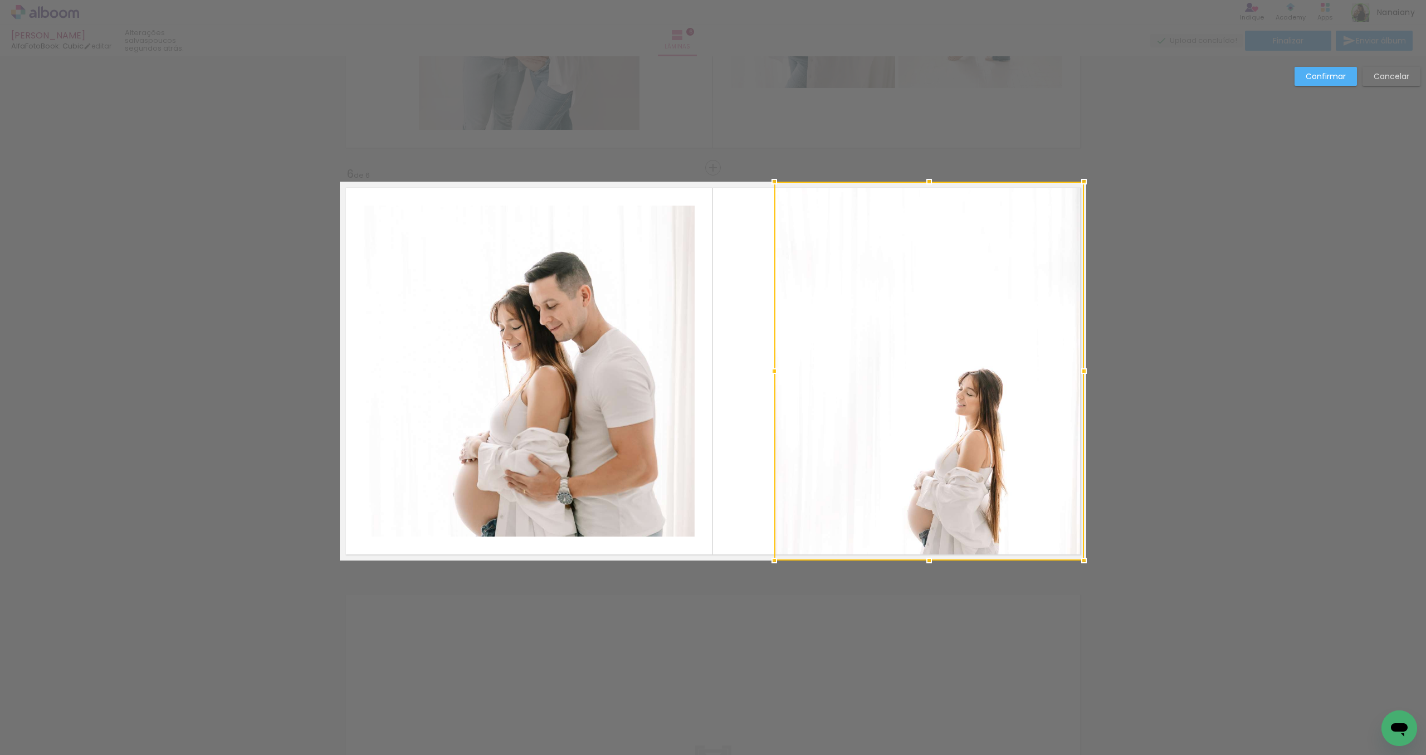
click at [809, 374] on div at bounding box center [929, 371] width 310 height 379
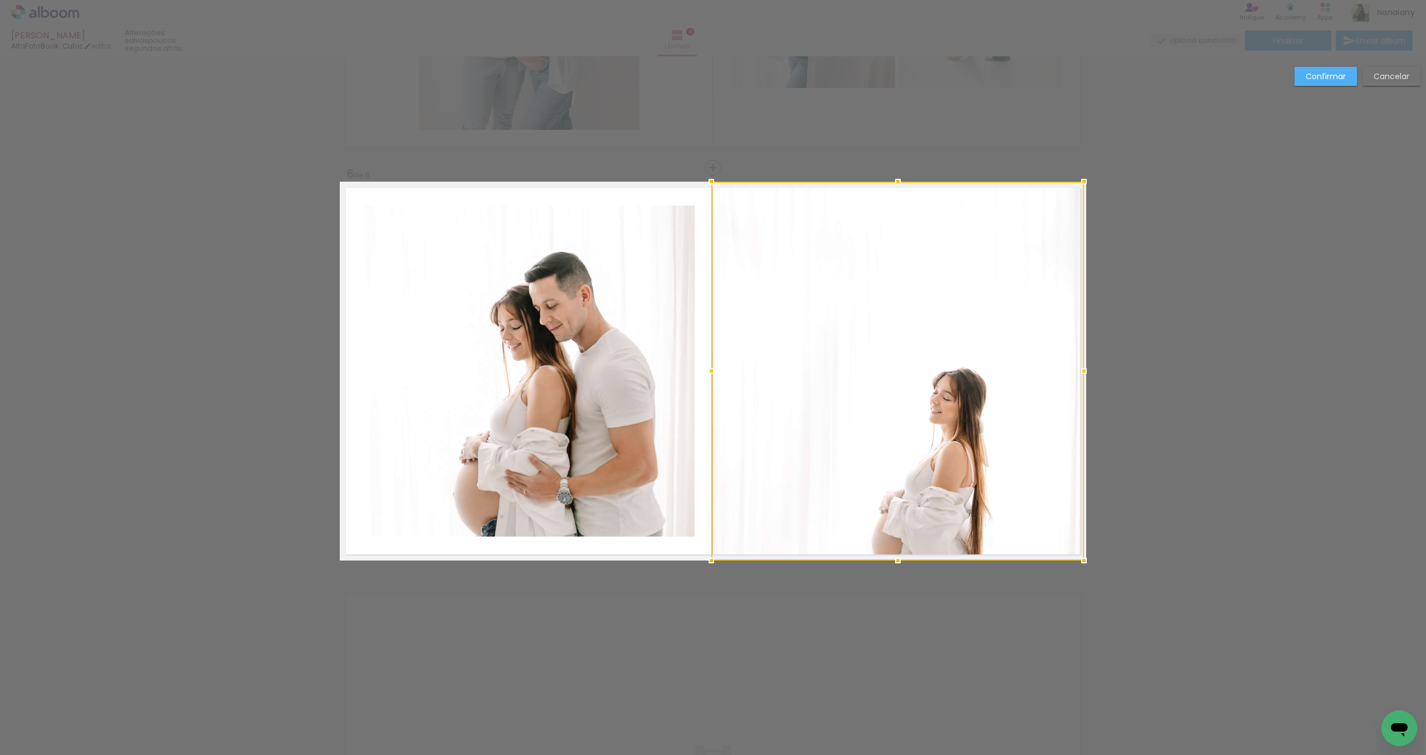
drag, startPoint x: 777, startPoint y: 371, endPoint x: 710, endPoint y: 374, distance: 67.4
click at [710, 374] on div at bounding box center [711, 371] width 22 height 22
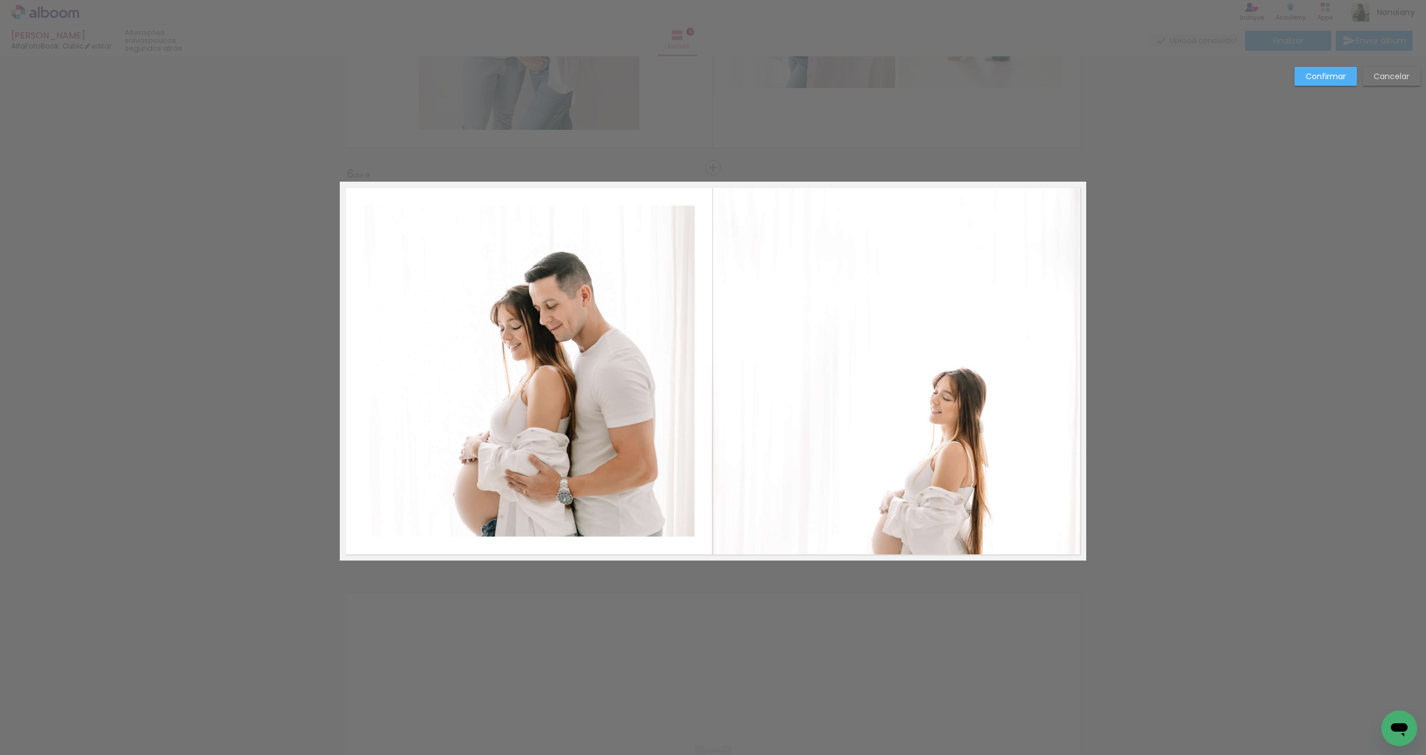
click at [998, 382] on quentale-photo at bounding box center [897, 371] width 373 height 379
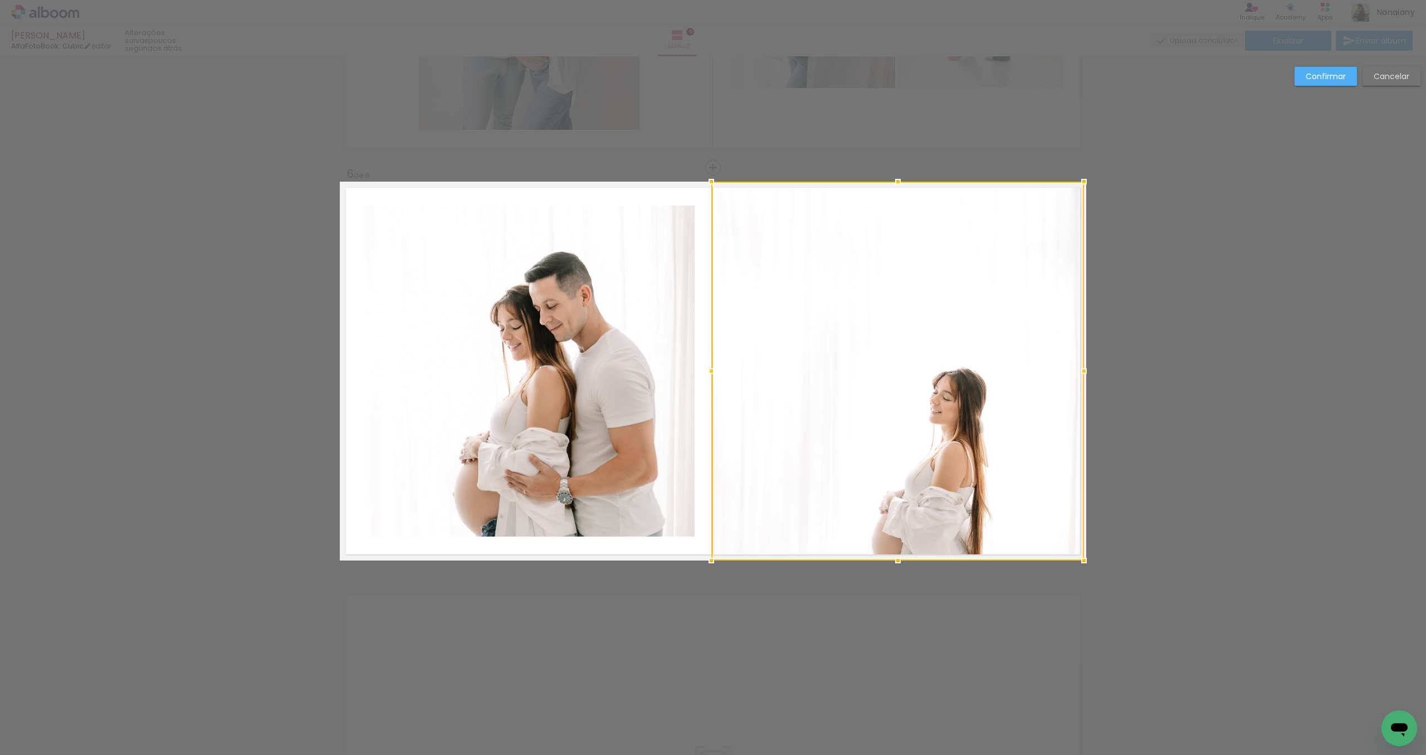
click at [0, 0] on slot "Confirmar" at bounding box center [0, 0] width 0 height 0
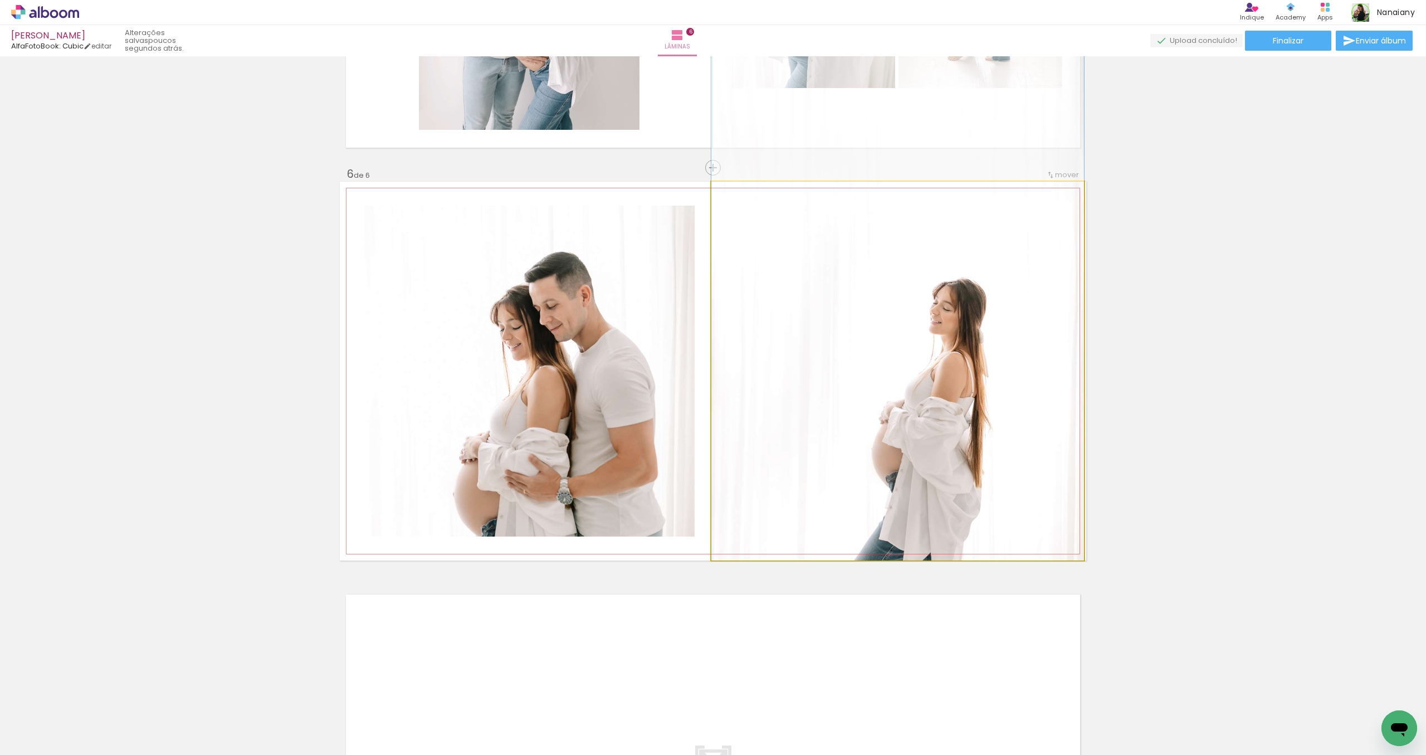
drag, startPoint x: 990, startPoint y: 413, endPoint x: 989, endPoint y: 304, distance: 108.6
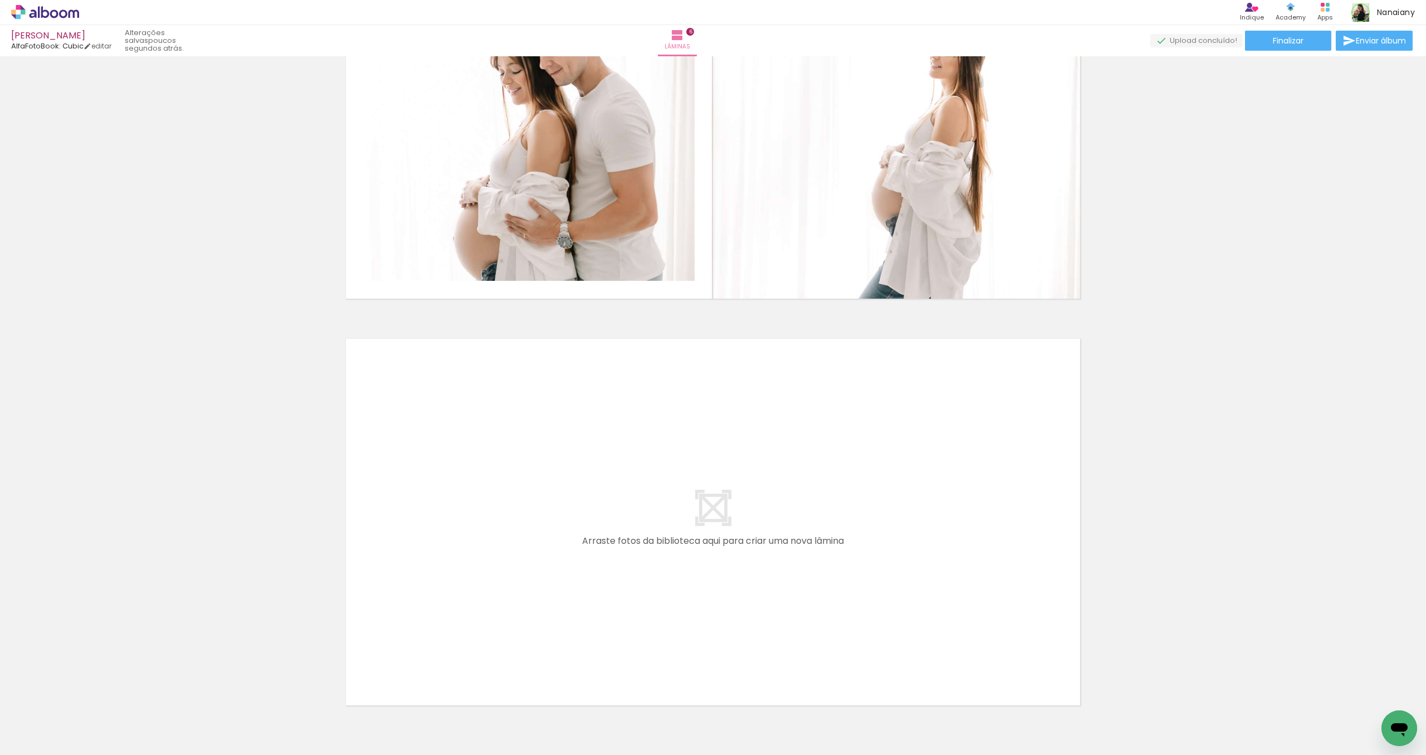
scroll to position [2261, 0]
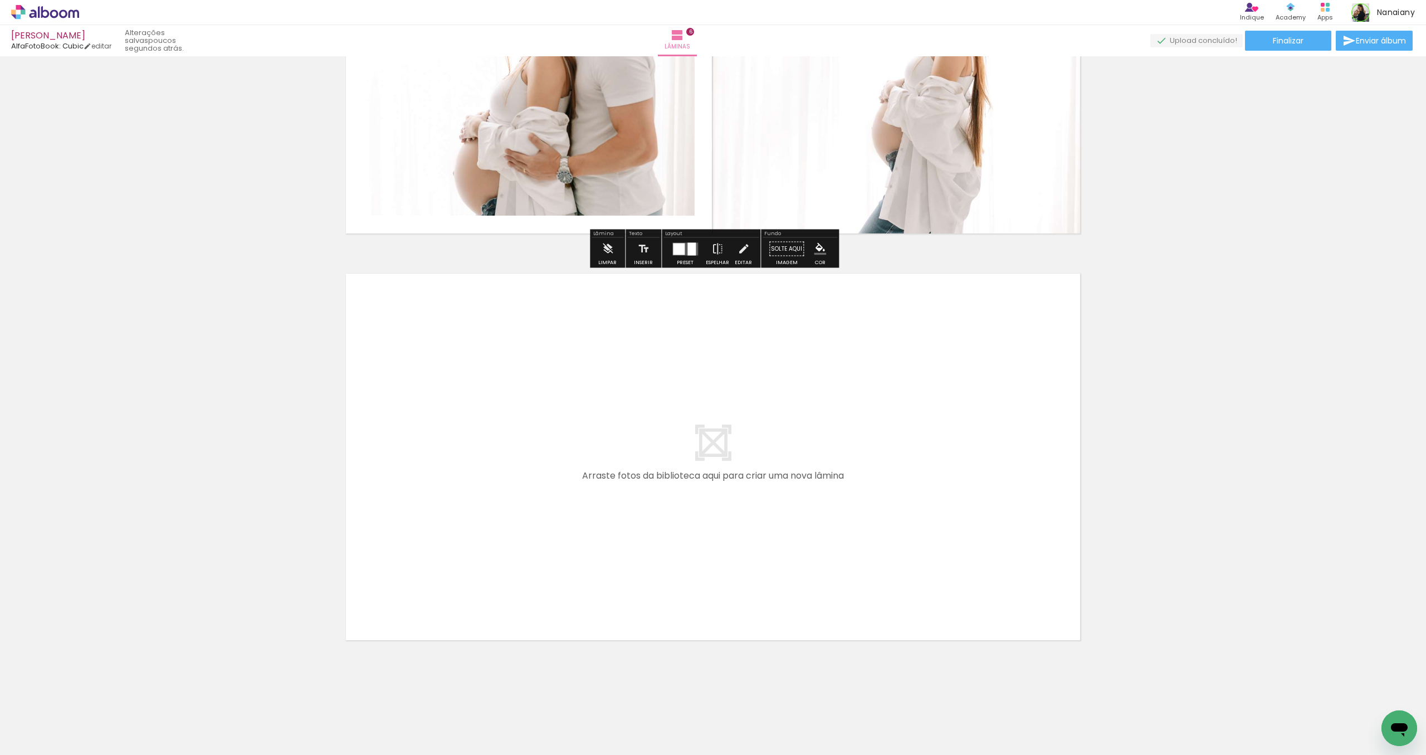
click at [26, 739] on span "Adicionar Fotos" at bounding box center [39, 739] width 33 height 12
click at [0, 0] on input "file" at bounding box center [0, 0] width 0 height 0
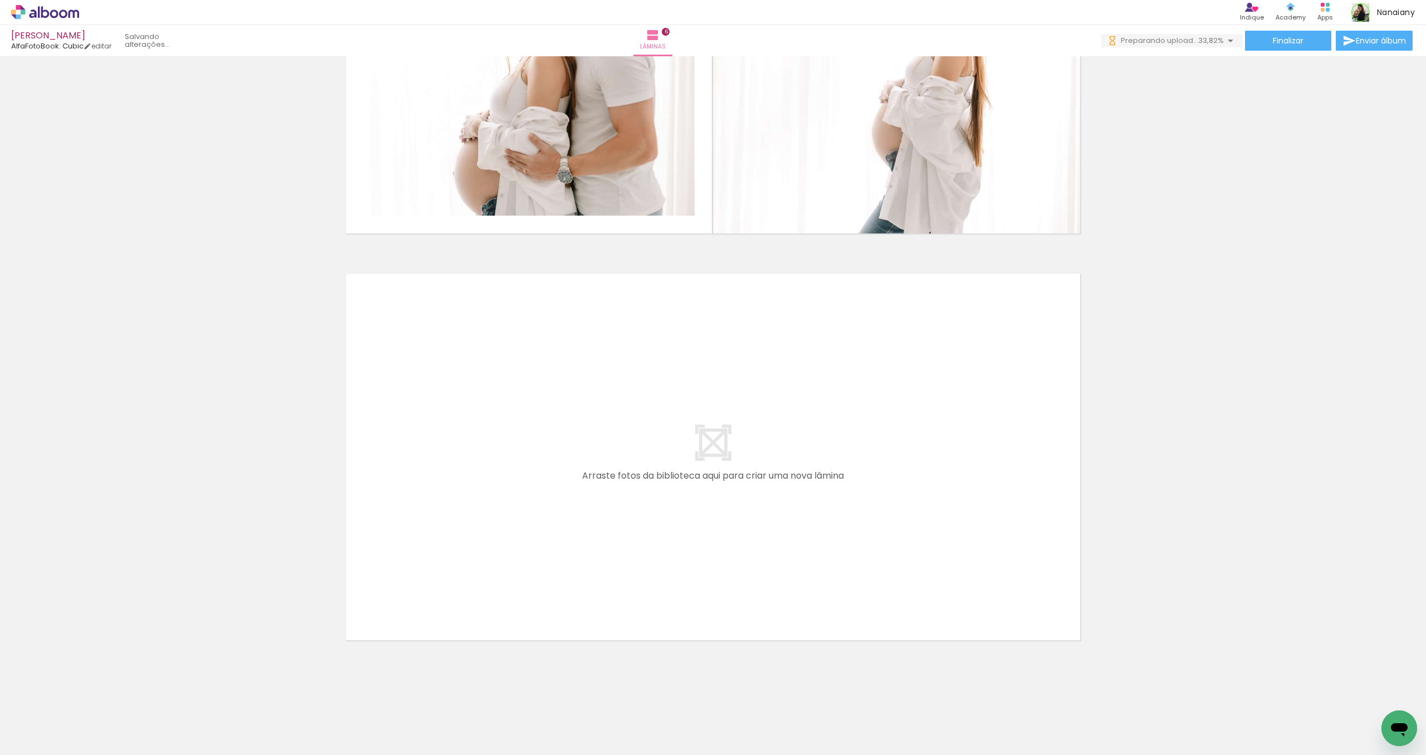
scroll to position [0, 0]
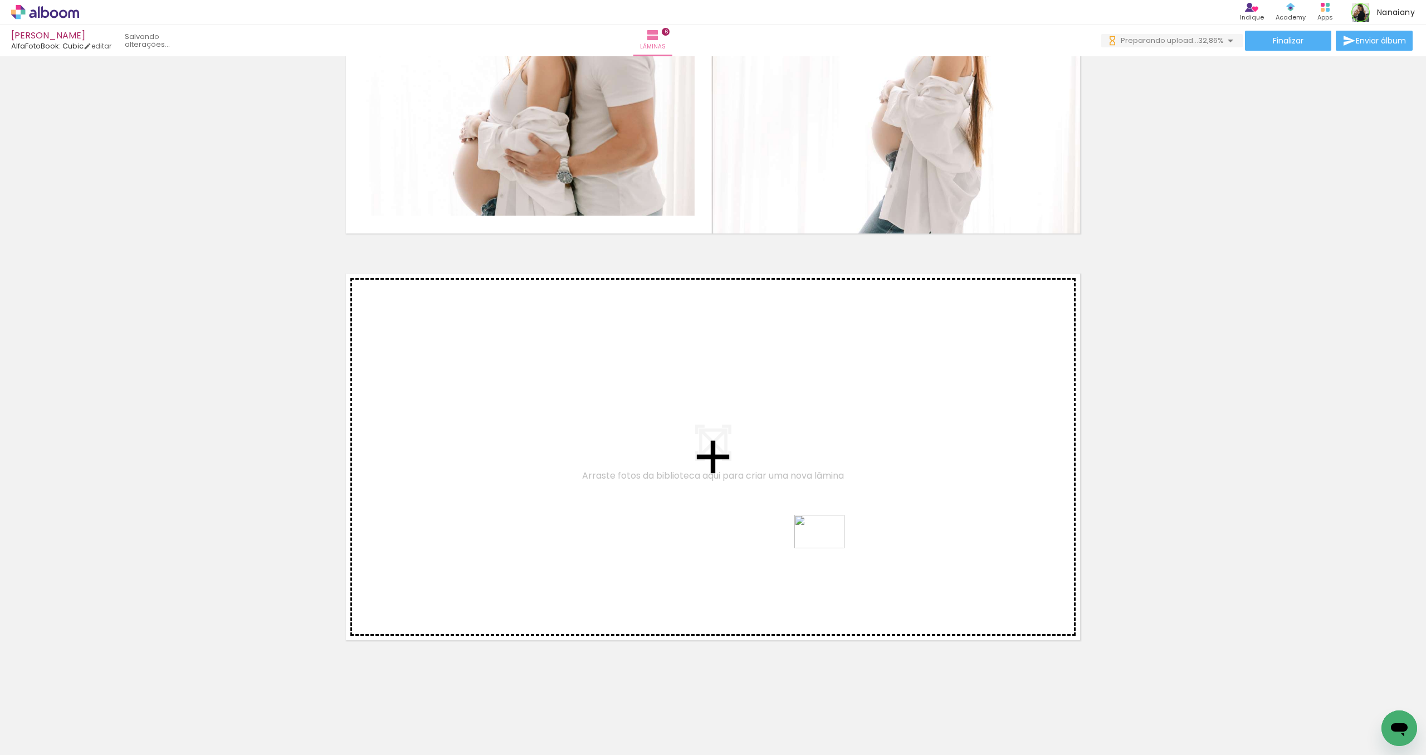
drag, startPoint x: 1031, startPoint y: 721, endPoint x: 828, endPoint y: 548, distance: 266.7
click at [828, 548] on quentale-workspace at bounding box center [713, 377] width 1426 height 755
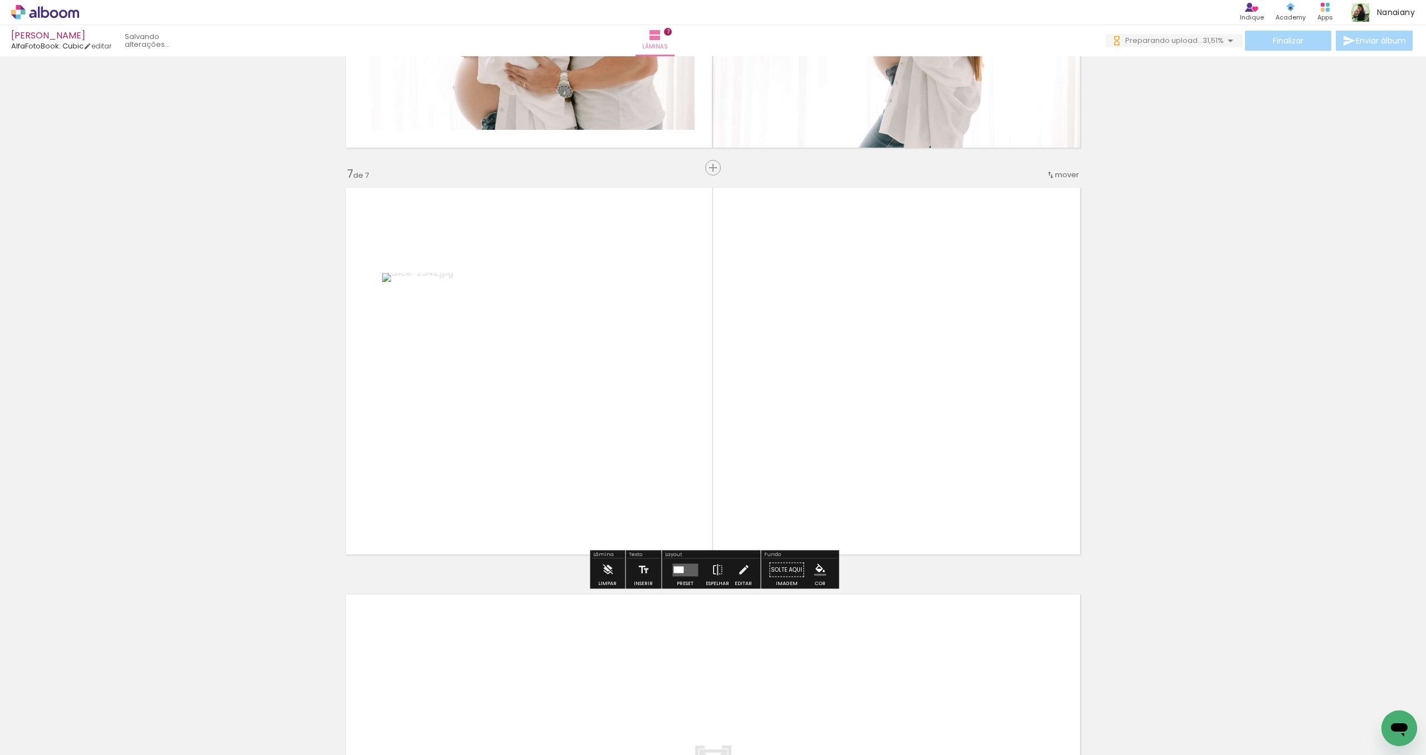
click at [687, 569] on quentale-layouter at bounding box center [685, 569] width 26 height 13
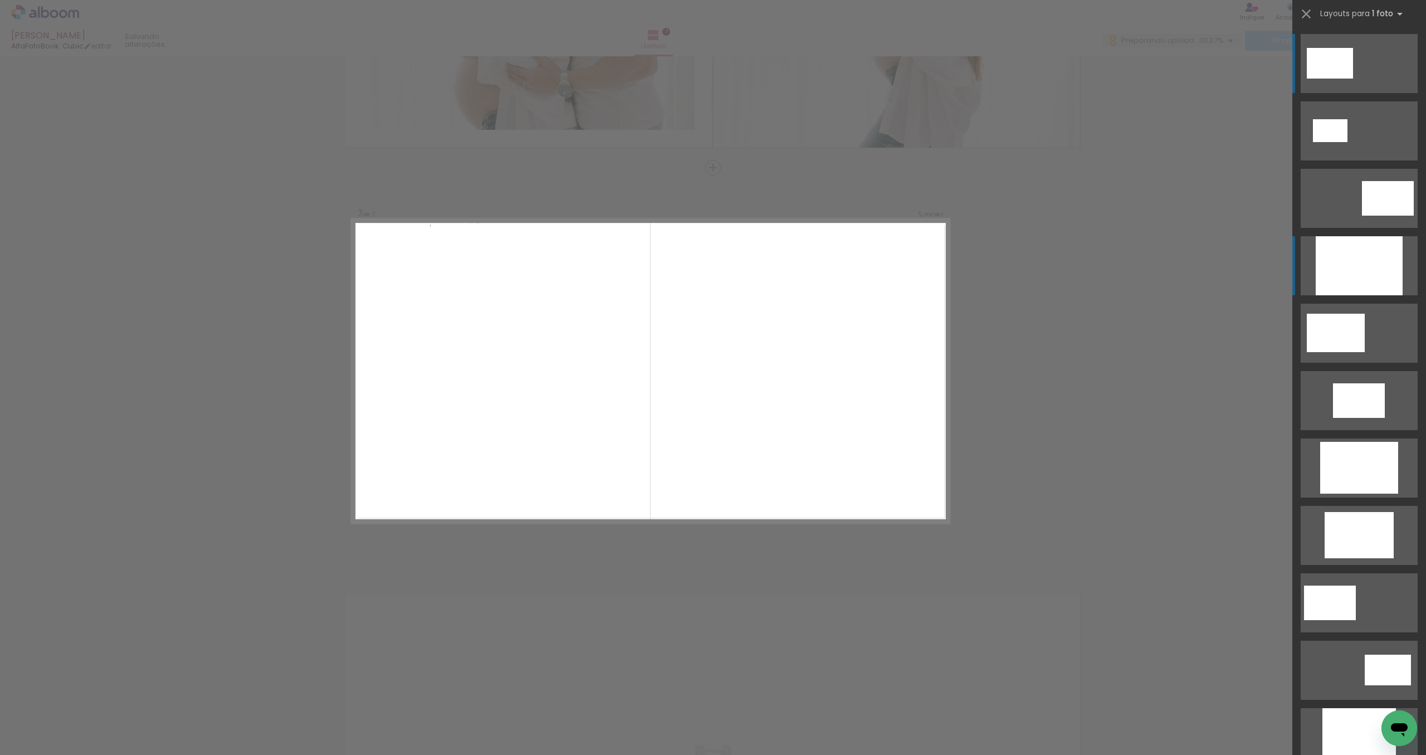
click at [1374, 273] on div at bounding box center [1358, 265] width 87 height 59
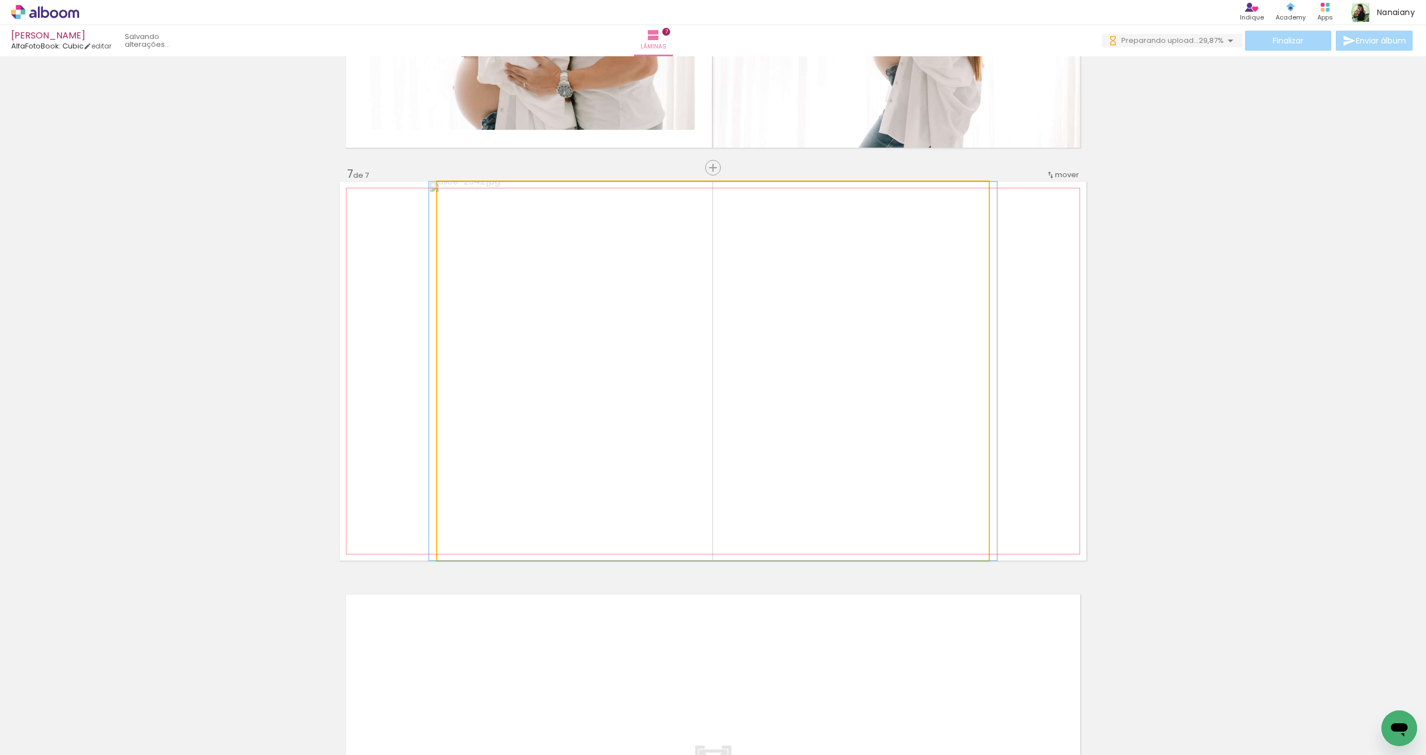
click at [971, 380] on quentale-photo at bounding box center [712, 371] width 551 height 379
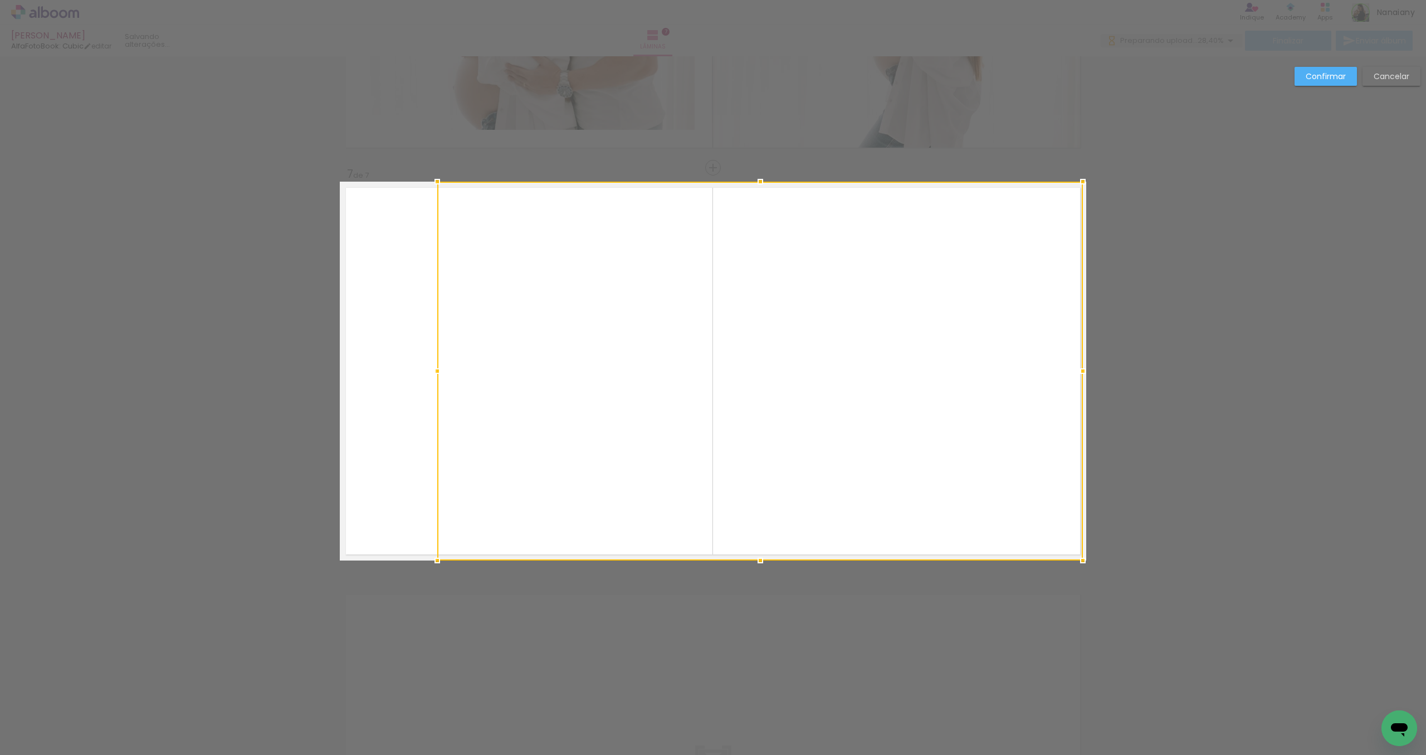
drag, startPoint x: 991, startPoint y: 372, endPoint x: 1097, endPoint y: 376, distance: 105.9
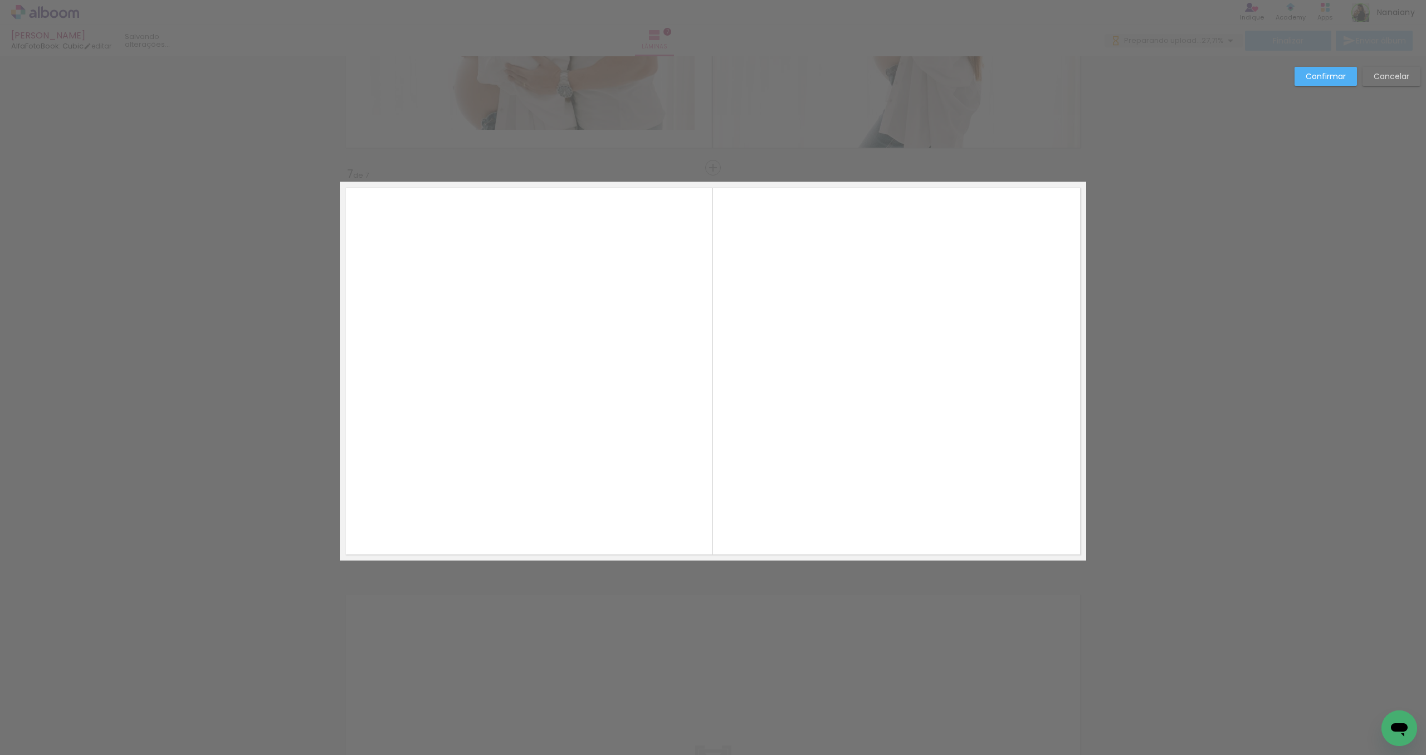
click at [475, 392] on quentale-photo at bounding box center [759, 371] width 645 height 379
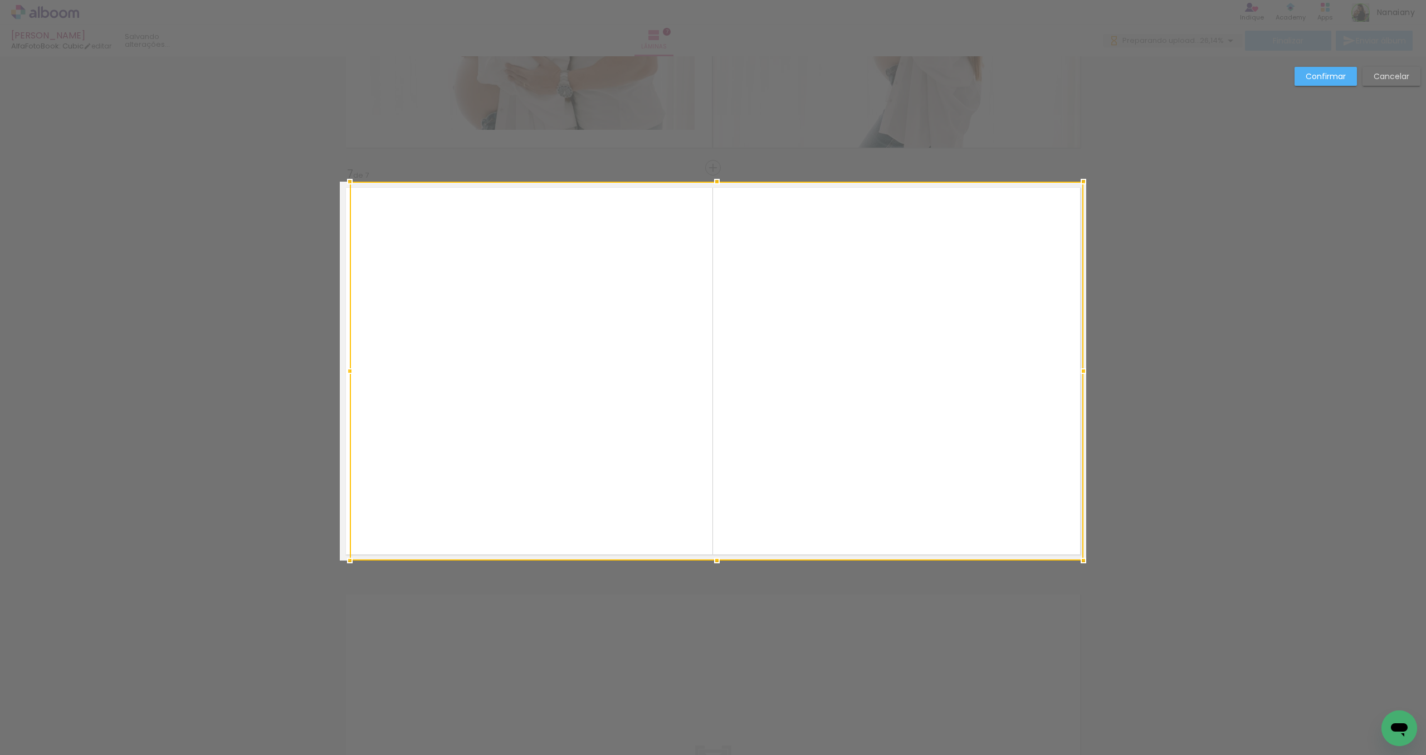
drag, startPoint x: 438, startPoint y: 371, endPoint x: 328, endPoint y: 375, distance: 110.3
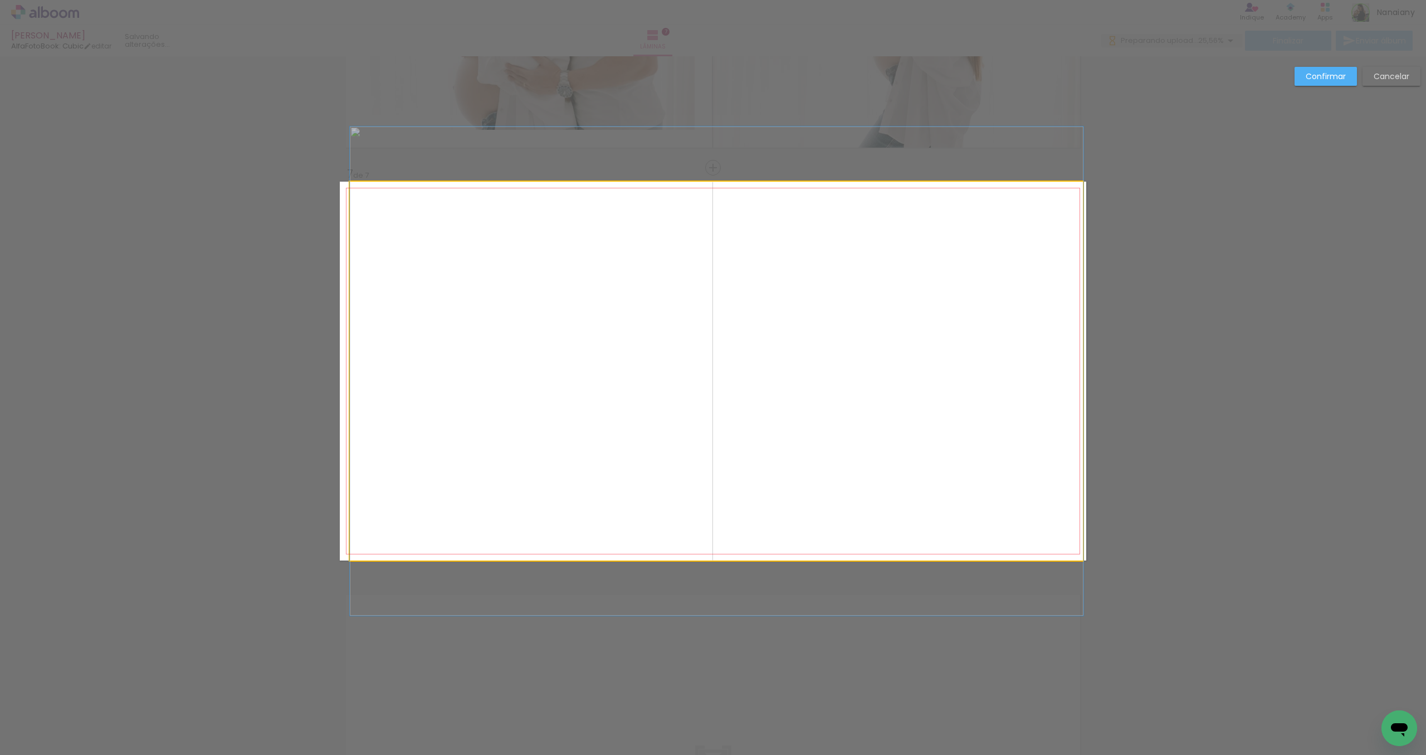
click at [478, 388] on quentale-photo at bounding box center [716, 371] width 733 height 379
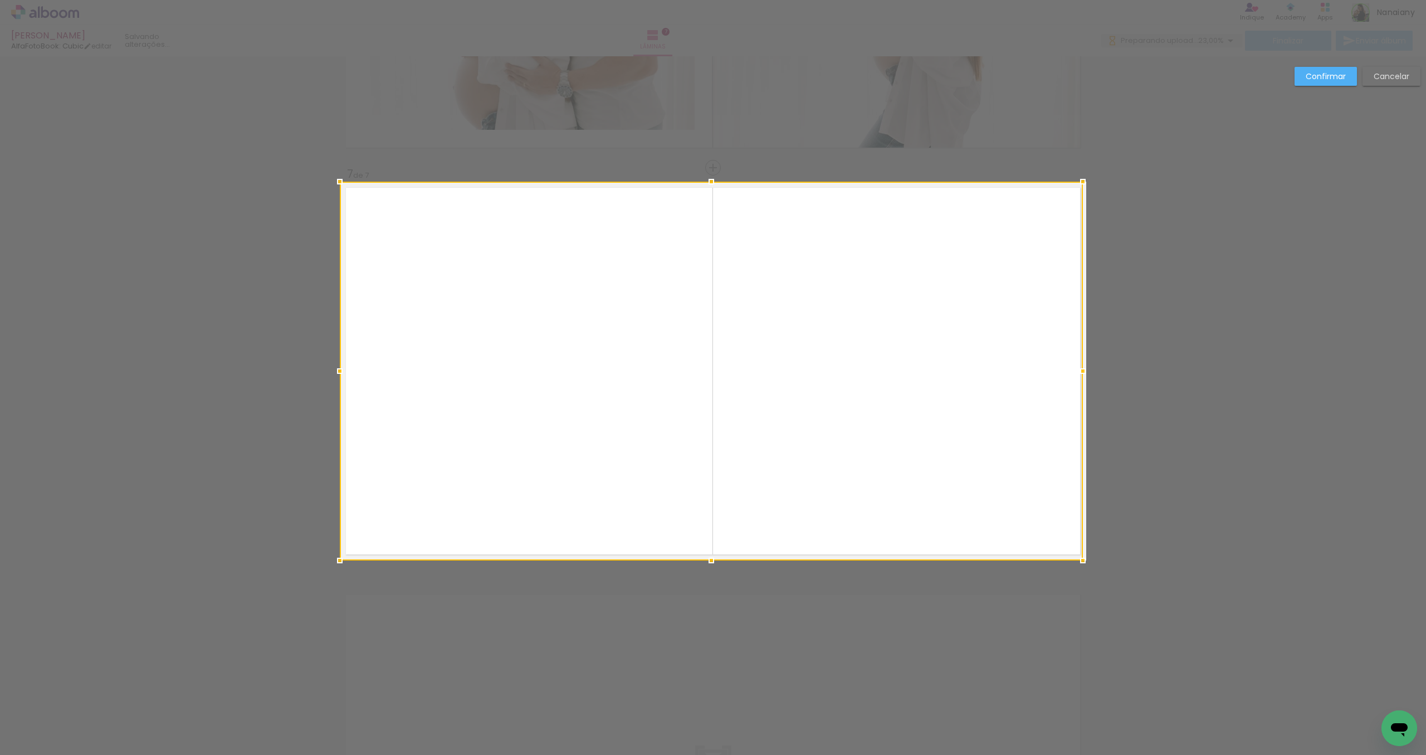
click at [353, 373] on div at bounding box center [711, 371] width 743 height 379
click at [1087, 373] on div at bounding box center [1086, 371] width 22 height 22
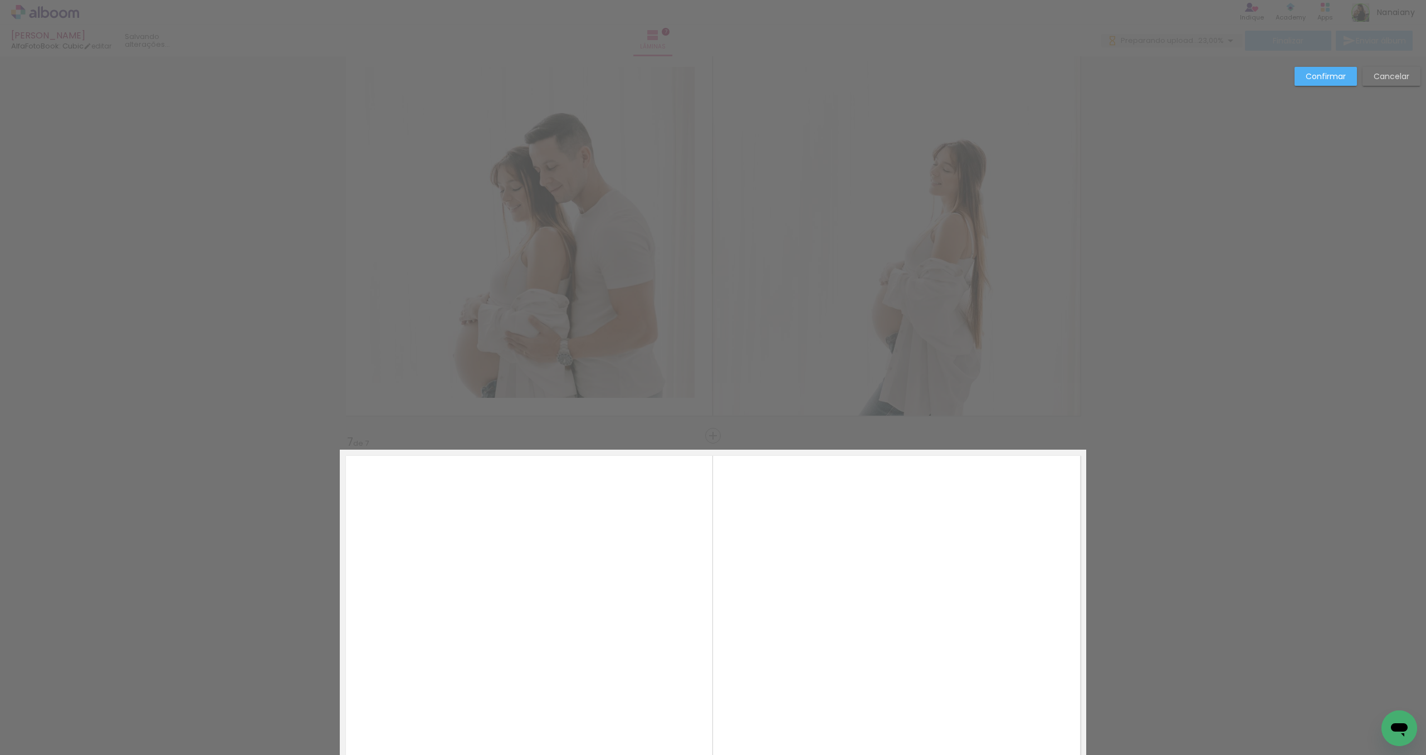
click at [0, 0] on slot "Confirmar" at bounding box center [0, 0] width 0 height 0
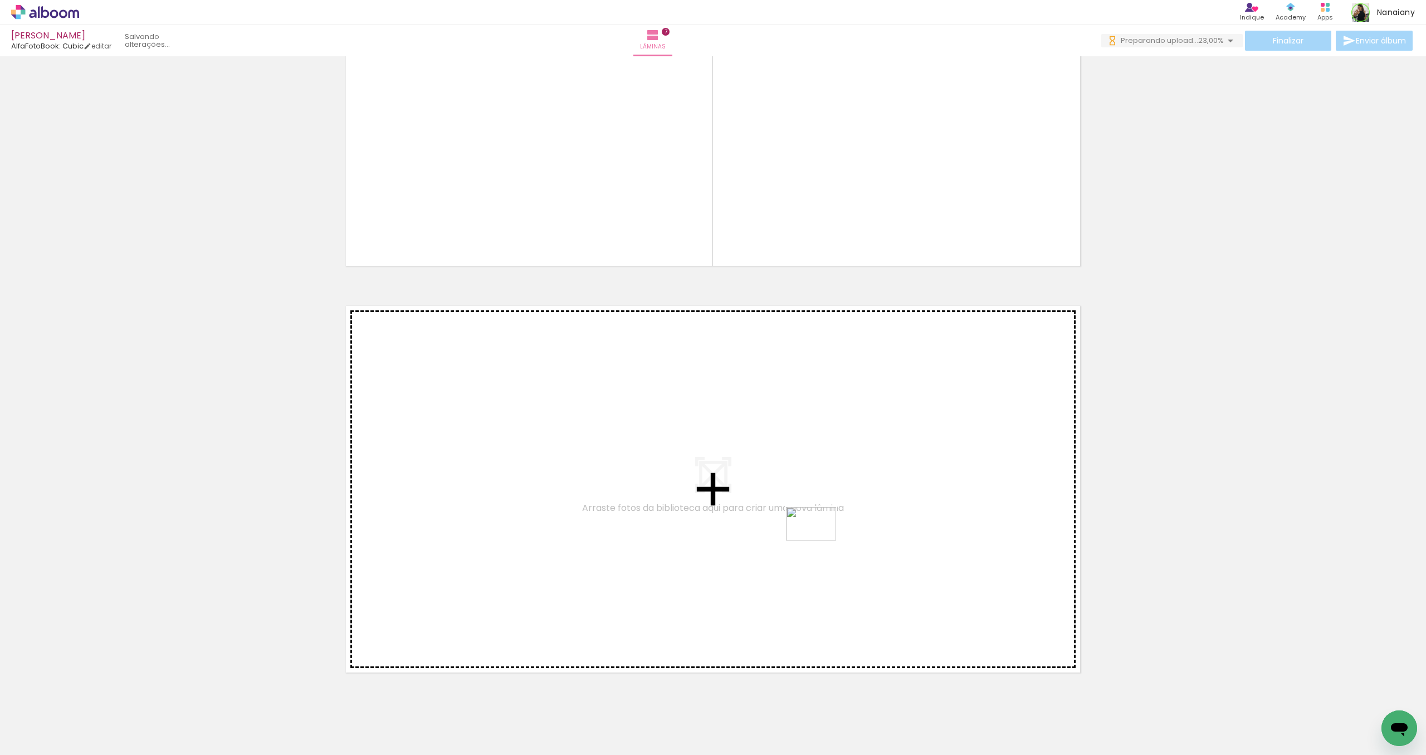
drag, startPoint x: 1292, startPoint y: 725, endPoint x: 819, endPoint y: 540, distance: 507.5
click at [819, 540] on quentale-workspace at bounding box center [713, 377] width 1426 height 755
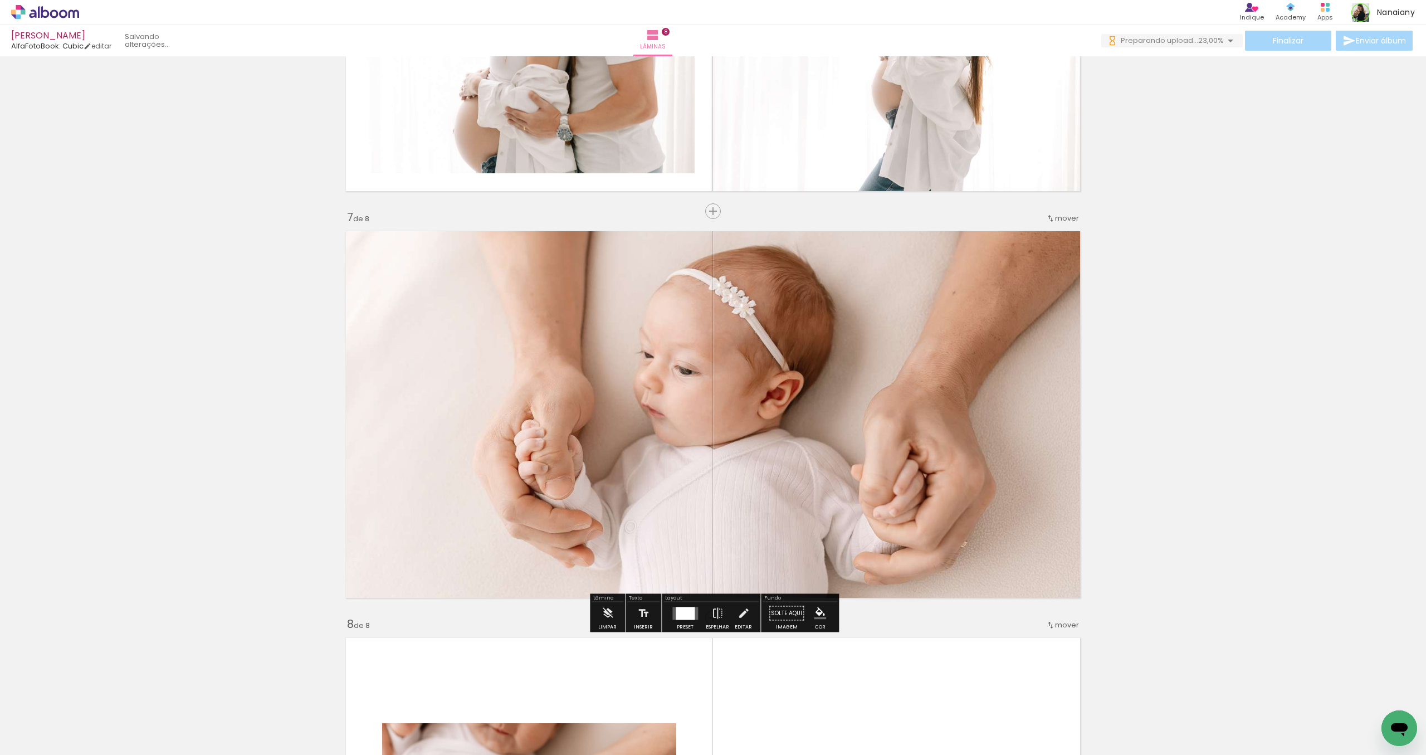
click at [973, 385] on quentale-photo at bounding box center [713, 414] width 746 height 379
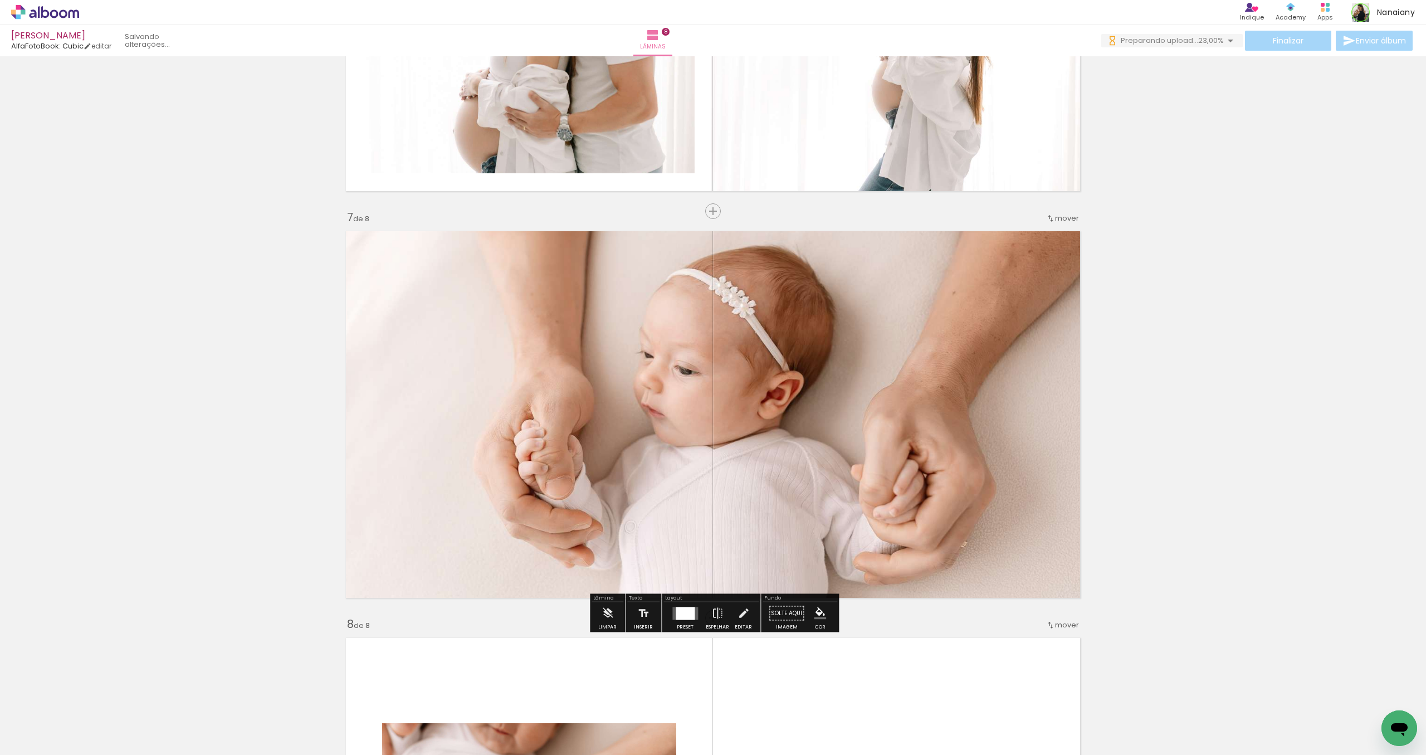
drag, startPoint x: 1114, startPoint y: 396, endPoint x: 969, endPoint y: 409, distance: 146.5
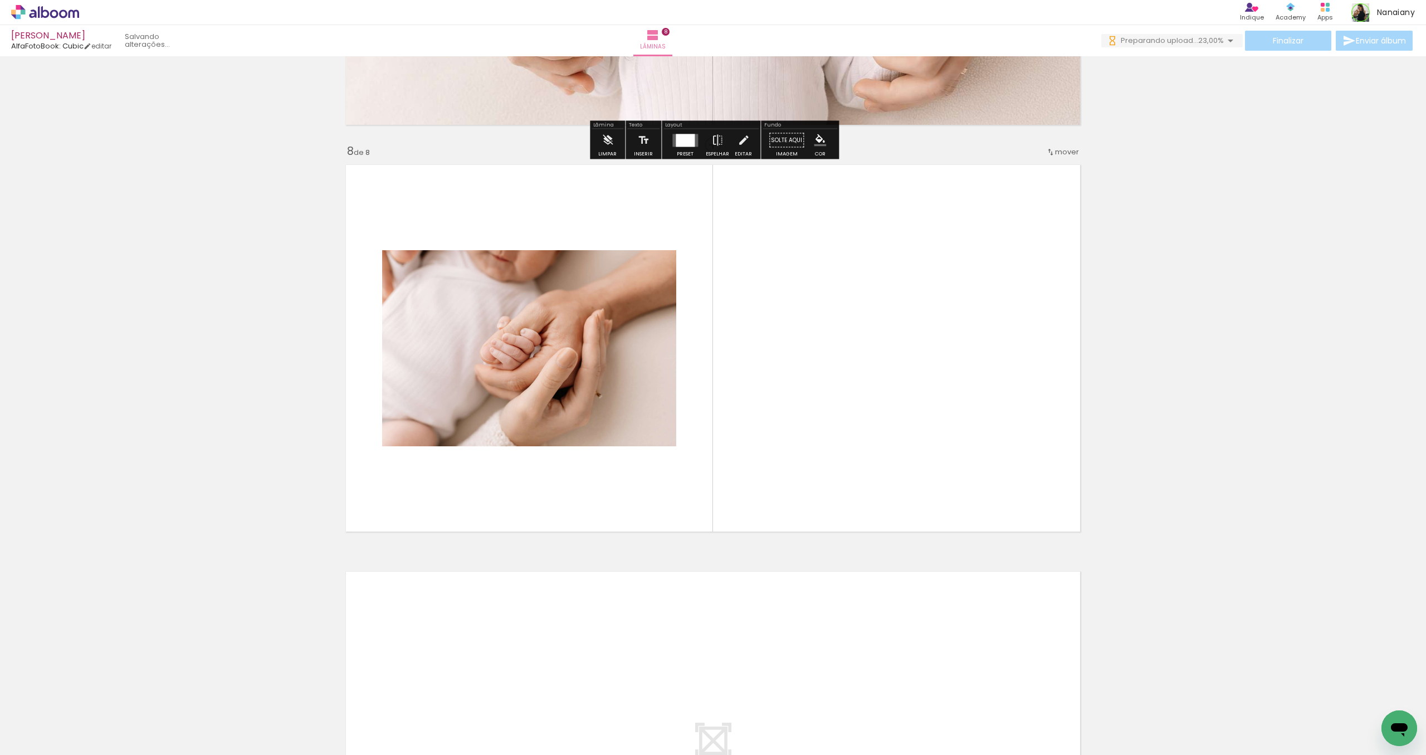
scroll to position [2784, 0]
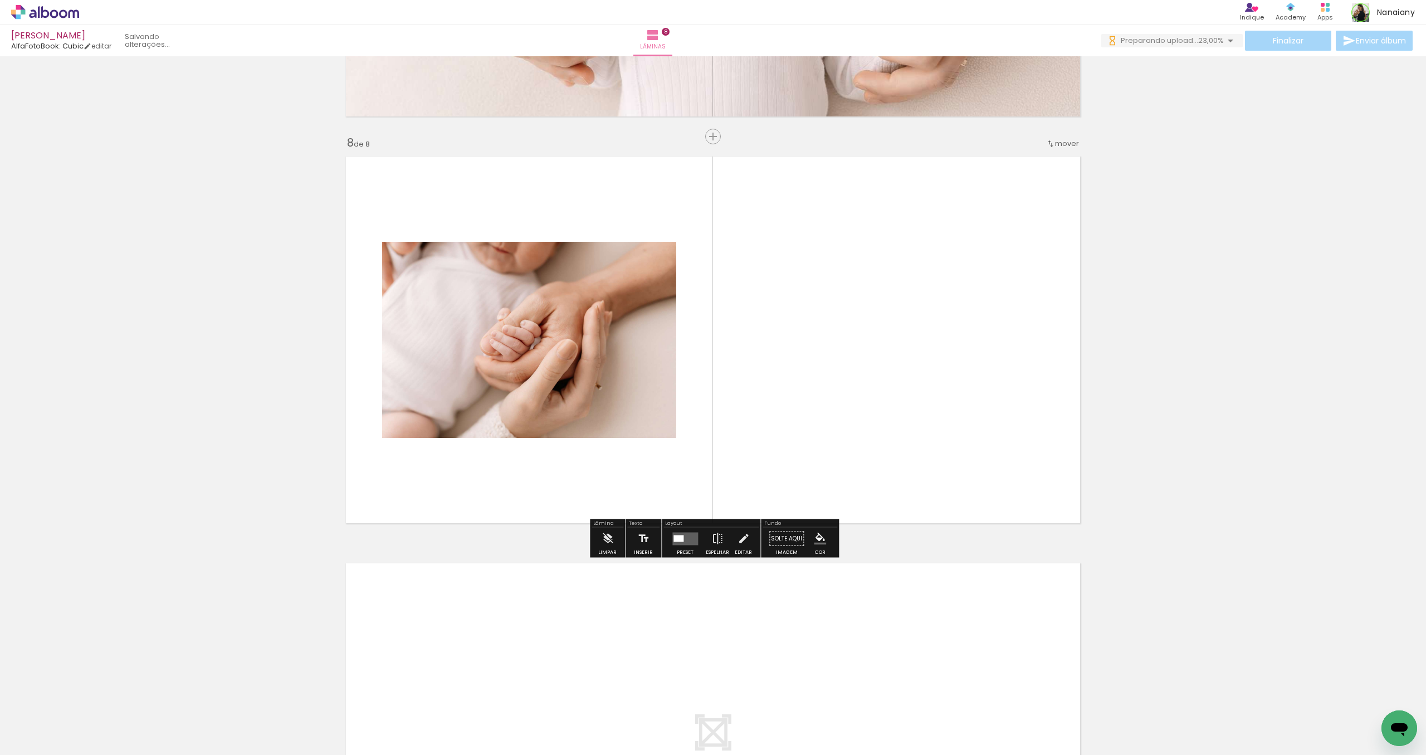
click at [352, 358] on quentale-layouter at bounding box center [713, 339] width 746 height 379
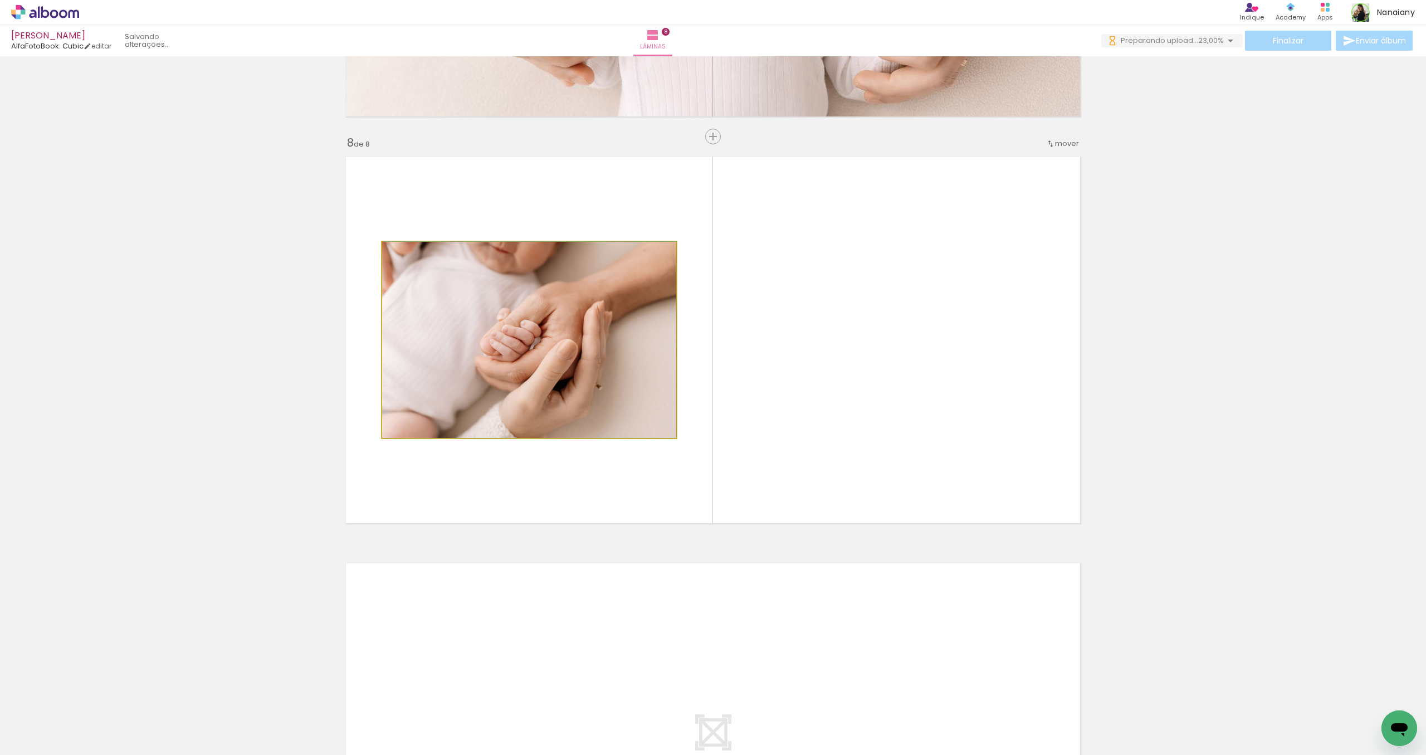
click at [429, 362] on quentale-photo at bounding box center [529, 340] width 294 height 196
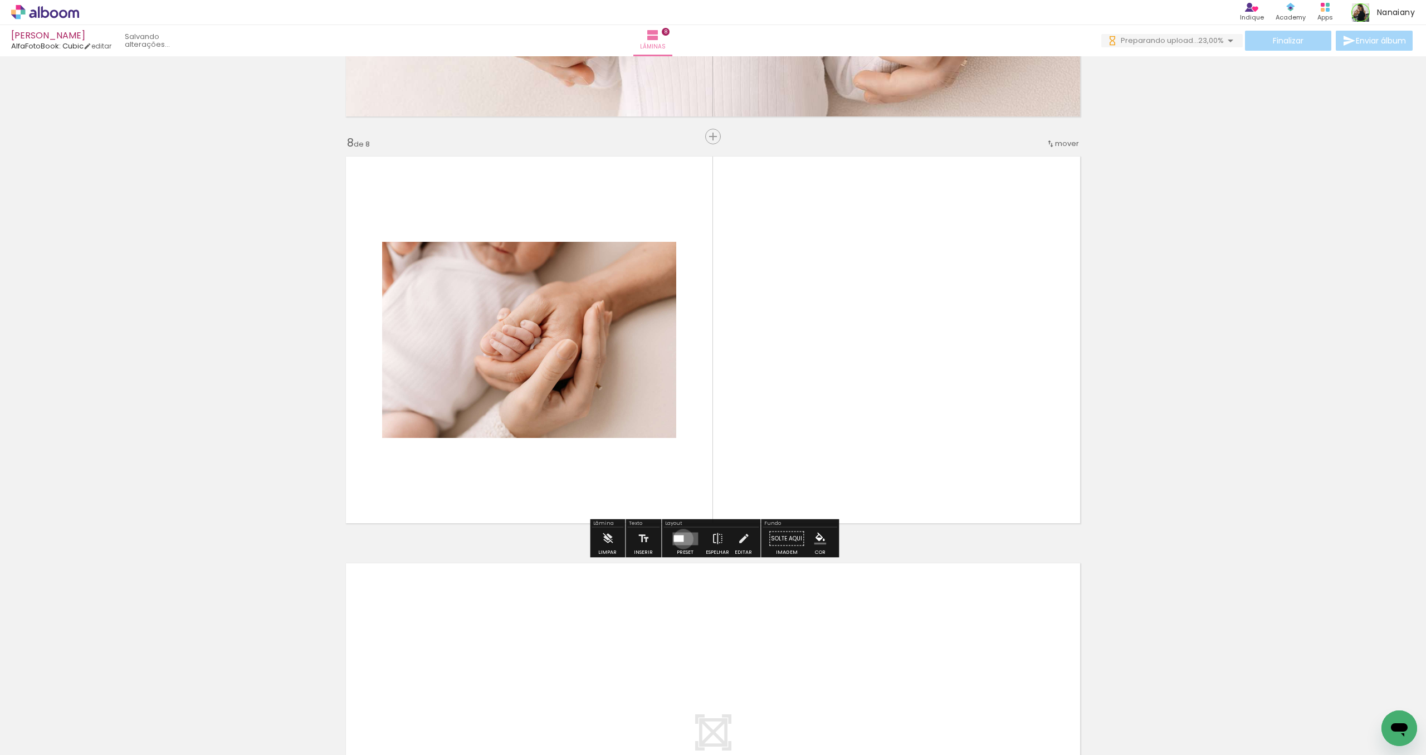
click at [681, 539] on div at bounding box center [678, 538] width 10 height 7
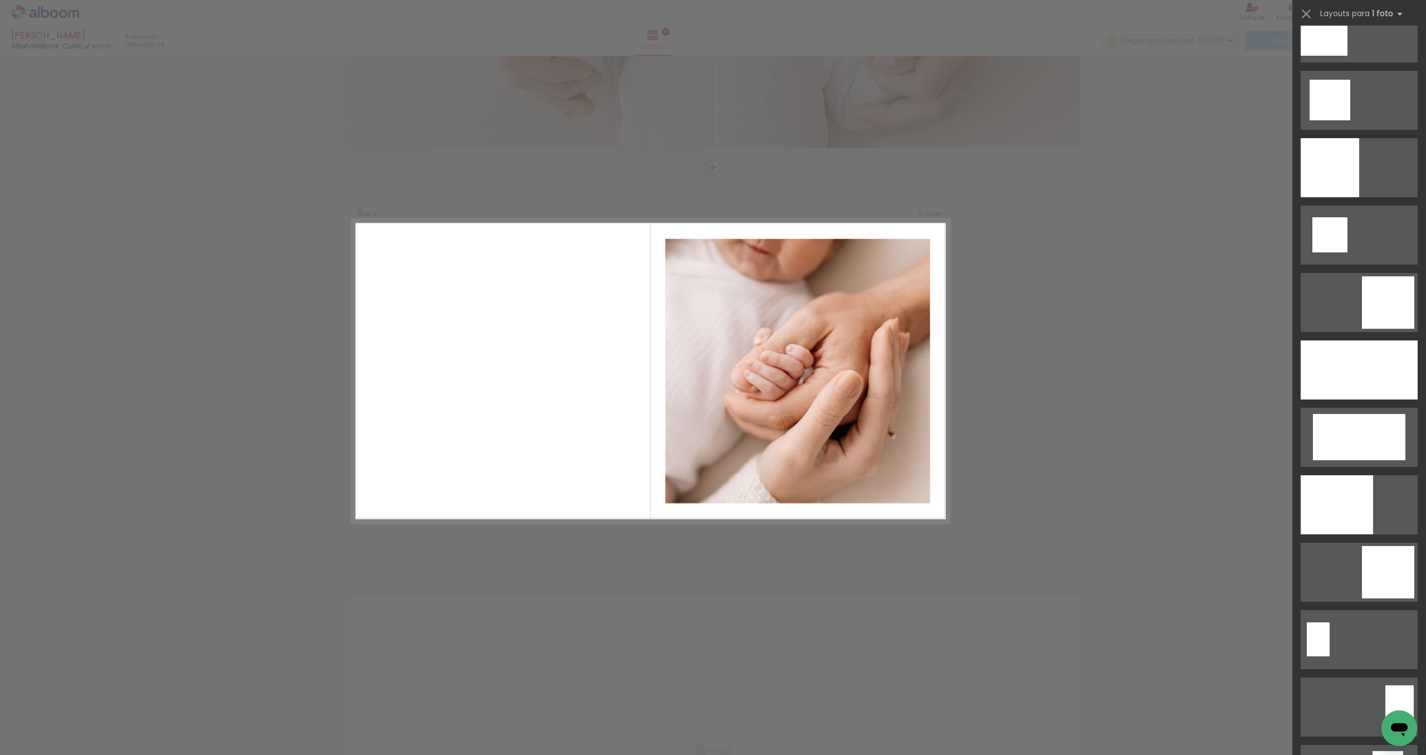
scroll to position [1578, 0]
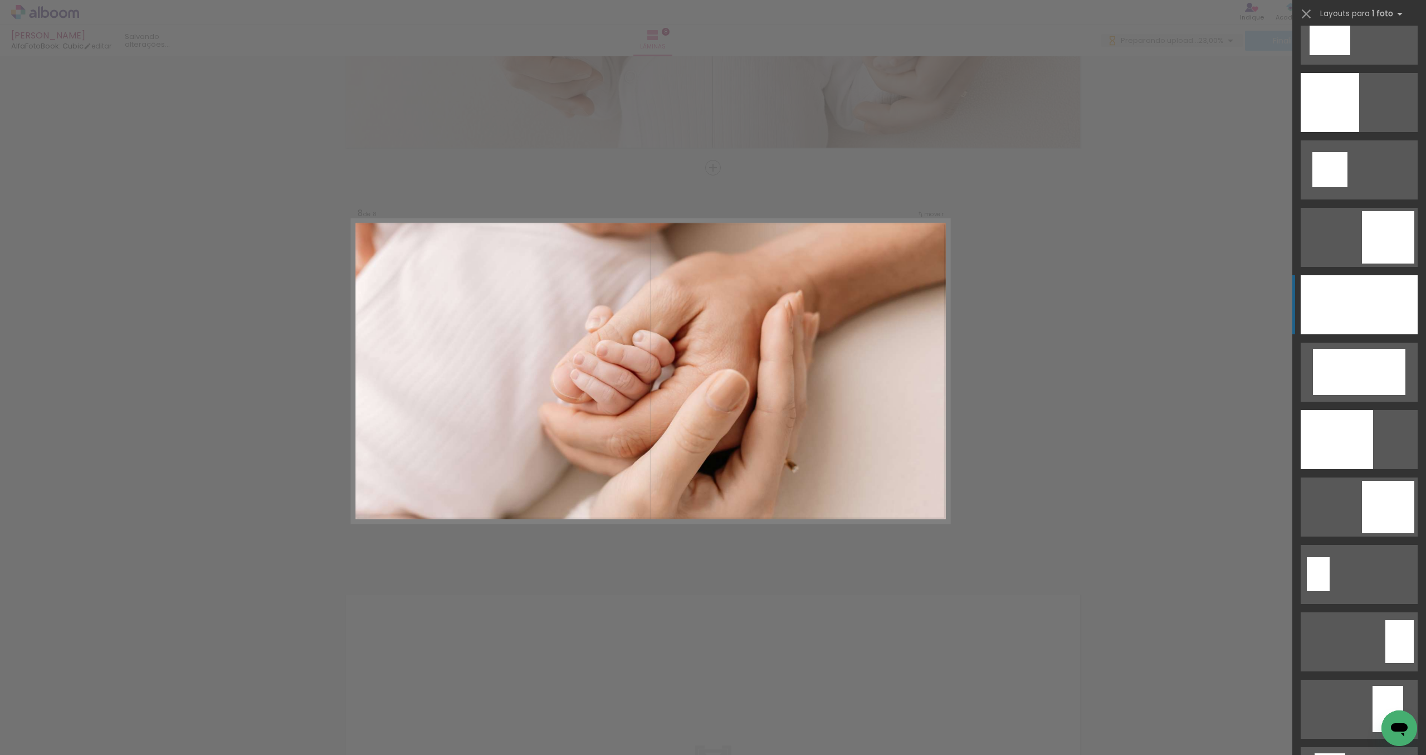
click at [1351, 410] on div at bounding box center [1336, 439] width 72 height 59
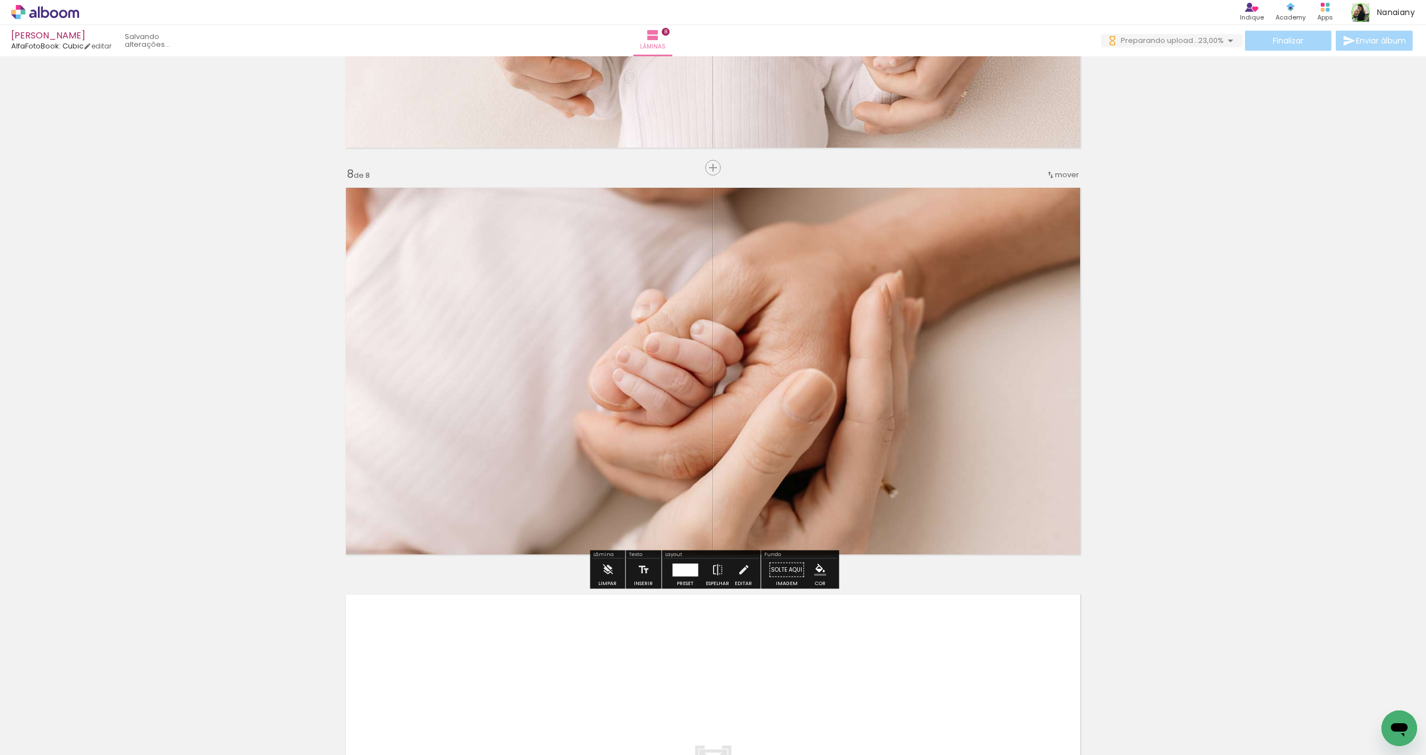
click at [1059, 176] on span "mover" at bounding box center [1067, 174] width 24 height 11
click at [1056, 286] on paper-item "antes da 7" at bounding box center [1038, 283] width 85 height 18
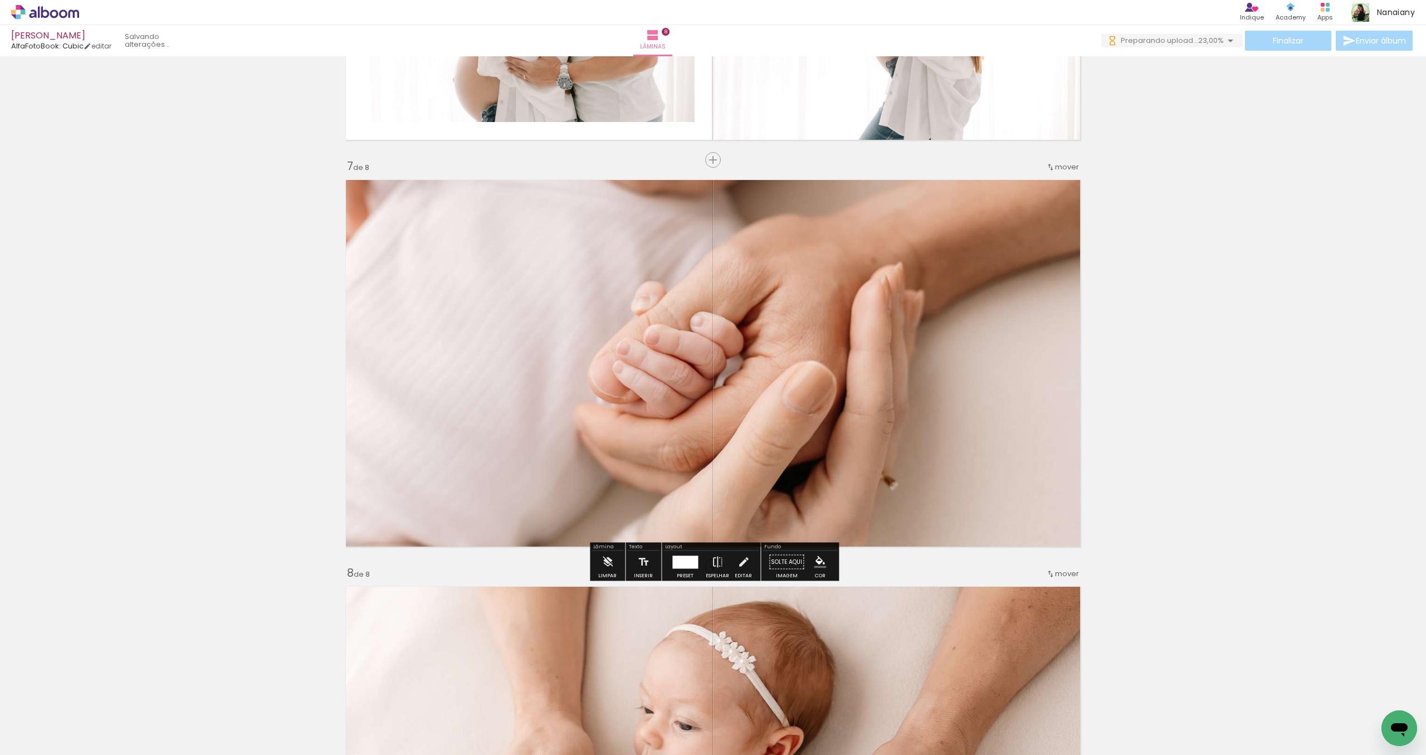
scroll to position [2346, 0]
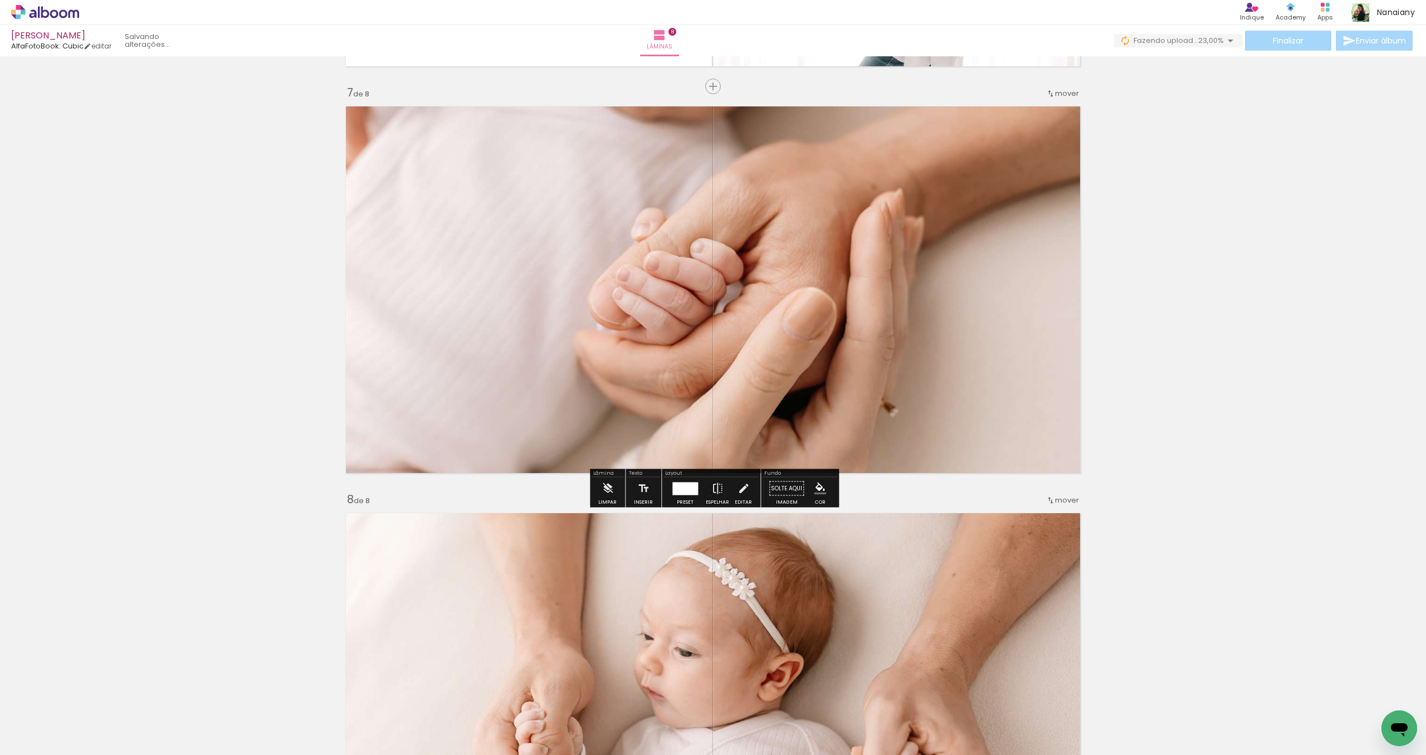
scroll to position [2432, 0]
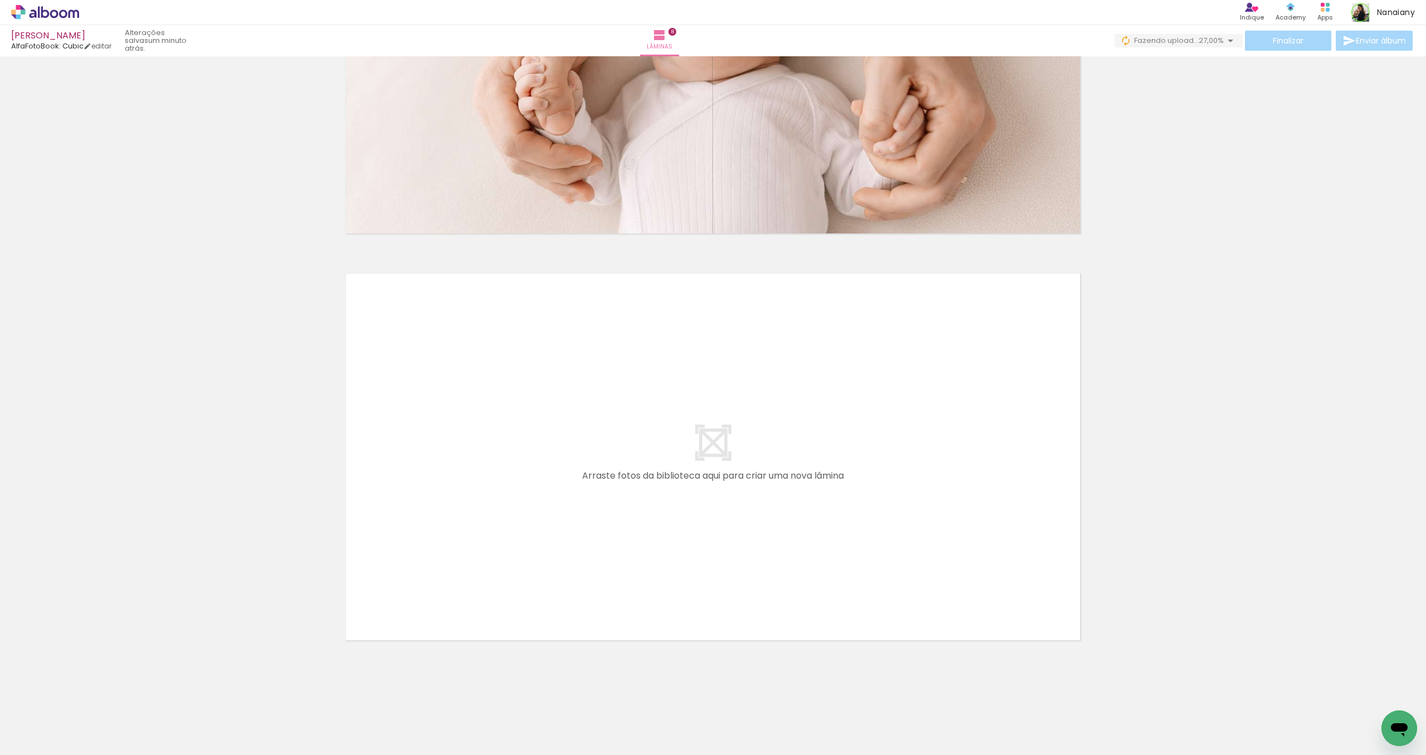
scroll to position [0, 4200]
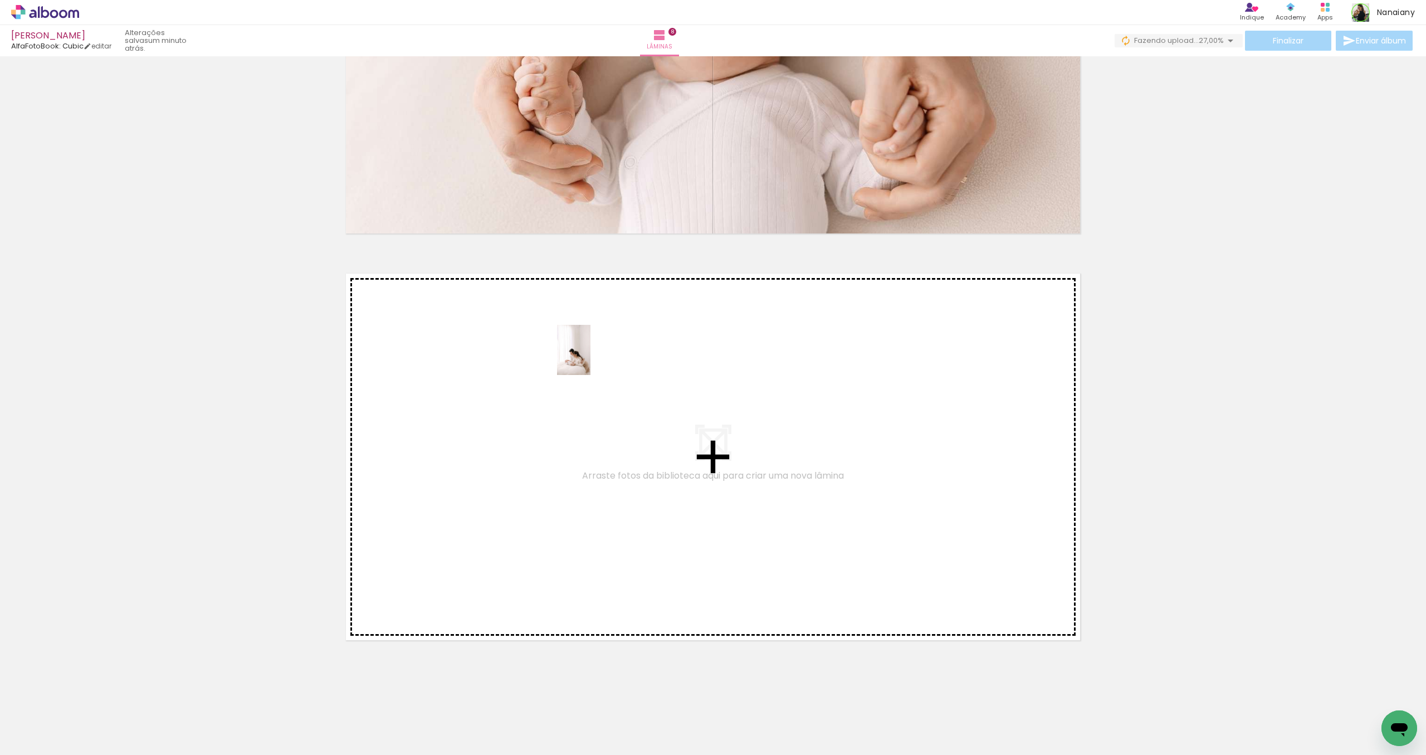
drag, startPoint x: 1040, startPoint y: 728, endPoint x: 590, endPoint y: 358, distance: 582.8
click at [590, 358] on quentale-workspace at bounding box center [713, 377] width 1426 height 755
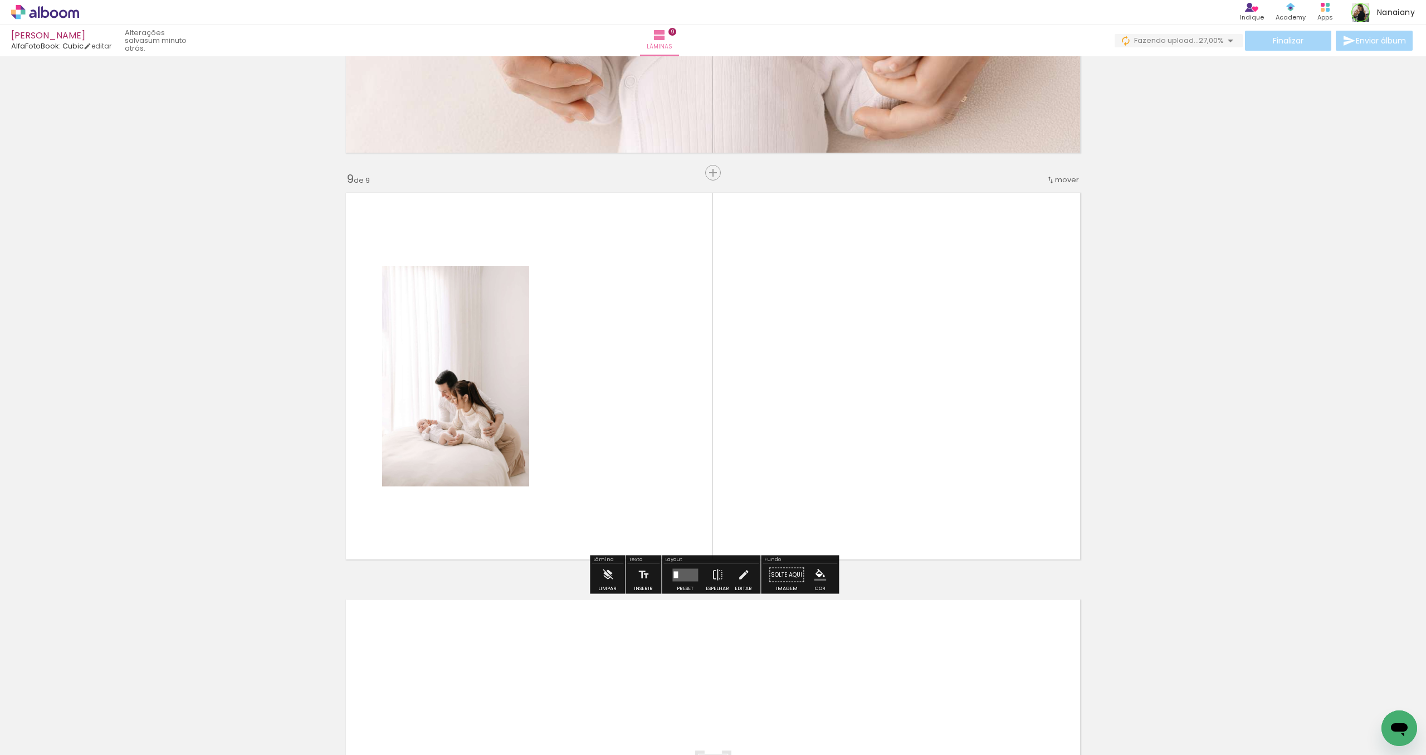
scroll to position [3160, 0]
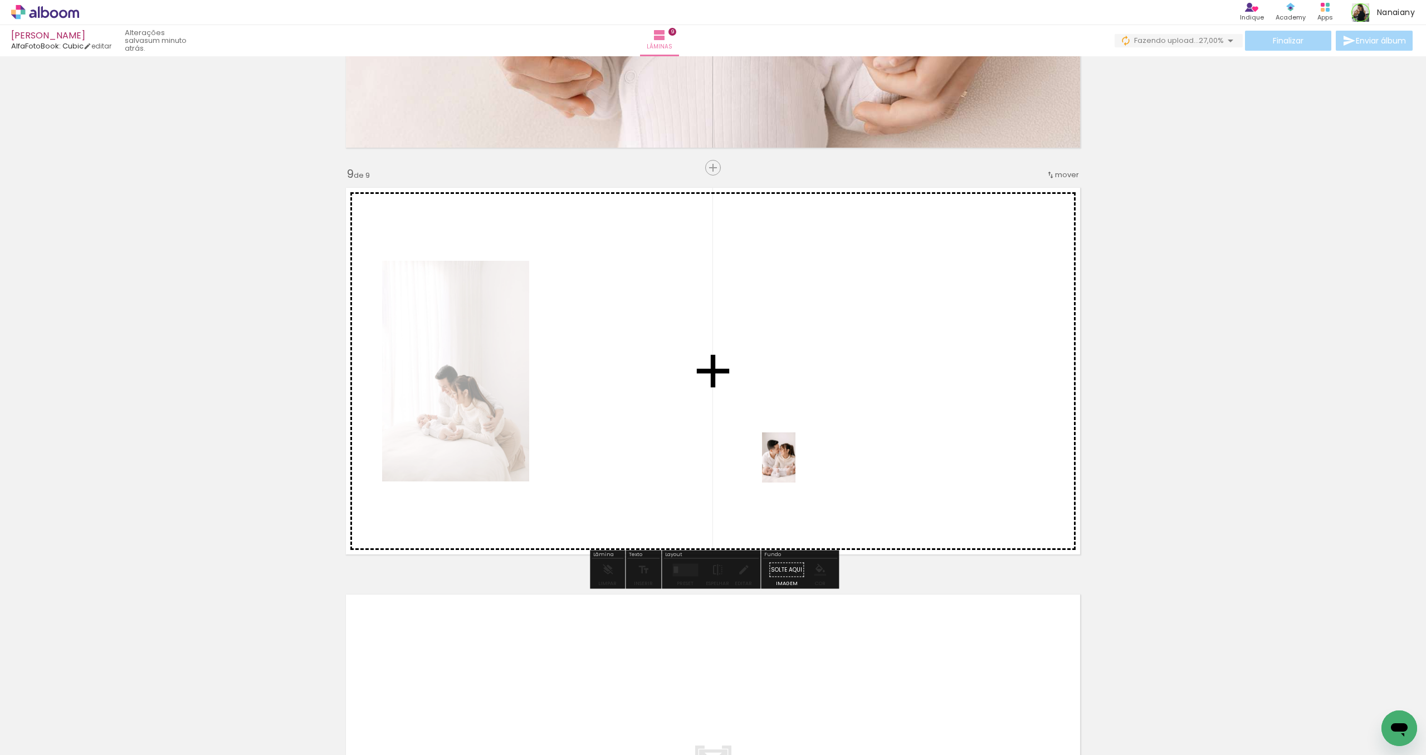
drag, startPoint x: 1160, startPoint y: 731, endPoint x: 795, endPoint y: 466, distance: 450.9
click at [795, 466] on quentale-workspace at bounding box center [713, 377] width 1426 height 755
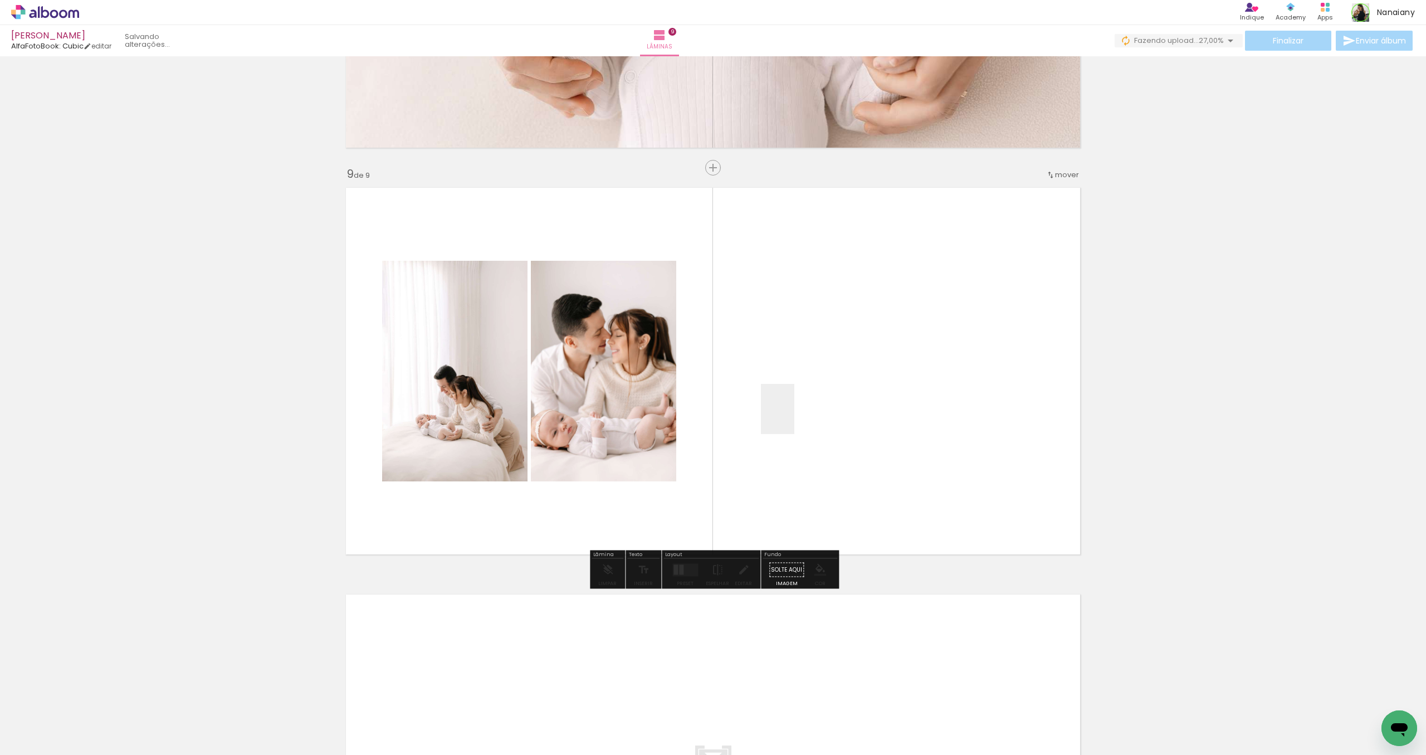
click at [794, 417] on quentale-workspace at bounding box center [713, 377] width 1426 height 755
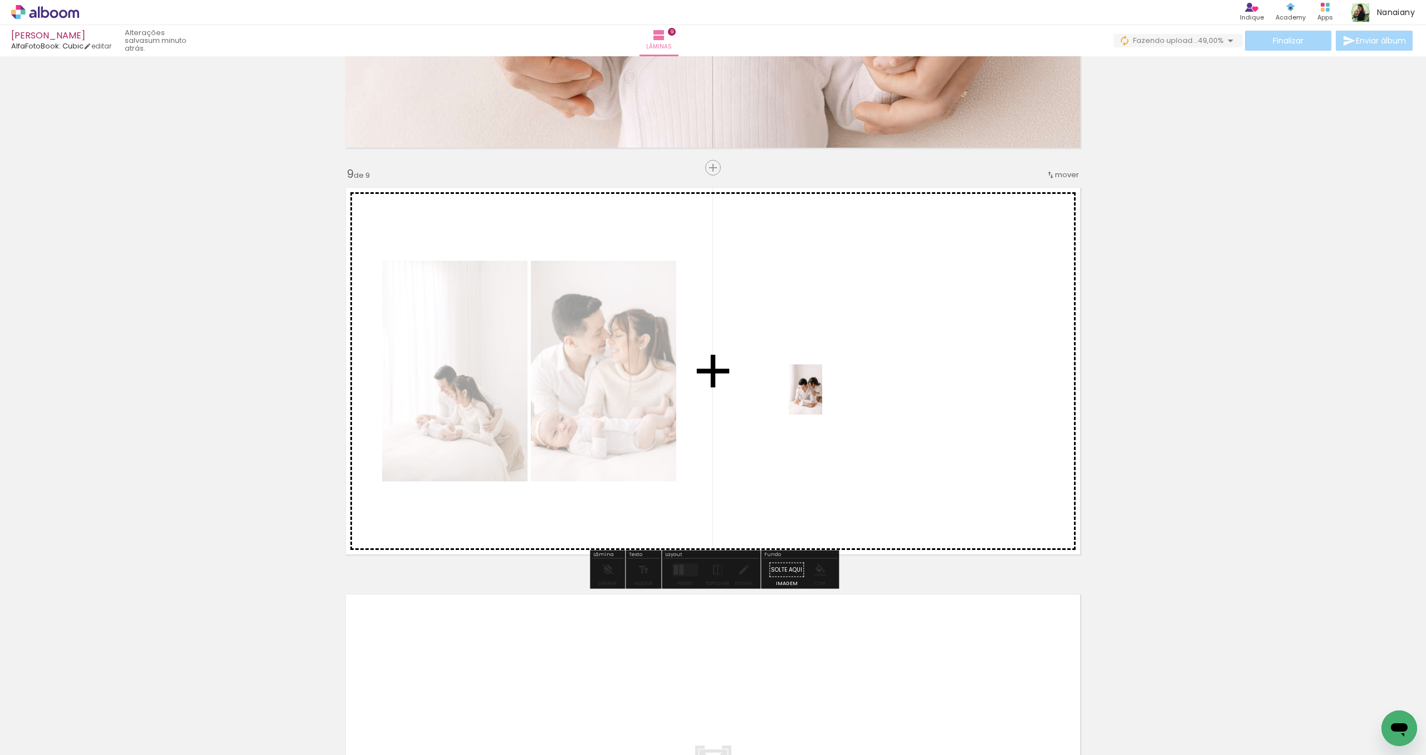
drag, startPoint x: 782, startPoint y: 721, endPoint x: 822, endPoint y: 398, distance: 326.0
click at [822, 398] on quentale-workspace at bounding box center [713, 377] width 1426 height 755
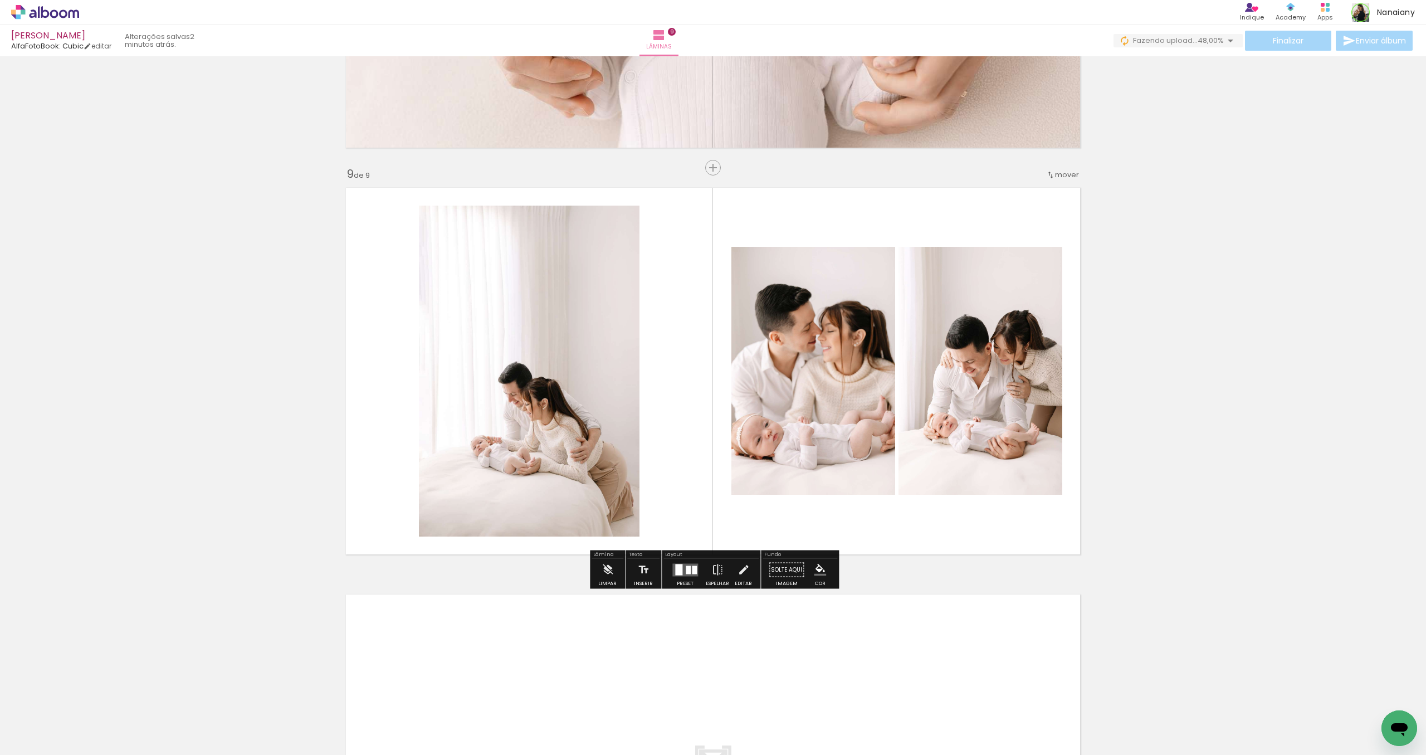
click at [825, 418] on quentale-photo at bounding box center [813, 371] width 164 height 248
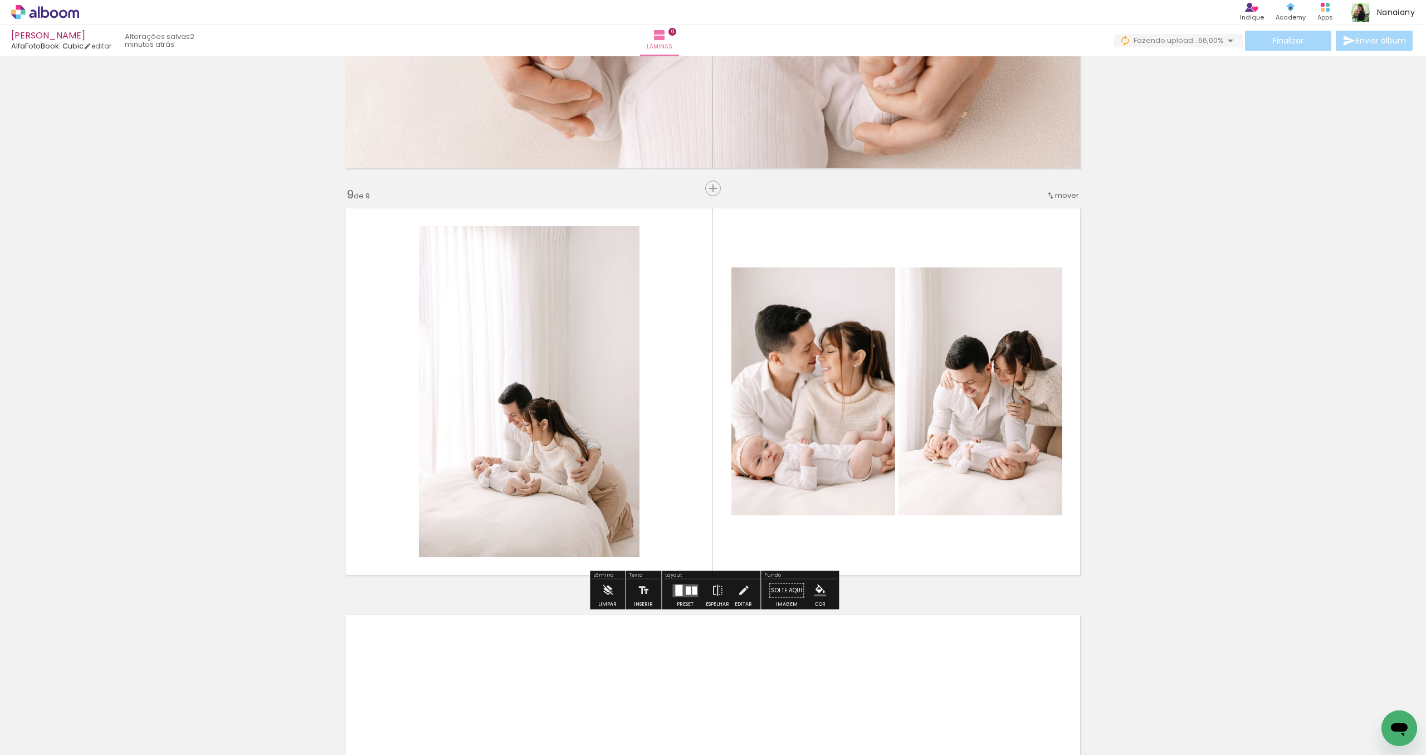
scroll to position [3139, 0]
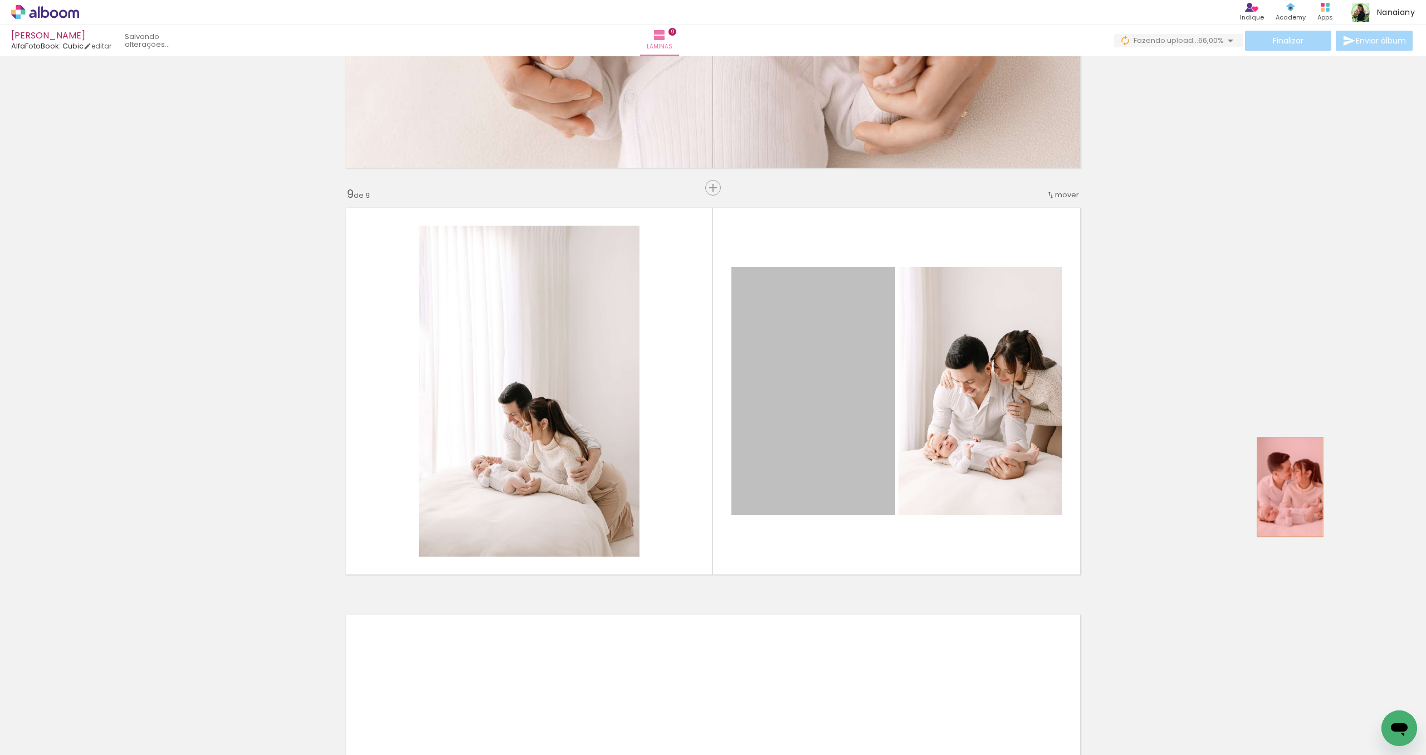
drag, startPoint x: 800, startPoint y: 427, endPoint x: 1290, endPoint y: 487, distance: 493.2
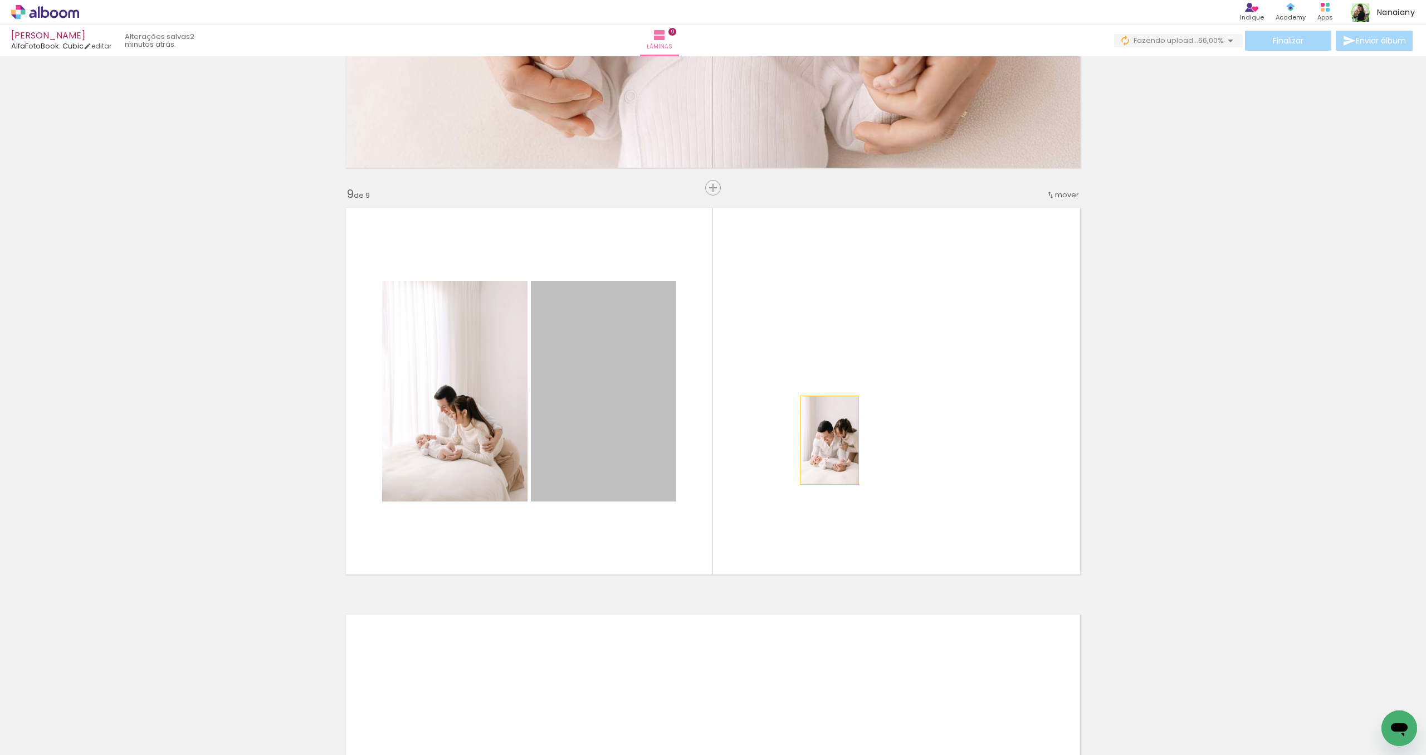
drag, startPoint x: 605, startPoint y: 450, endPoint x: 829, endPoint y: 440, distance: 224.1
click at [829, 440] on quentale-layouter at bounding box center [713, 391] width 746 height 379
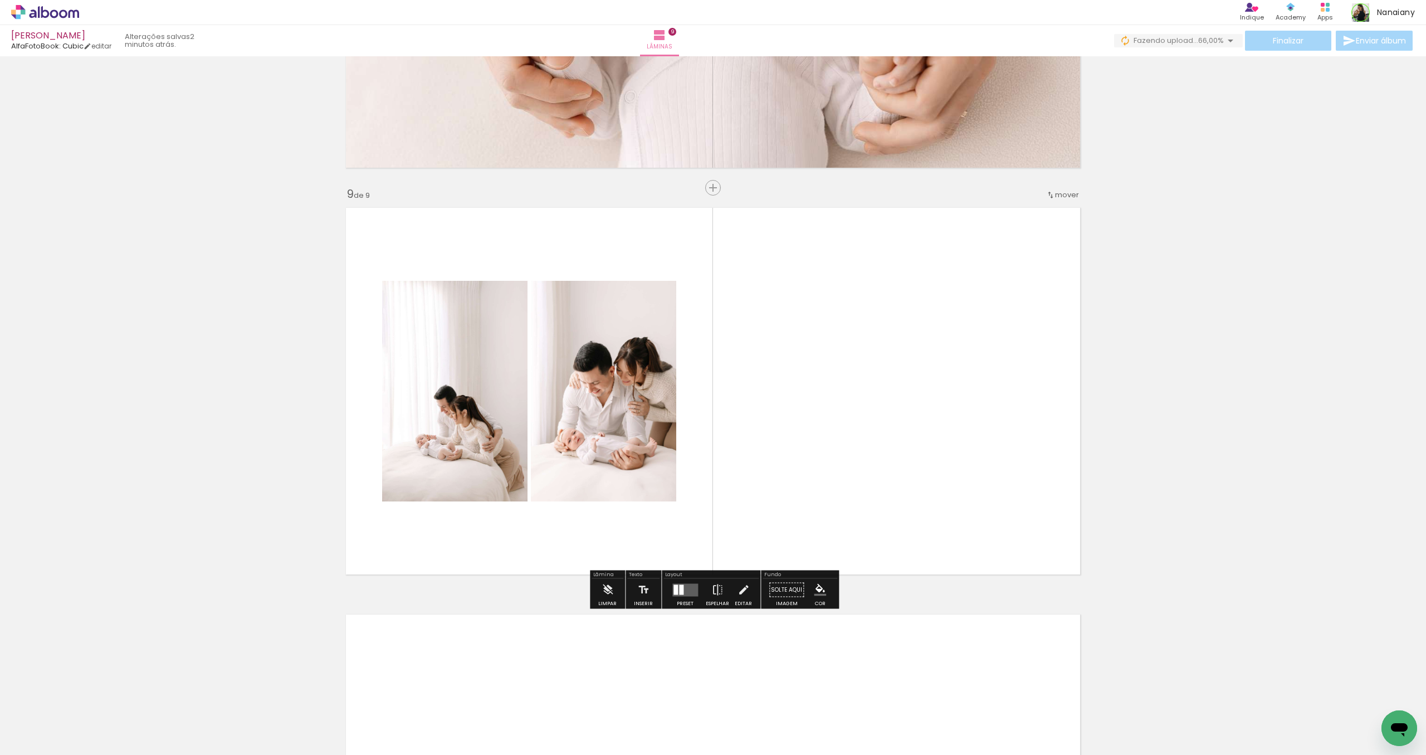
click at [687, 589] on quentale-layouter at bounding box center [685, 589] width 26 height 13
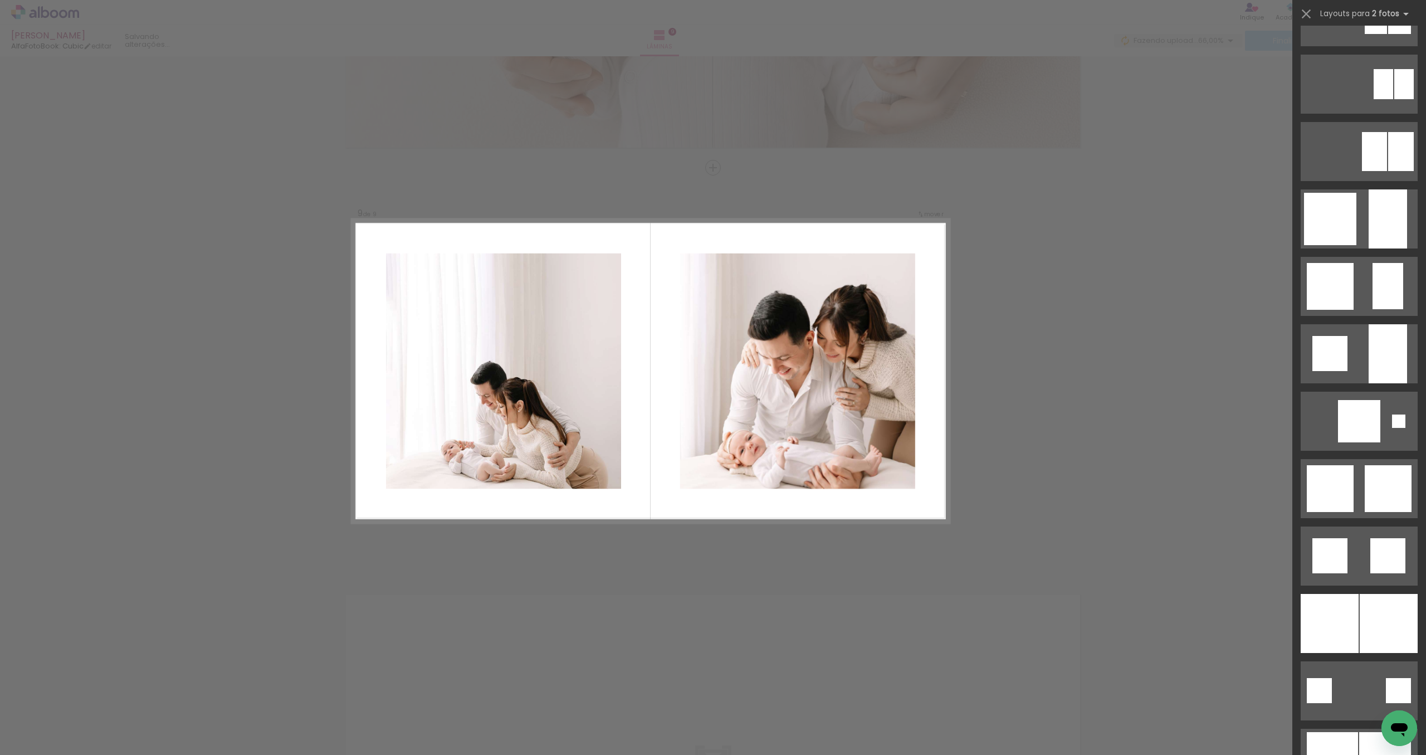
scroll to position [790, 0]
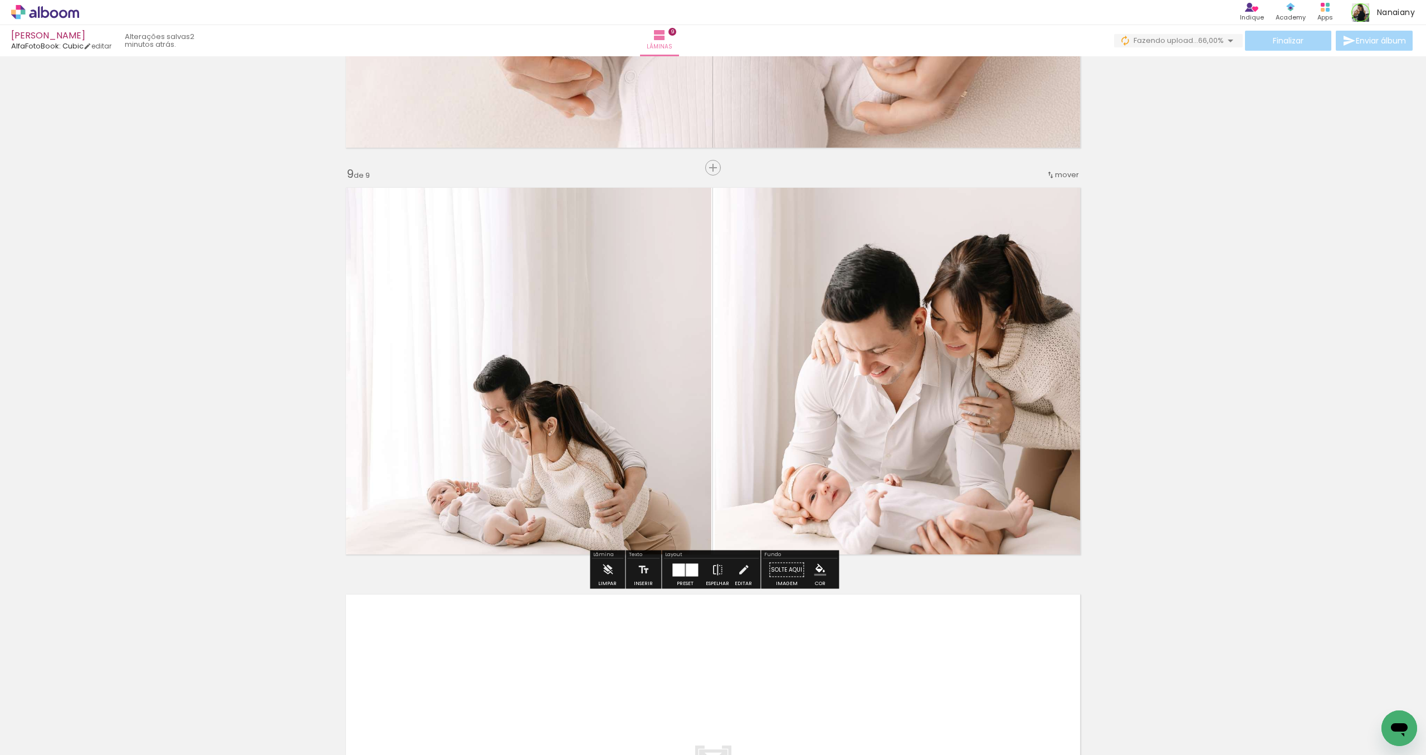
click at [604, 472] on quentale-photo at bounding box center [525, 371] width 371 height 379
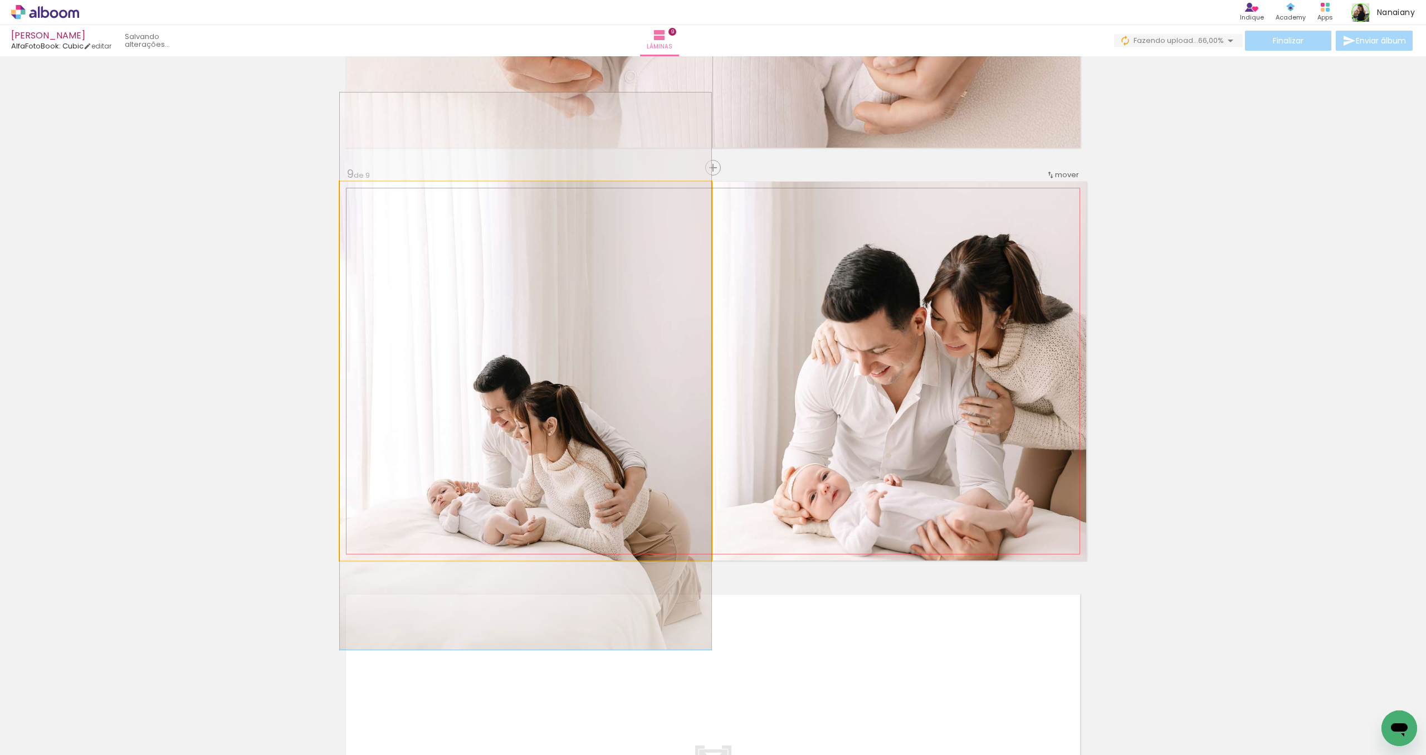
click at [604, 472] on quentale-photo at bounding box center [525, 371] width 371 height 379
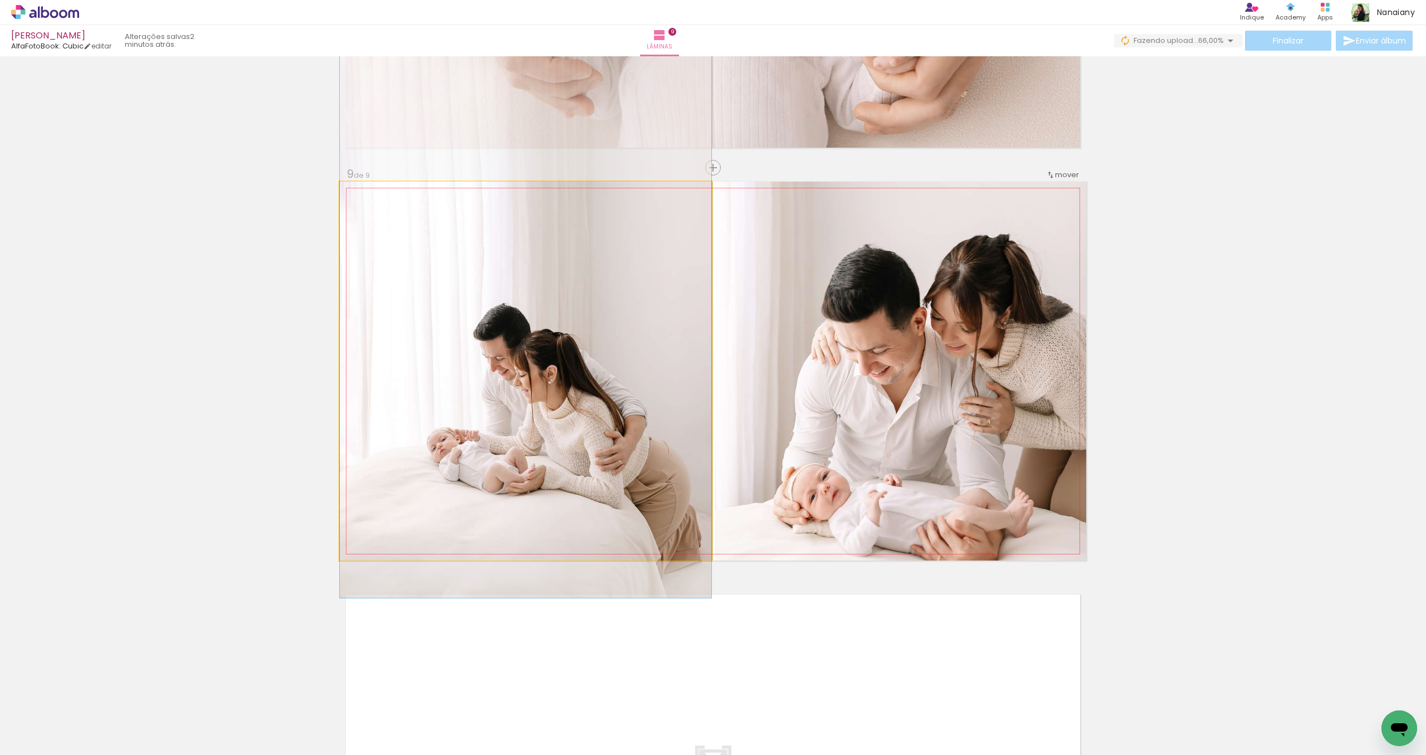
drag, startPoint x: 604, startPoint y: 472, endPoint x: 608, endPoint y: 420, distance: 51.9
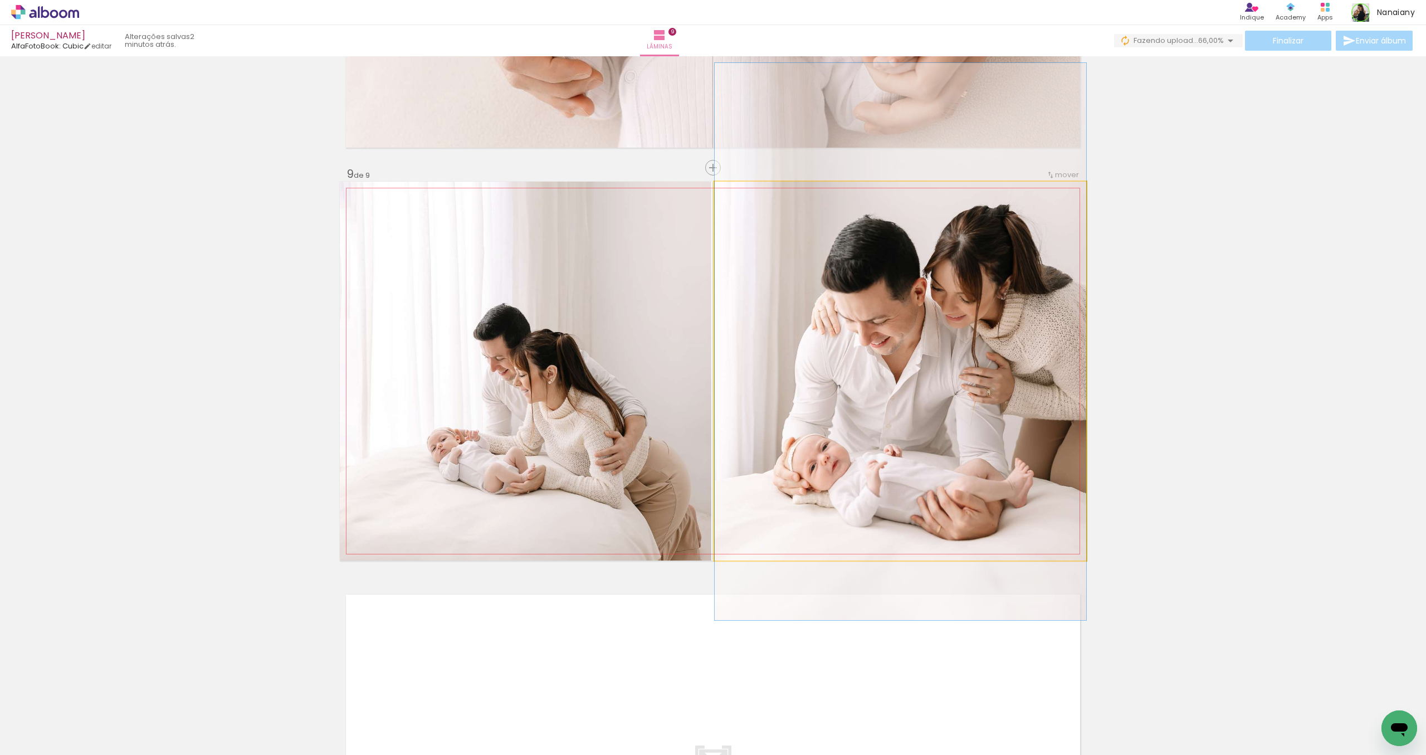
drag, startPoint x: 926, startPoint y: 421, endPoint x: 923, endPoint y: 392, distance: 29.6
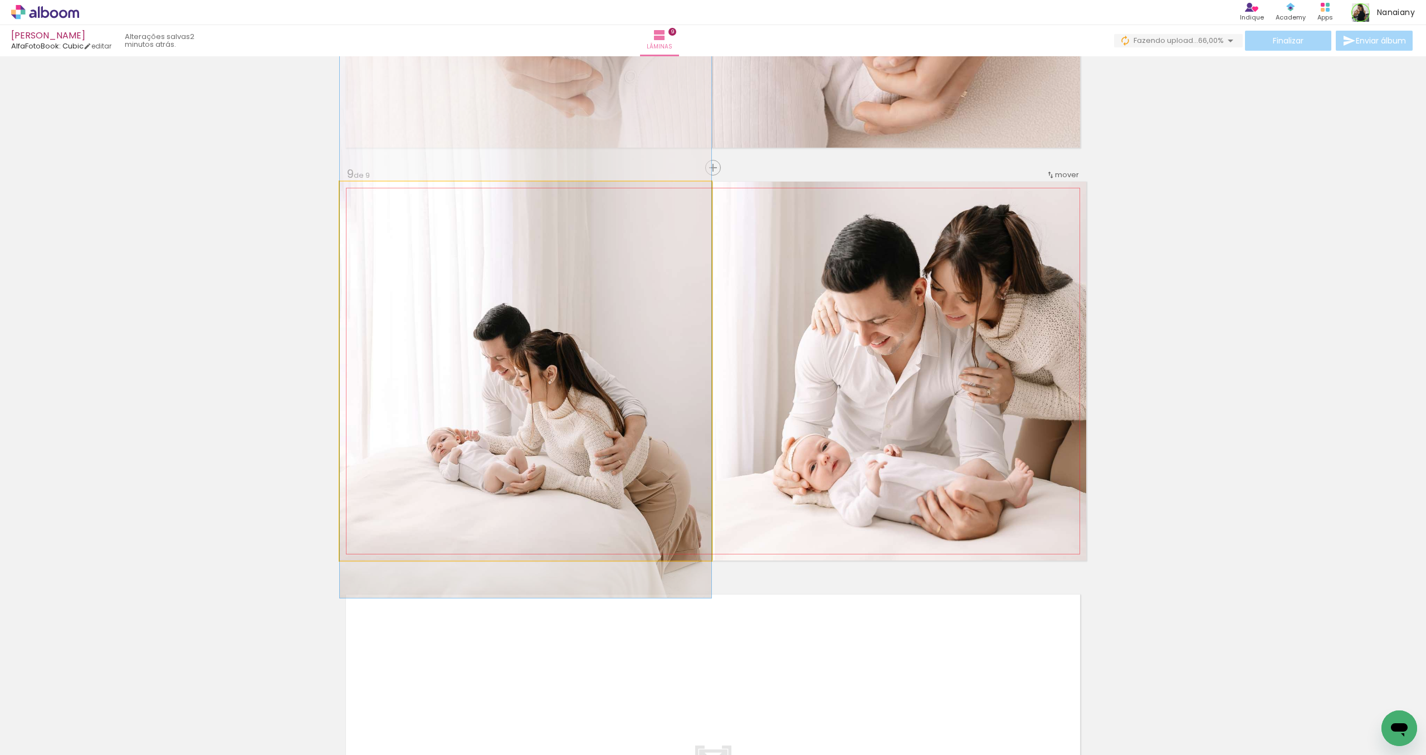
click at [648, 495] on quentale-photo at bounding box center [525, 371] width 371 height 379
click at [688, 486] on quentale-photo at bounding box center [525, 371] width 371 height 379
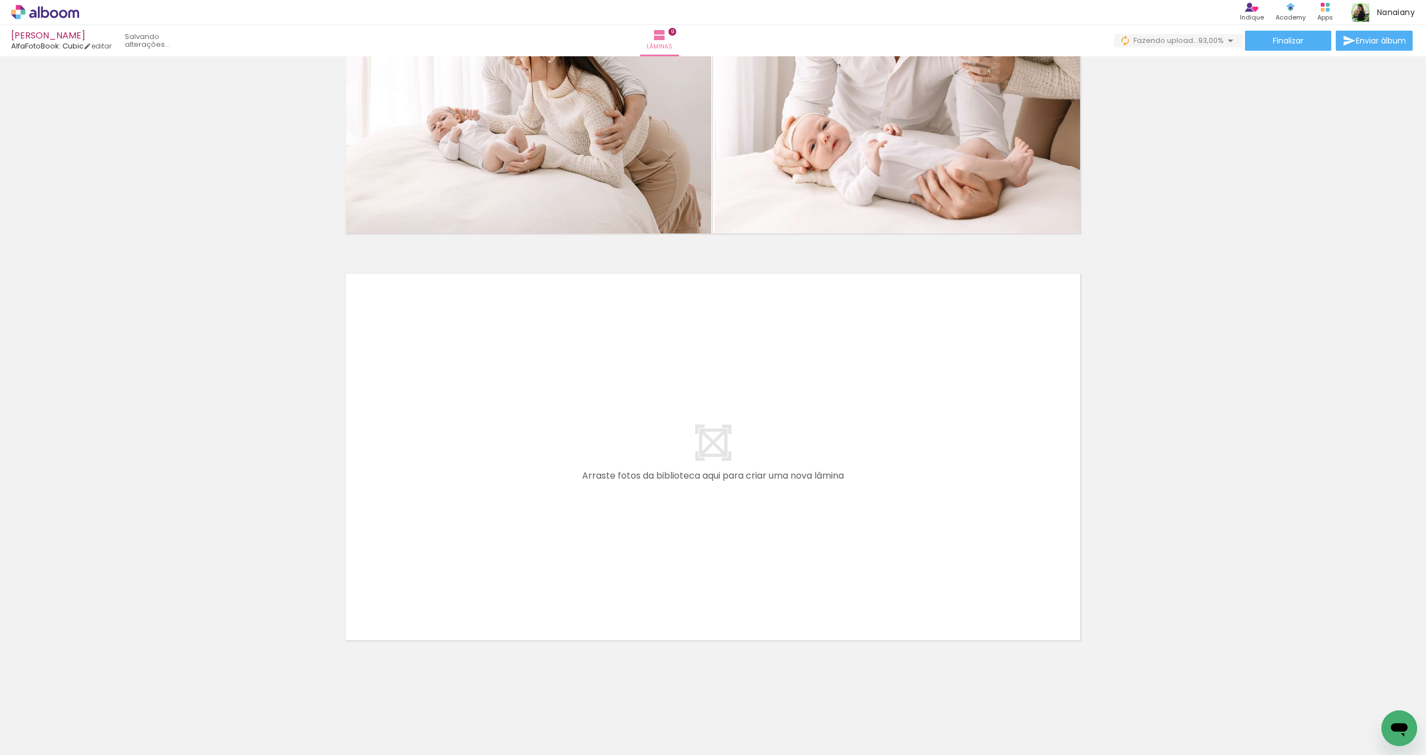
scroll to position [0, 1200]
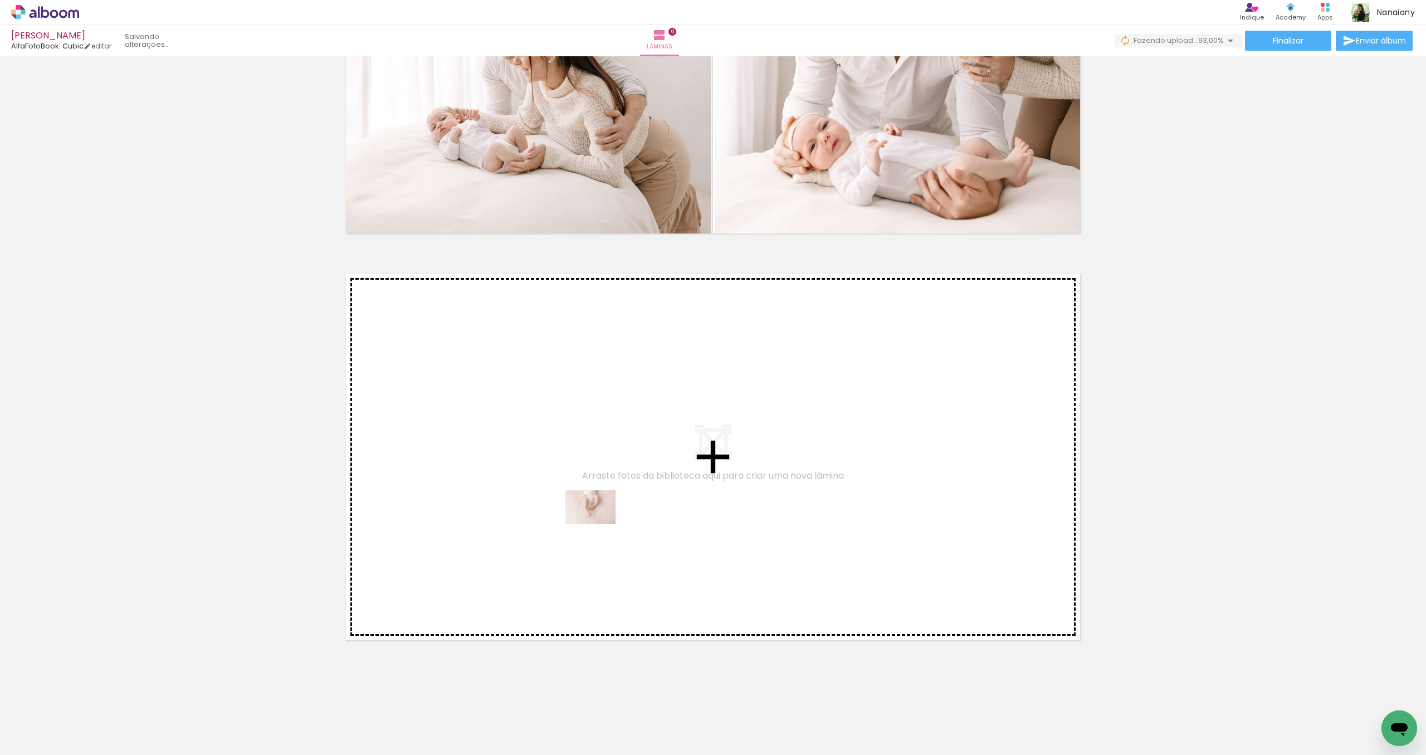
drag, startPoint x: 531, startPoint y: 720, endPoint x: 599, endPoint y: 524, distance: 207.5
click at [599, 524] on quentale-workspace at bounding box center [713, 377] width 1426 height 755
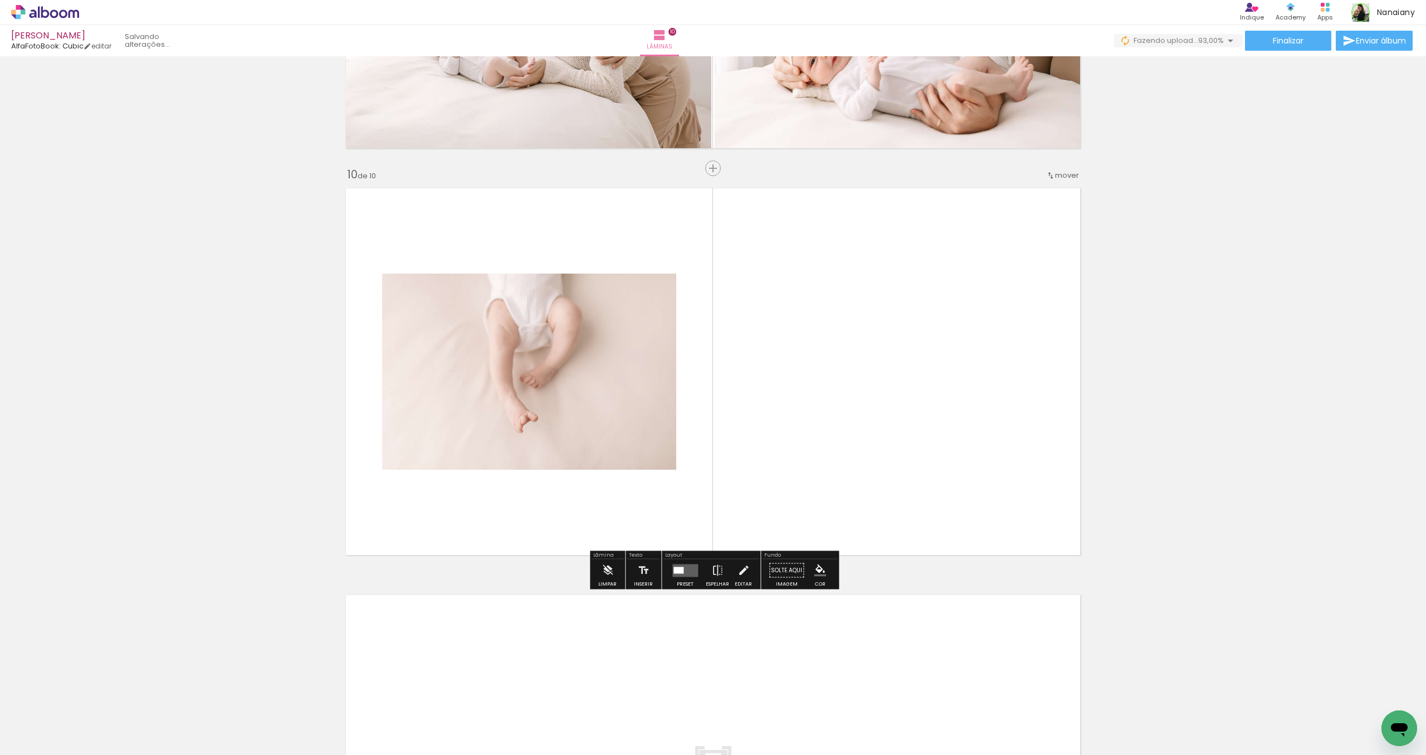
scroll to position [3566, 0]
click at [686, 571] on quentale-layouter at bounding box center [685, 569] width 26 height 13
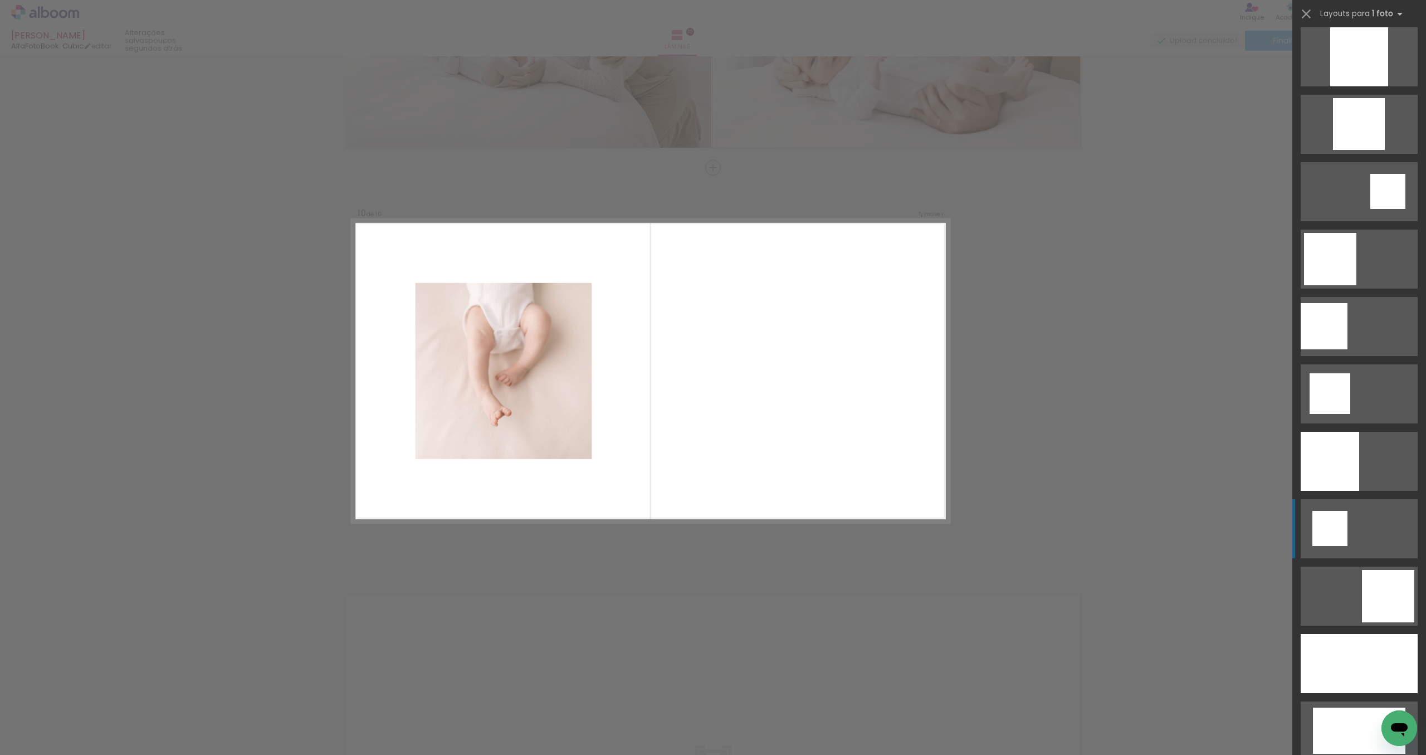
scroll to position [1229, 0]
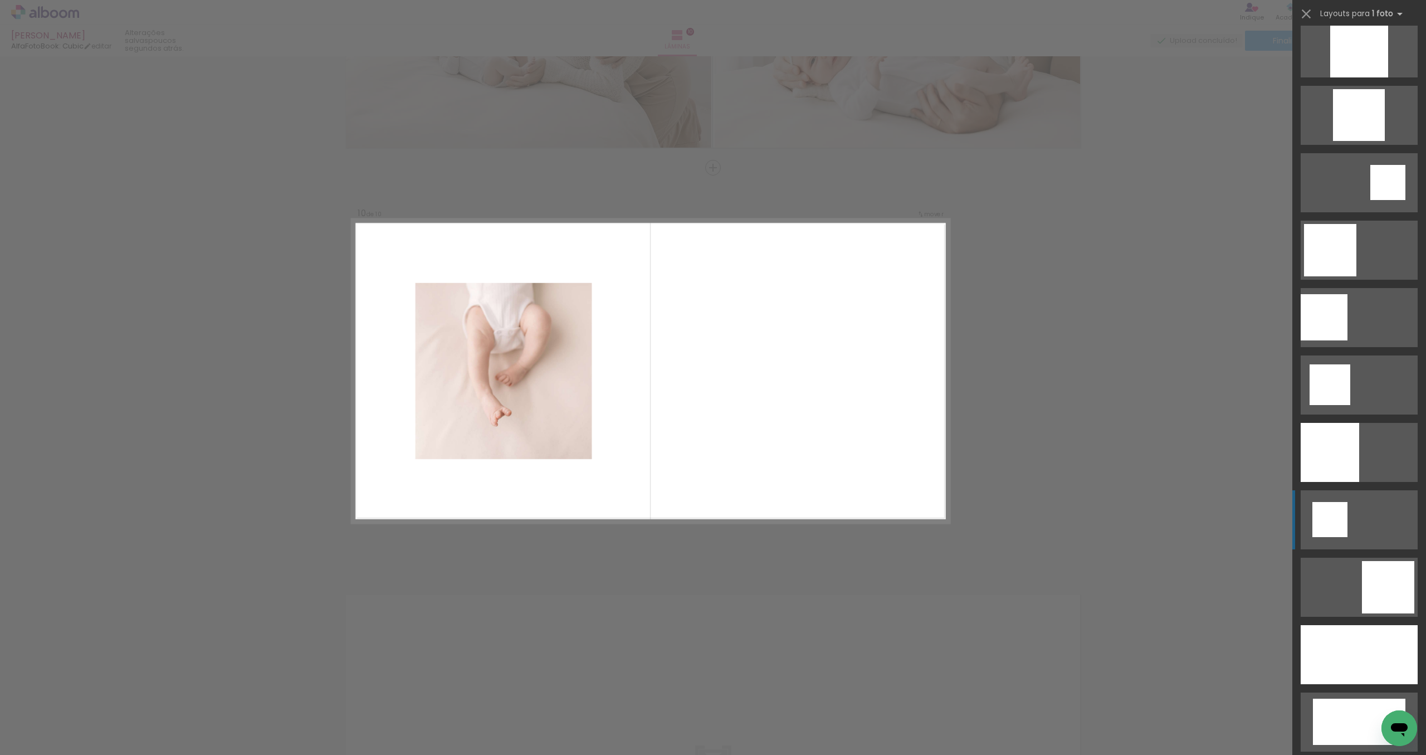
click at [1332, 698] on div at bounding box center [1359, 721] width 92 height 46
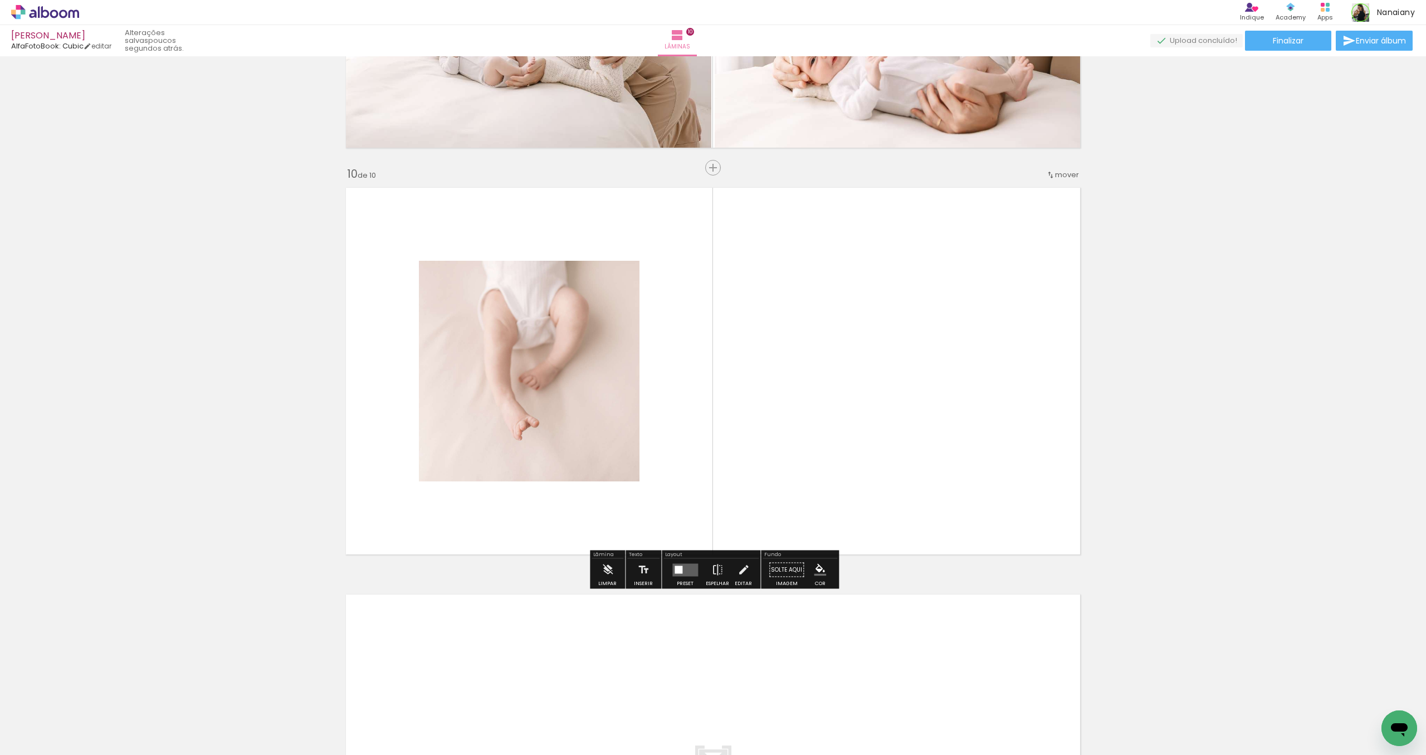
click at [800, 501] on quentale-layouter at bounding box center [713, 371] width 746 height 379
click at [687, 573] on quentale-layouter at bounding box center [685, 569] width 26 height 13
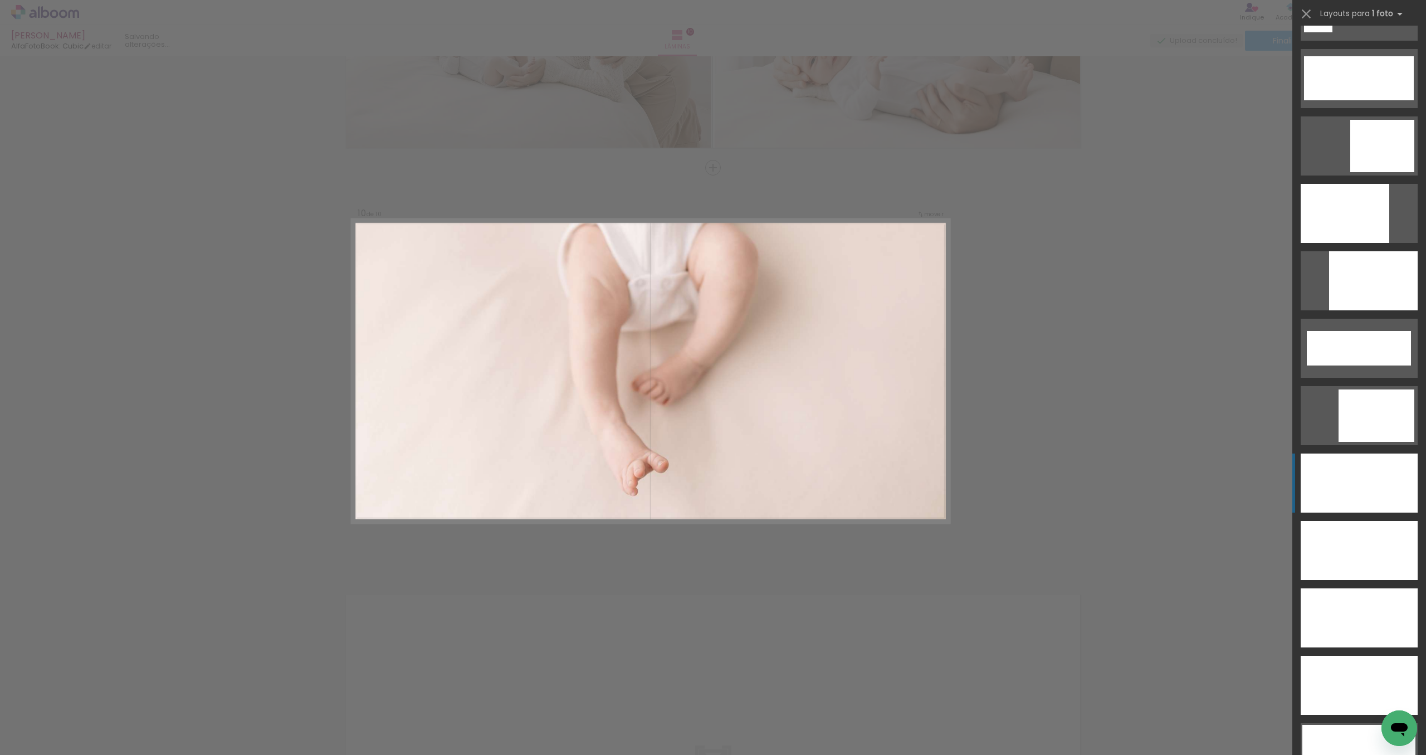
scroll to position [2839, 0]
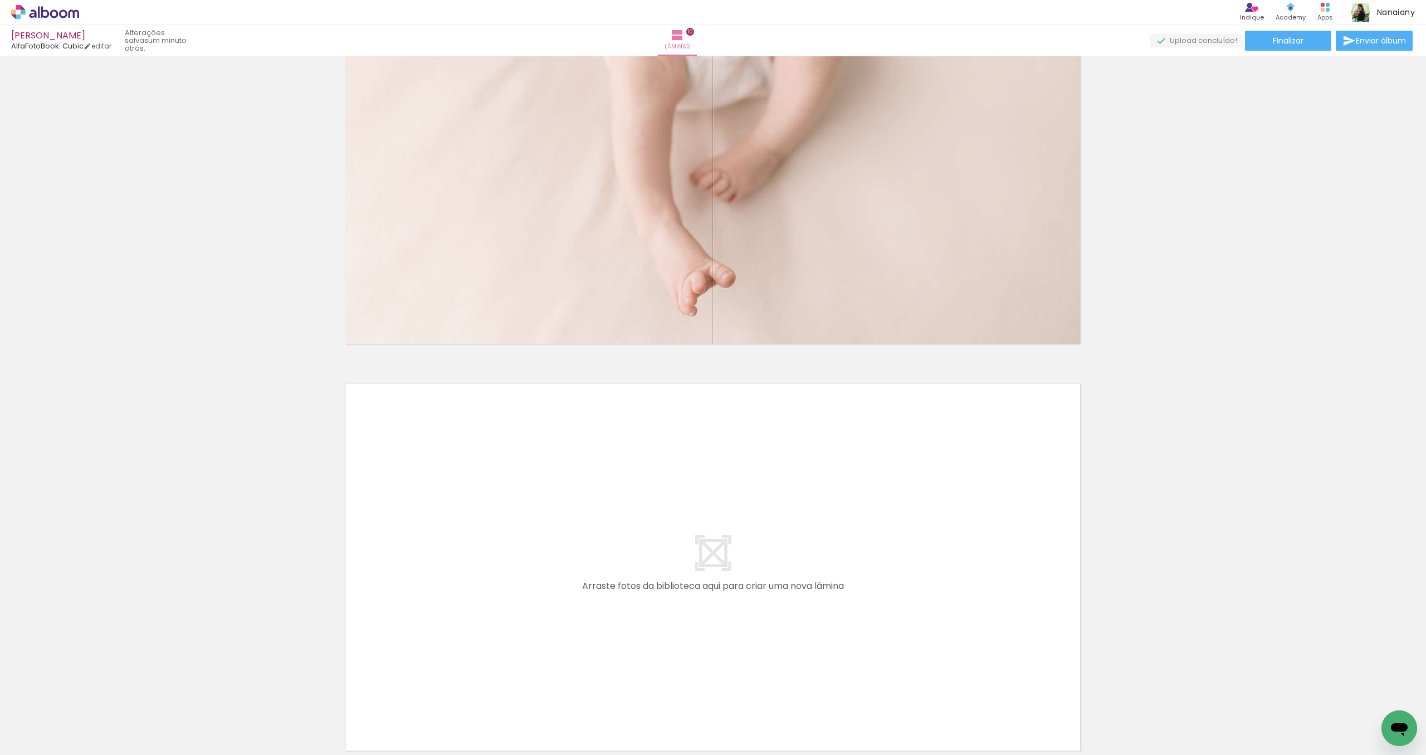
scroll to position [3887, 0]
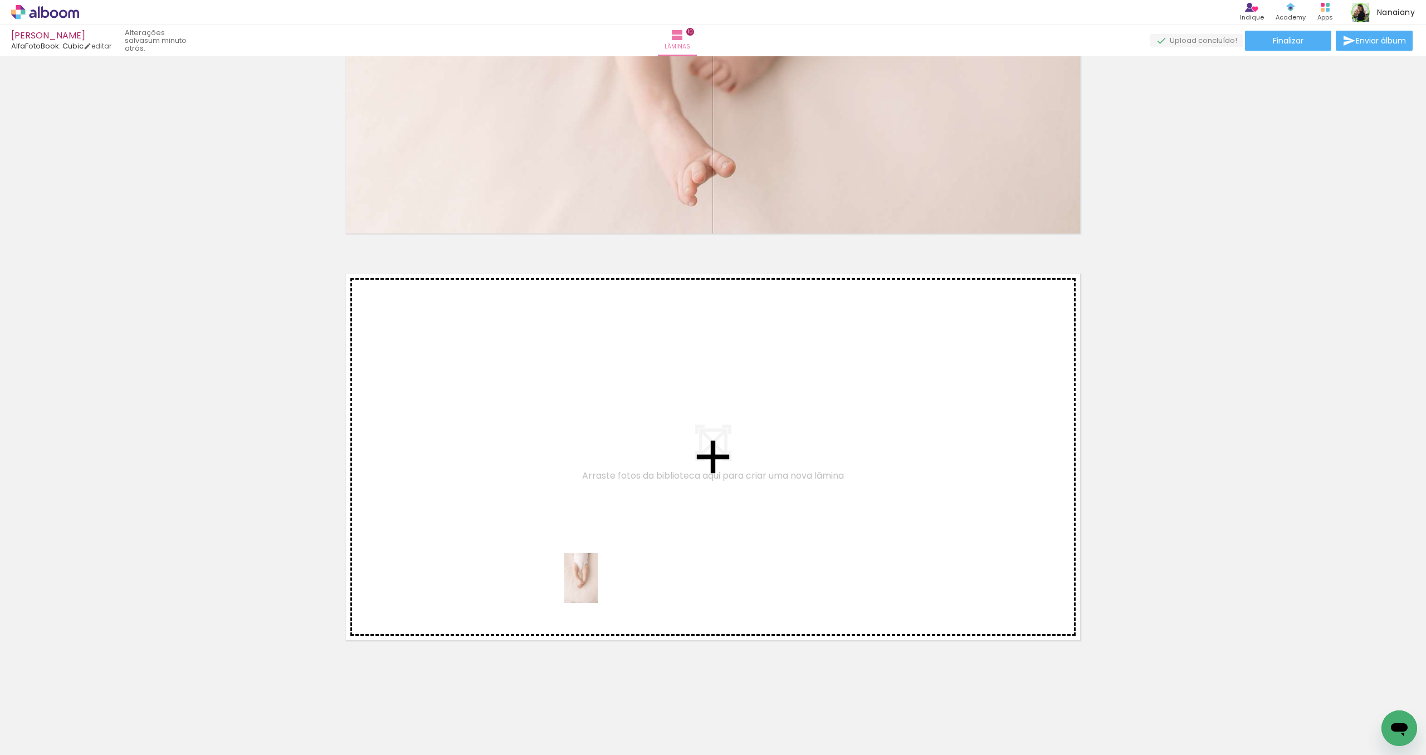
drag, startPoint x: 601, startPoint y: 734, endPoint x: 598, endPoint y: 584, distance: 149.9
click at [598, 584] on quentale-workspace at bounding box center [713, 377] width 1426 height 755
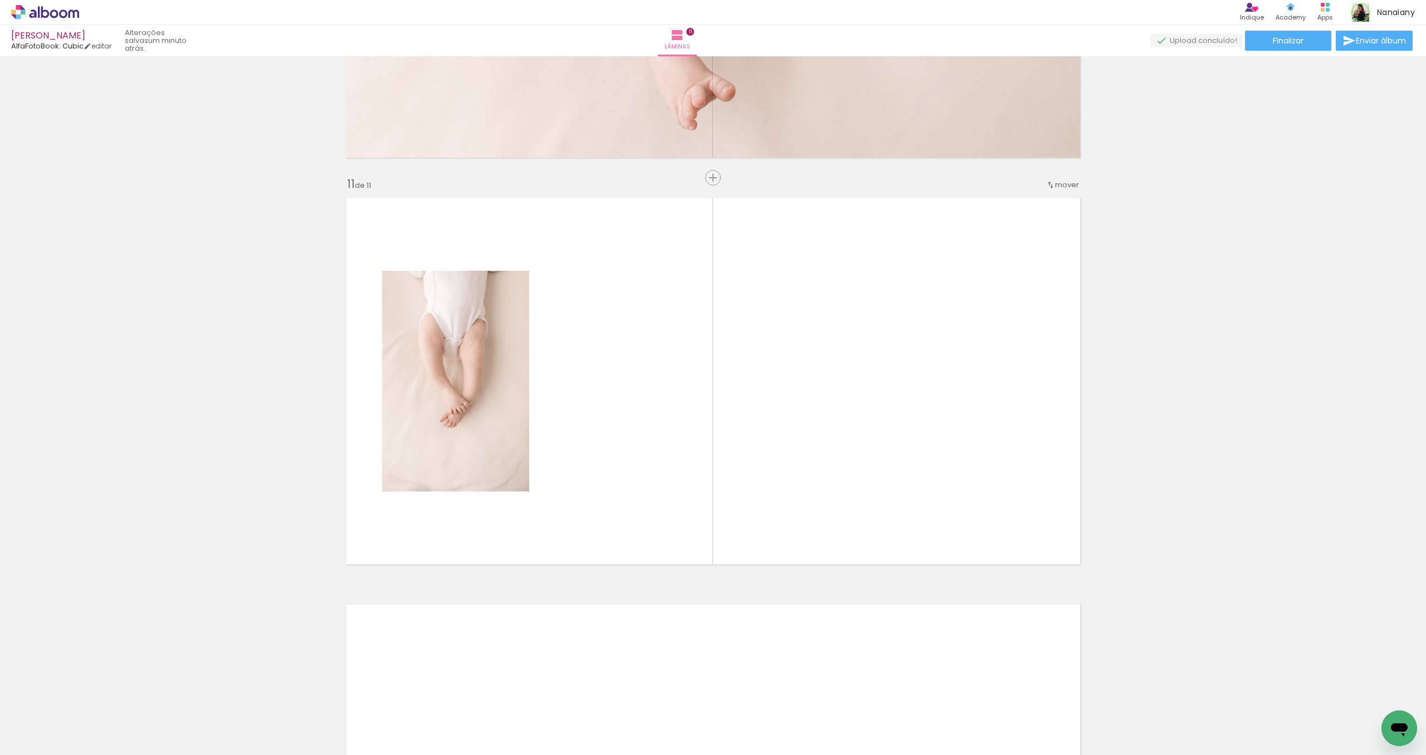
scroll to position [3973, 0]
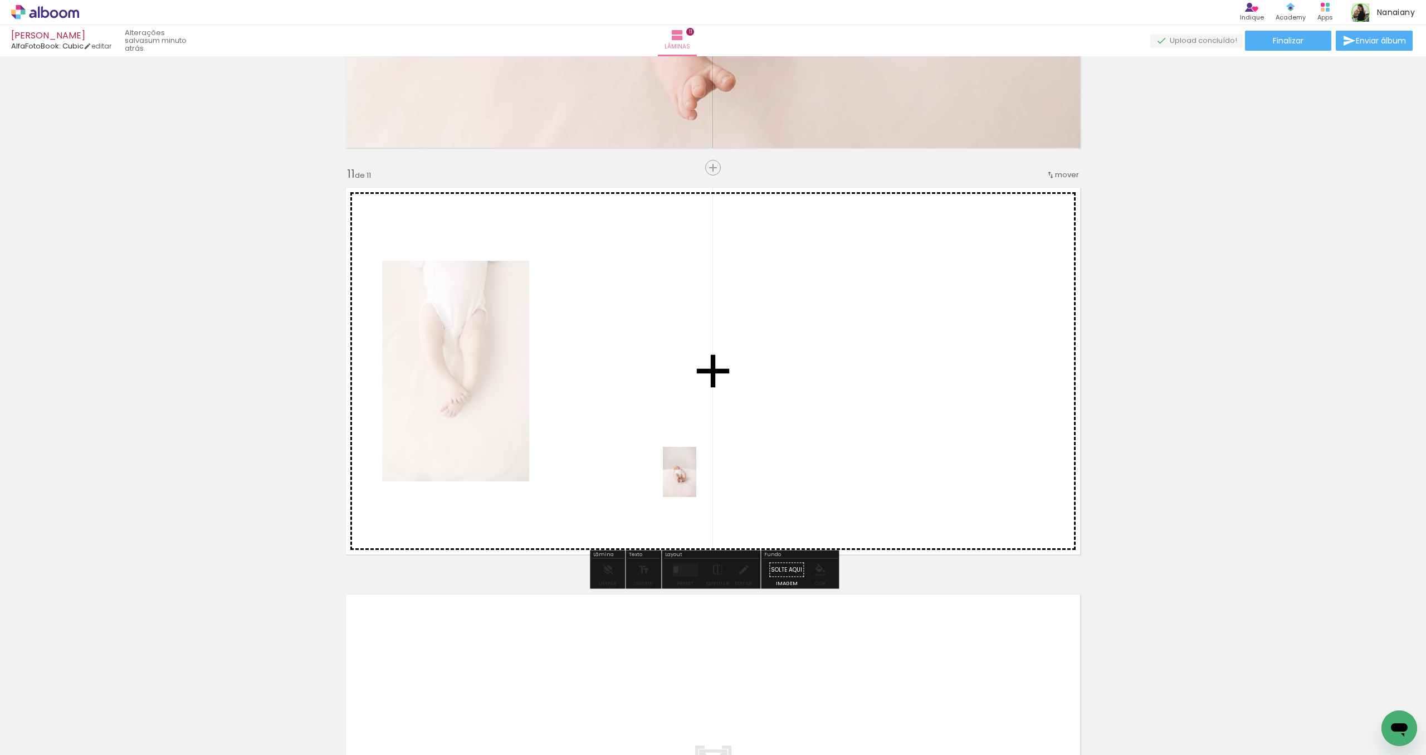
drag, startPoint x: 668, startPoint y: 723, endPoint x: 696, endPoint y: 475, distance: 250.0
click at [696, 475] on quentale-workspace at bounding box center [713, 377] width 1426 height 755
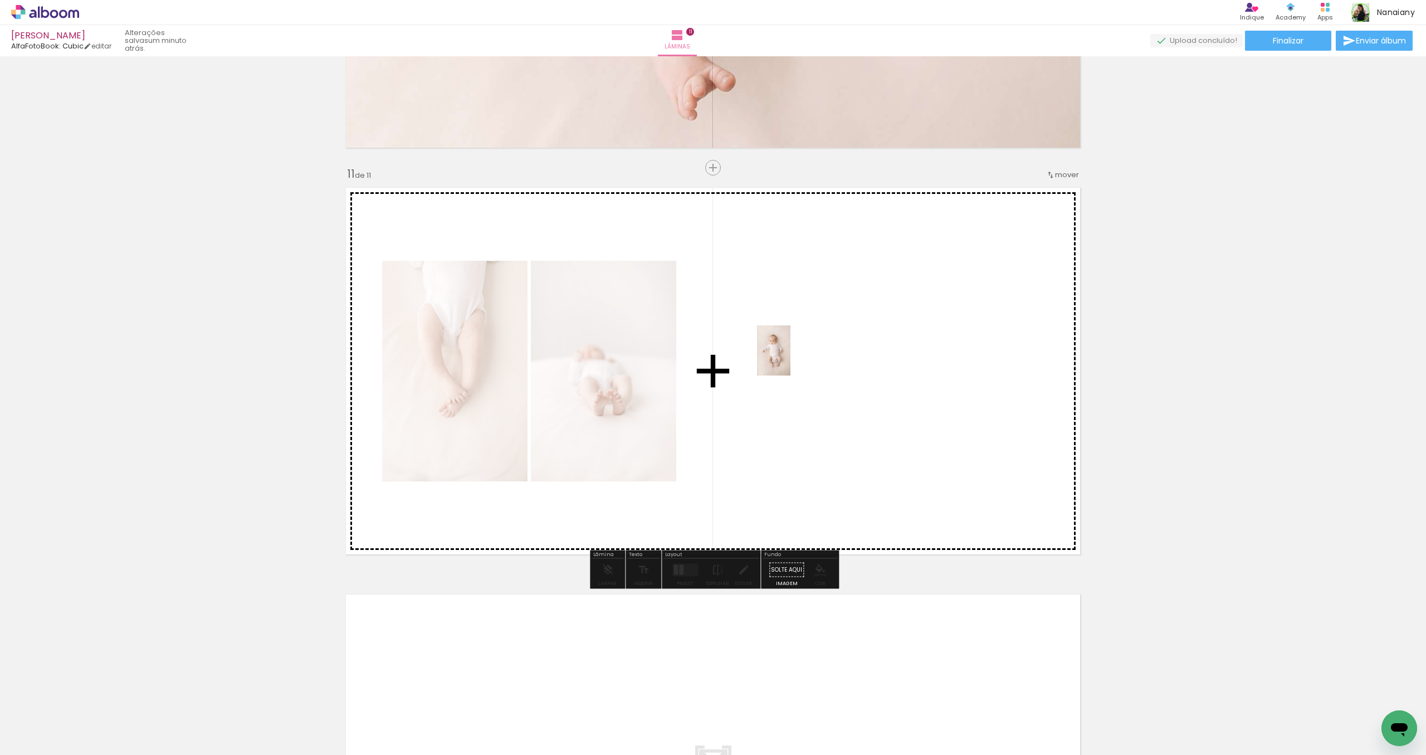
drag, startPoint x: 730, startPoint y: 721, endPoint x: 790, endPoint y: 359, distance: 367.1
click at [790, 359] on quentale-workspace at bounding box center [713, 377] width 1426 height 755
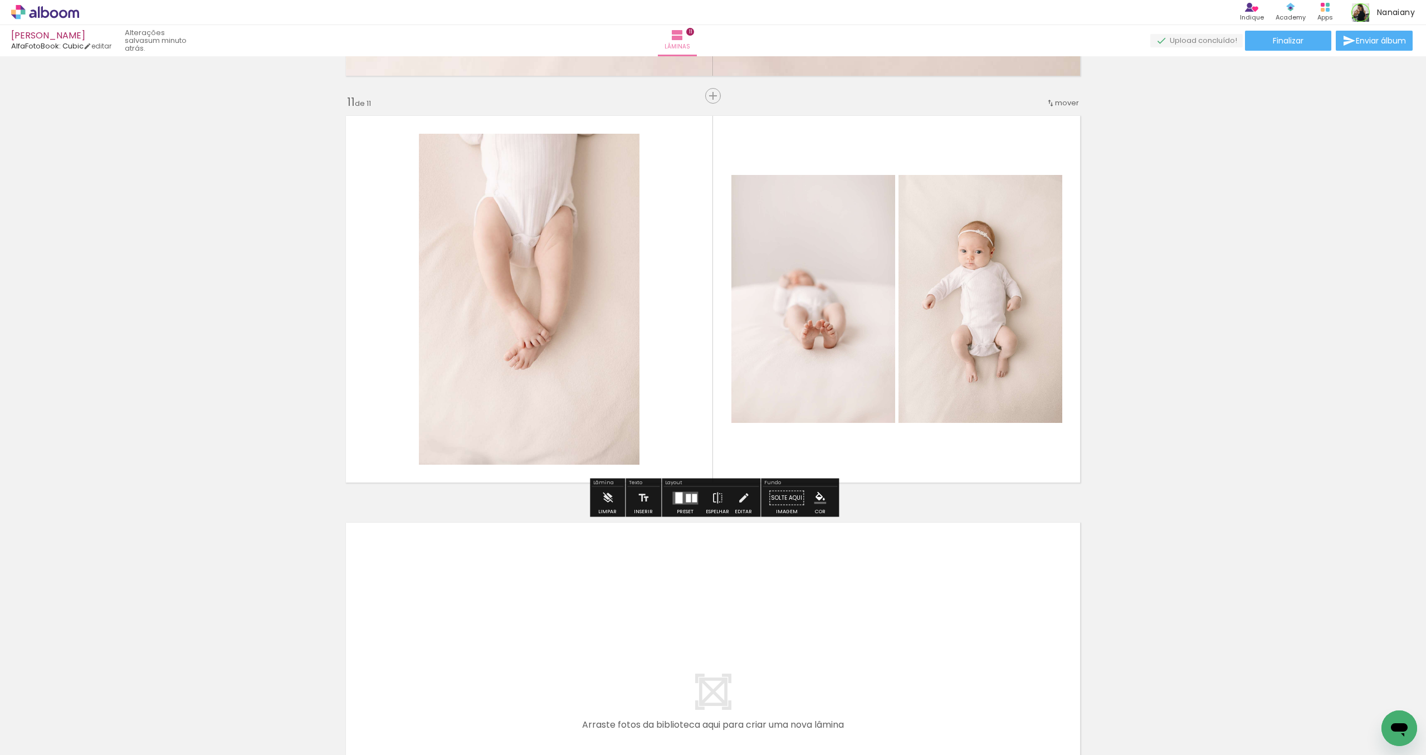
scroll to position [4053, 0]
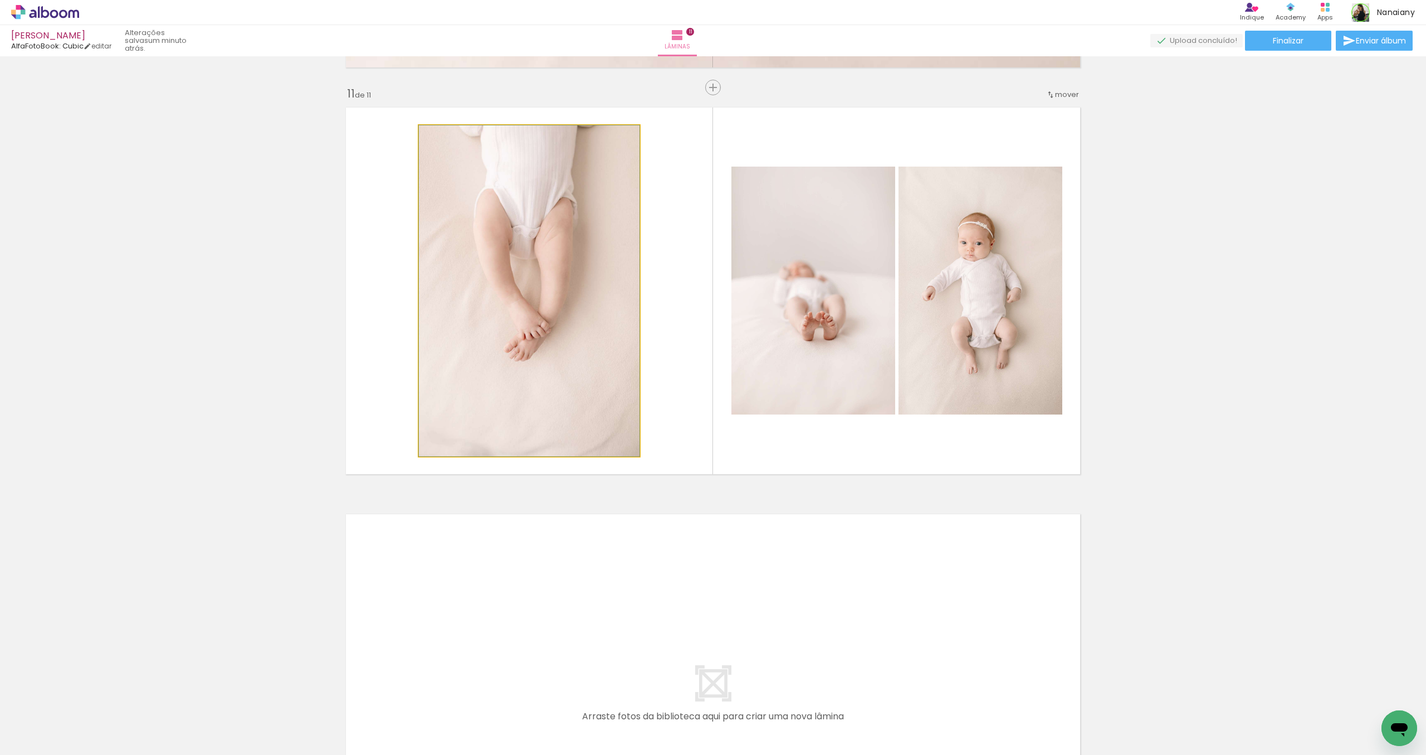
click at [493, 232] on quentale-photo at bounding box center [529, 290] width 221 height 331
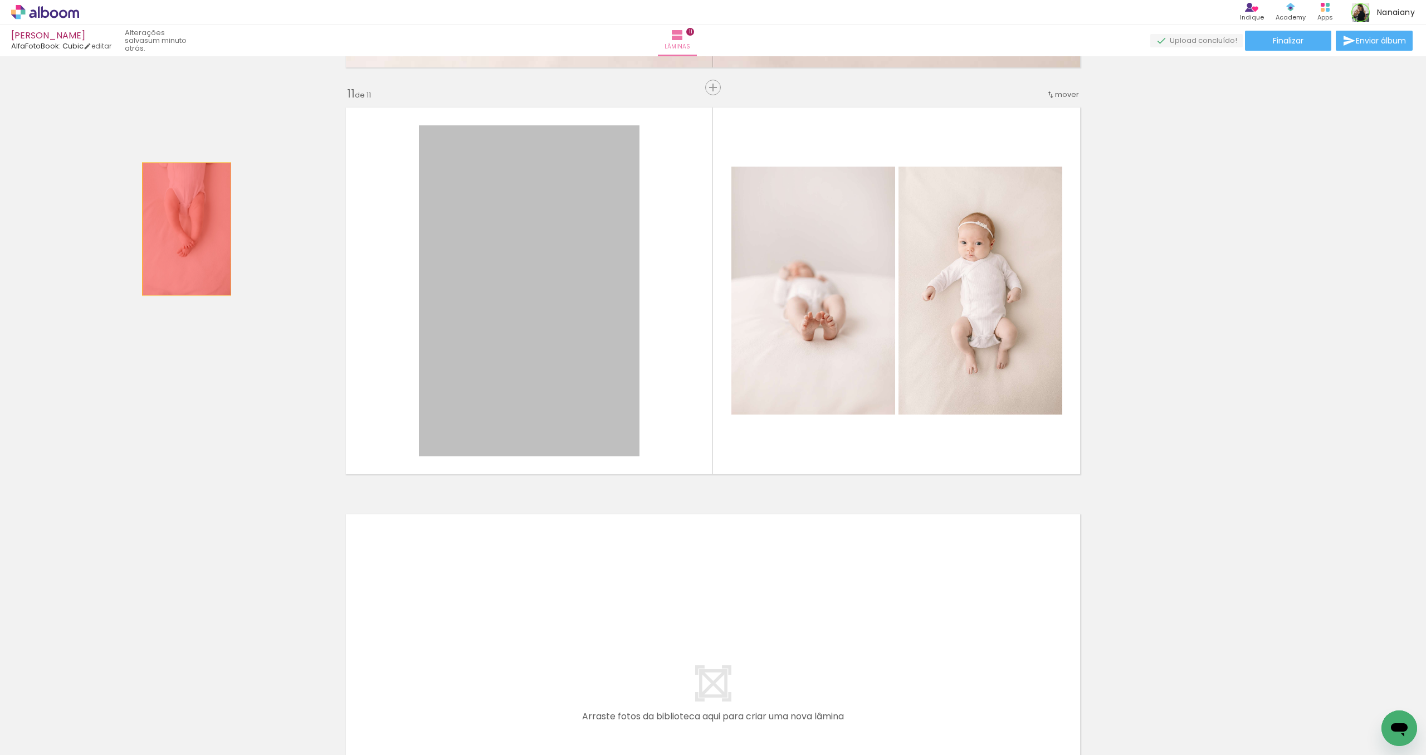
drag, startPoint x: 560, startPoint y: 243, endPoint x: 187, endPoint y: 229, distance: 374.0
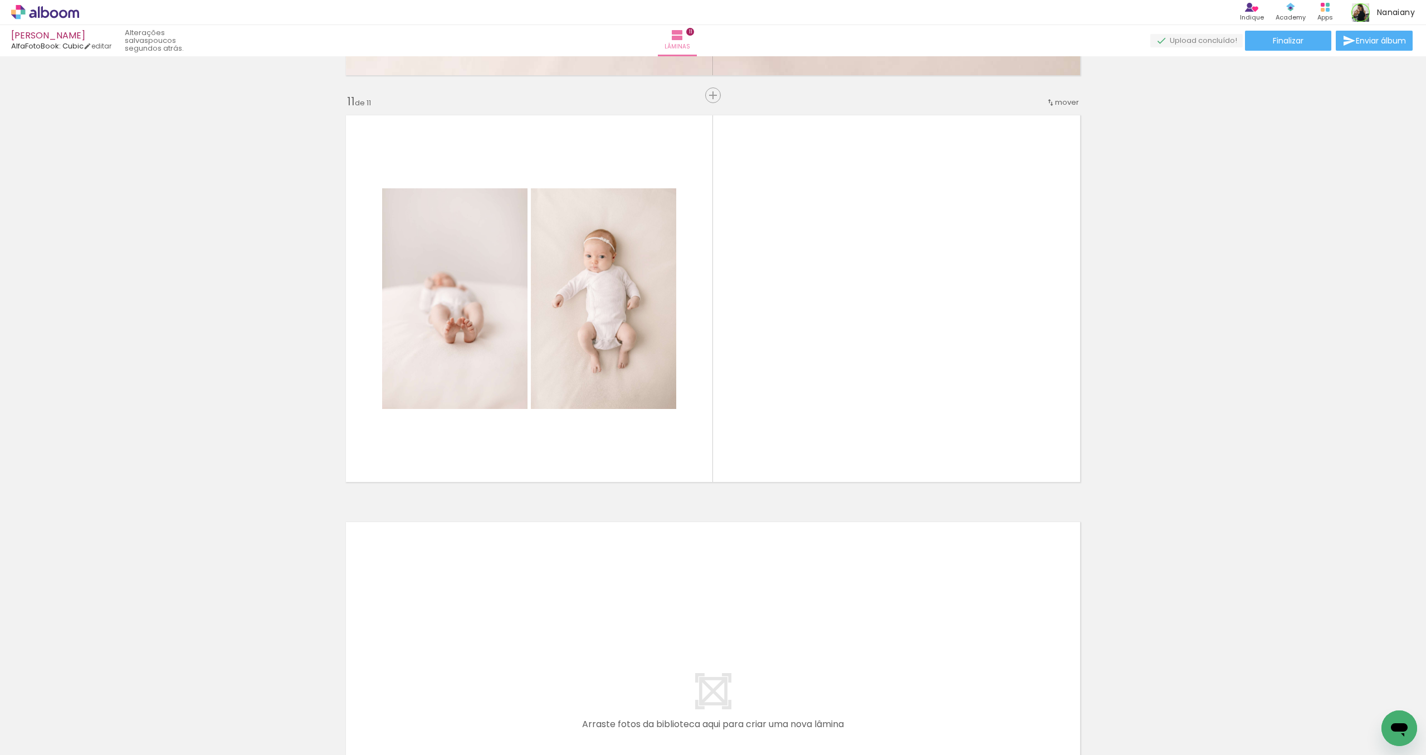
scroll to position [4044, 0]
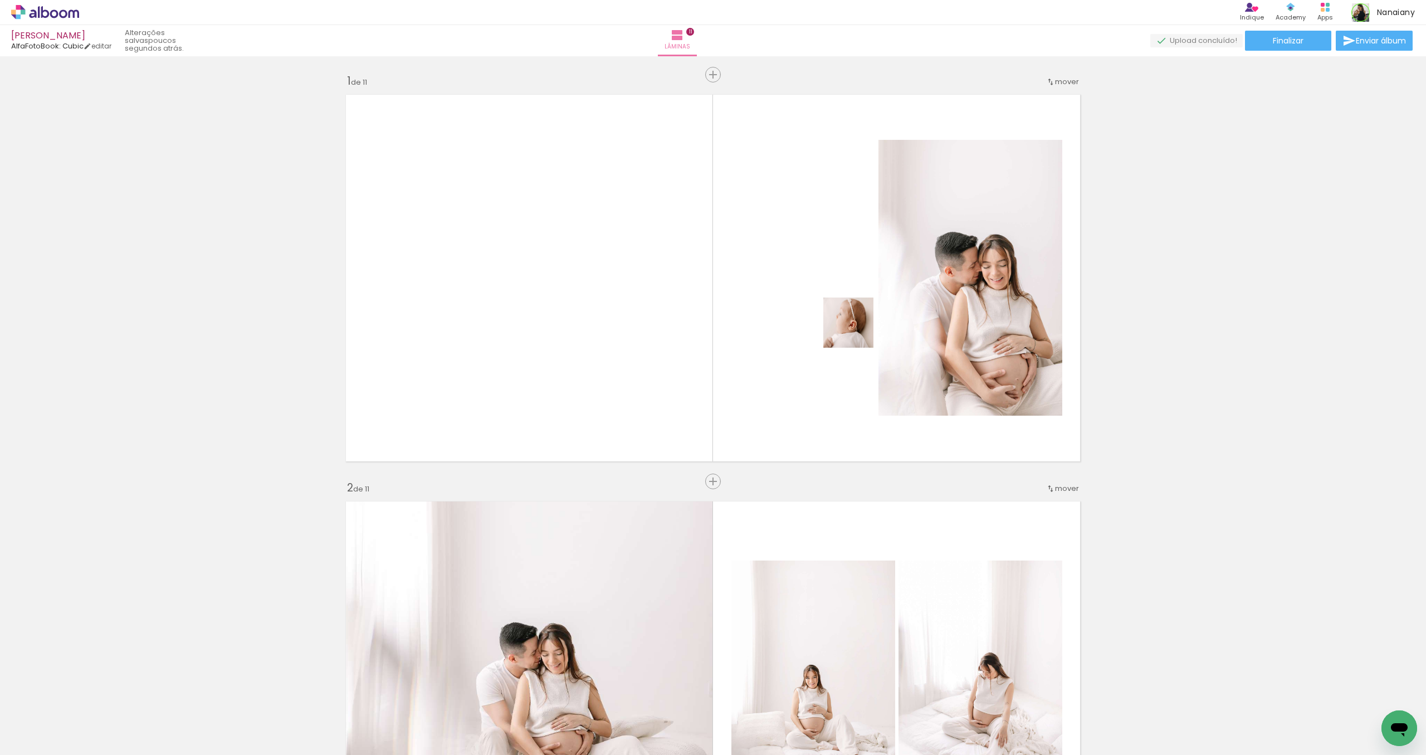
drag, startPoint x: 935, startPoint y: 609, endPoint x: 857, endPoint y: 331, distance: 289.2
click at [857, 331] on quentale-workspace at bounding box center [713, 377] width 1426 height 755
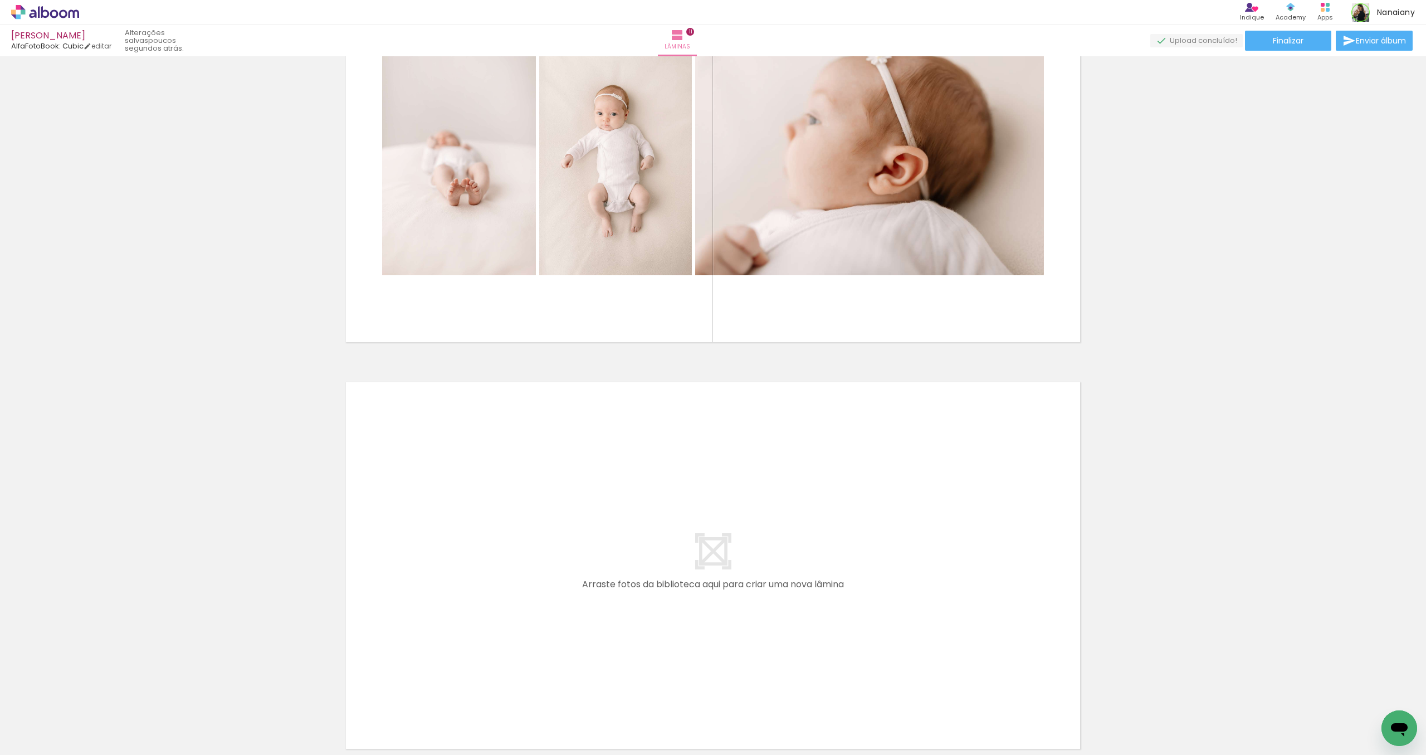
scroll to position [4293, 0]
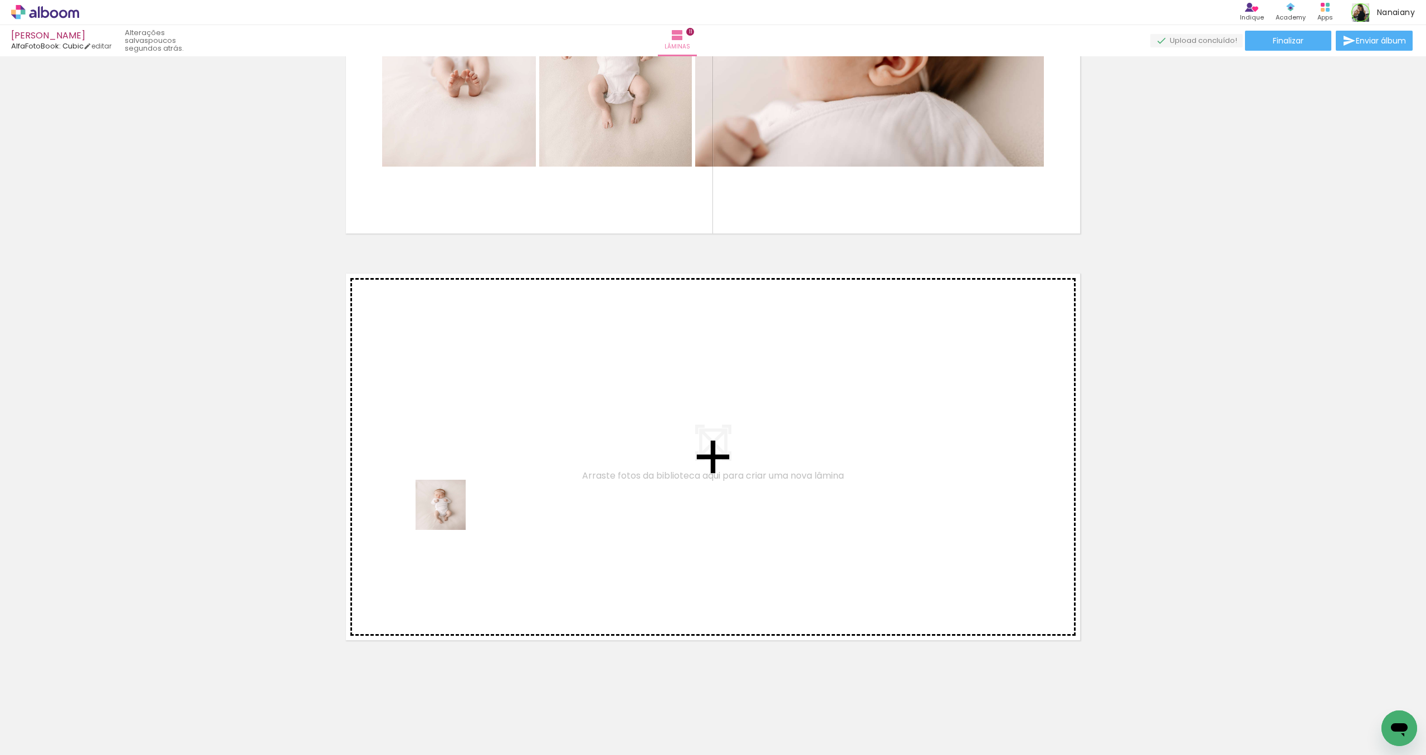
drag, startPoint x: 417, startPoint y: 722, endPoint x: 455, endPoint y: 480, distance: 244.7
click at [455, 480] on quentale-workspace at bounding box center [713, 377] width 1426 height 755
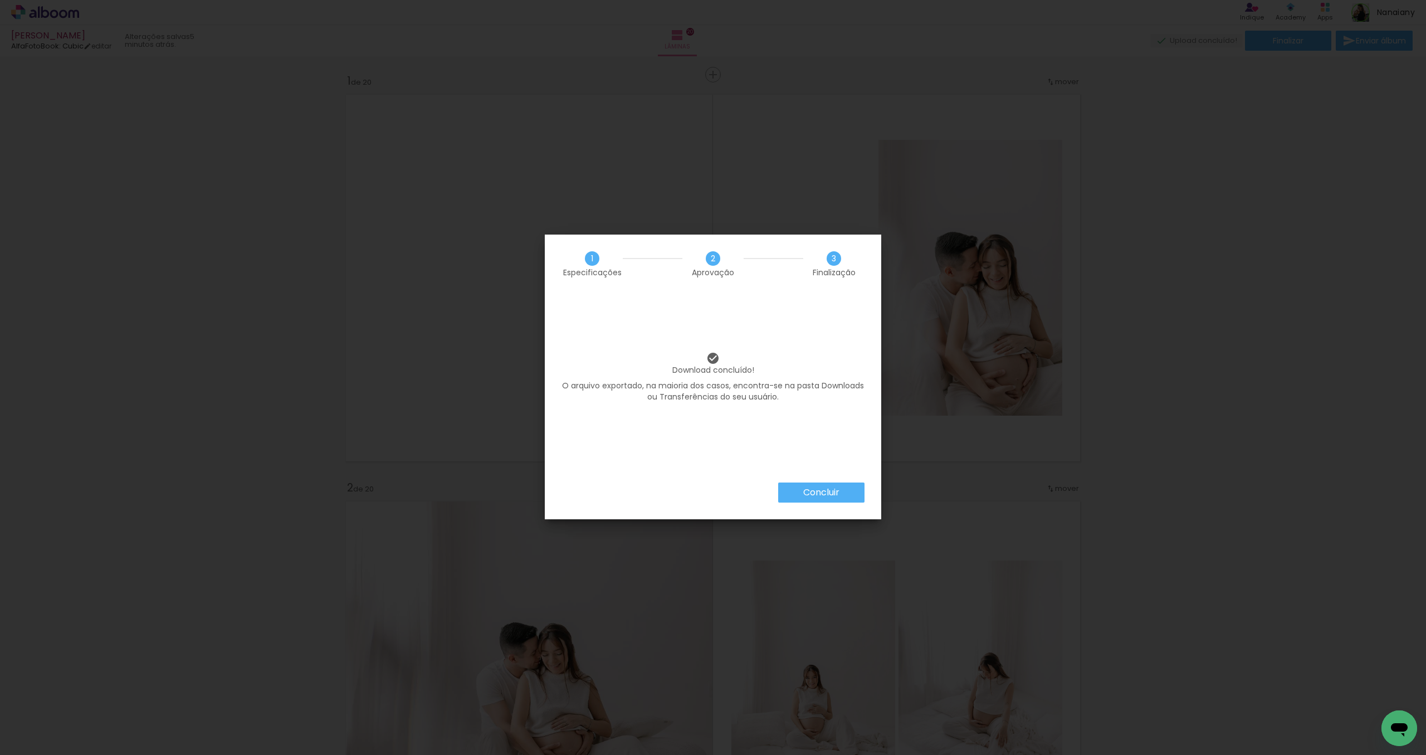
scroll to position [0, 4287]
click at [0, 0] on slot "Concluir" at bounding box center [0, 0] width 0 height 0
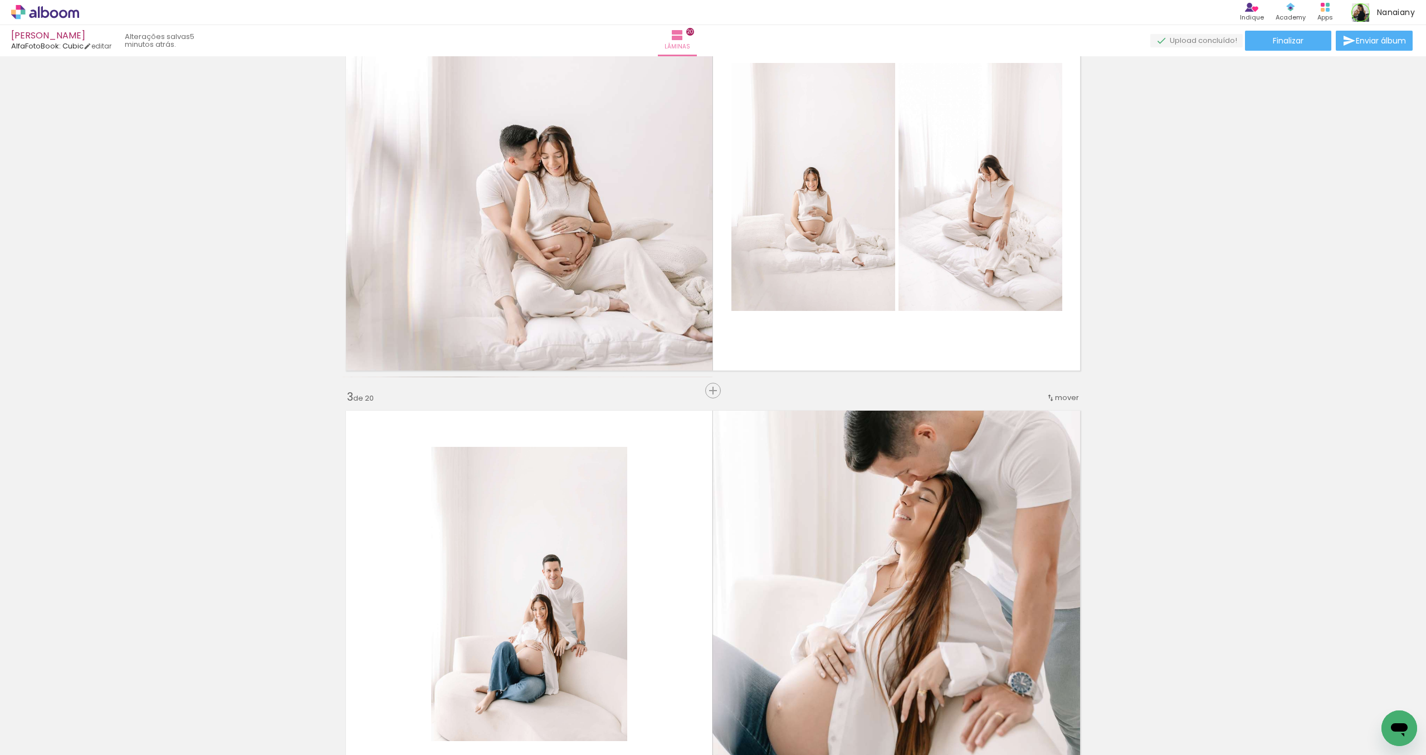
scroll to position [0, 0]
